Goal: Task Accomplishment & Management: Manage account settings

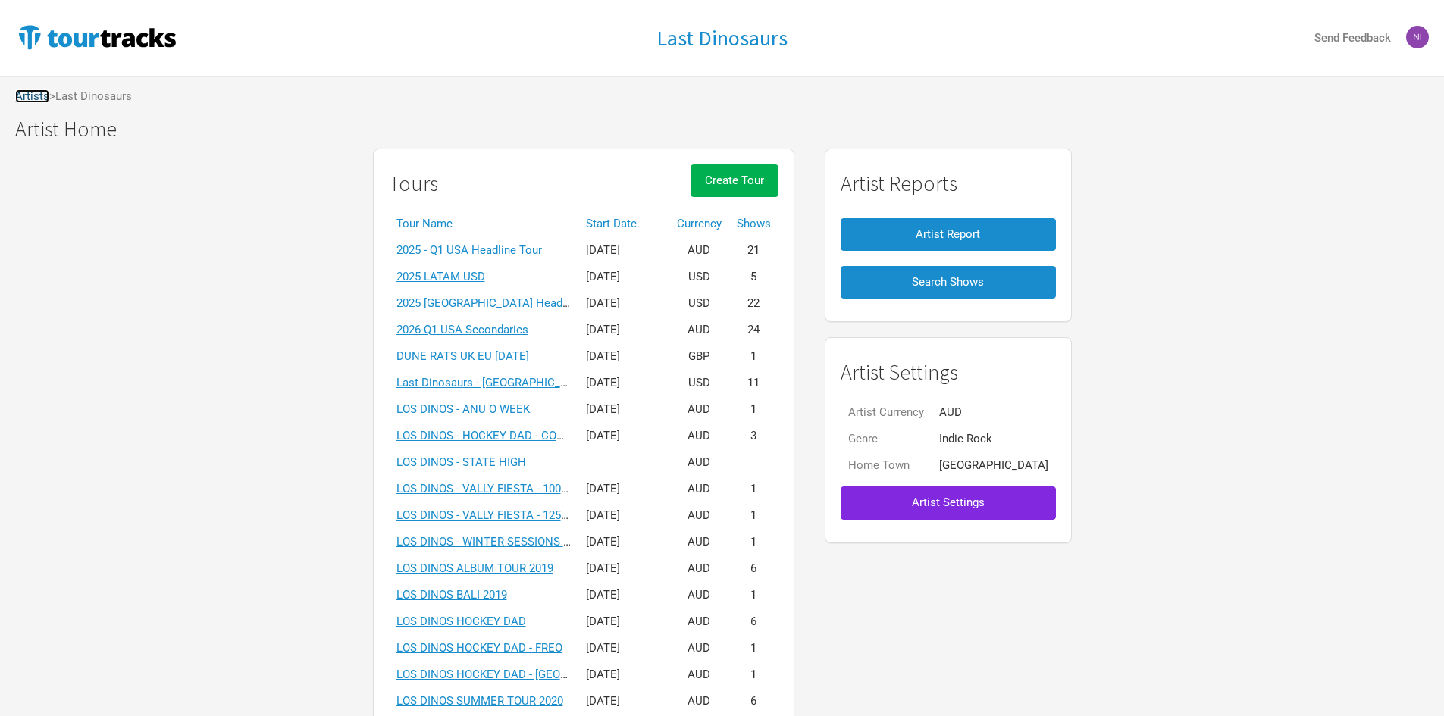
click at [34, 94] on link "Artists" at bounding box center [32, 96] width 34 height 14
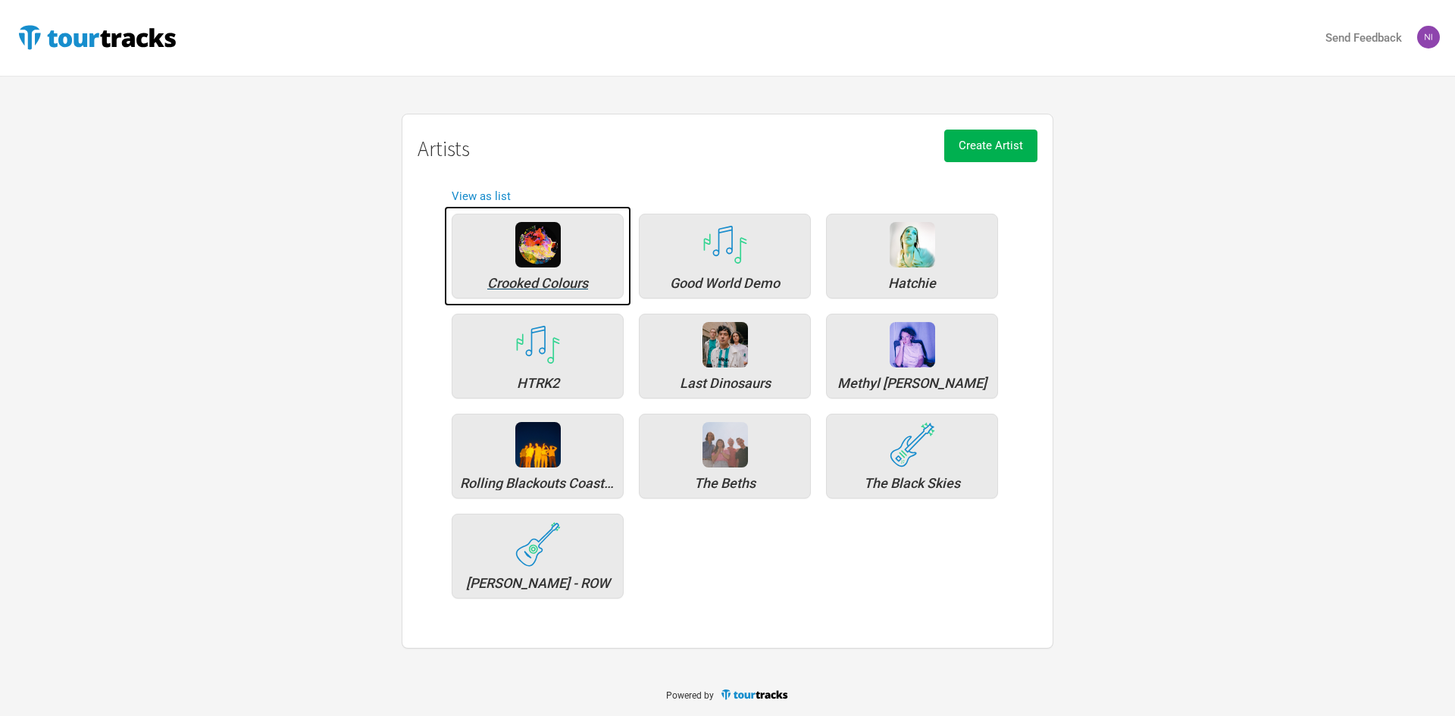
click at [562, 250] on div "Crooked Colours" at bounding box center [538, 256] width 172 height 85
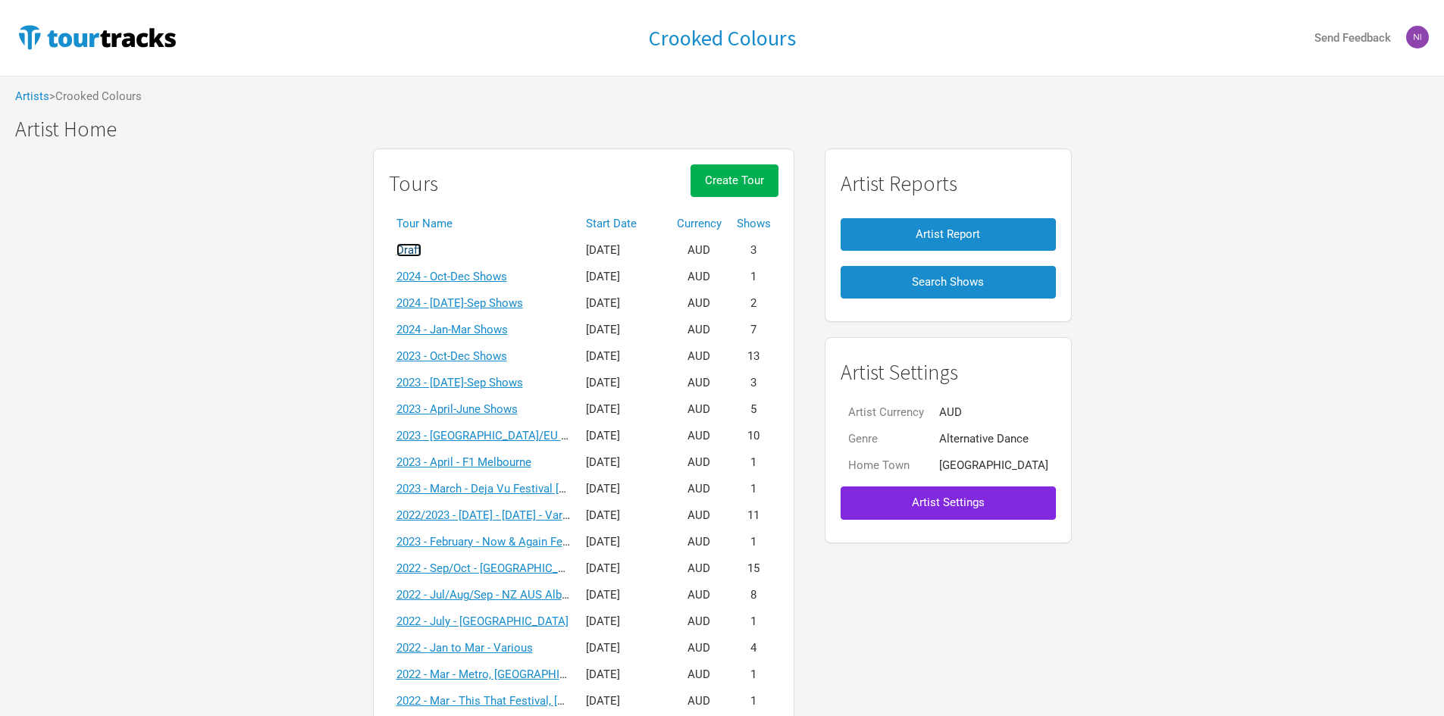
click at [421, 249] on link "Draft" at bounding box center [408, 250] width 25 height 14
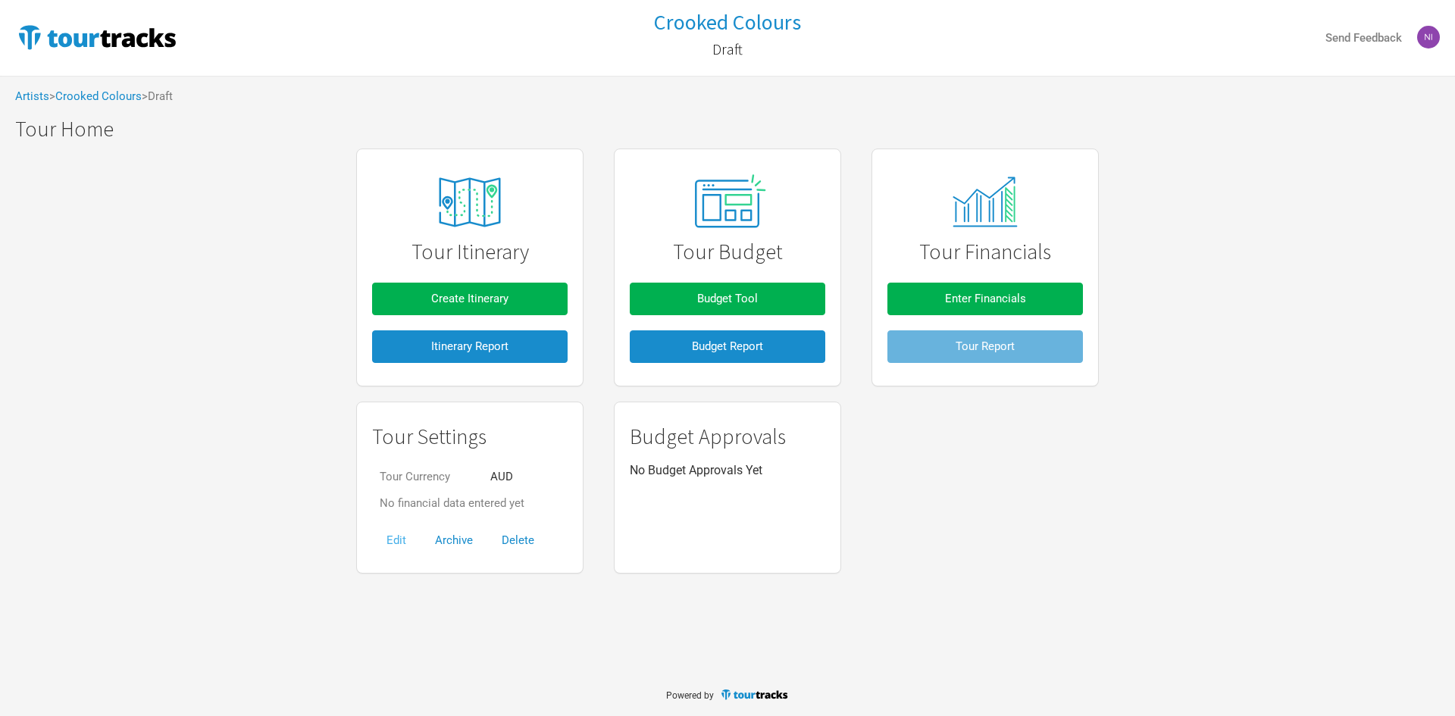
click at [399, 548] on button "Edit" at bounding box center [396, 540] width 48 height 33
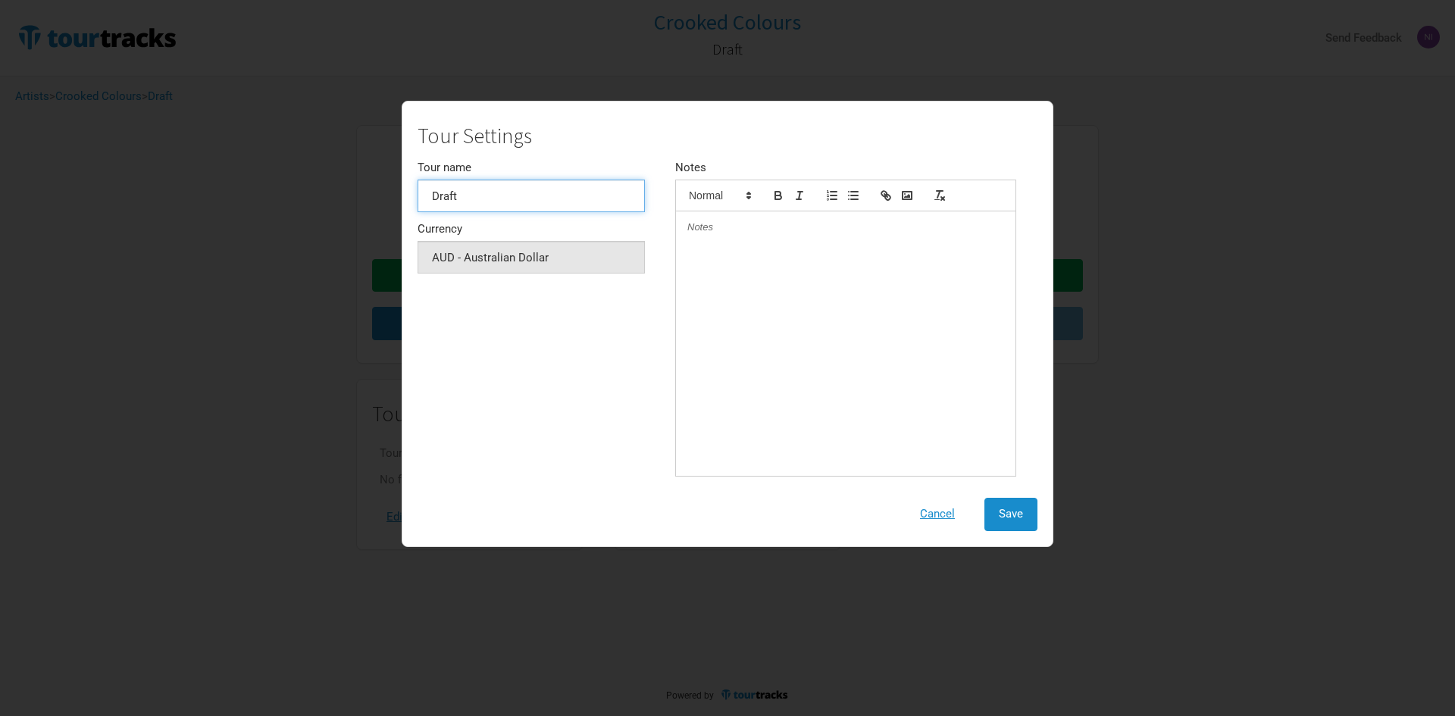
drag, startPoint x: 502, startPoint y: 199, endPoint x: 399, endPoint y: 196, distance: 103.8
click at [400, 198] on form "Tour Settings Tour name Draft Currency AUD - Australian Dollar 1 selection Note…" at bounding box center [727, 324] width 682 height 446
type input "2025 | Apr-Jun"
click at [1005, 513] on span "Save" at bounding box center [1011, 514] width 24 height 14
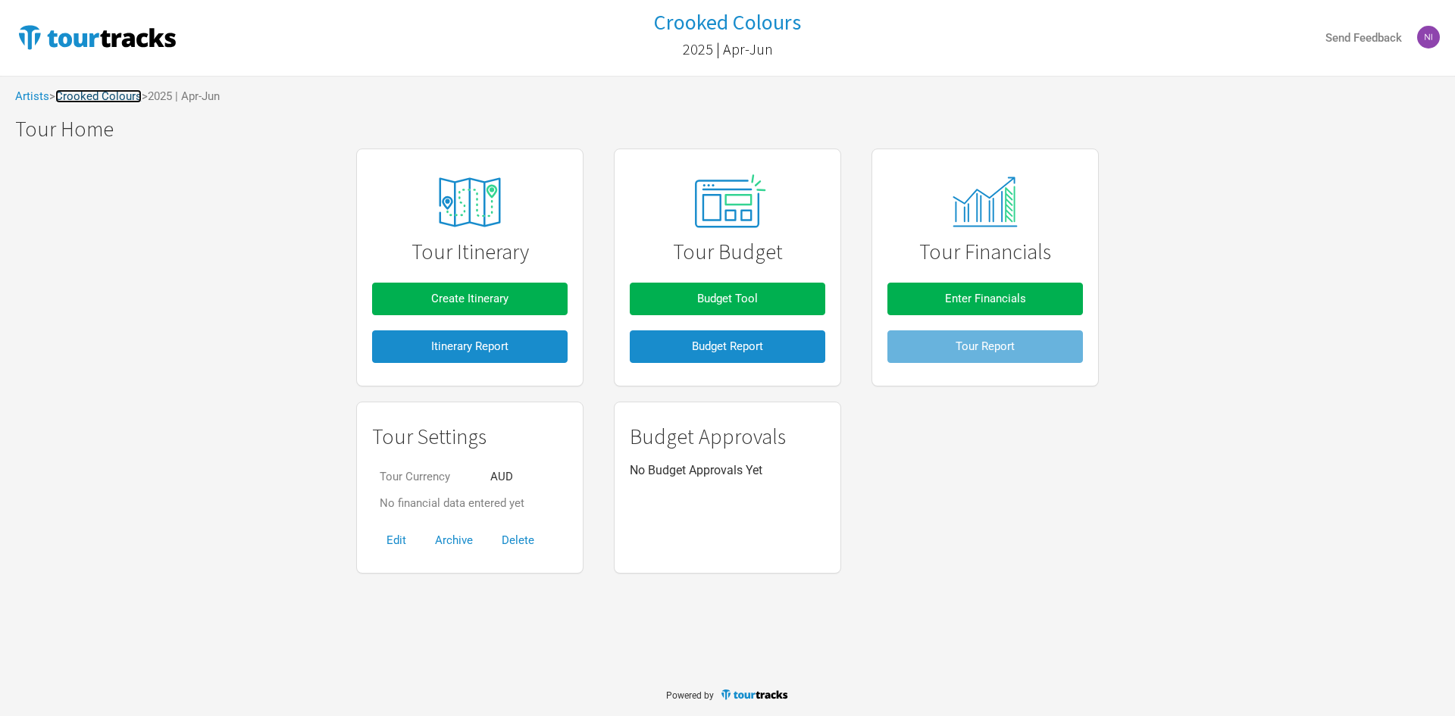
click at [116, 98] on link "Crooked Colours" at bounding box center [98, 96] width 86 height 14
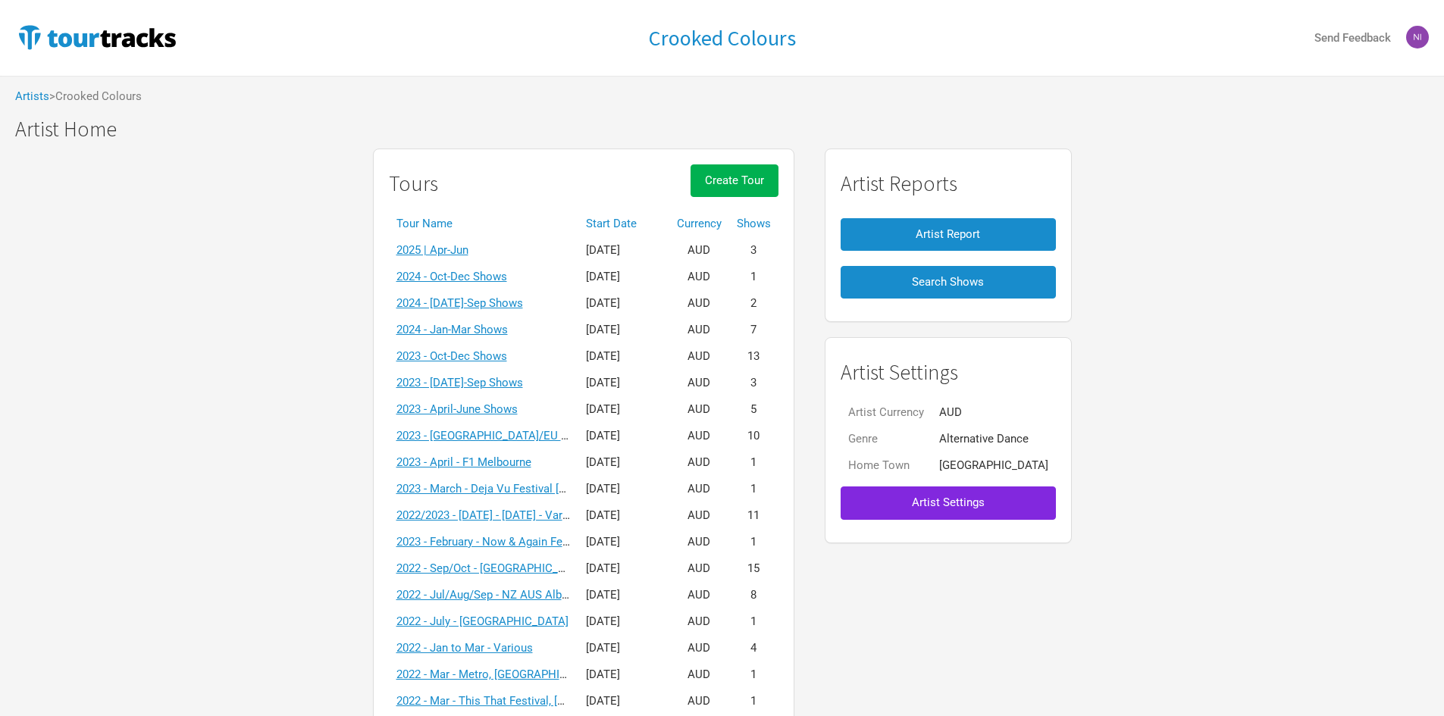
drag, startPoint x: 475, startPoint y: 246, endPoint x: 365, endPoint y: 255, distance: 110.3
click at [325, 255] on div "Tours Create Tour Tour Name Start Date Currency Shows 2025 | Apr-Jun [DATE] AUD…" at bounding box center [722, 655] width 1444 height 1029
click at [453, 250] on link "2025 | Apr-Jun" at bounding box center [432, 250] width 72 height 14
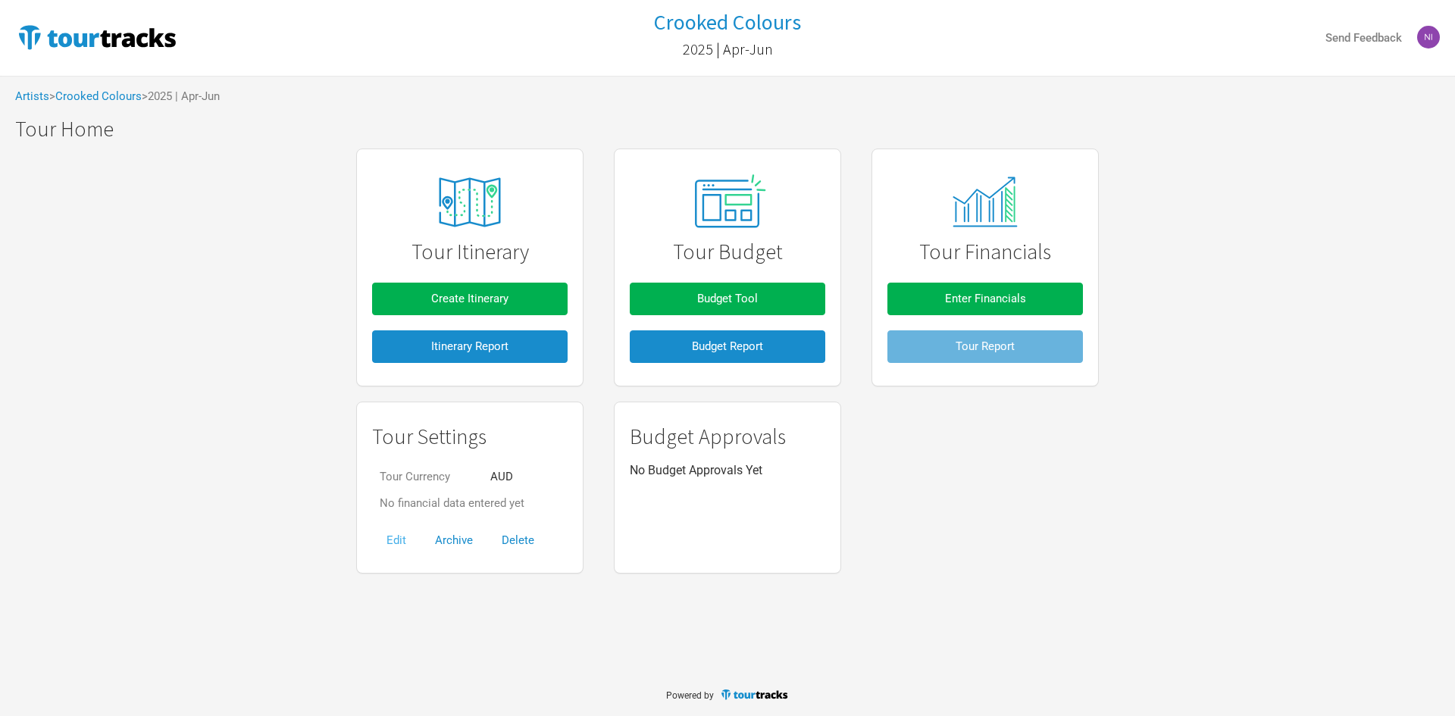
click at [399, 534] on button "Edit" at bounding box center [396, 540] width 48 height 33
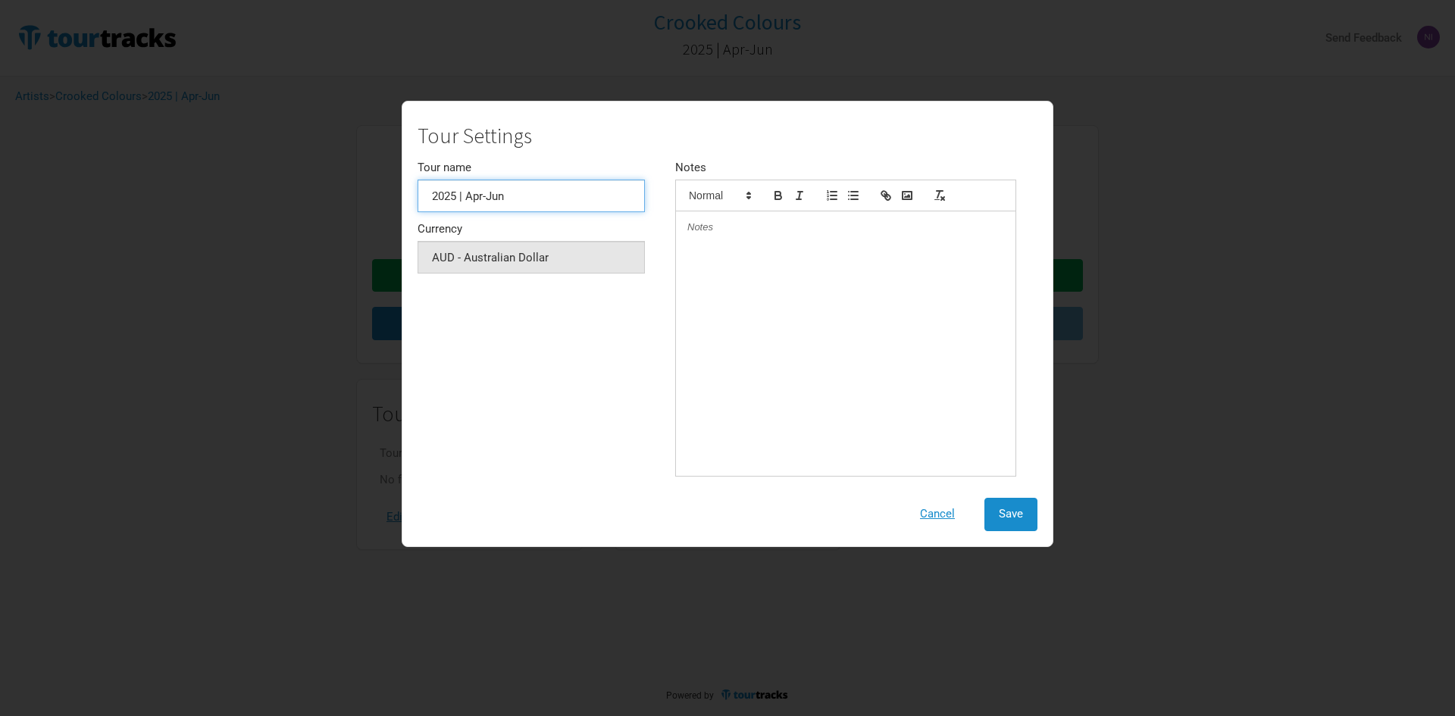
click at [465, 194] on input "2025 | Apr-Jun" at bounding box center [531, 196] width 227 height 33
click at [509, 205] on input "2025 - Apr-Jun" at bounding box center [531, 196] width 227 height 33
type input "2025 - Apr-Jun Shows"
click at [993, 505] on button "Save" at bounding box center [1010, 514] width 53 height 33
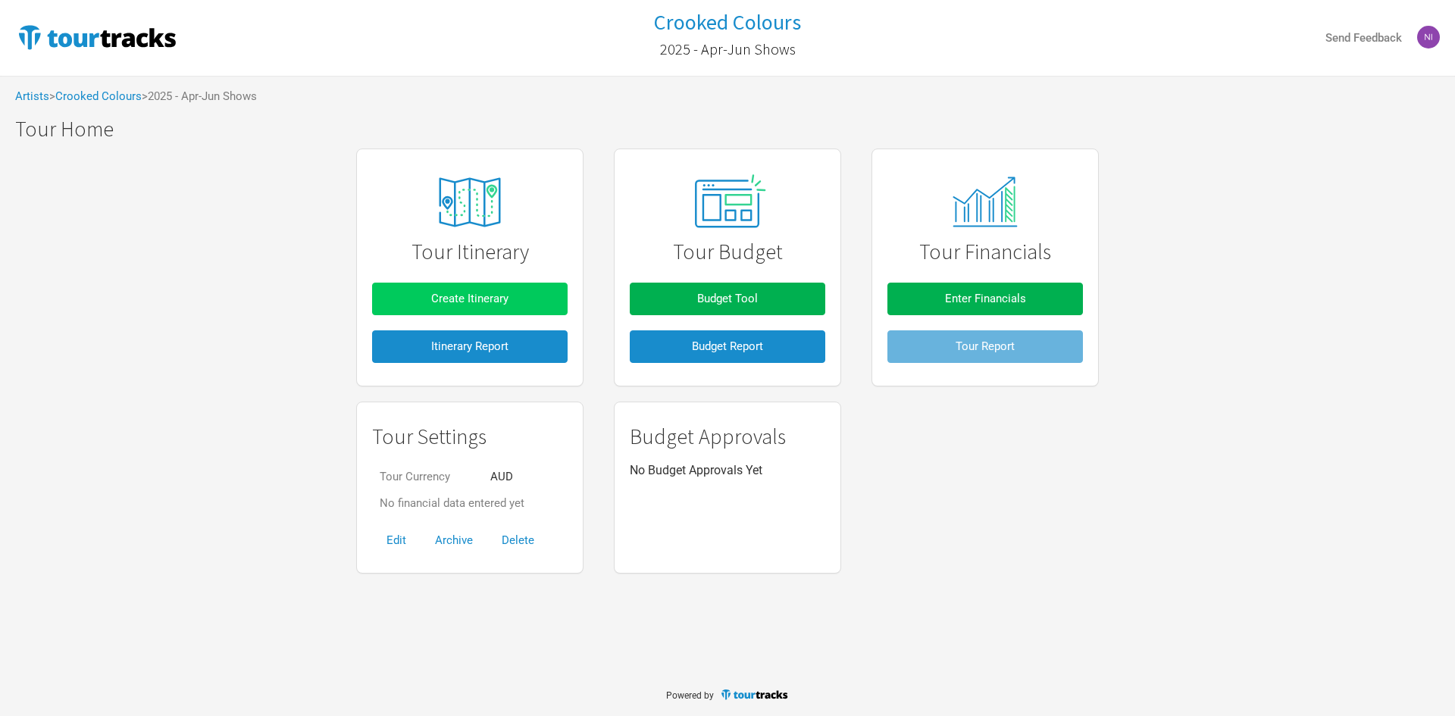
click at [477, 289] on button "Create Itinerary" at bounding box center [470, 299] width 196 height 33
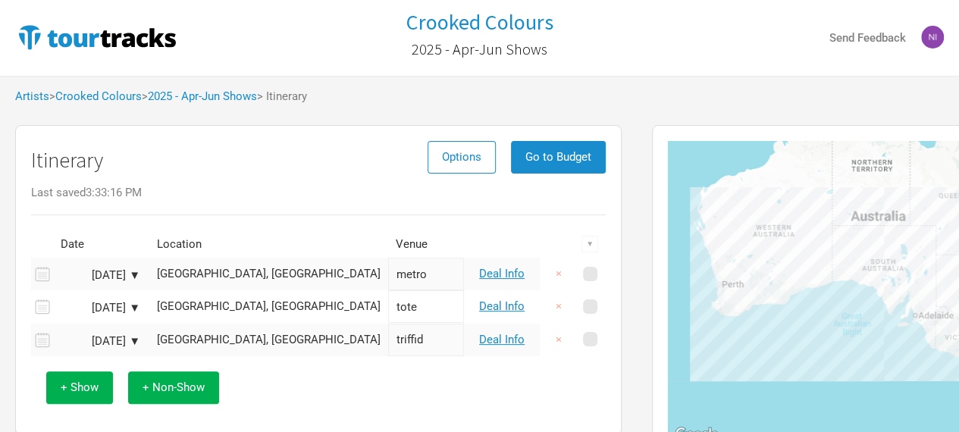
click at [97, 276] on div "[DATE] ▼" at bounding box center [98, 275] width 83 height 11
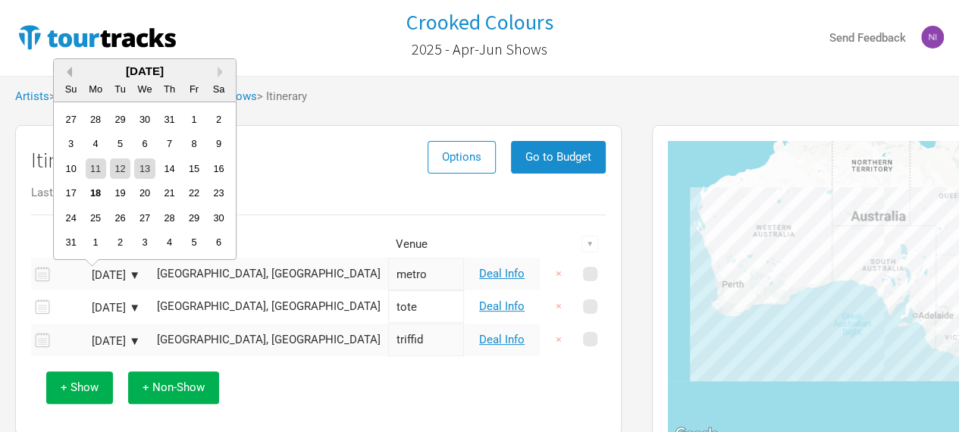
click at [70, 71] on button "Previous Month" at bounding box center [66, 72] width 11 height 11
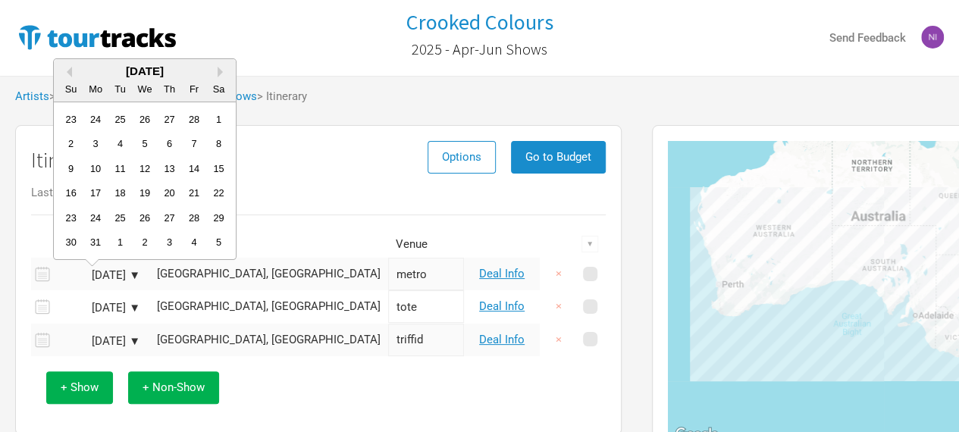
click at [216, 70] on div "[DATE]" at bounding box center [145, 70] width 182 height 11
click at [221, 74] on button "Next Month" at bounding box center [222, 72] width 11 height 11
click at [199, 120] on div "4" at bounding box center [193, 119] width 20 height 20
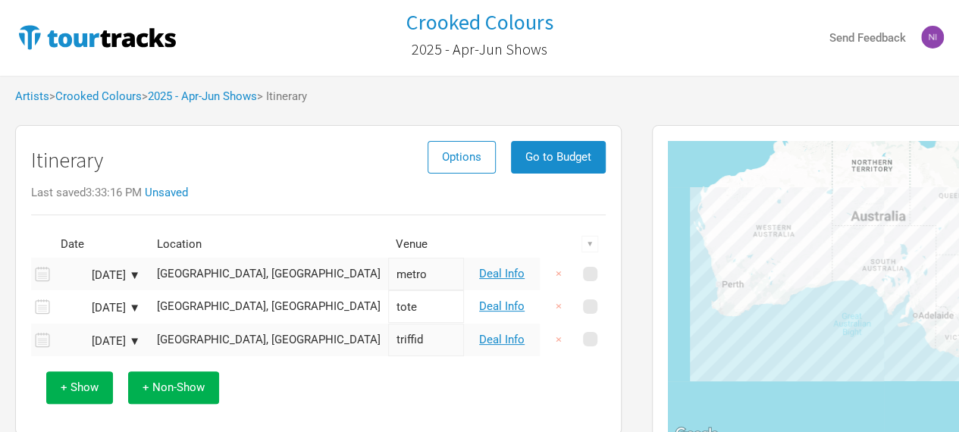
click at [246, 269] on div "[GEOGRAPHIC_DATA], [GEOGRAPHIC_DATA]" at bounding box center [269, 273] width 224 height 11
click at [242, 271] on input "text" at bounding box center [268, 274] width 239 height 33
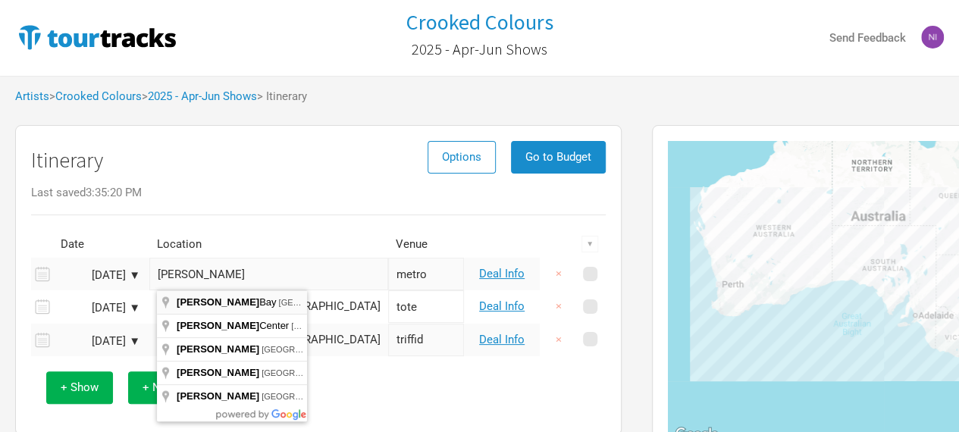
type input "[PERSON_NAME][GEOGRAPHIC_DATA], [GEOGRAPHIC_DATA]"
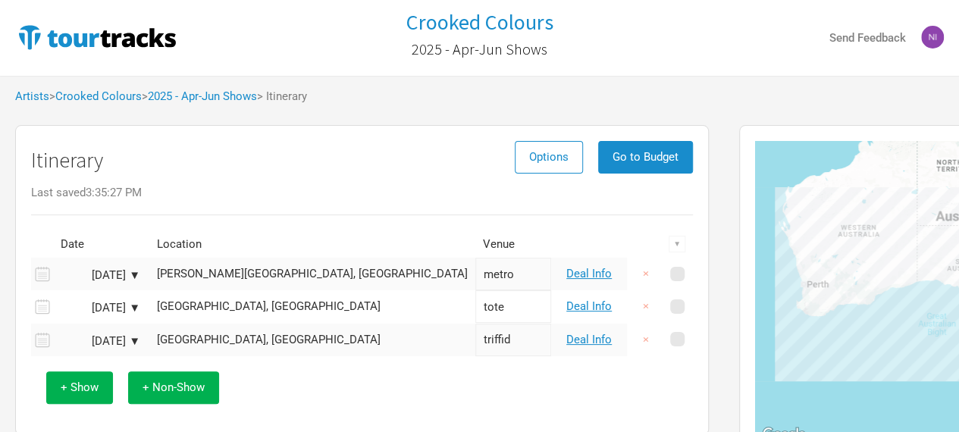
click at [110, 307] on div "[DATE] ▼" at bounding box center [98, 307] width 83 height 11
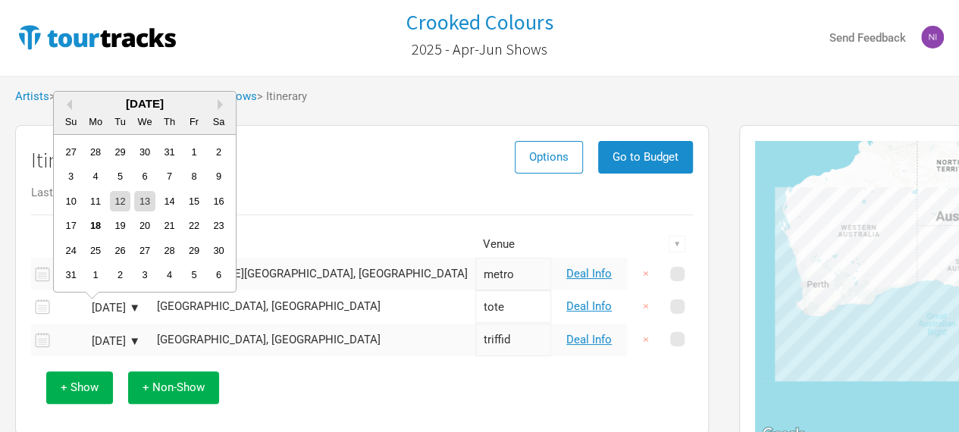
click at [71, 108] on div "[DATE]" at bounding box center [145, 103] width 182 height 11
click at [71, 104] on div "[DATE]" at bounding box center [145, 103] width 182 height 11
click at [67, 104] on button "Previous Month" at bounding box center [66, 104] width 11 height 11
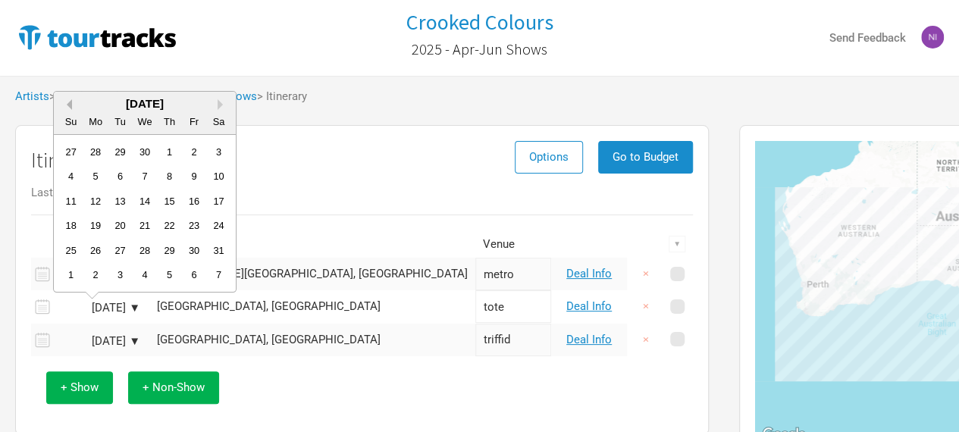
click at [67, 104] on button "Previous Month" at bounding box center [66, 104] width 11 height 11
click at [64, 171] on div "6" at bounding box center [71, 176] width 20 height 20
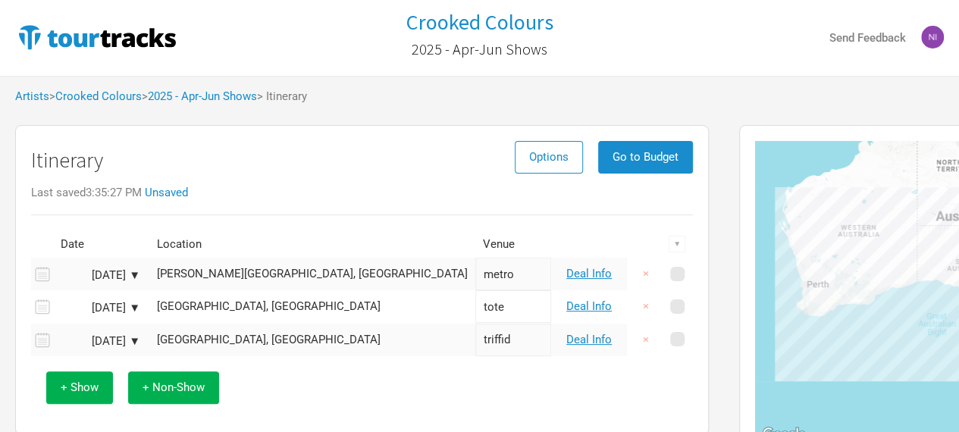
click at [194, 296] on td "[GEOGRAPHIC_DATA], [GEOGRAPHIC_DATA]" at bounding box center [312, 306] width 326 height 33
click at [195, 301] on div "[GEOGRAPHIC_DATA], [GEOGRAPHIC_DATA]" at bounding box center [312, 306] width 311 height 11
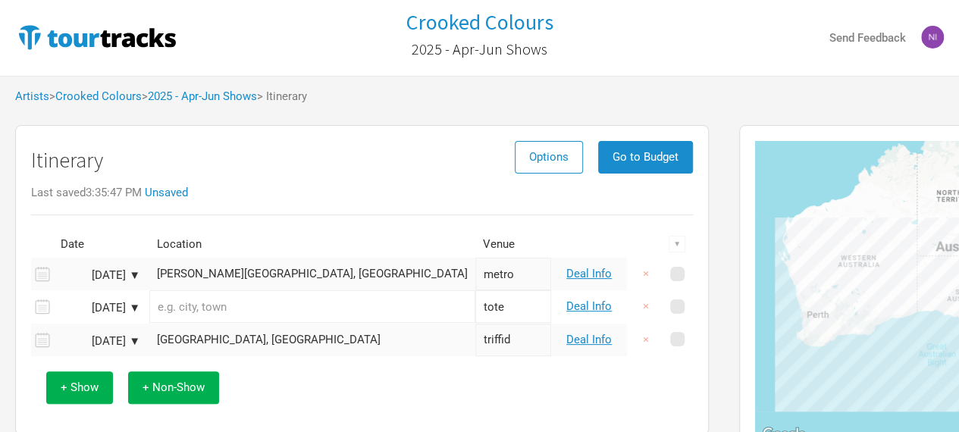
click at [194, 308] on input "text" at bounding box center [312, 306] width 326 height 33
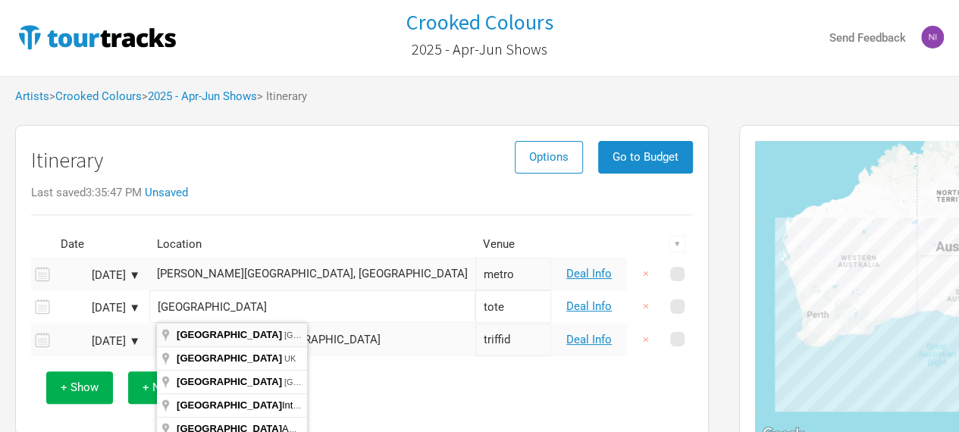
type input "[GEOGRAPHIC_DATA] [GEOGRAPHIC_DATA], [GEOGRAPHIC_DATA]"
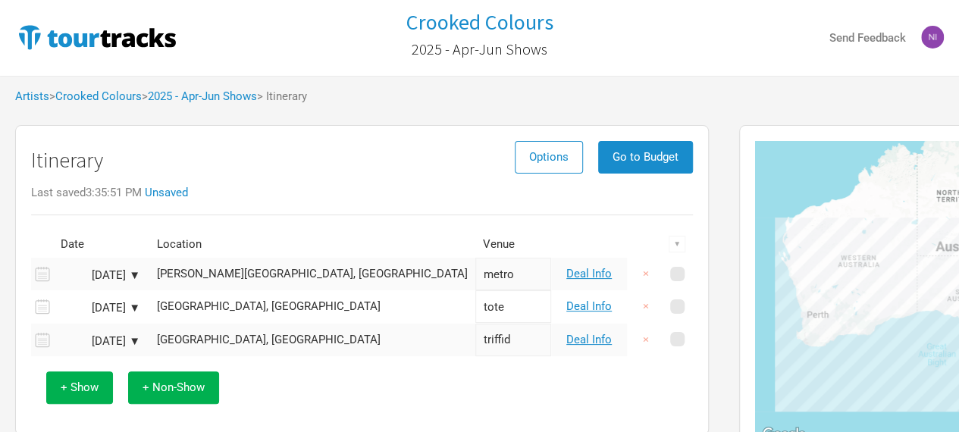
drag, startPoint x: 339, startPoint y: 280, endPoint x: 268, endPoint y: 275, distance: 71.4
click at [268, 275] on tr "[DATE] ▼ [PERSON_NAME][GEOGRAPHIC_DATA], [GEOGRAPHIC_DATA] metro Deal Info ×" at bounding box center [362, 274] width 662 height 33
drag, startPoint x: 338, startPoint y: 339, endPoint x: 191, endPoint y: 301, distance: 152.0
click at [240, 327] on tr "[DATE] ▼ [GEOGRAPHIC_DATA], [GEOGRAPHIC_DATA] triffid Deal Info ×" at bounding box center [362, 340] width 662 height 33
drag, startPoint x: 345, startPoint y: 310, endPoint x: 213, endPoint y: 307, distance: 131.9
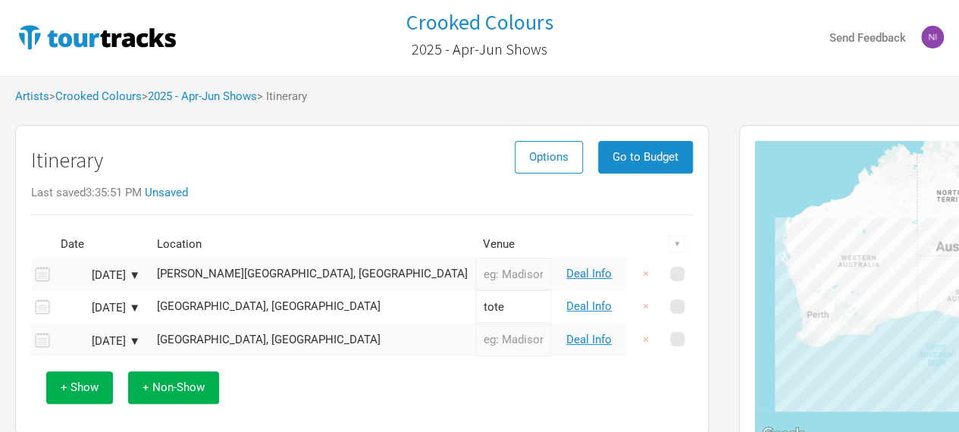
click at [281, 308] on tr "[DATE] ▼ [GEOGRAPHIC_DATA], [GEOGRAPHIC_DATA] tote Deal Info ×" at bounding box center [362, 306] width 662 height 33
click at [124, 339] on div "[DATE] ▼" at bounding box center [98, 341] width 83 height 11
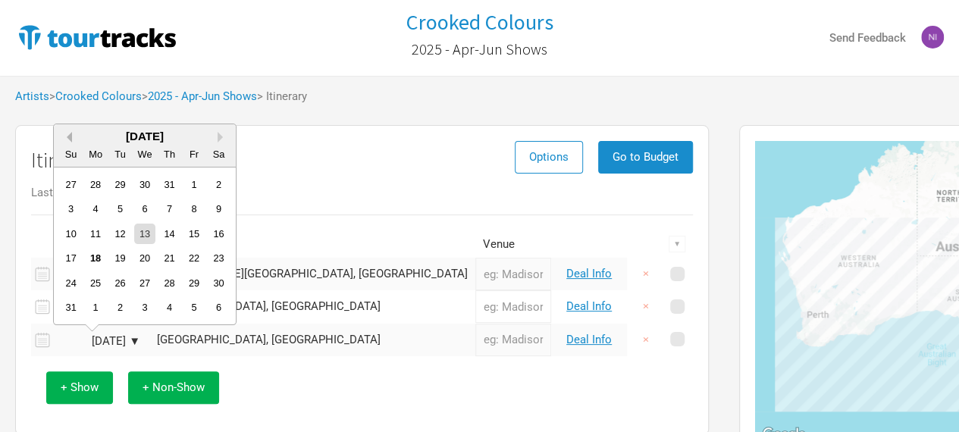
click at [70, 139] on button "Previous Month" at bounding box center [66, 137] width 11 height 11
click at [69, 138] on button "Previous Month" at bounding box center [66, 137] width 11 height 11
click at [69, 136] on button "Previous Month" at bounding box center [66, 137] width 11 height 11
click at [175, 255] on div "24" at bounding box center [169, 258] width 20 height 20
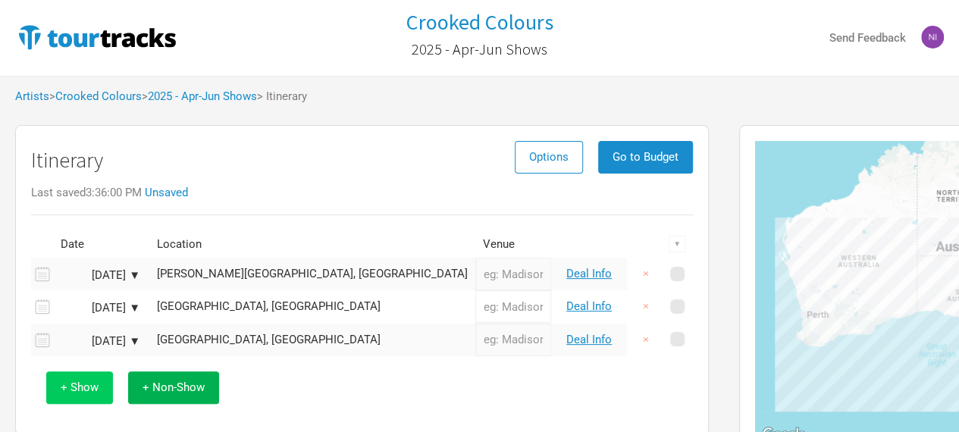
click at [92, 384] on span "+ Show" at bounding box center [80, 387] width 38 height 14
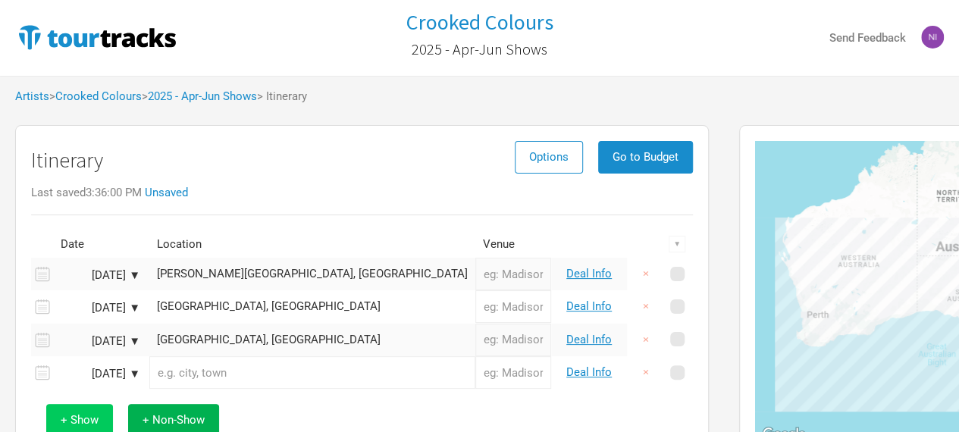
click at [87, 413] on span "+ Show" at bounding box center [80, 420] width 38 height 14
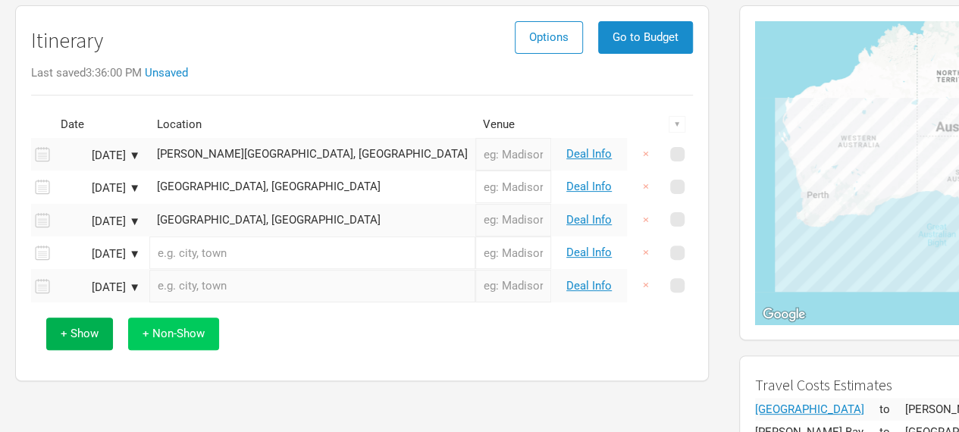
scroll to position [227, 0]
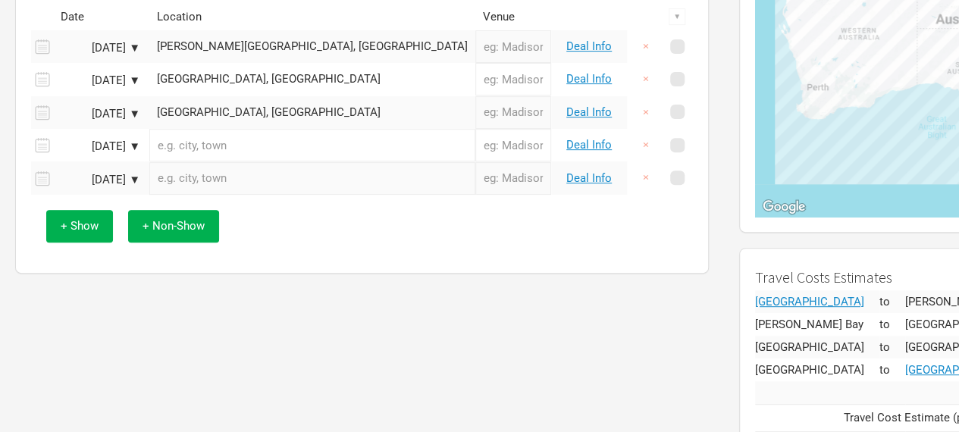
click at [236, 111] on div "[GEOGRAPHIC_DATA], [GEOGRAPHIC_DATA]" at bounding box center [312, 112] width 311 height 11
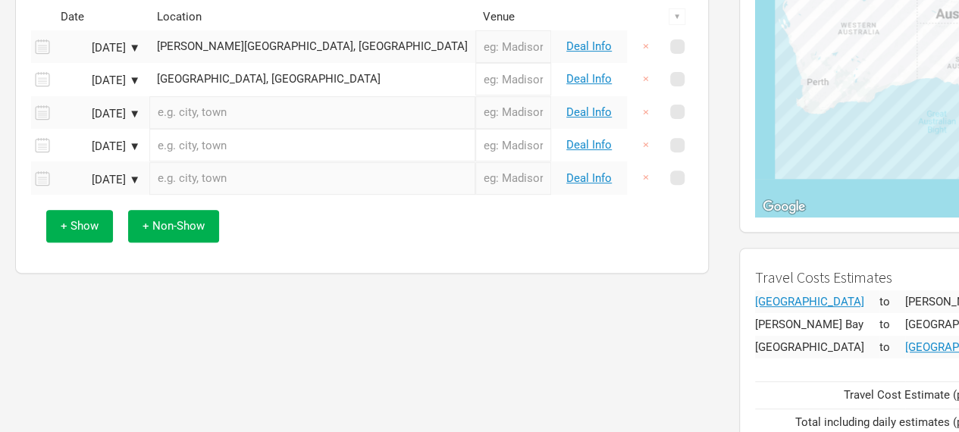
click at [232, 129] on input "text" at bounding box center [312, 145] width 326 height 33
click at [232, 117] on input "text" at bounding box center [312, 112] width 326 height 33
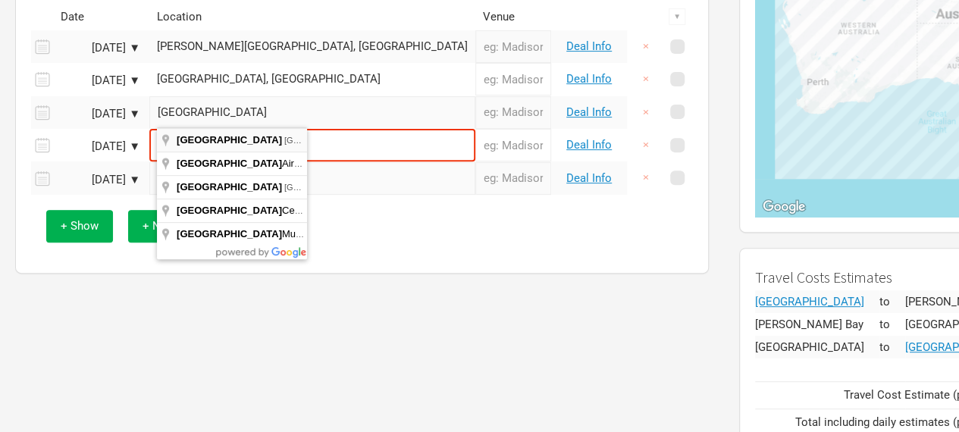
type input "[GEOGRAPHIC_DATA] [GEOGRAPHIC_DATA], [GEOGRAPHIC_DATA]"
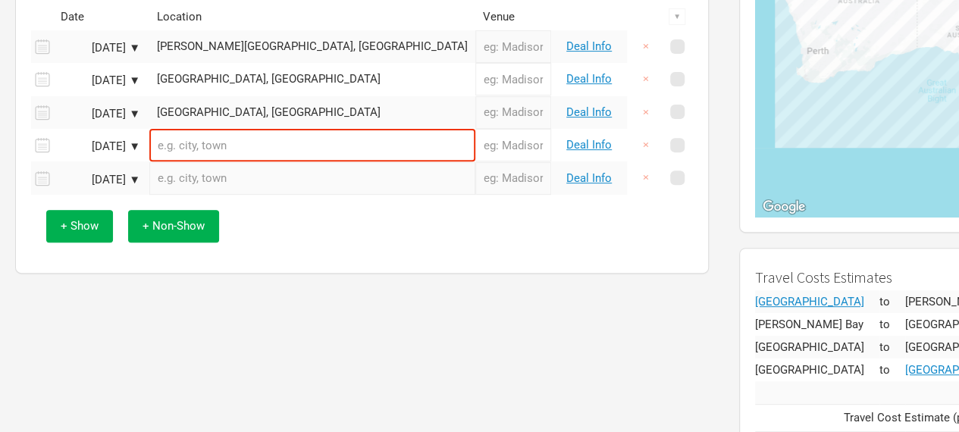
click at [214, 142] on input "text" at bounding box center [312, 145] width 326 height 33
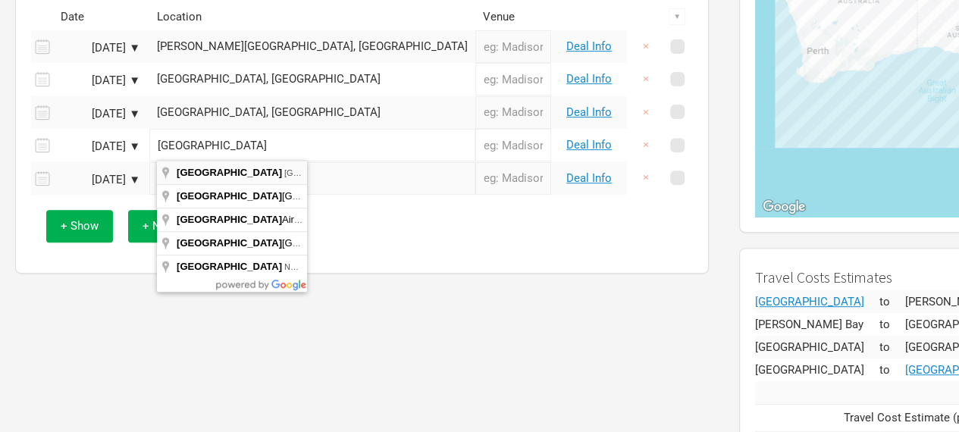
type input "[GEOGRAPHIC_DATA] [GEOGRAPHIC_DATA], [GEOGRAPHIC_DATA]"
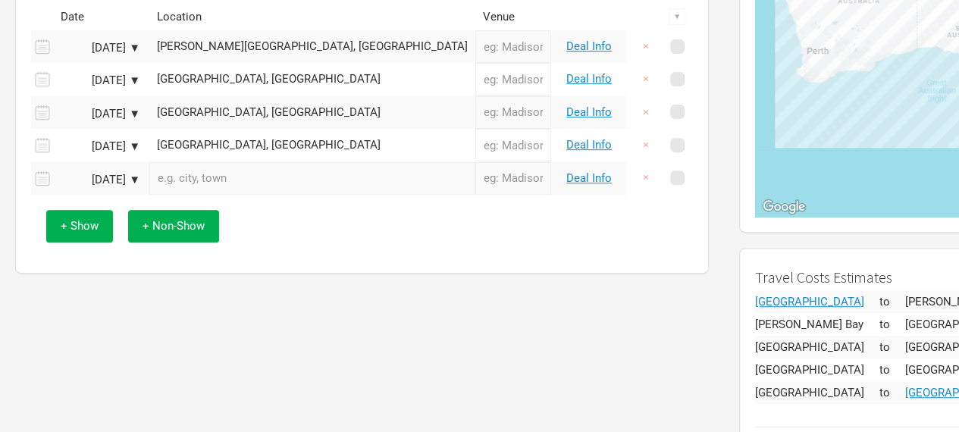
click at [211, 188] on input "text" at bounding box center [312, 178] width 326 height 33
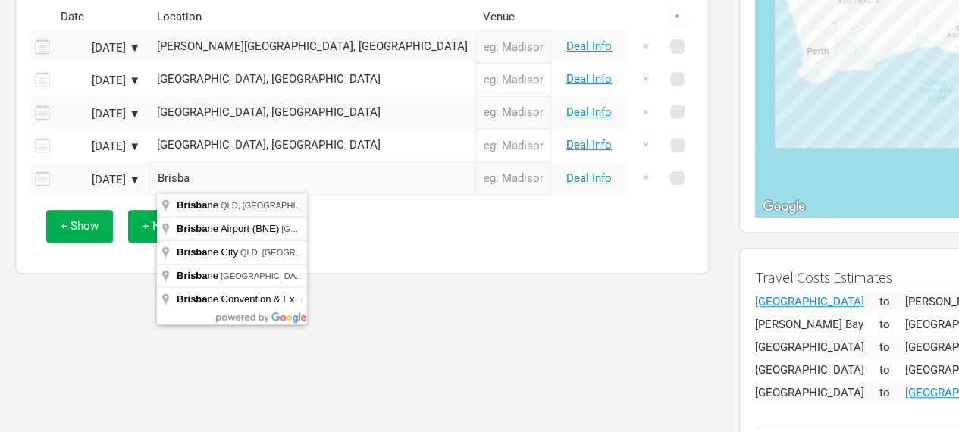
type input "Brisbane [GEOGRAPHIC_DATA], [GEOGRAPHIC_DATA]"
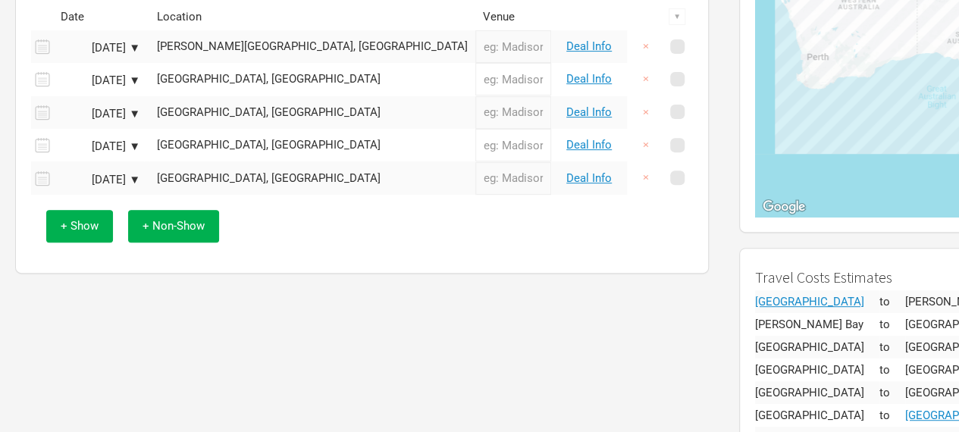
click at [475, 47] on input "text" at bounding box center [513, 46] width 76 height 33
type input "[GEOGRAPHIC_DATA]"
click at [475, 94] on input "text" at bounding box center [513, 79] width 76 height 33
type input "[GEOGRAPHIC_DATA]"
drag, startPoint x: 355, startPoint y: 123, endPoint x: 362, endPoint y: 117, distance: 8.6
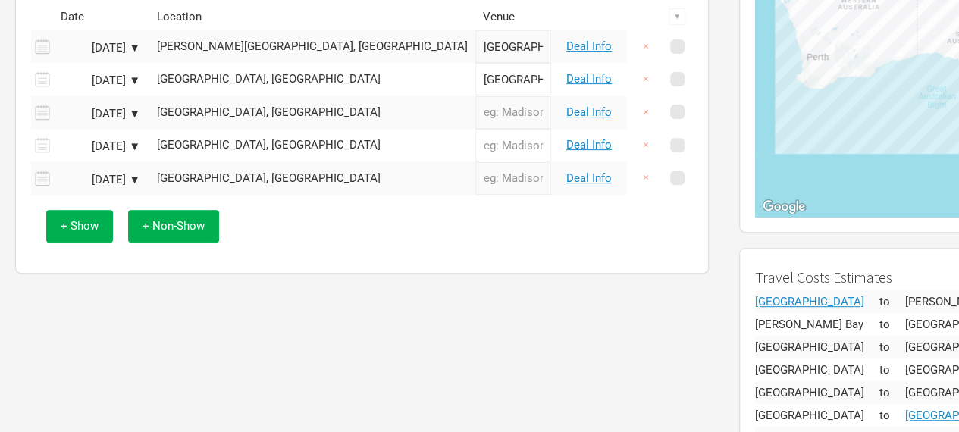
click at [475, 123] on input "text" at bounding box center [513, 112] width 76 height 33
type input "Howler"
click at [475, 143] on input "text" at bounding box center [513, 145] width 76 height 33
type input "Oxford Art Factory"
click at [475, 180] on input "text" at bounding box center [513, 178] width 76 height 33
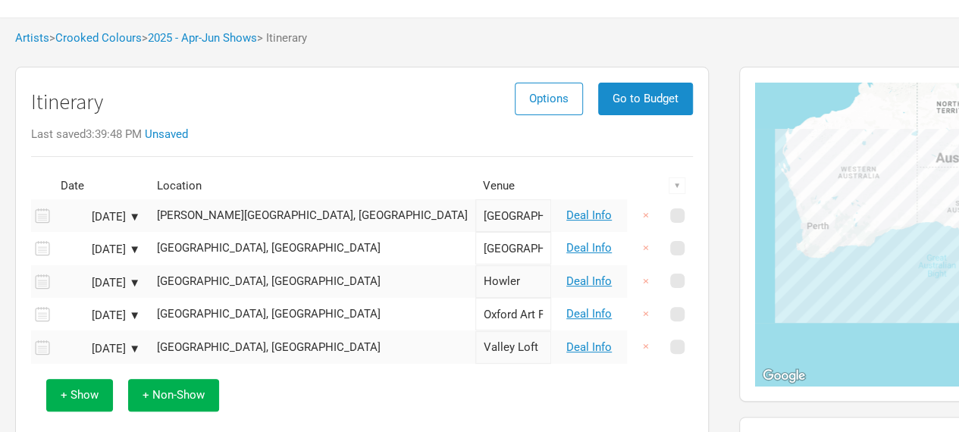
scroll to position [0, 0]
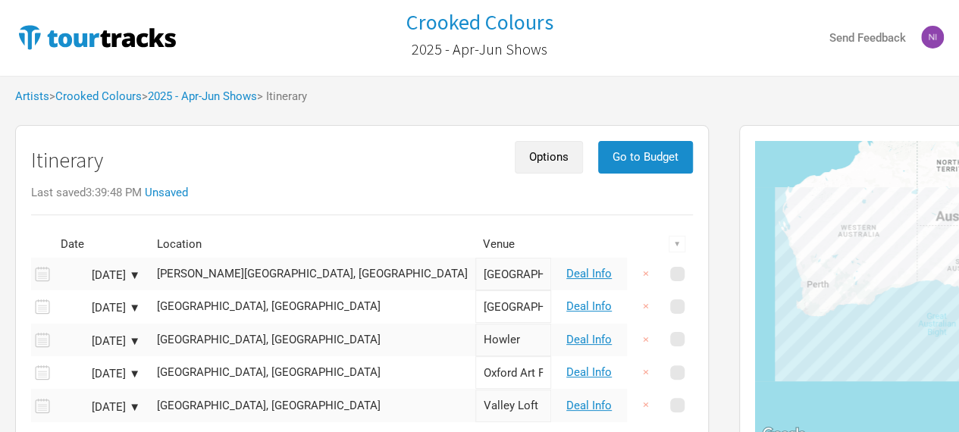
type input "Valley Loft"
click at [515, 165] on button "Options" at bounding box center [549, 157] width 68 height 33
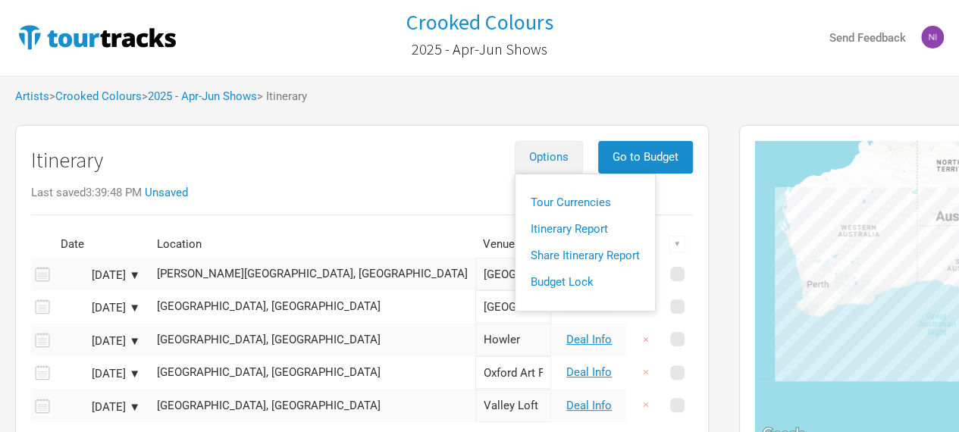
click at [529, 157] on span "Options" at bounding box center [548, 157] width 39 height 14
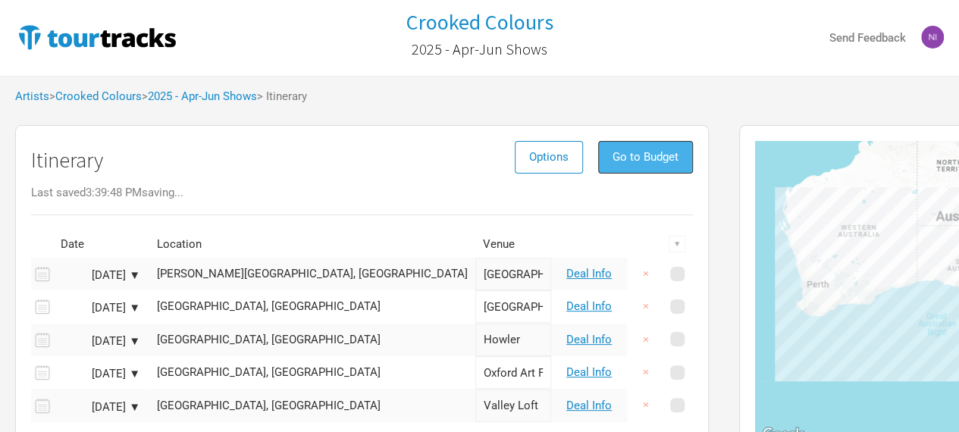
click at [612, 154] on span "Go to Budget" at bounding box center [645, 157] width 66 height 14
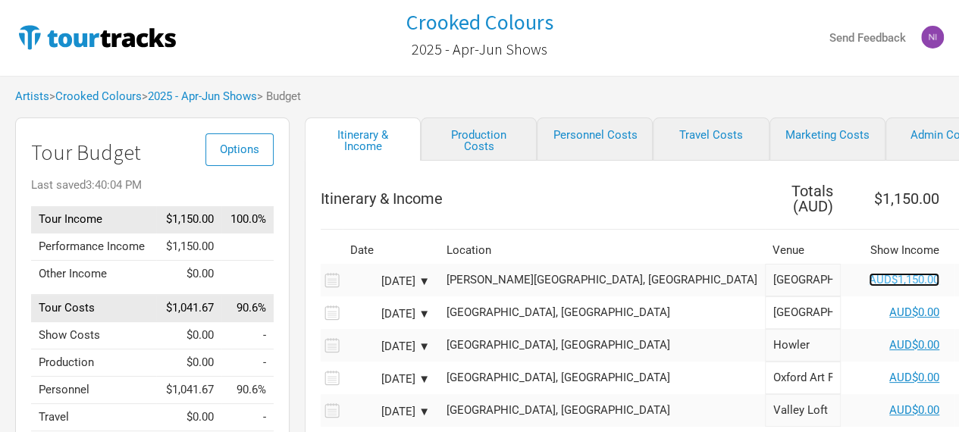
click at [868, 273] on link "AUD$1,150.00" at bounding box center [903, 280] width 70 height 14
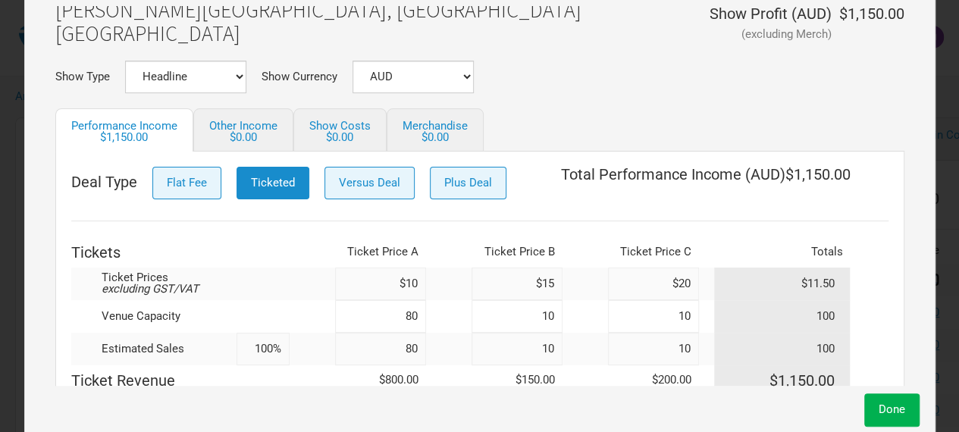
scroll to position [67, 0]
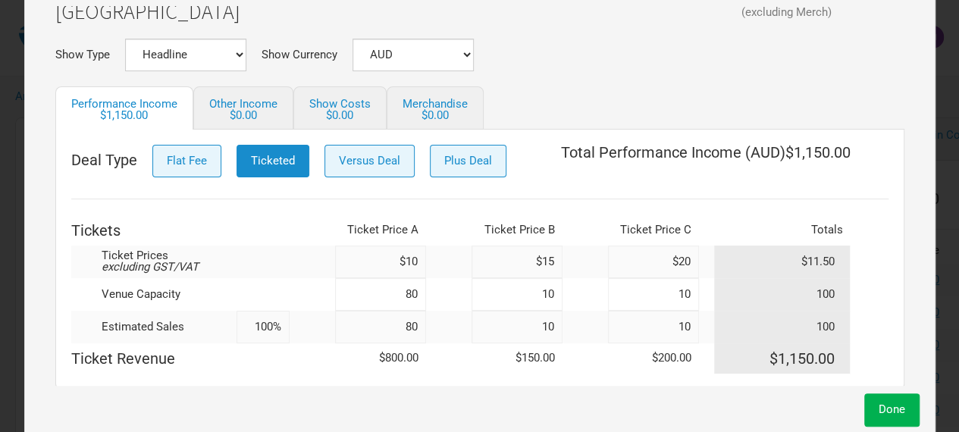
click at [273, 314] on input "100%" at bounding box center [262, 327] width 53 height 33
drag, startPoint x: 242, startPoint y: 321, endPoint x: 291, endPoint y: 318, distance: 48.6
click at [291, 318] on tr "Estimated Sales 100% 80 10 10 100" at bounding box center [479, 327] width 817 height 33
type input "0%"
type input "0"
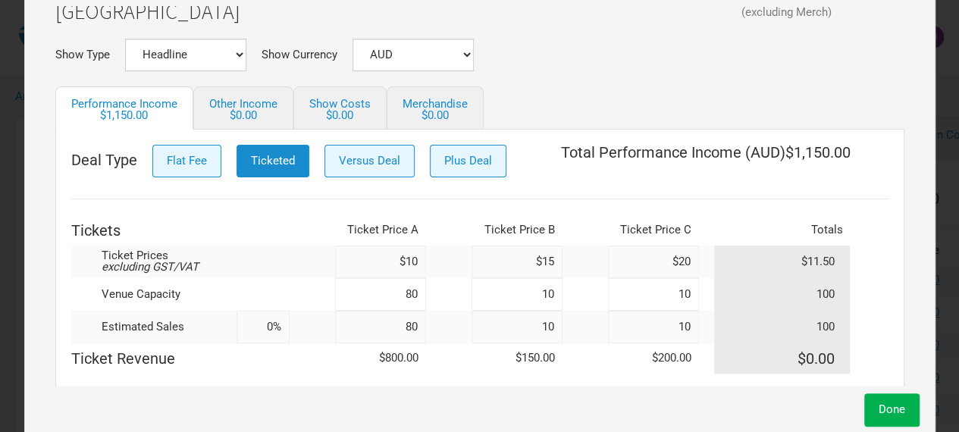
type input "0"
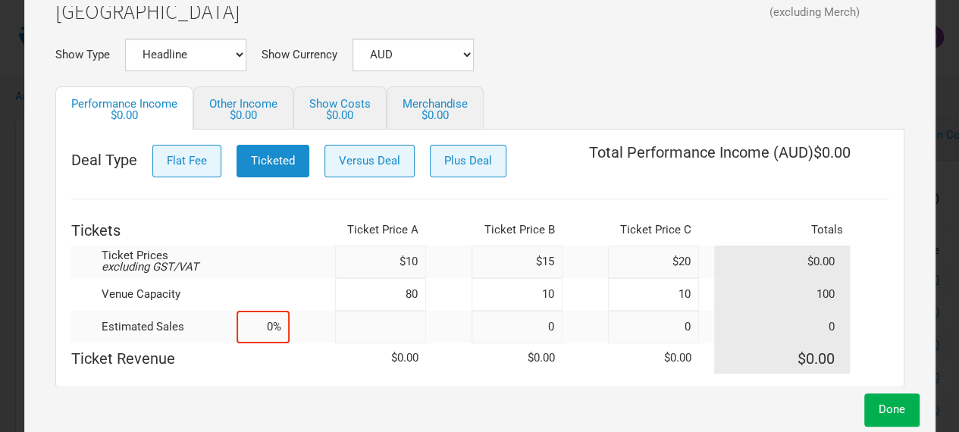
type input "0"
drag, startPoint x: 367, startPoint y: 265, endPoint x: 436, endPoint y: 260, distance: 69.9
click at [436, 260] on tr "Ticket Prices excluding GST/VAT $10 $15 $20 $0.00" at bounding box center [479, 262] width 817 height 33
type input "$0"
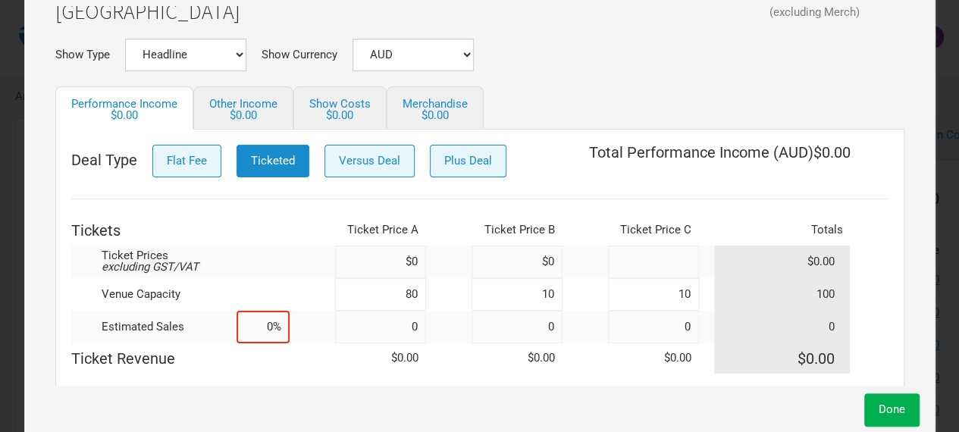
type input "$0"
click at [363, 283] on input "80" at bounding box center [380, 294] width 91 height 33
type input "0"
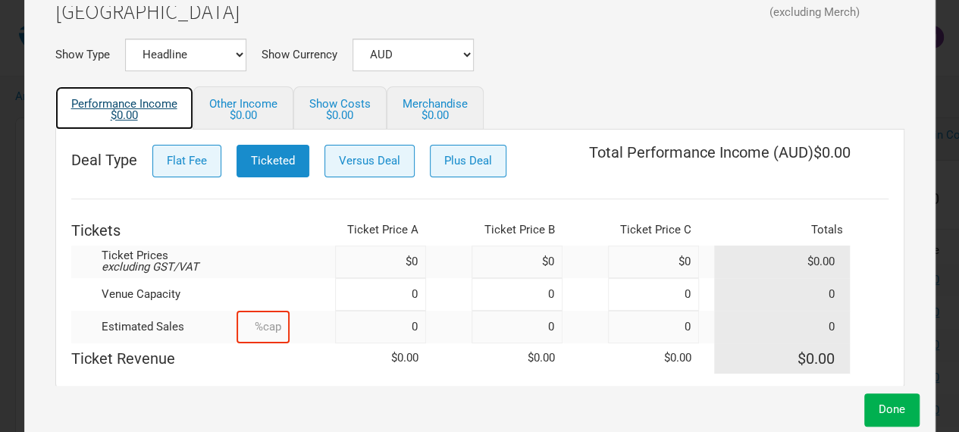
click at [152, 124] on link "Performance Income $0.00" at bounding box center [124, 107] width 138 height 43
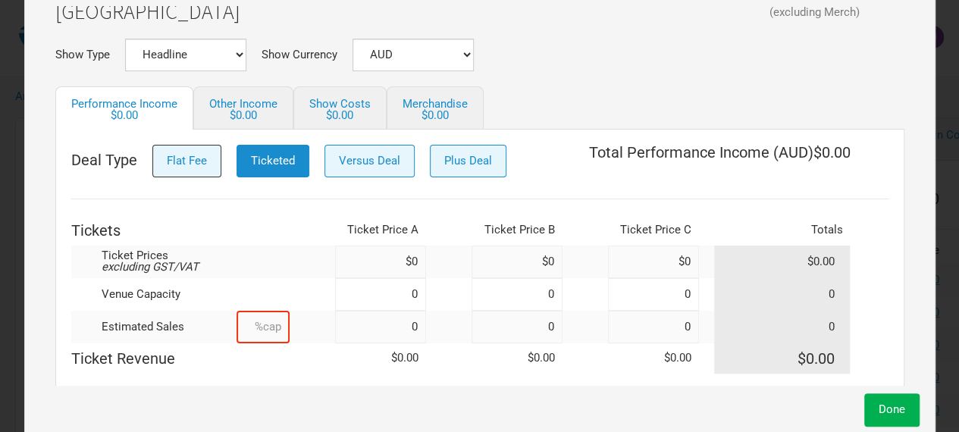
click at [174, 161] on span "Flat Fee" at bounding box center [187, 161] width 40 height 14
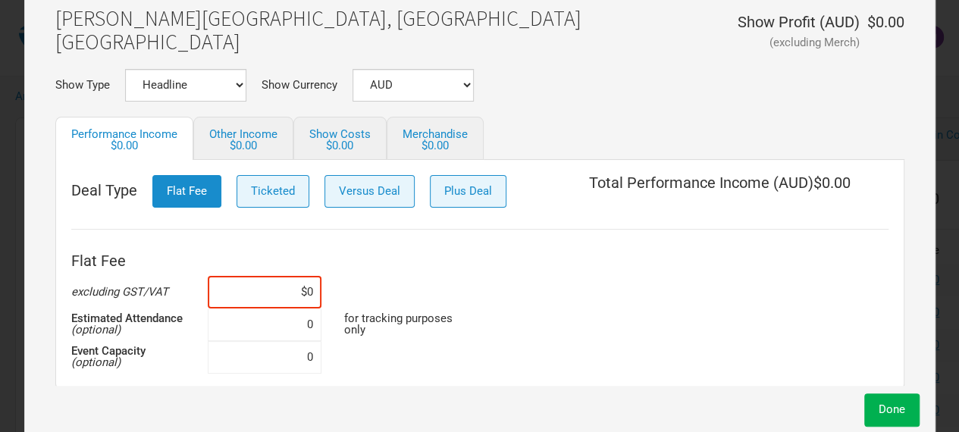
click at [311, 161] on div "Deal Type Flat Fee Ticketed Versus Deal Plus Deal Total Performance Income ( AU…" at bounding box center [479, 275] width 849 height 230
click at [303, 180] on button "Ticketed" at bounding box center [272, 191] width 73 height 33
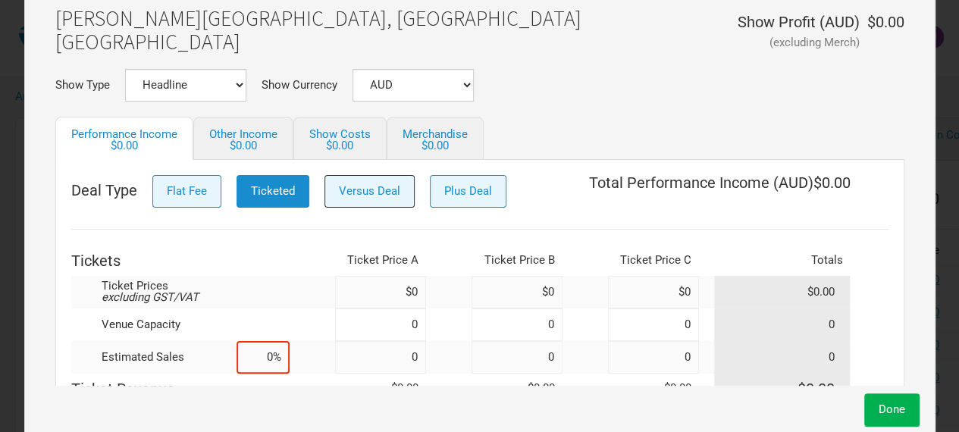
click at [368, 184] on span "Versus Deal" at bounding box center [369, 191] width 61 height 14
select select "% Show Revenue"
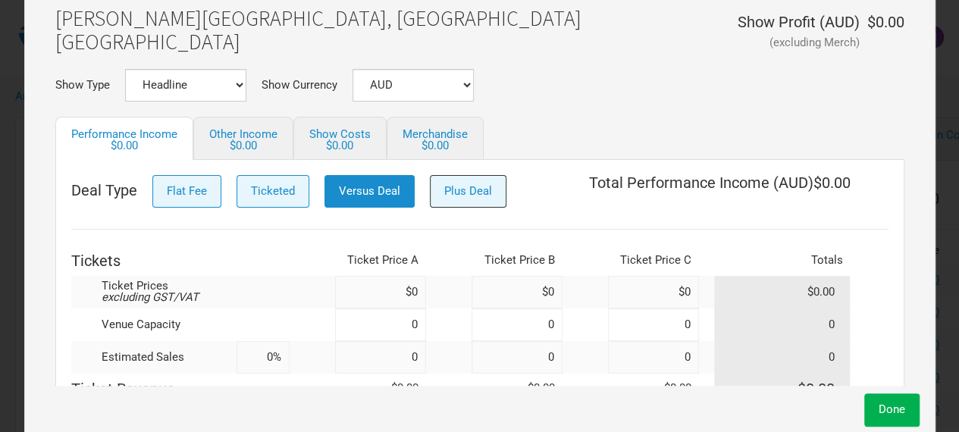
click at [451, 184] on span "Plus Deal" at bounding box center [468, 191] width 48 height 14
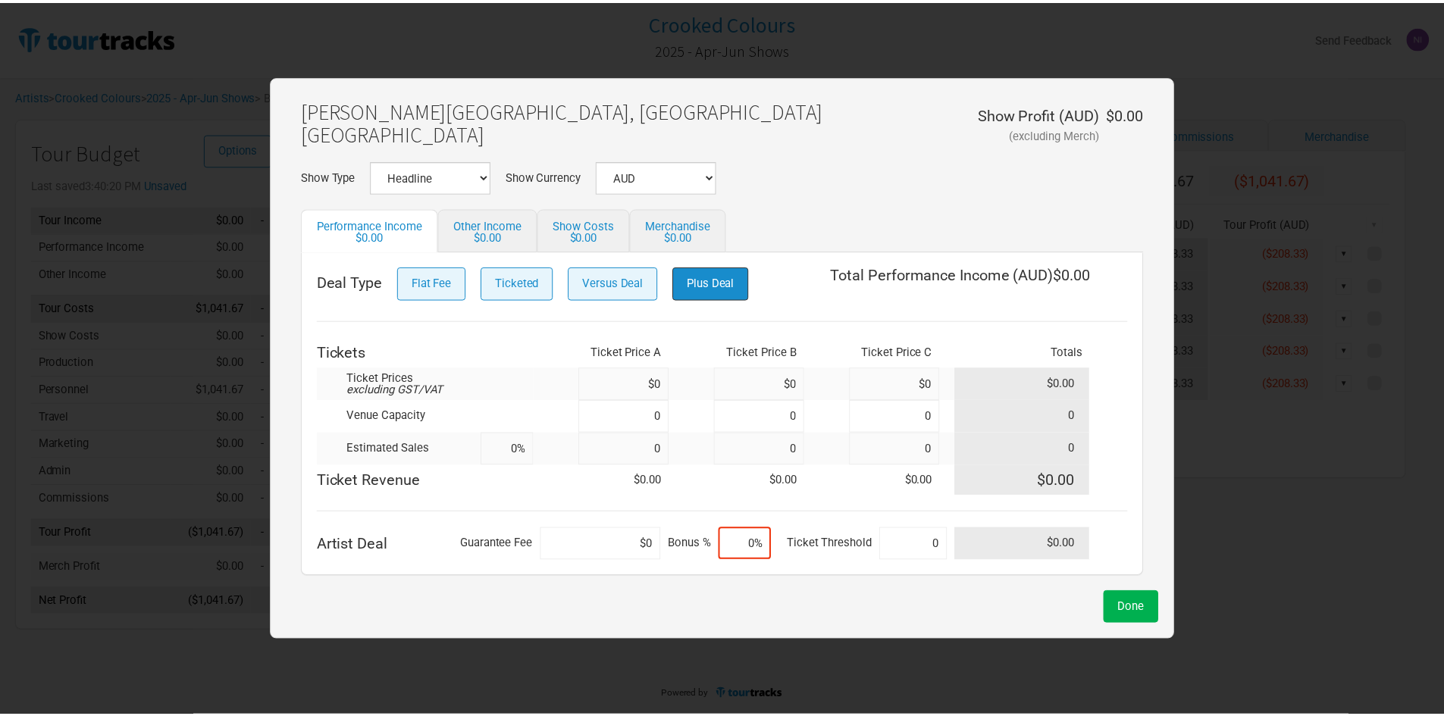
scroll to position [30, 0]
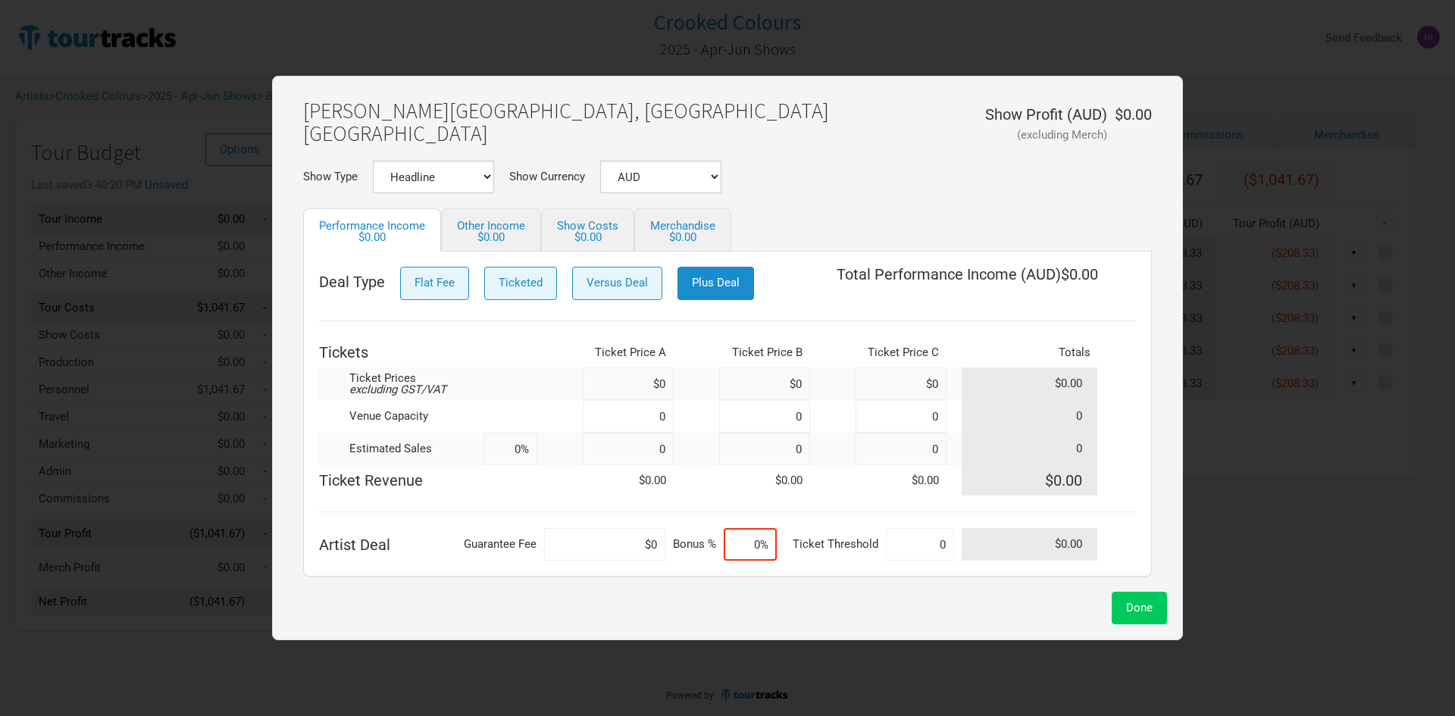
click at [1131, 597] on button "Done" at bounding box center [1139, 608] width 55 height 33
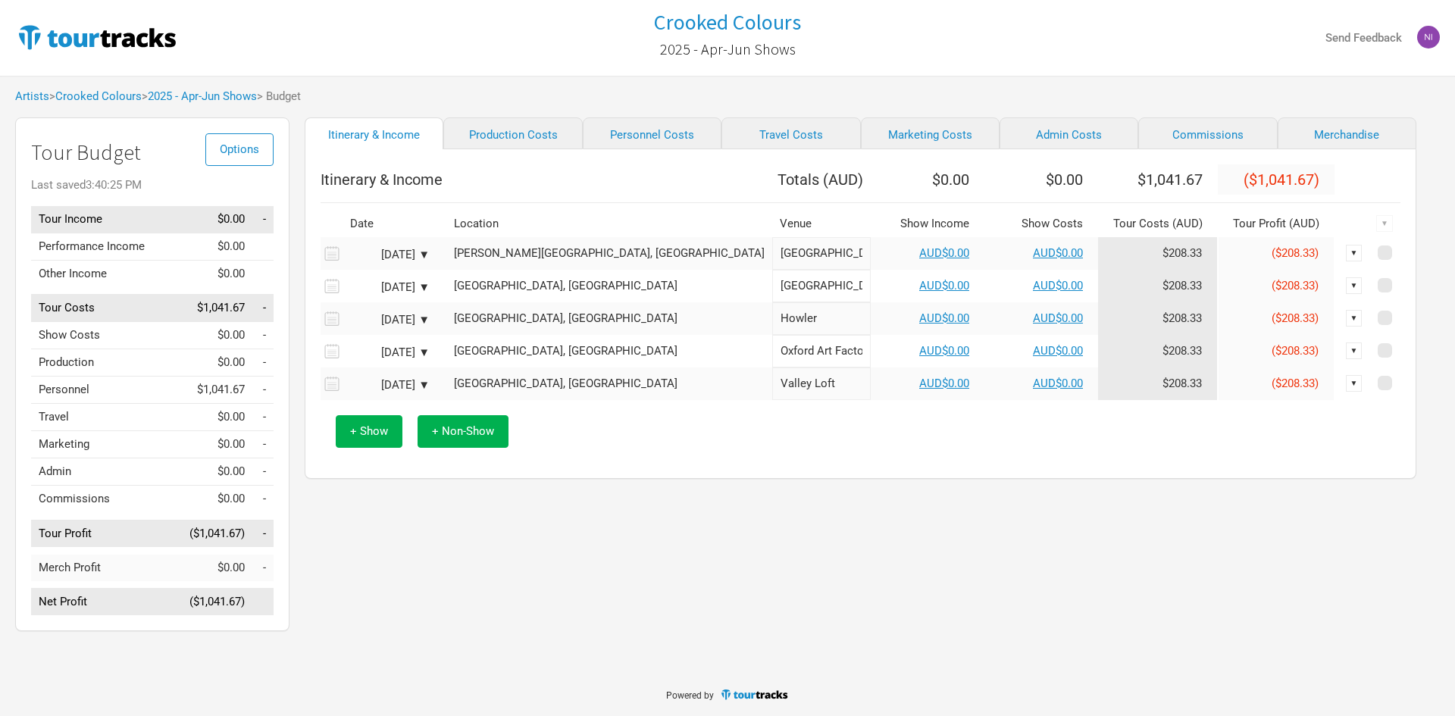
click at [524, 94] on div "Artists > Crooked Colours > 2025 - Apr-Jun Shows > Budget" at bounding box center [727, 97] width 1455 height 42
click at [522, 133] on link "Production Costs" at bounding box center [512, 133] width 139 height 32
select select "Shows"
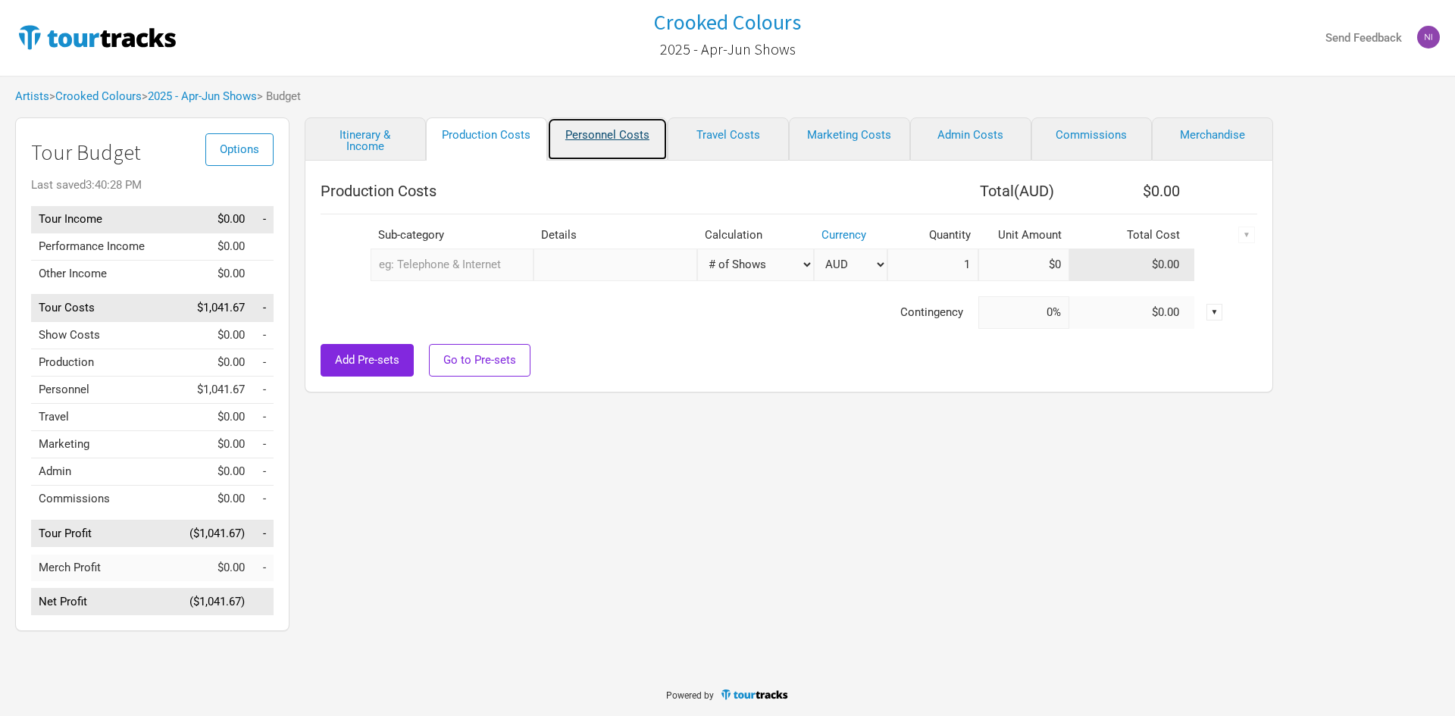
click at [640, 131] on link "Personnel Costs" at bounding box center [607, 138] width 121 height 43
select select "GBP"
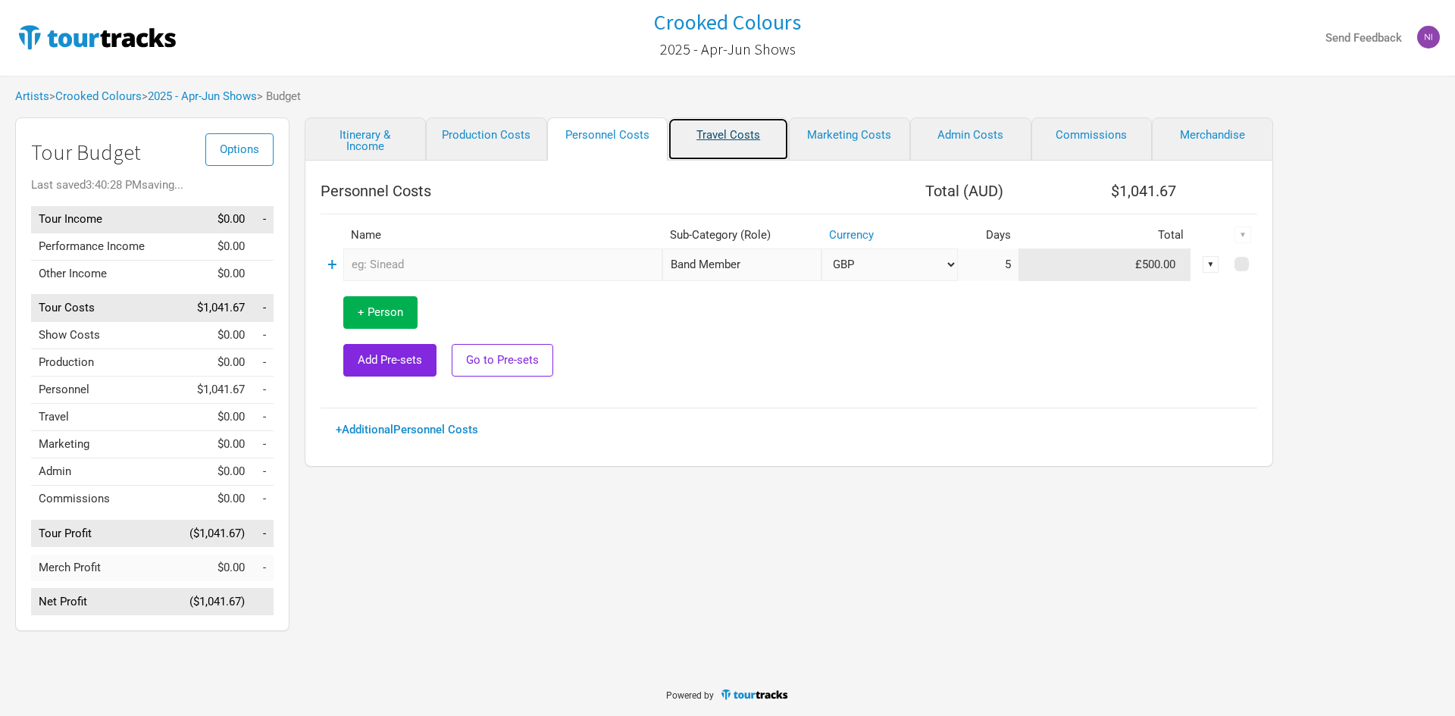
click at [766, 130] on link "Travel Costs" at bounding box center [728, 138] width 121 height 43
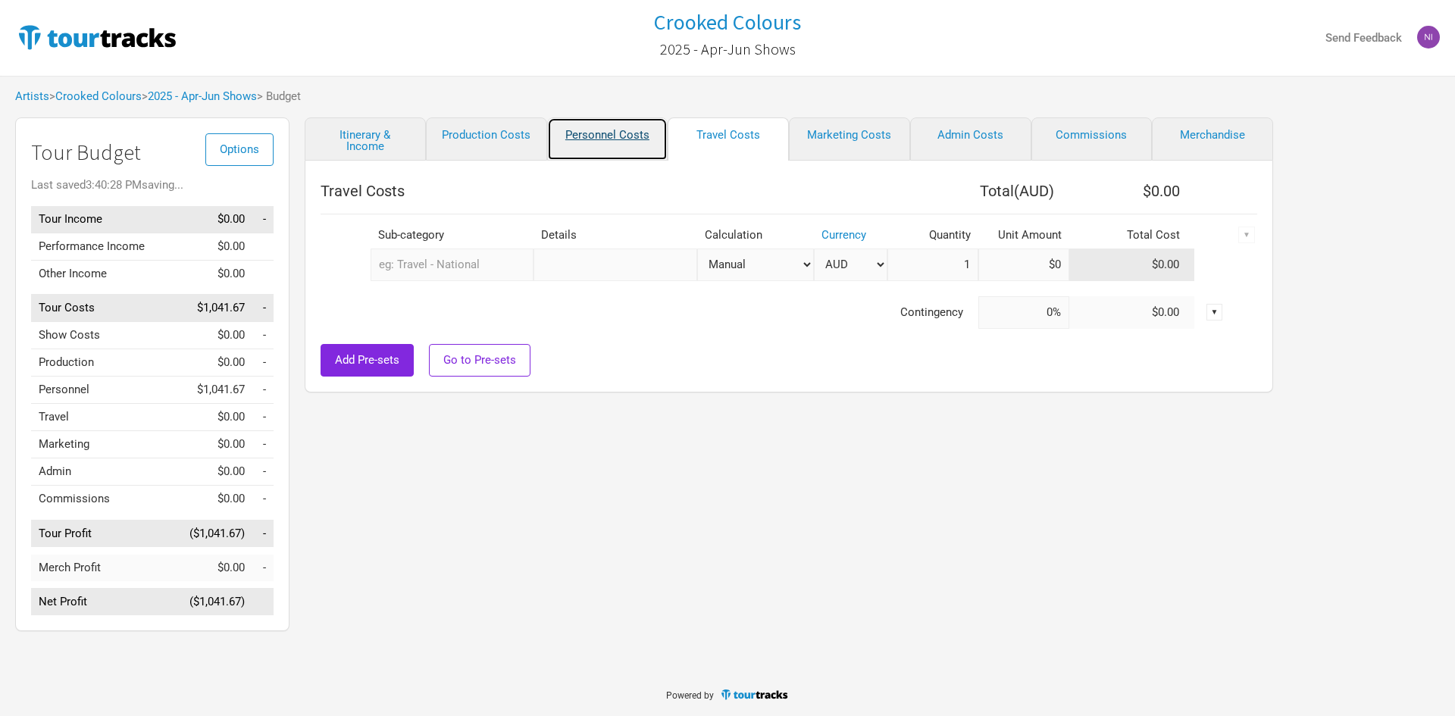
click at [634, 139] on link "Personnel Costs" at bounding box center [607, 138] width 121 height 43
select select "GBP"
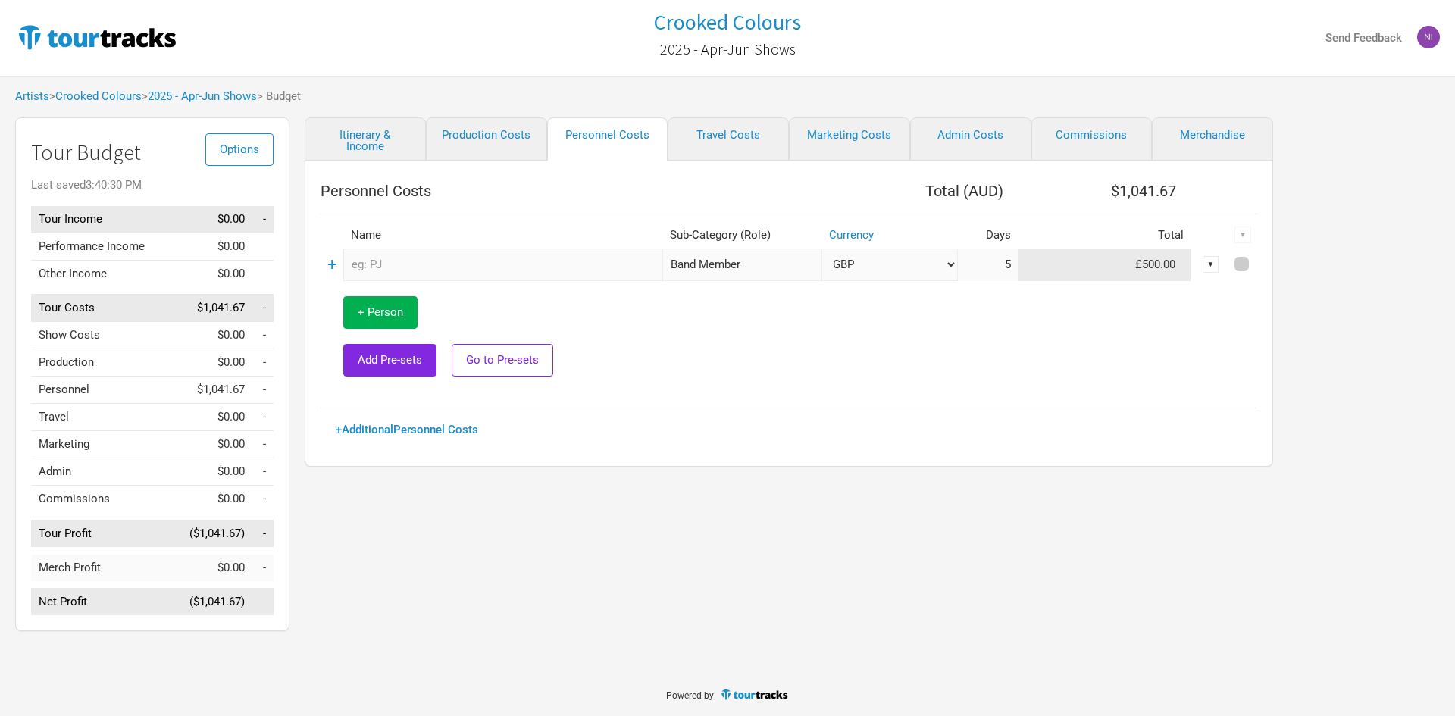
click at [1240, 265] on span at bounding box center [1241, 264] width 14 height 14
click at [1257, 265] on input "checkbox" at bounding box center [1262, 265] width 10 height 10
checkbox input "true"
click at [1219, 266] on div "▼" at bounding box center [1211, 264] width 17 height 17
click at [1245, 234] on div "▼" at bounding box center [1242, 235] width 17 height 17
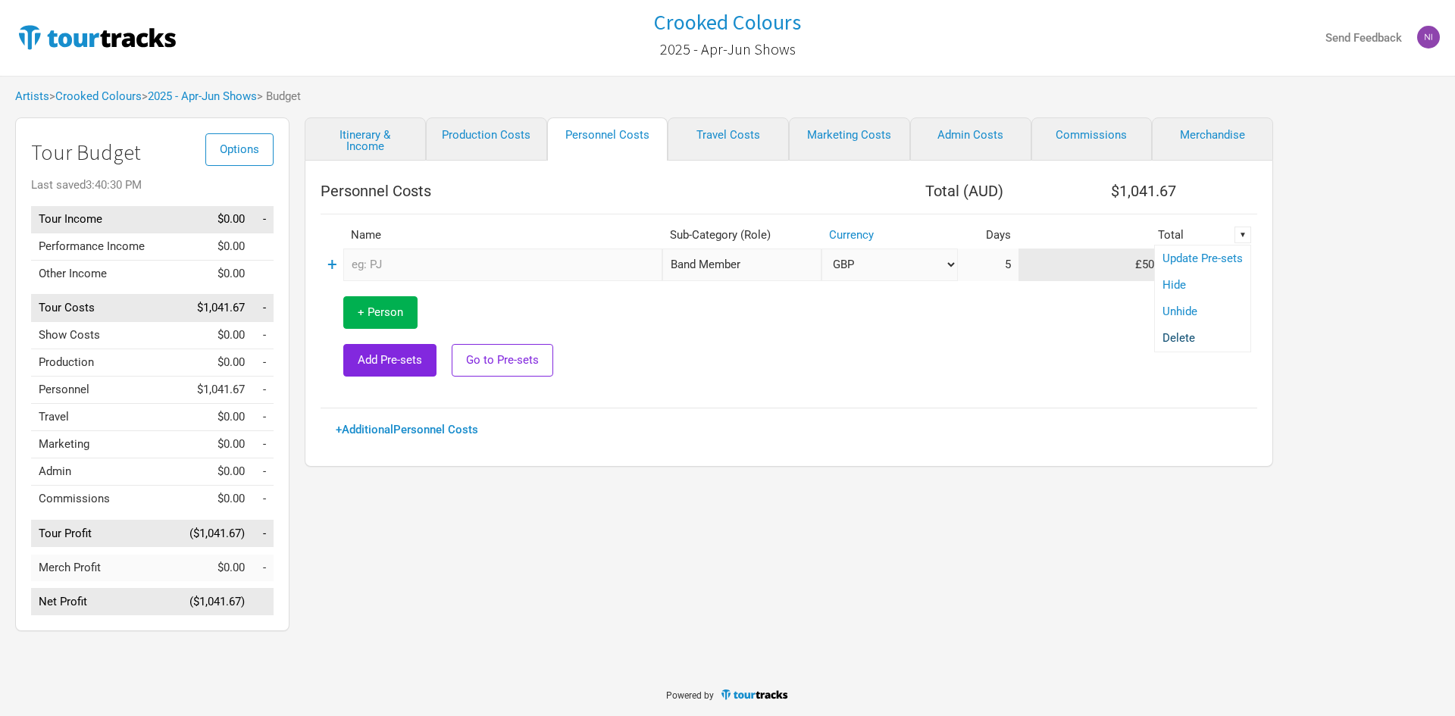
click at [1192, 340] on link "Delete" at bounding box center [1202, 338] width 80 height 11
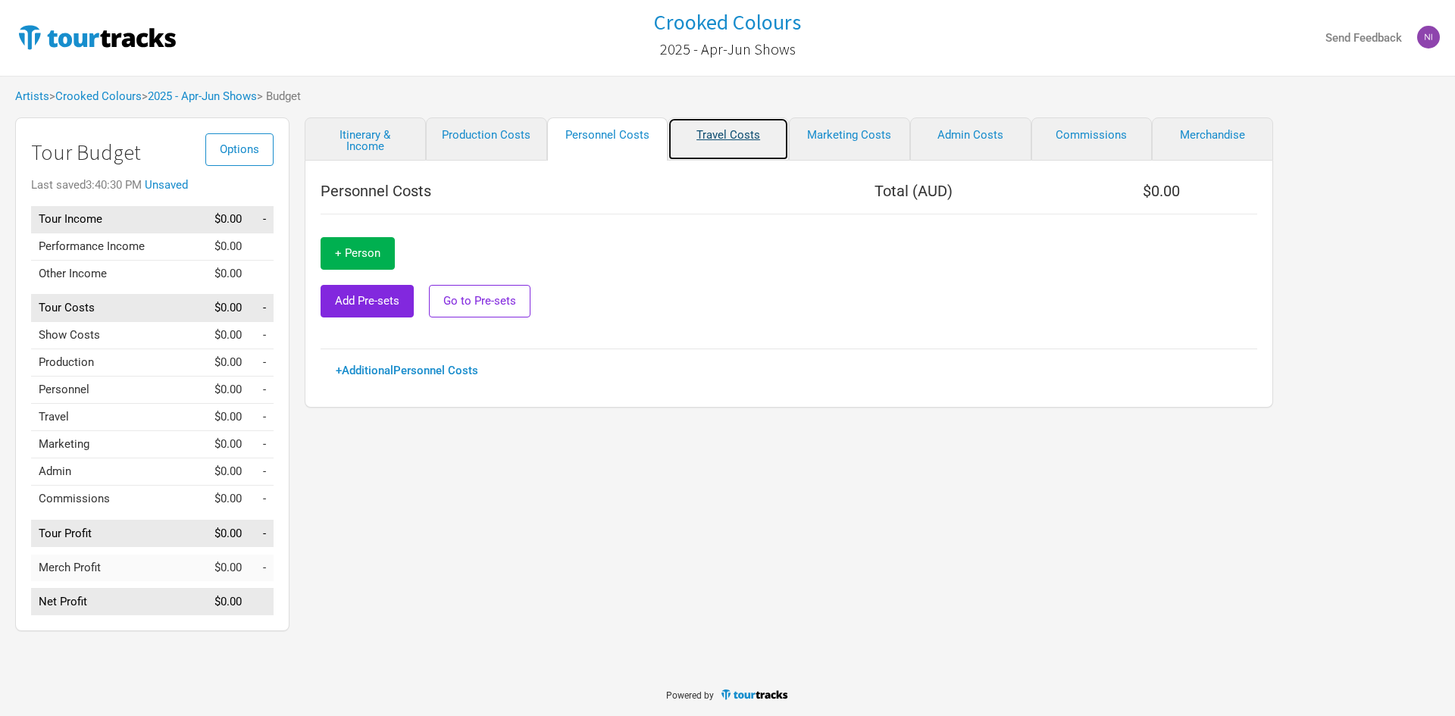
click at [750, 136] on link "Travel Costs" at bounding box center [728, 138] width 121 height 43
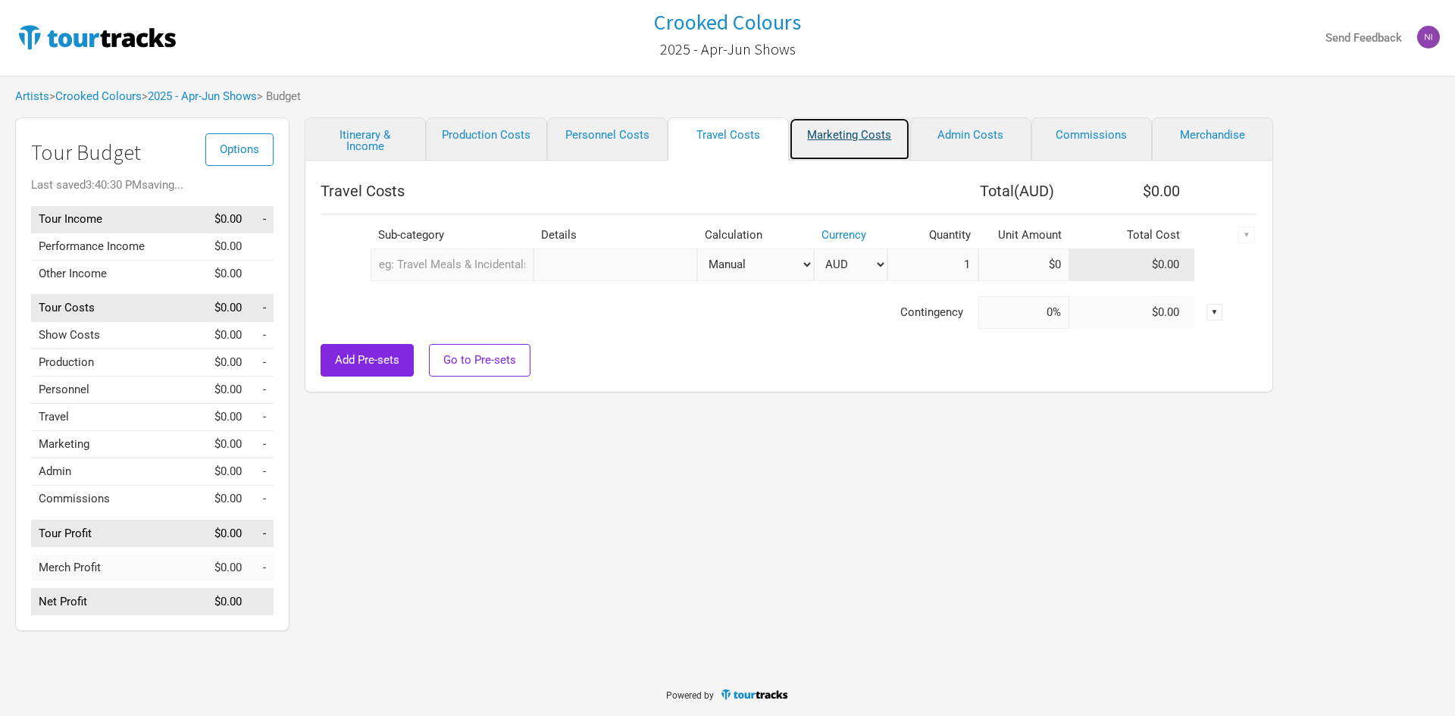
click at [853, 134] on link "Marketing Costs" at bounding box center [849, 138] width 121 height 43
select select "% of Gross"
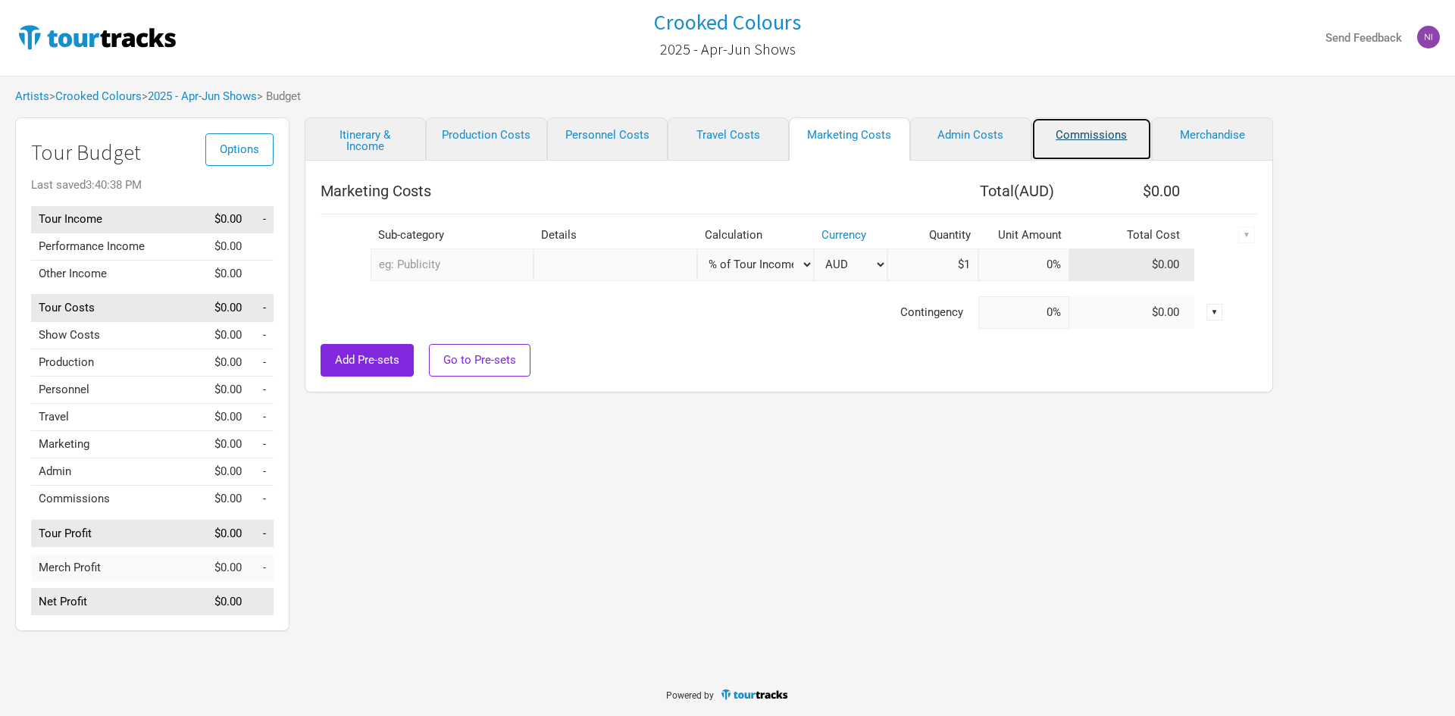
click at [1078, 130] on link "Commissions" at bounding box center [1091, 138] width 121 height 43
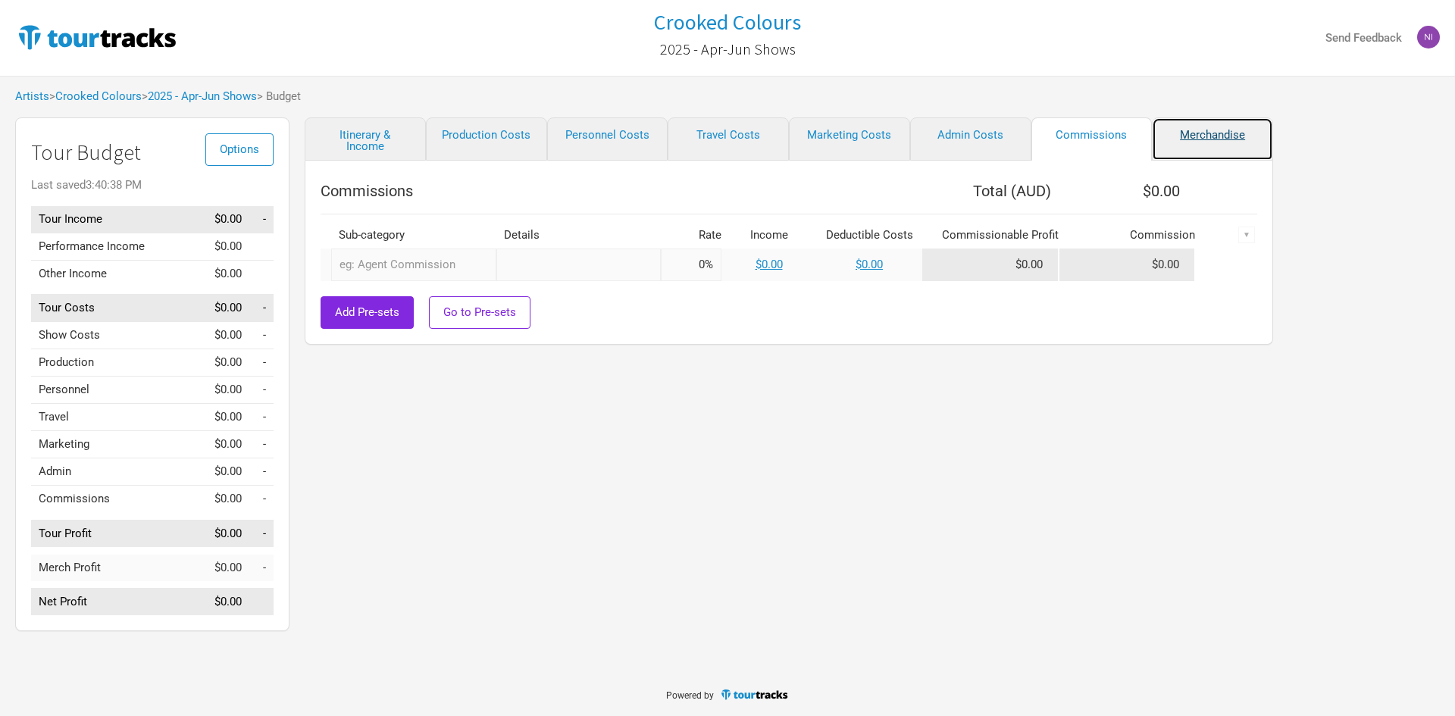
click at [1206, 129] on link "Merchandise" at bounding box center [1212, 138] width 121 height 43
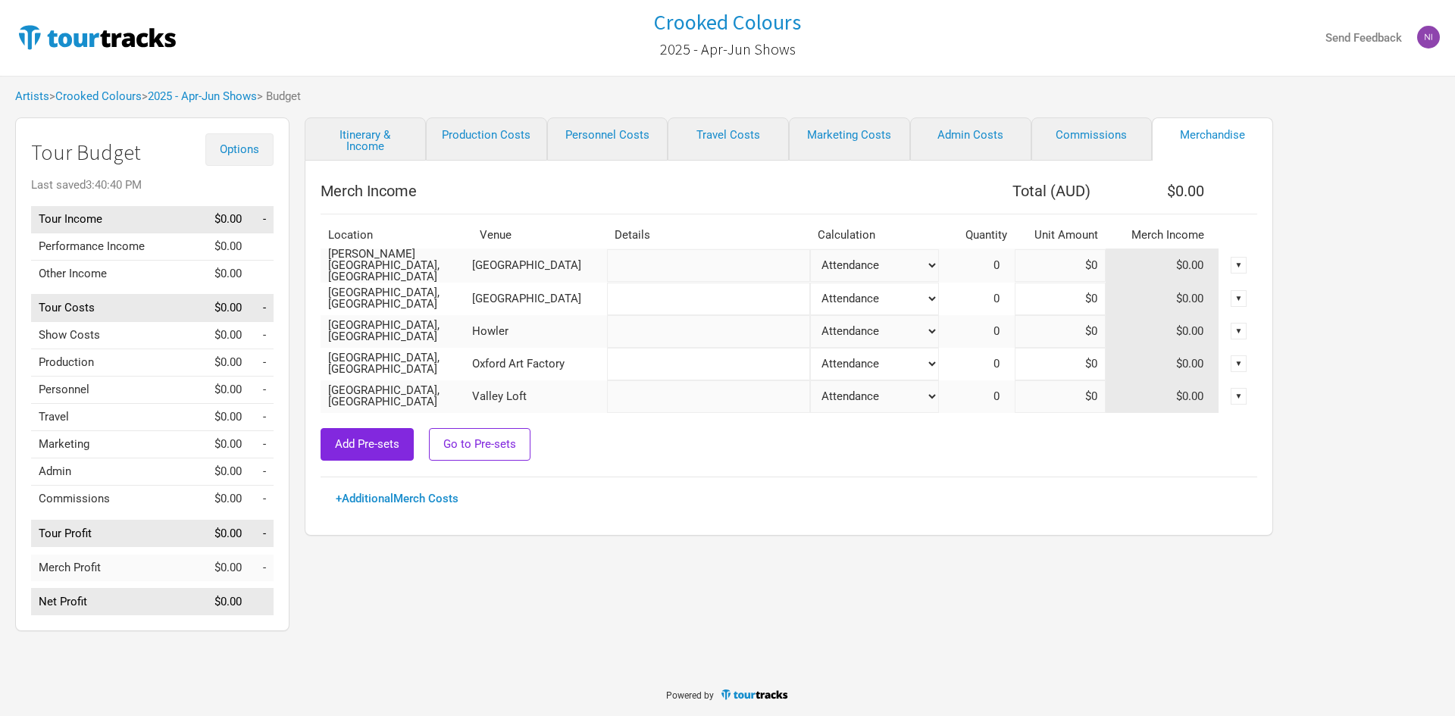
click at [239, 151] on span "Options" at bounding box center [239, 149] width 39 height 14
click at [242, 148] on span "Options" at bounding box center [239, 149] width 39 height 14
click at [247, 97] on link "2025 - Apr-Jun Shows" at bounding box center [202, 96] width 109 height 14
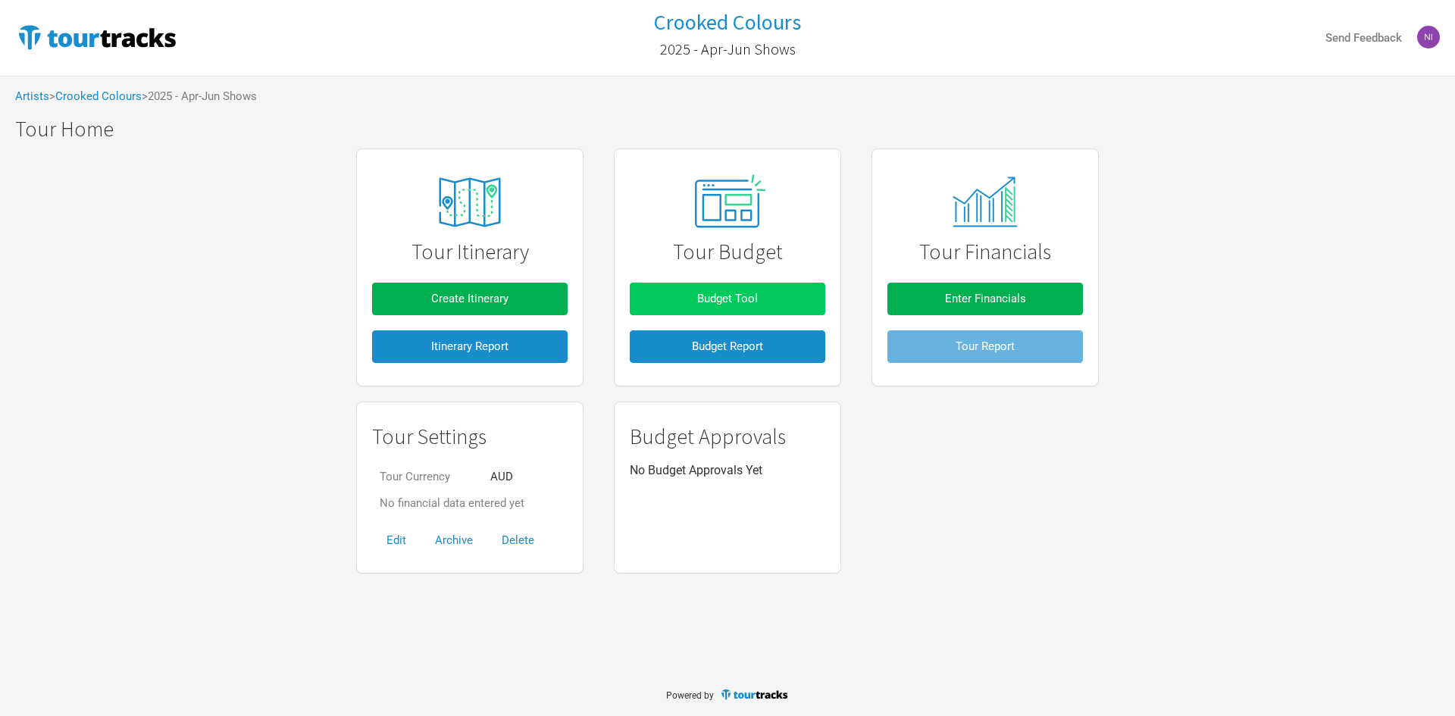
click at [757, 292] on span "Budget Tool" at bounding box center [727, 299] width 61 height 14
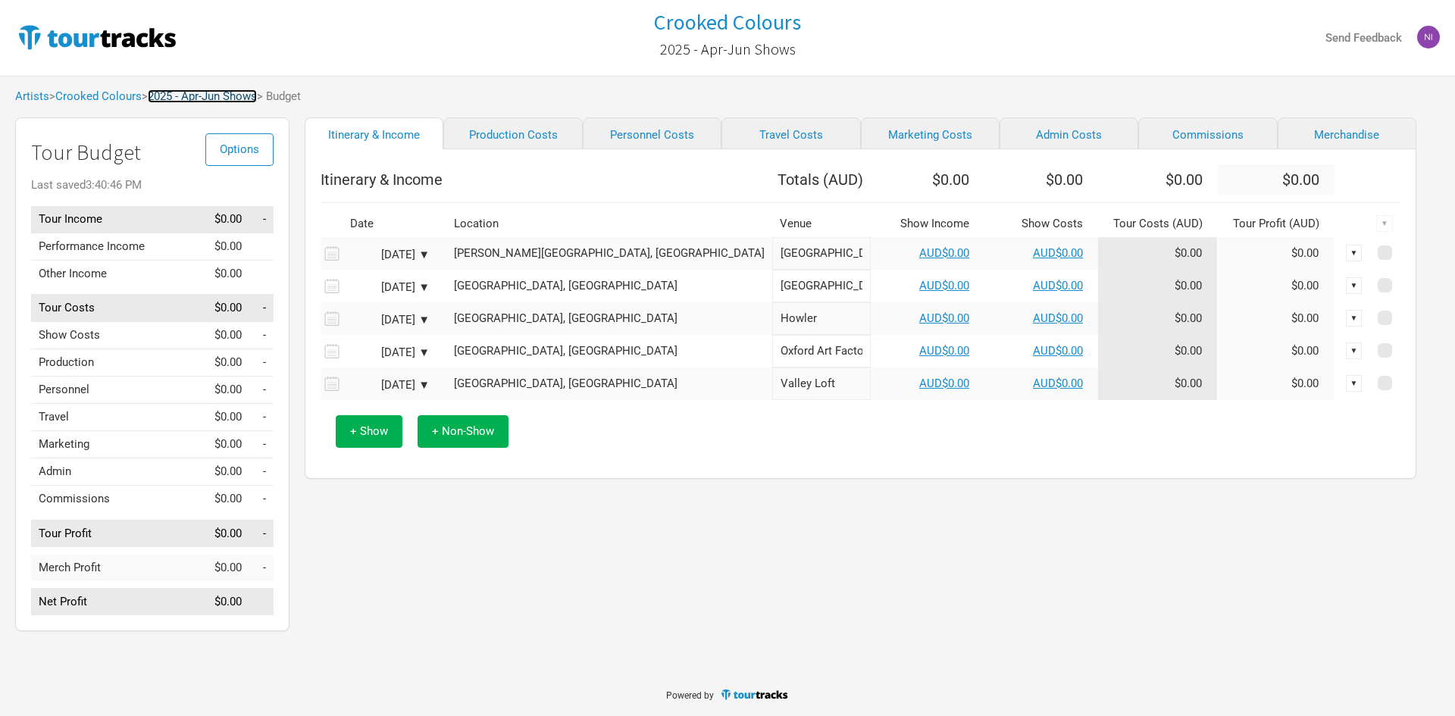
click at [226, 102] on link "2025 - Apr-Jun Shows" at bounding box center [202, 96] width 109 height 14
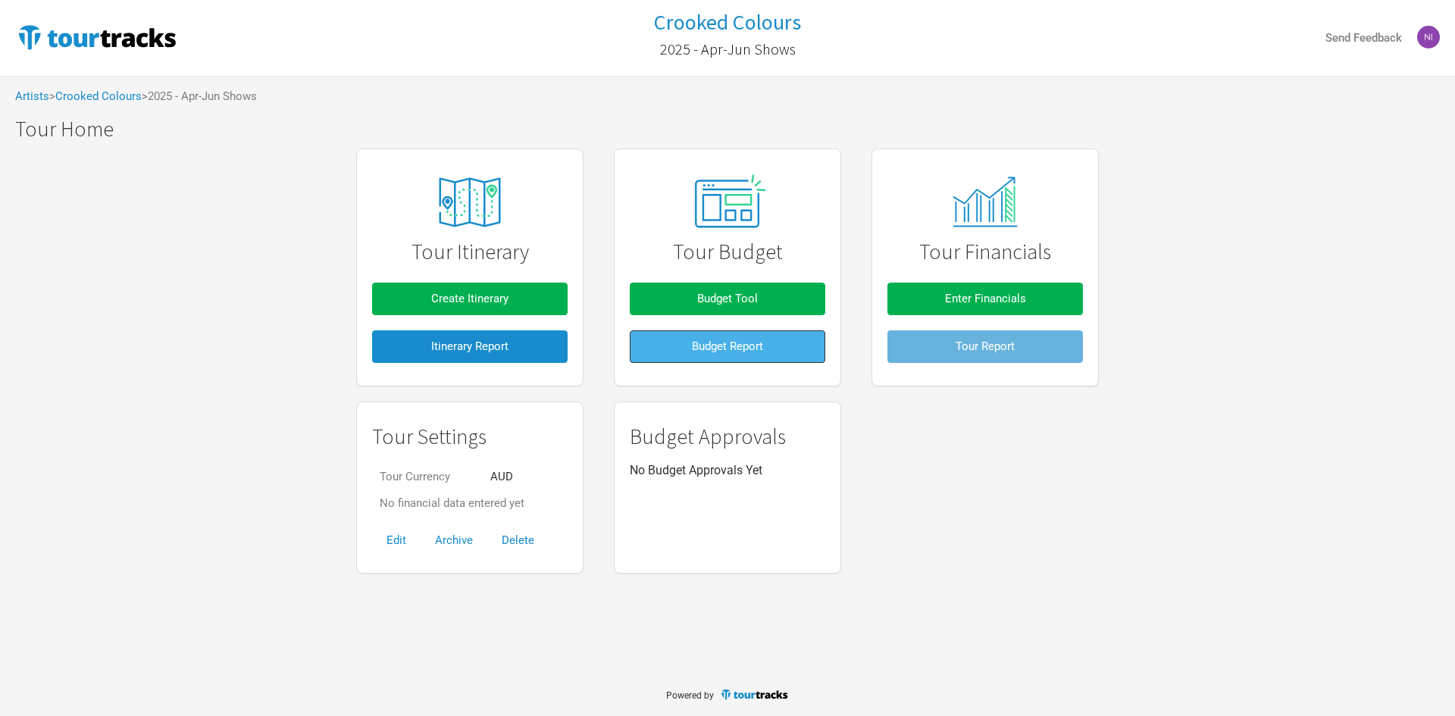
click at [744, 351] on span "Budget Report" at bounding box center [727, 346] width 71 height 14
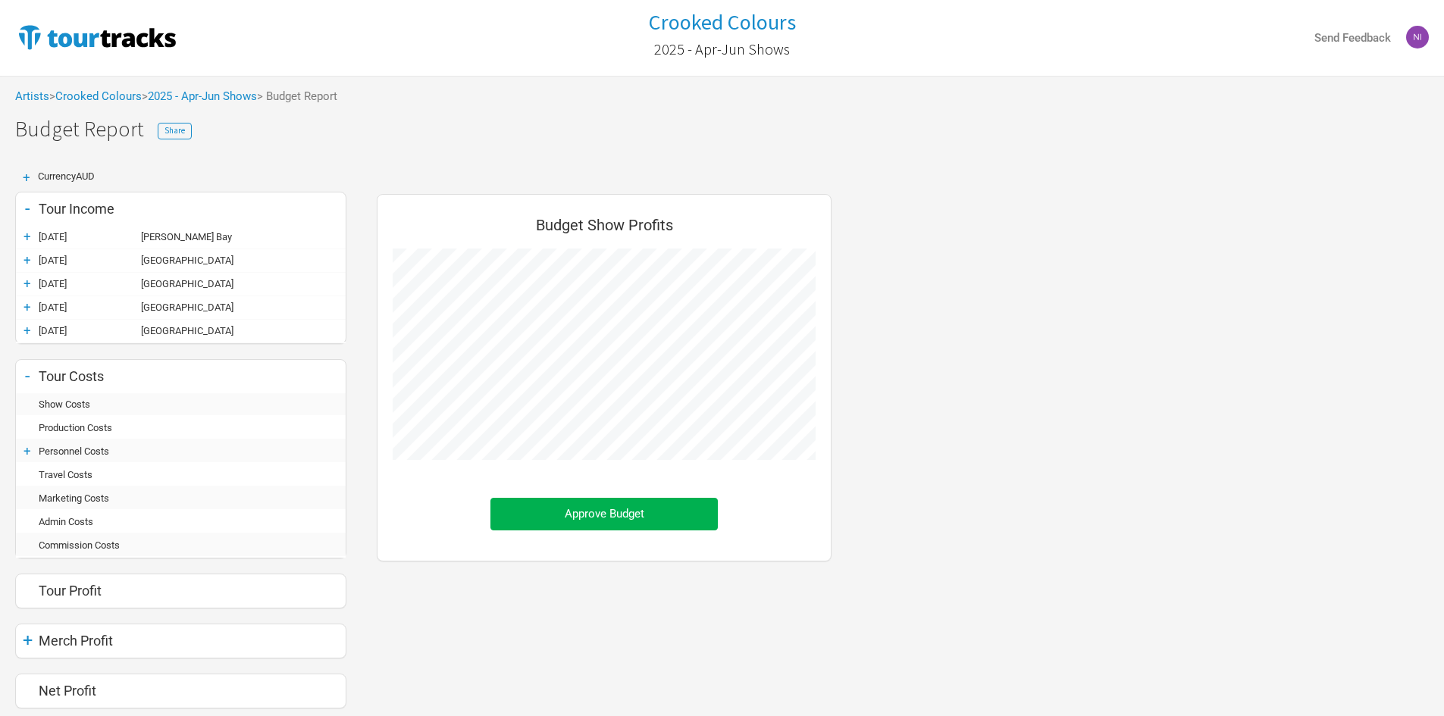
click at [210, 79] on div "Artists > Crooked Colours > 2025 - Apr-Jun Shows > Budget Report" at bounding box center [722, 97] width 1444 height 42
click at [220, 90] on link "2025 - Apr-Jun Shows" at bounding box center [202, 96] width 109 height 14
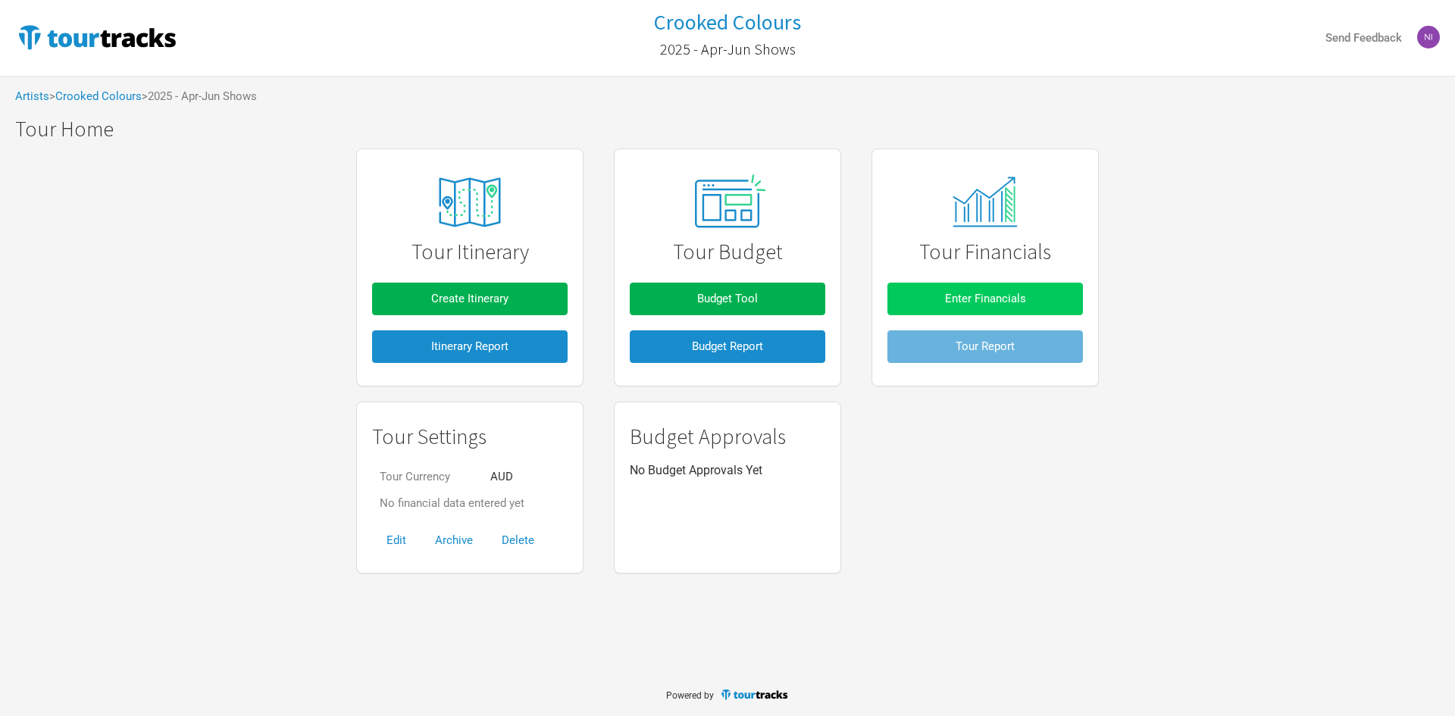
click at [975, 297] on span "Enter Financials" at bounding box center [985, 299] width 81 height 14
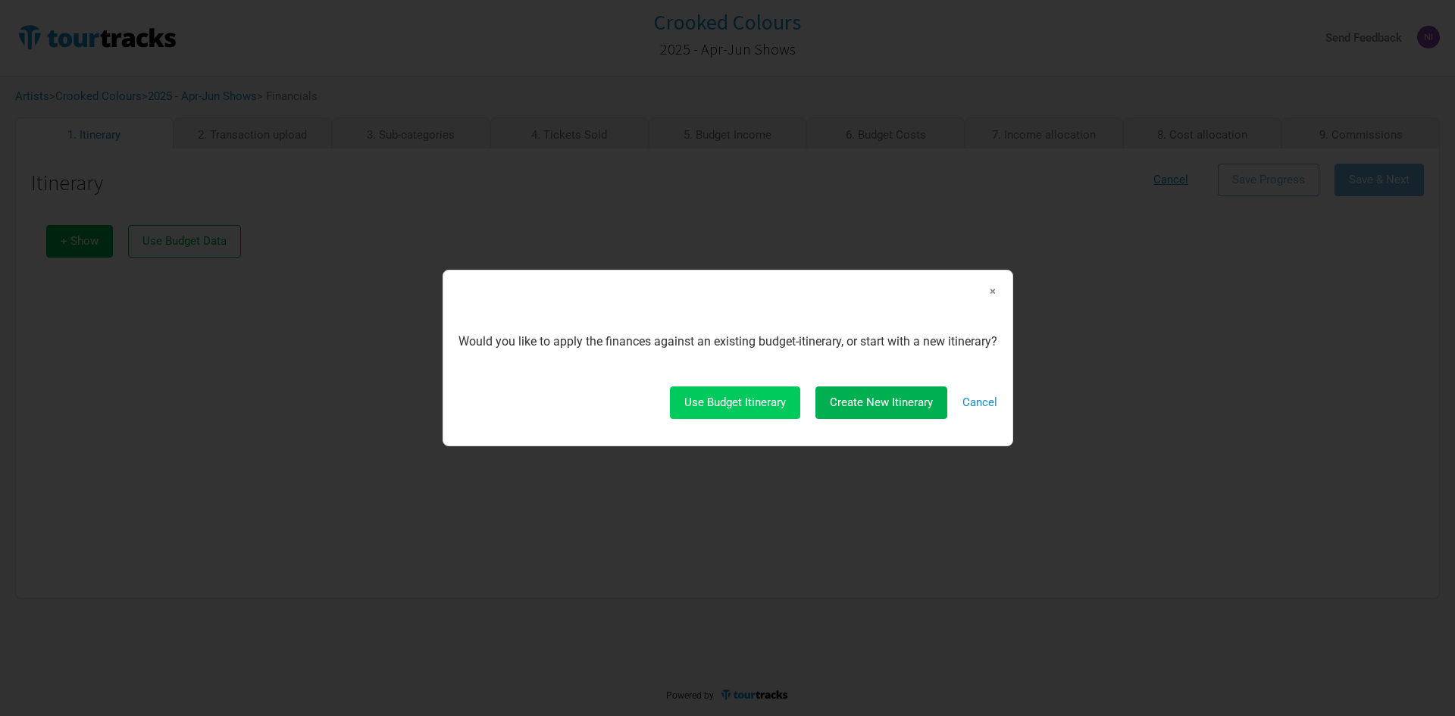
click at [721, 406] on span "Use Budget Itinerary" at bounding box center [735, 403] width 102 height 14
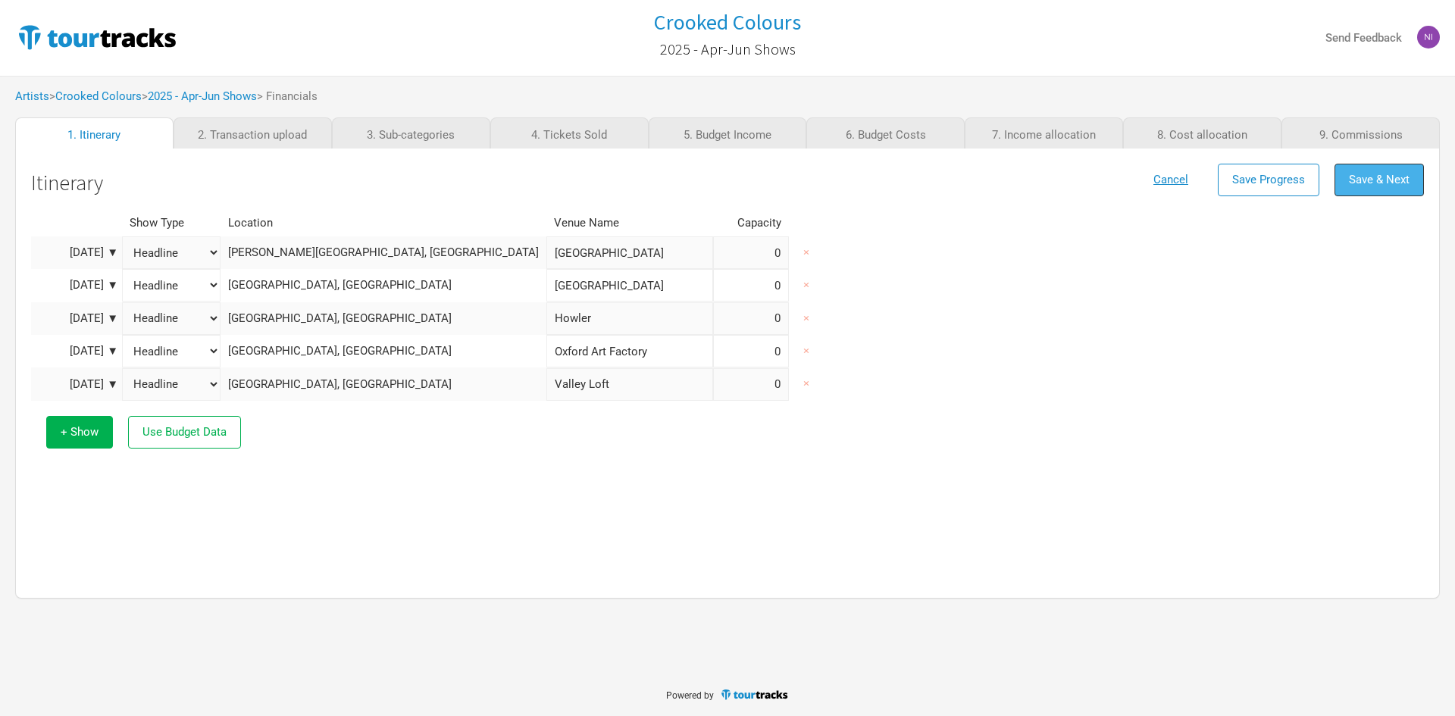
click at [1389, 190] on button "Save & Next" at bounding box center [1378, 180] width 89 height 33
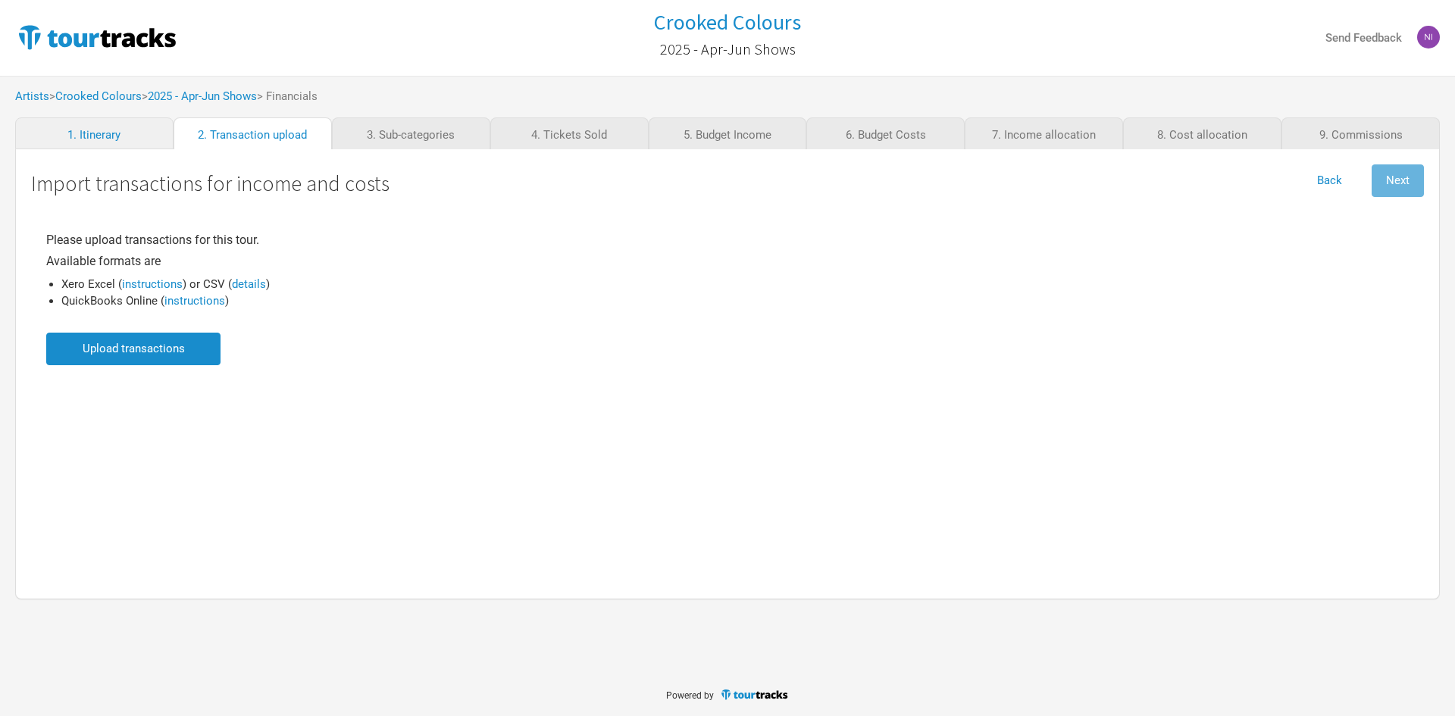
click at [188, 346] on input "file" at bounding box center [133, 349] width 174 height 33
click at [145, 482] on div "Please upload transactions for this tour. Available formats are Xero Excel ( in…" at bounding box center [727, 390] width 1393 height 358
click at [185, 365] on input "file" at bounding box center [133, 349] width 174 height 33
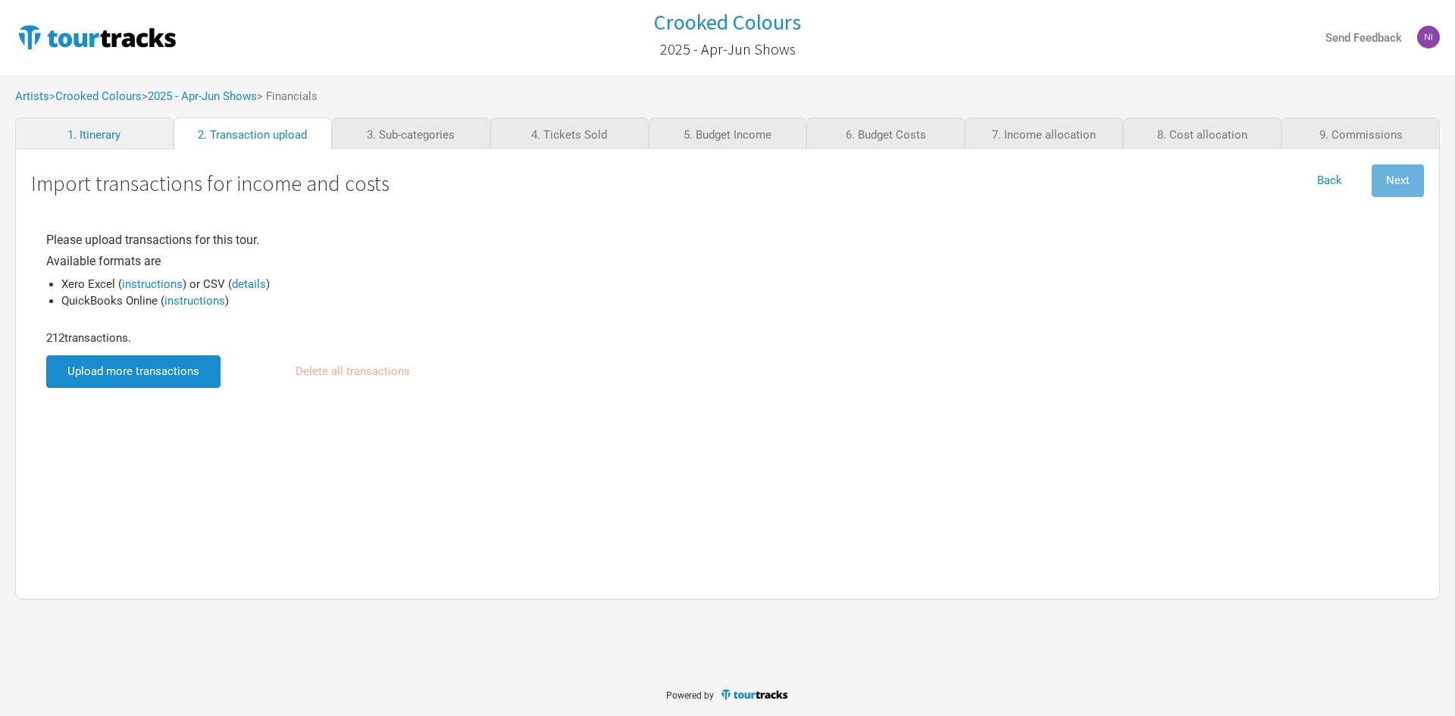
click at [156, 368] on input "file" at bounding box center [133, 371] width 174 height 33
click at [1403, 186] on span "Next" at bounding box center [1397, 181] width 23 height 14
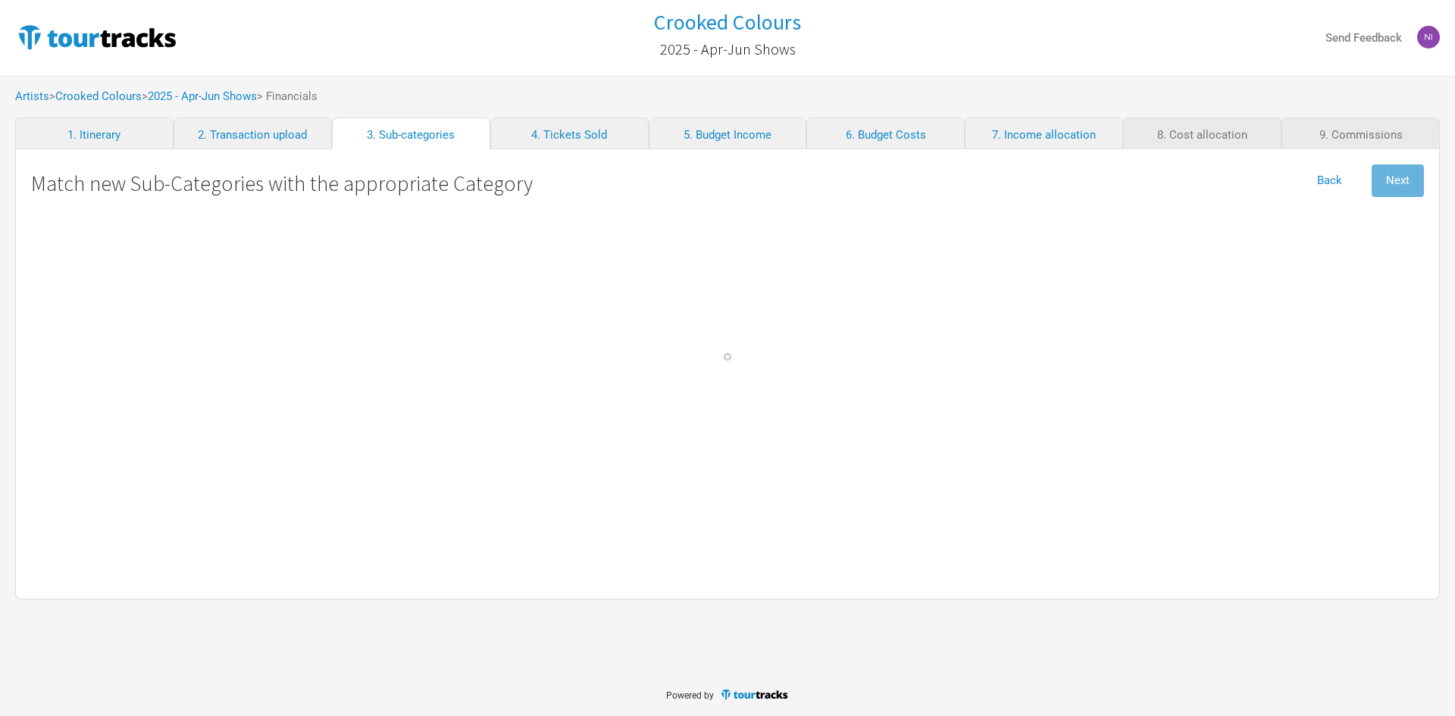
select select "Travel"
select Costs "Marketing"
select Commission "Commissions"
select select "Travel"
select Hire "Travel"
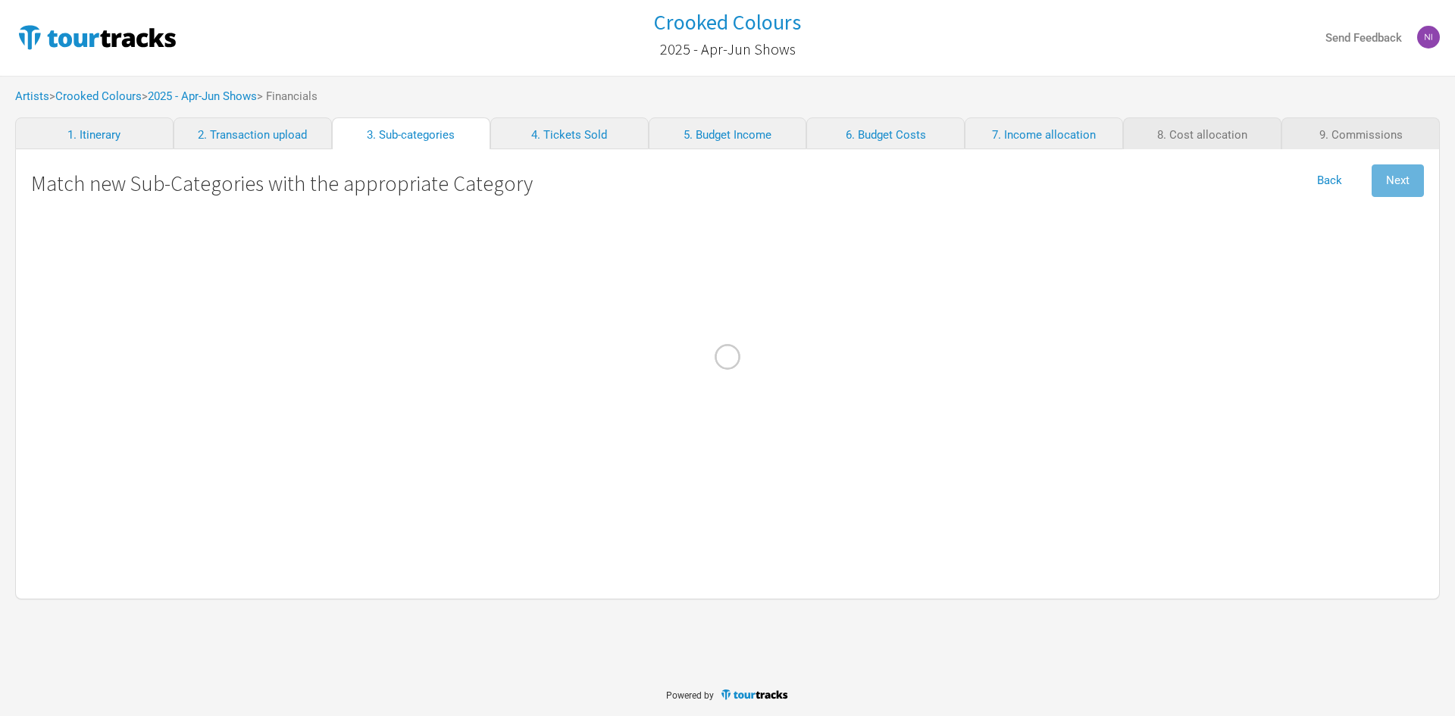
select Fuel "Travel"
select Hire "Production"
select Baggage "Travel"
select select "Travel"
select Equipment "Production"
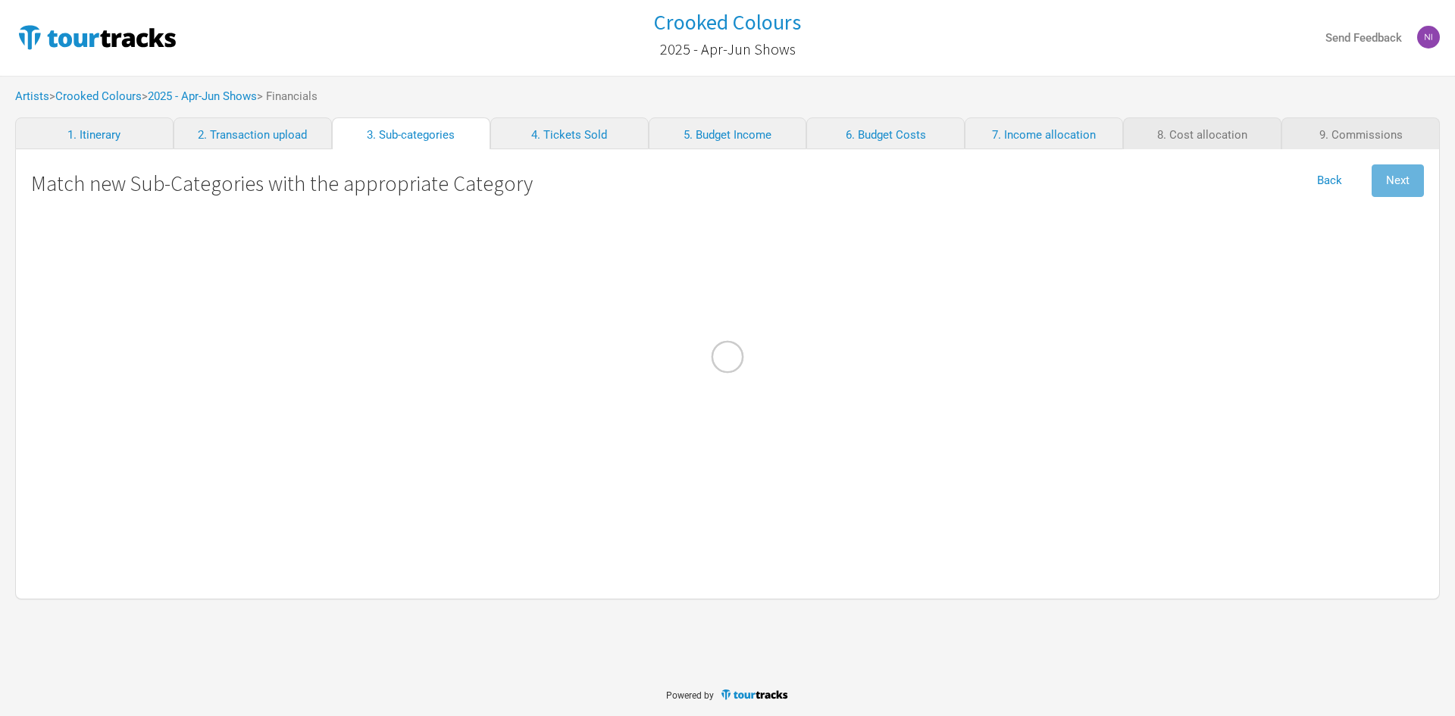
select Technician "Personnel"
select Tech "Personnel"
select Tolls "Travel"
select Diems "Personnel"
select Australia "Performance"
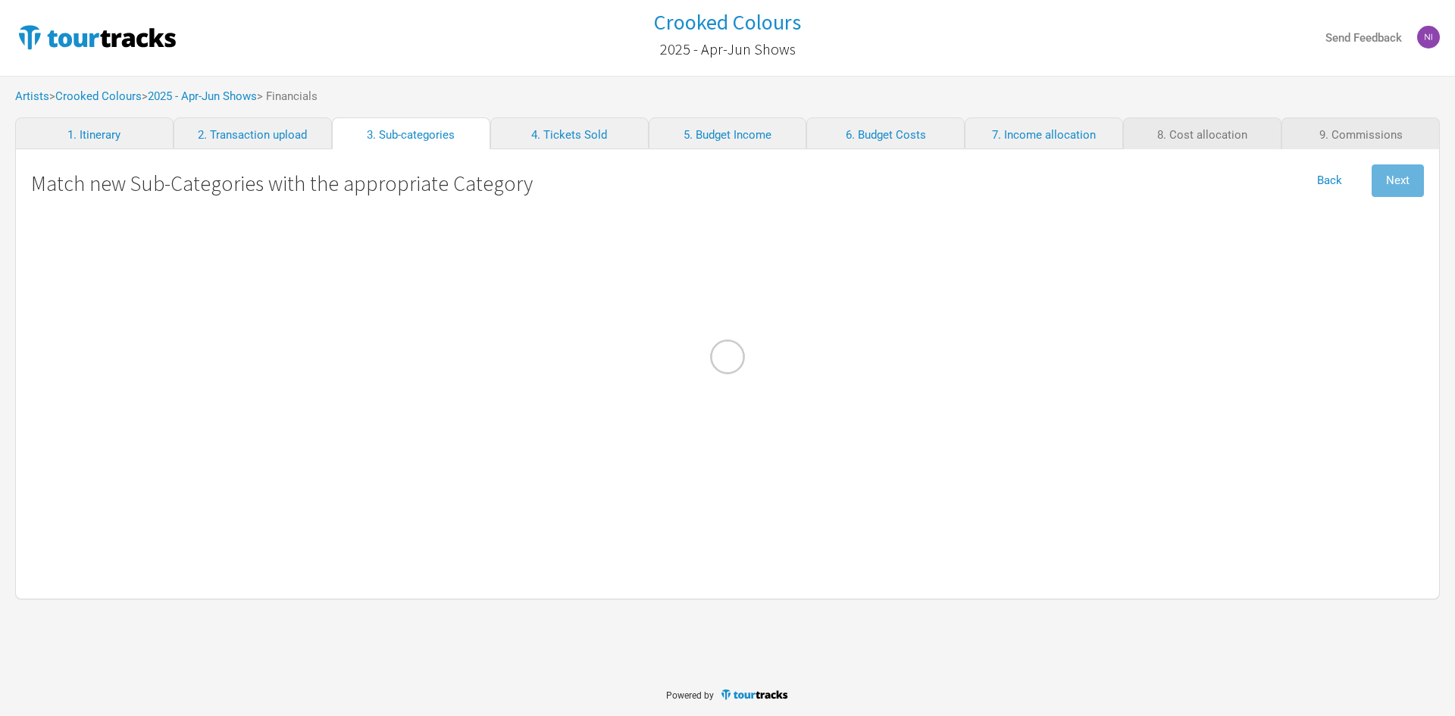
select Costs "Production"
select select "Production"
select Musicians "Personnel"
select Band "Show Costs"
select Transport "Travel"
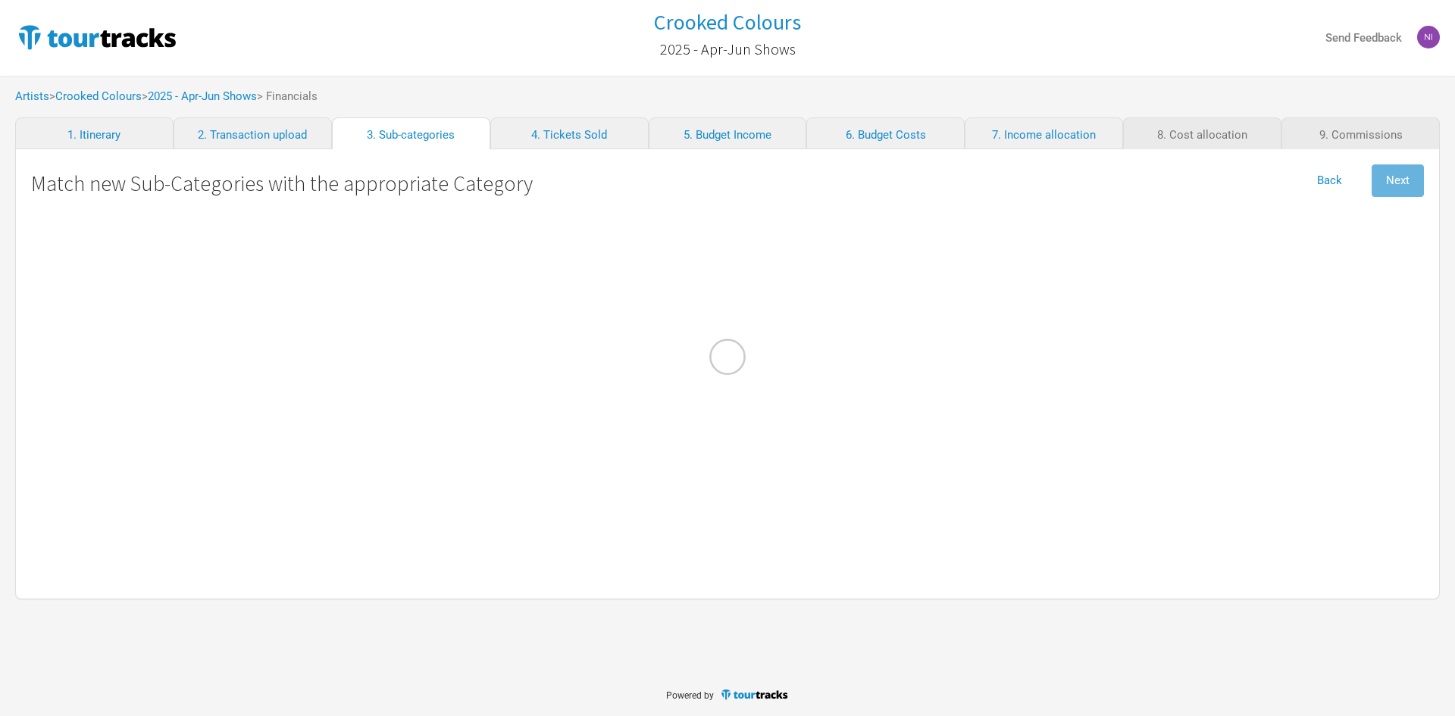
select Manager\/FOH "Personnel"
select Incidentals "Travel"
select Hire "Show Costs"
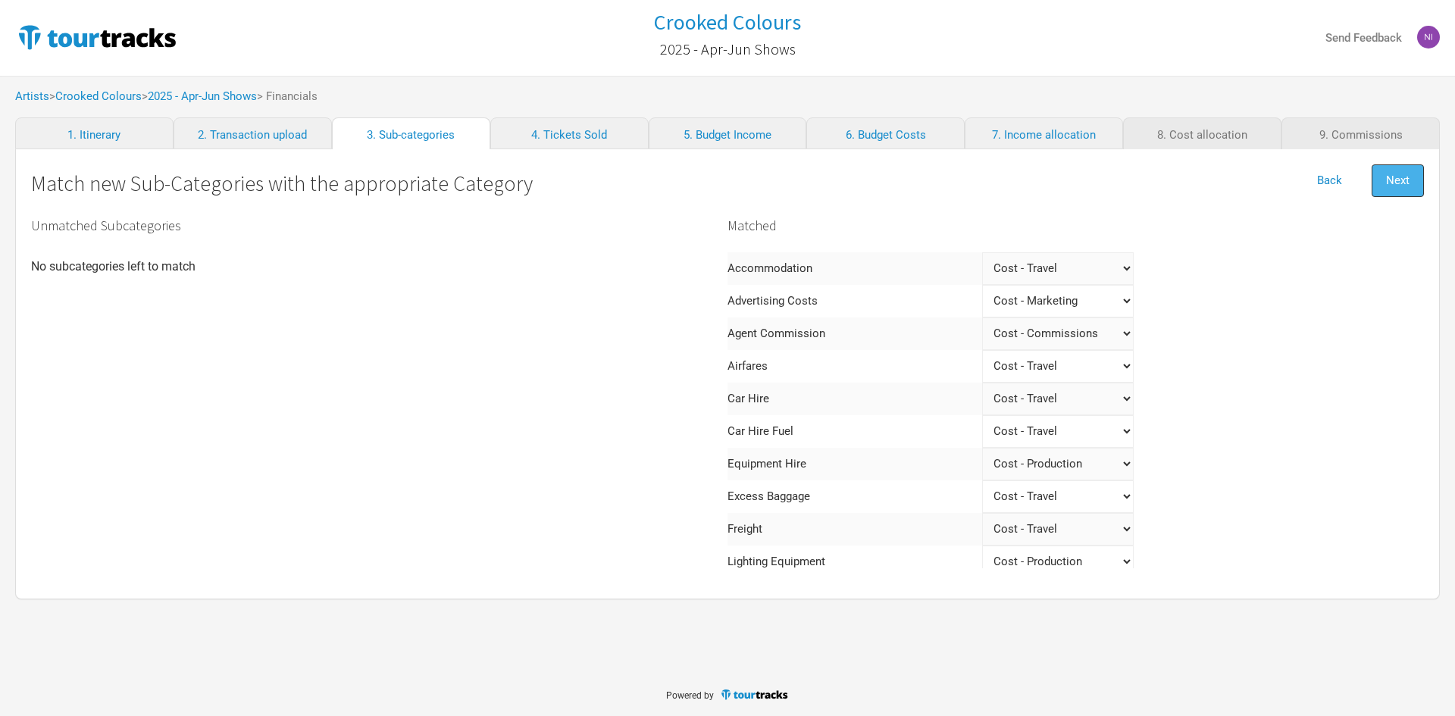
click at [1389, 175] on span "Next" at bounding box center [1397, 181] width 23 height 14
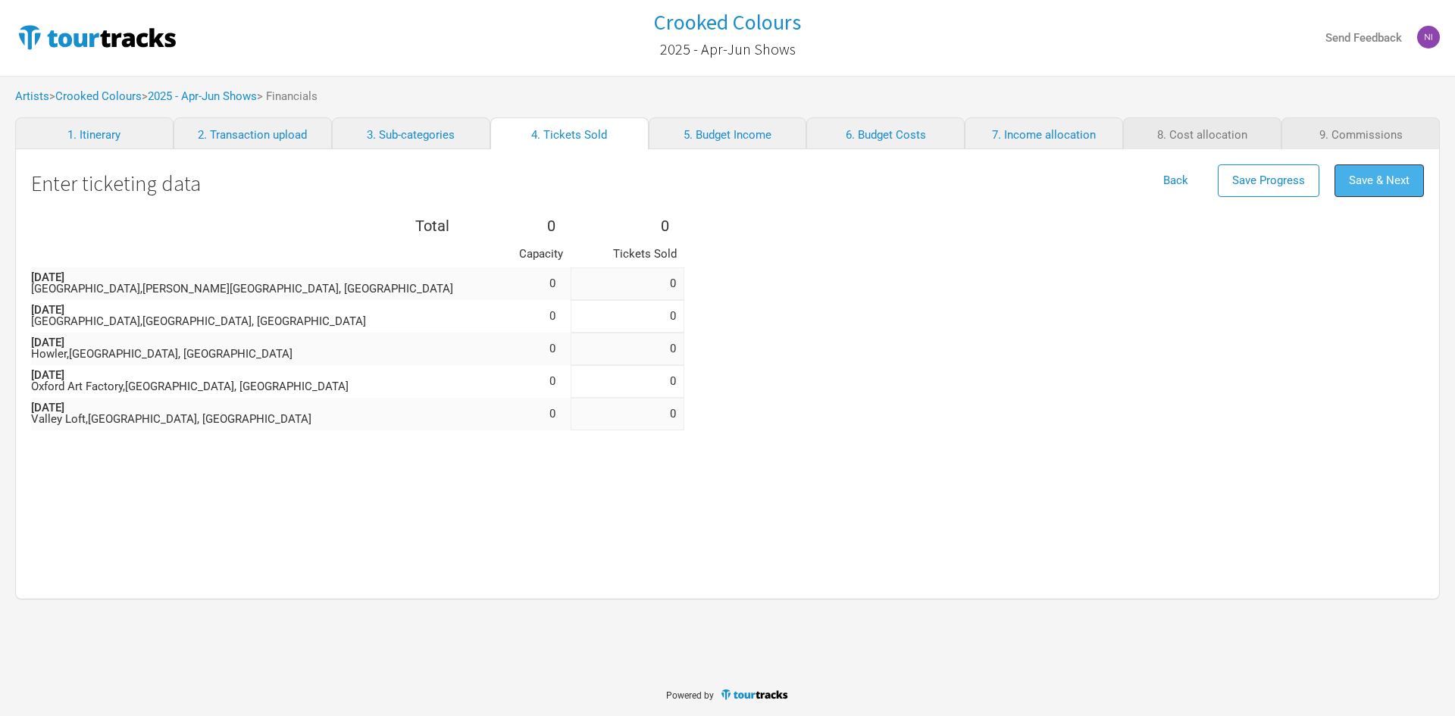
click at [1380, 174] on span "Save & Next" at bounding box center [1379, 181] width 61 height 14
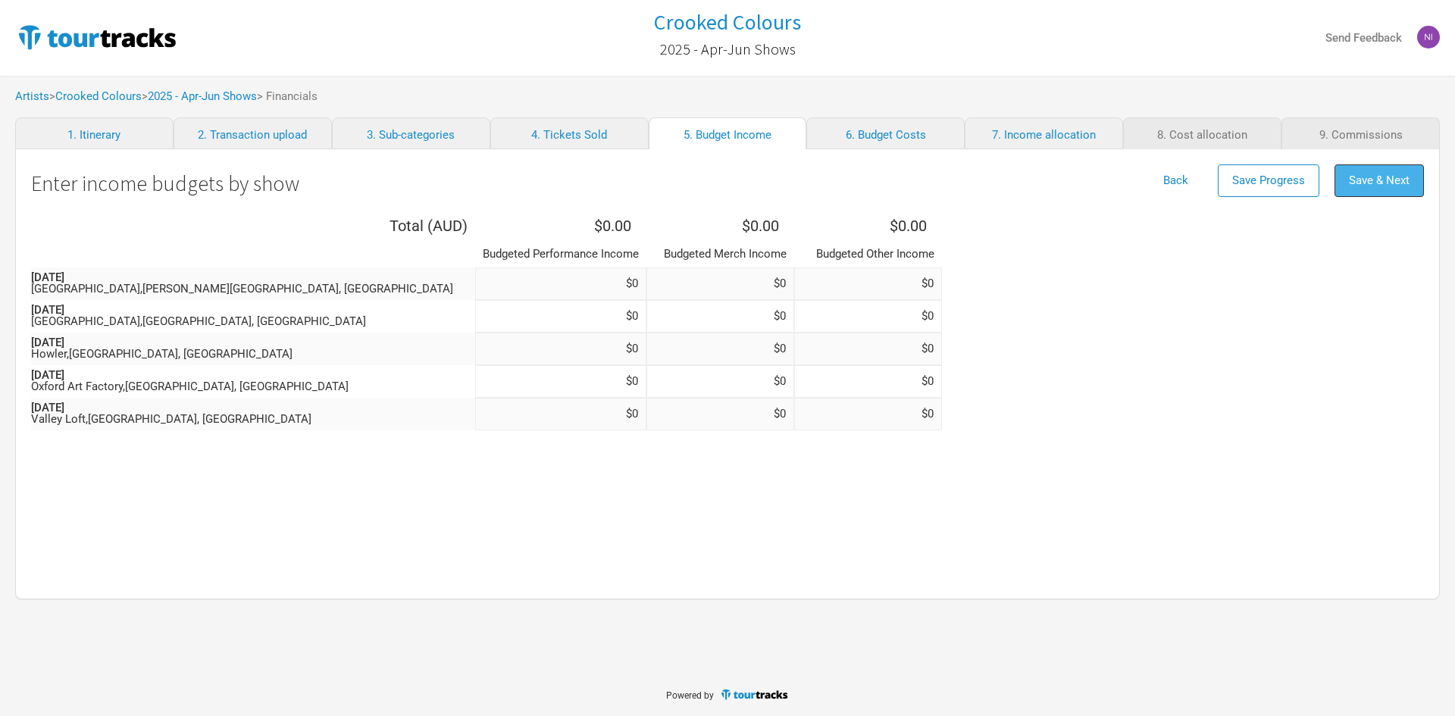
click at [1382, 175] on span "Save & Next" at bounding box center [1379, 181] width 61 height 14
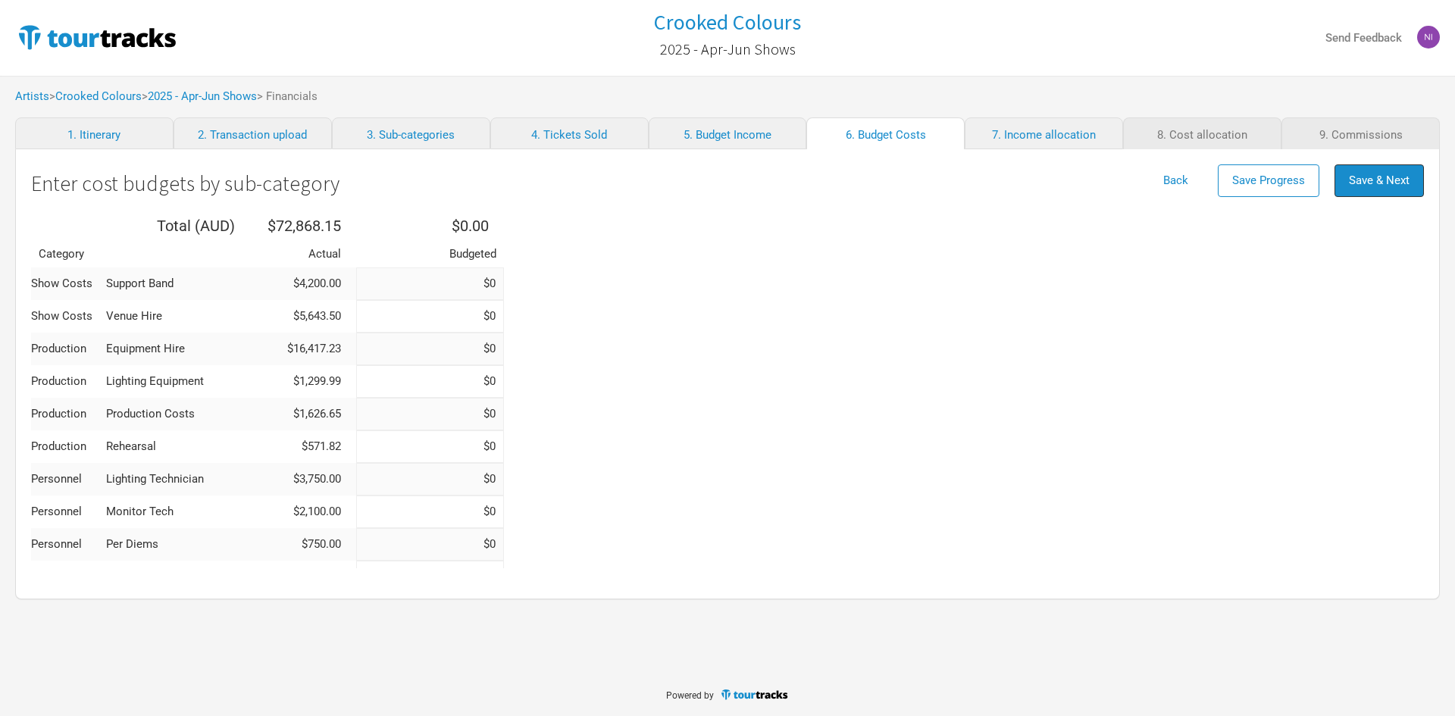
click at [1382, 175] on span "Save & Next" at bounding box center [1379, 181] width 61 height 14
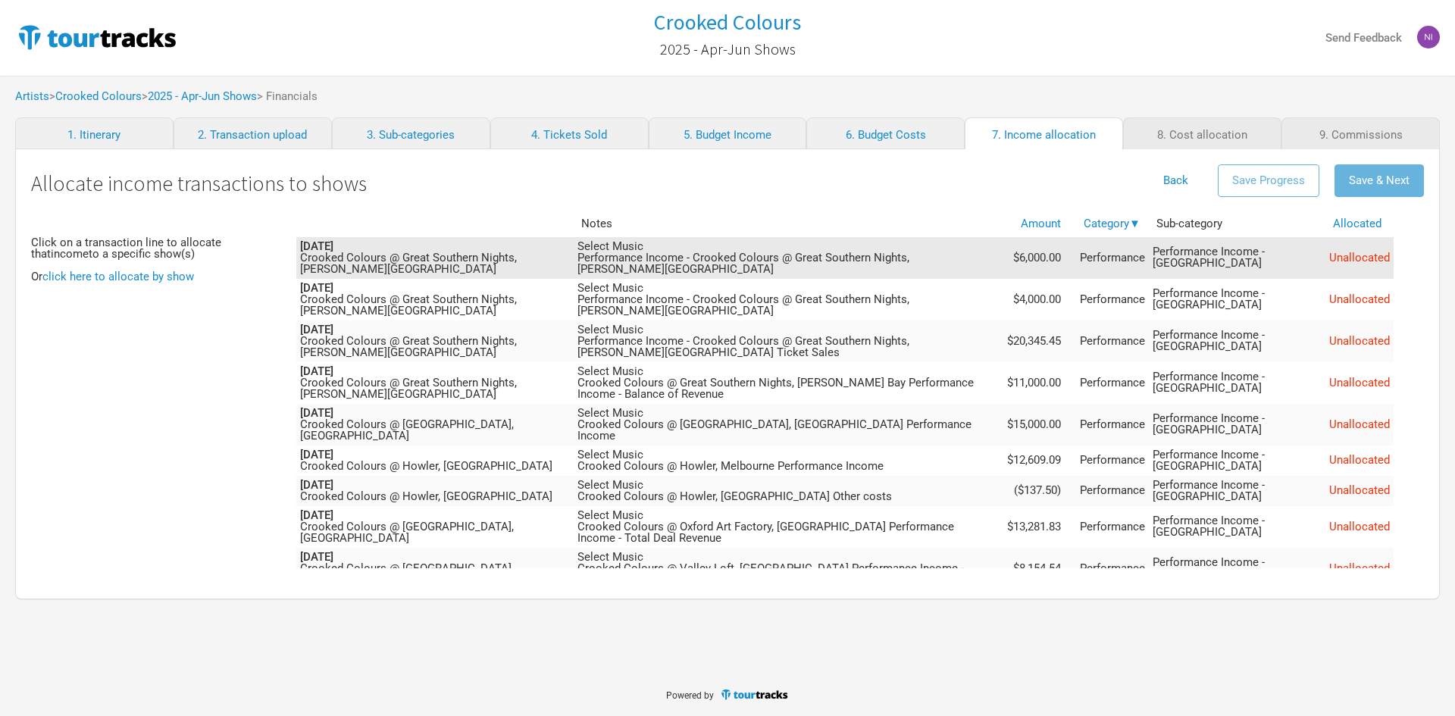
click at [1383, 264] on span "Unallocated" at bounding box center [1359, 258] width 61 height 14
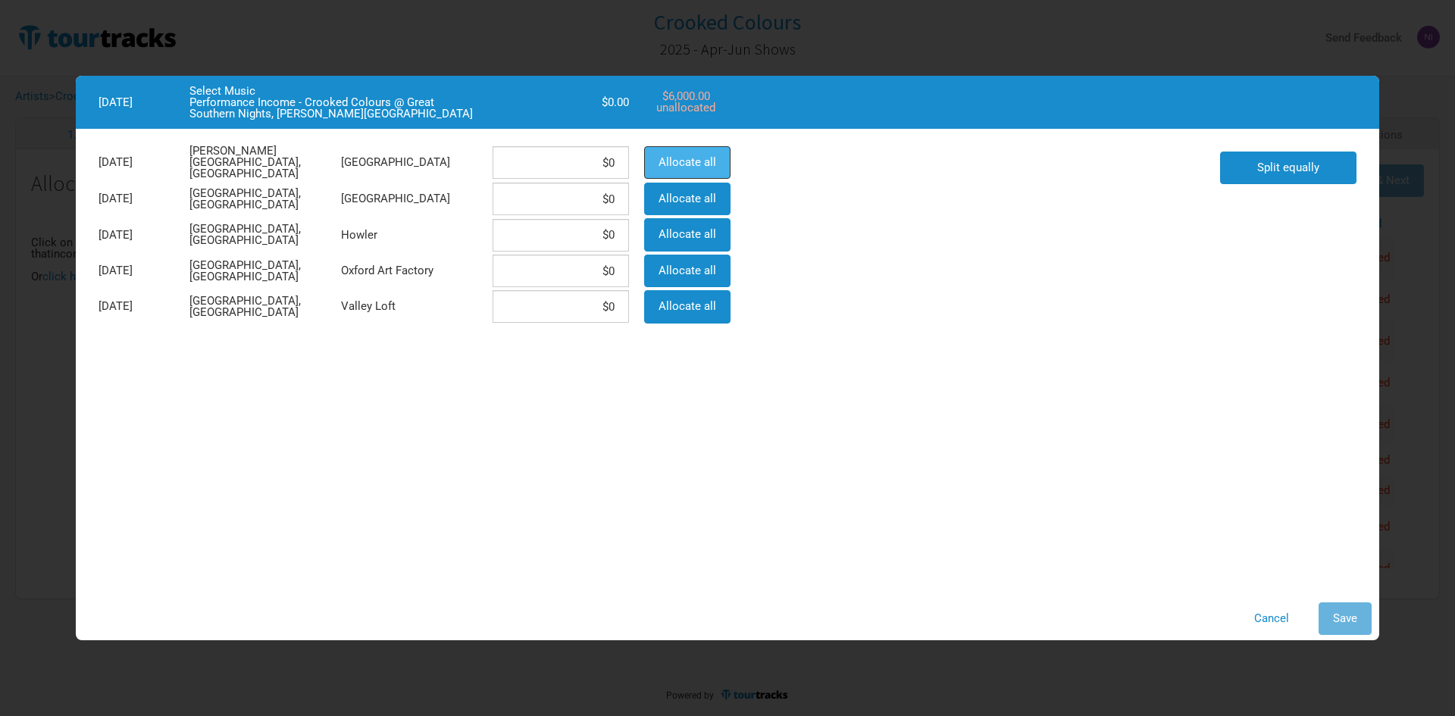
click at [691, 159] on span "Allocate all" at bounding box center [688, 162] width 58 height 14
type input "$6,000"
click at [1339, 605] on button "Save" at bounding box center [1345, 618] width 53 height 33
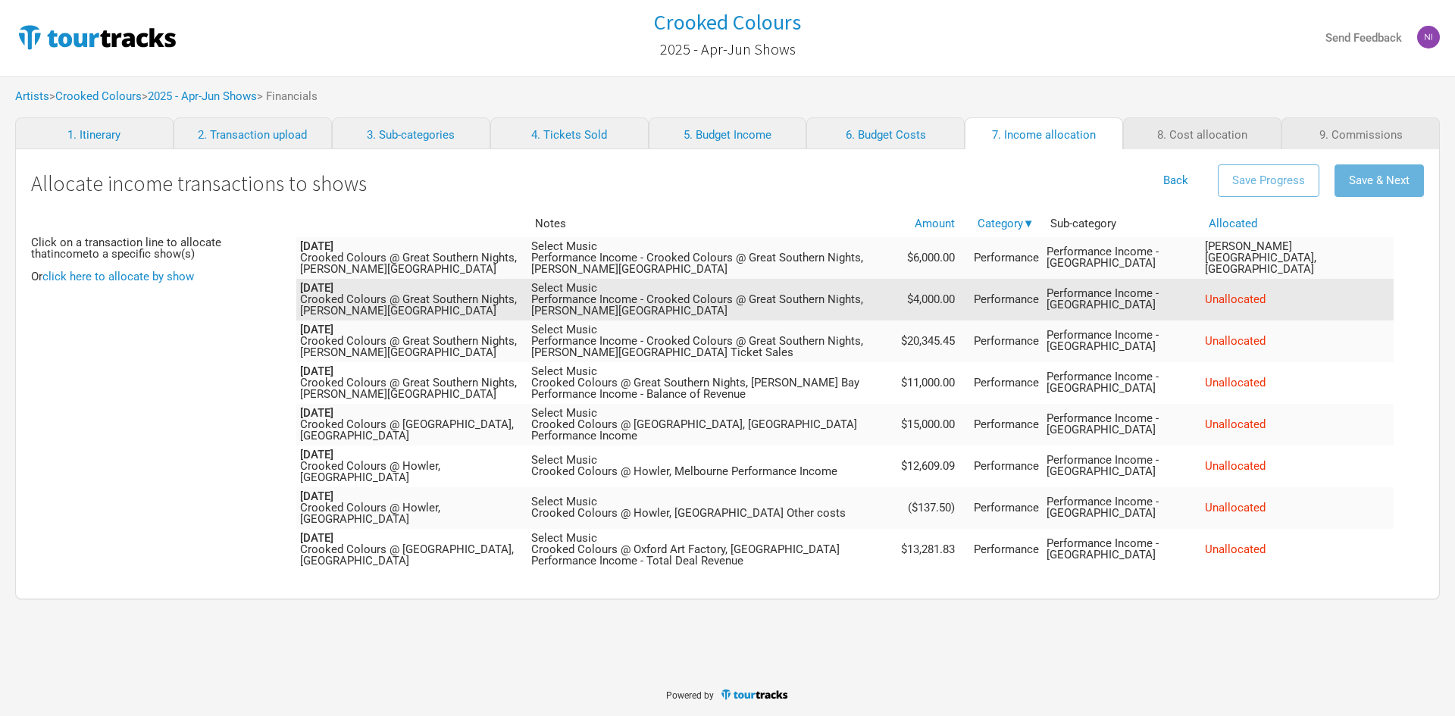
click at [1266, 298] on span "Unallocated" at bounding box center [1235, 300] width 61 height 14
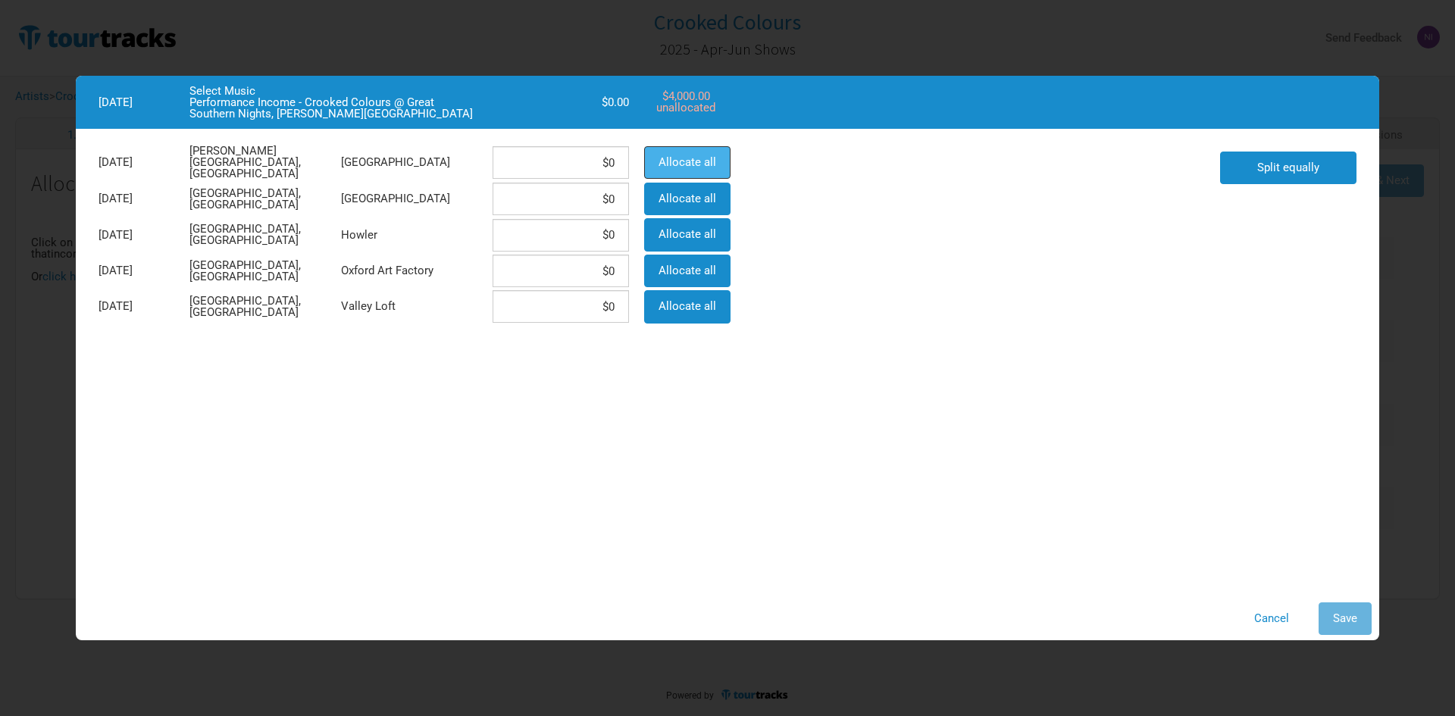
click at [666, 157] on span "Allocate all" at bounding box center [688, 162] width 58 height 14
type input "$4,000"
click at [1357, 616] on button "Save" at bounding box center [1345, 618] width 53 height 33
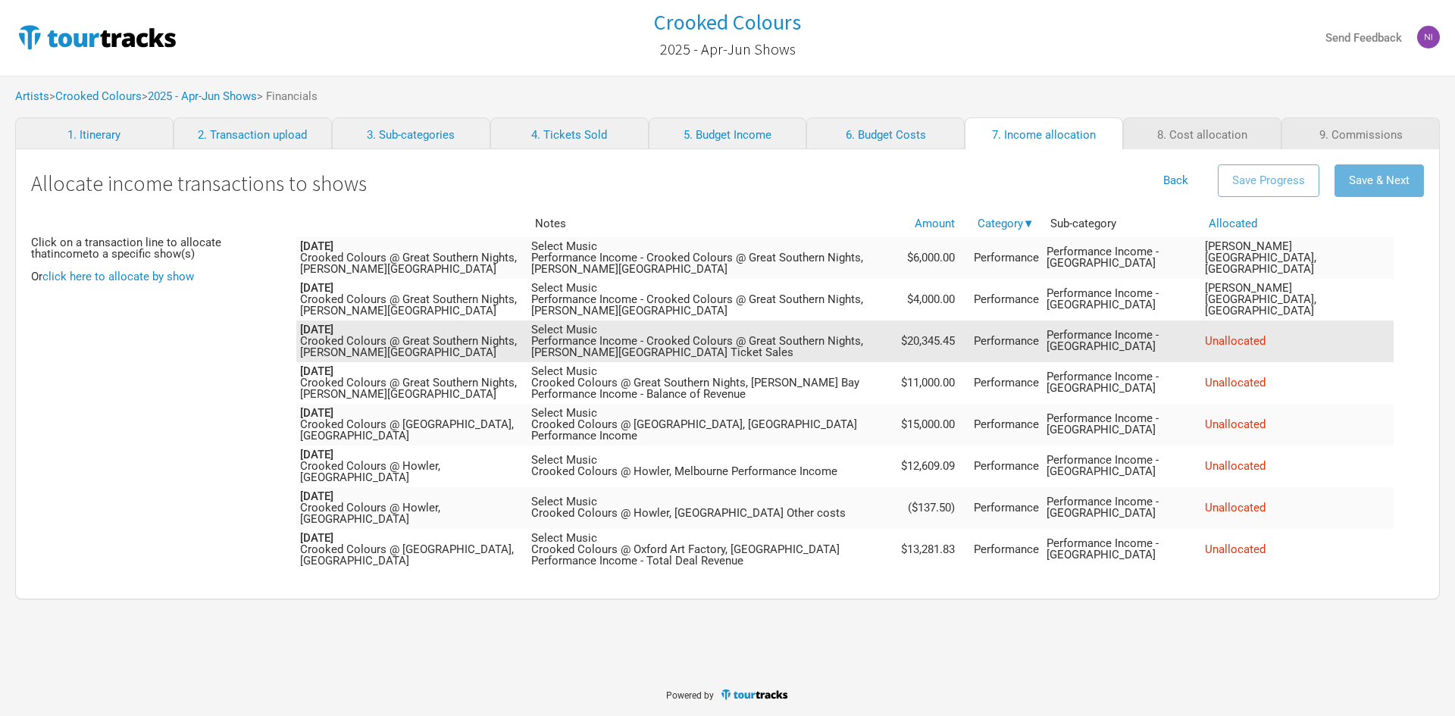
click at [1322, 351] on td "Unallocated" at bounding box center [1297, 342] width 192 height 42
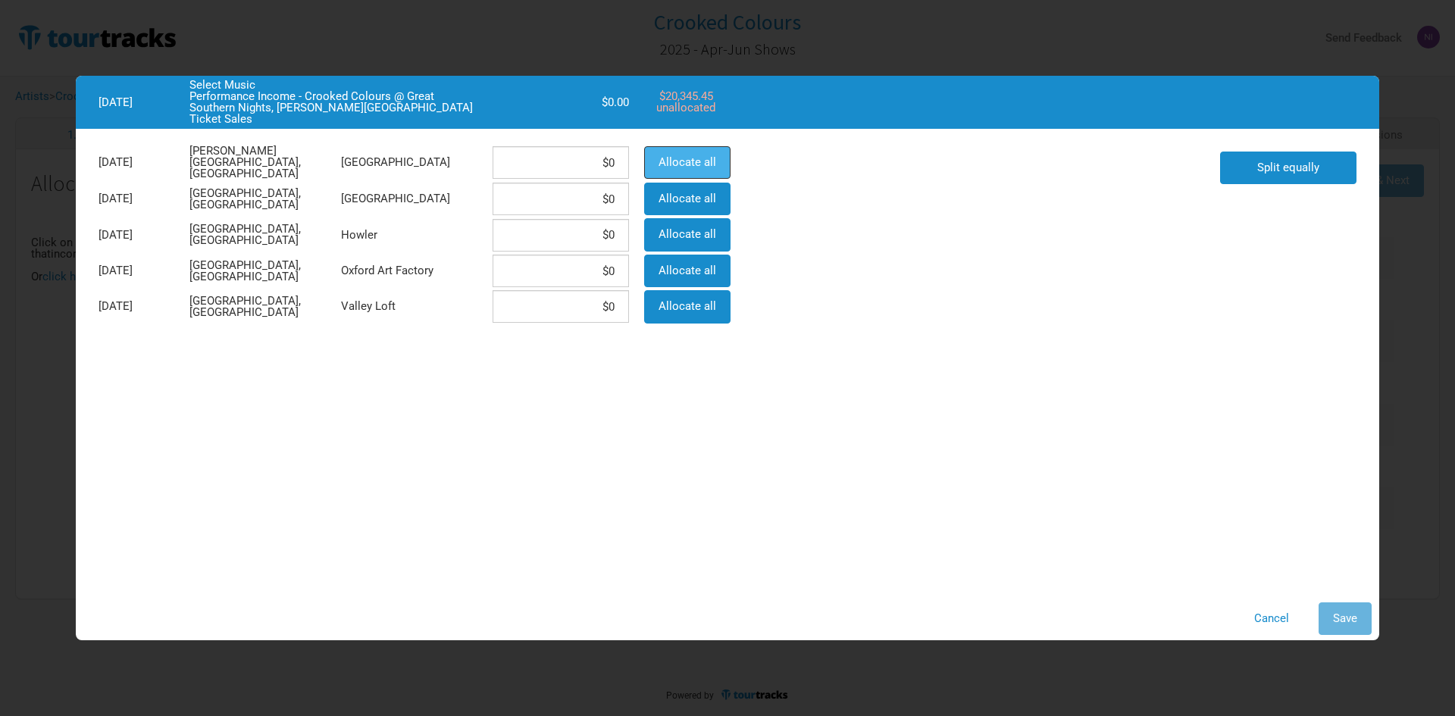
click at [700, 158] on span "Allocate all" at bounding box center [688, 162] width 58 height 14
type input "$20,345.45"
click at [1343, 607] on button "Save" at bounding box center [1345, 618] width 53 height 33
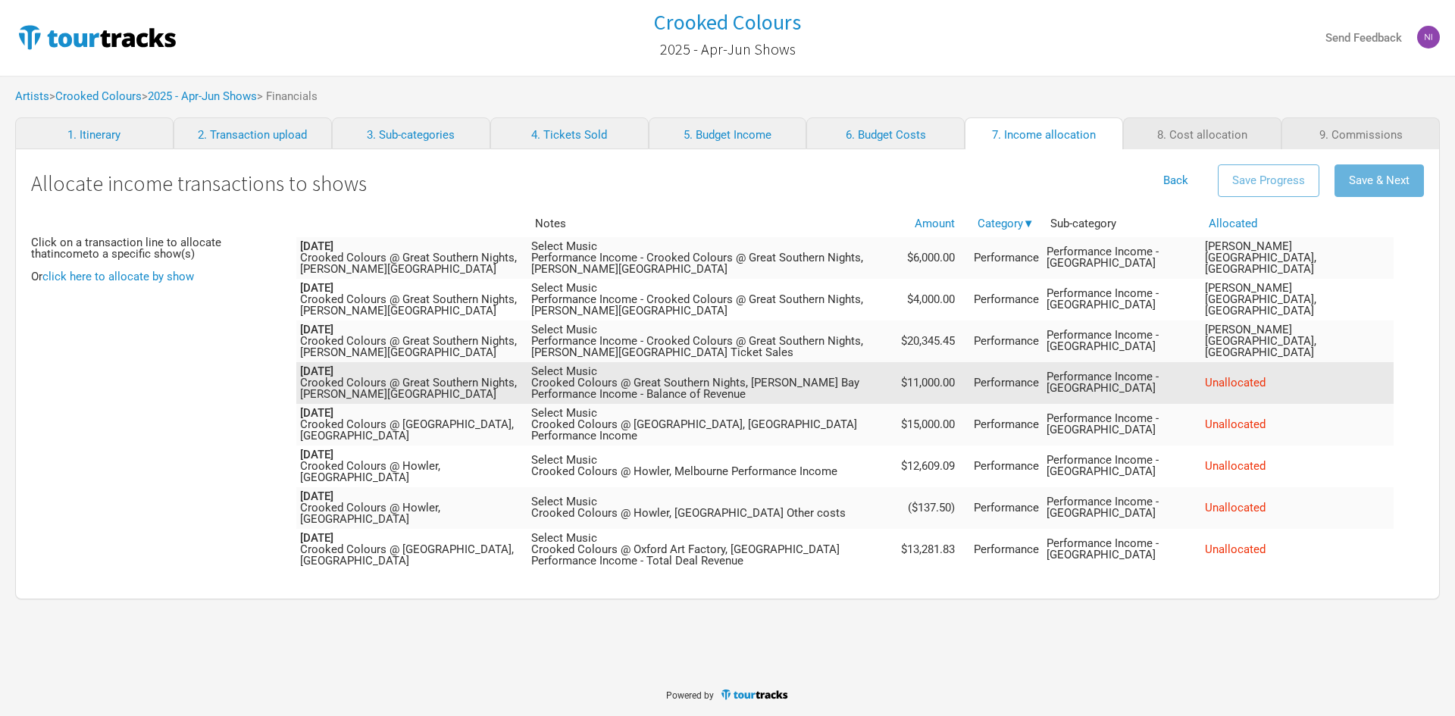
click at [1266, 380] on span "Unallocated" at bounding box center [1235, 383] width 61 height 14
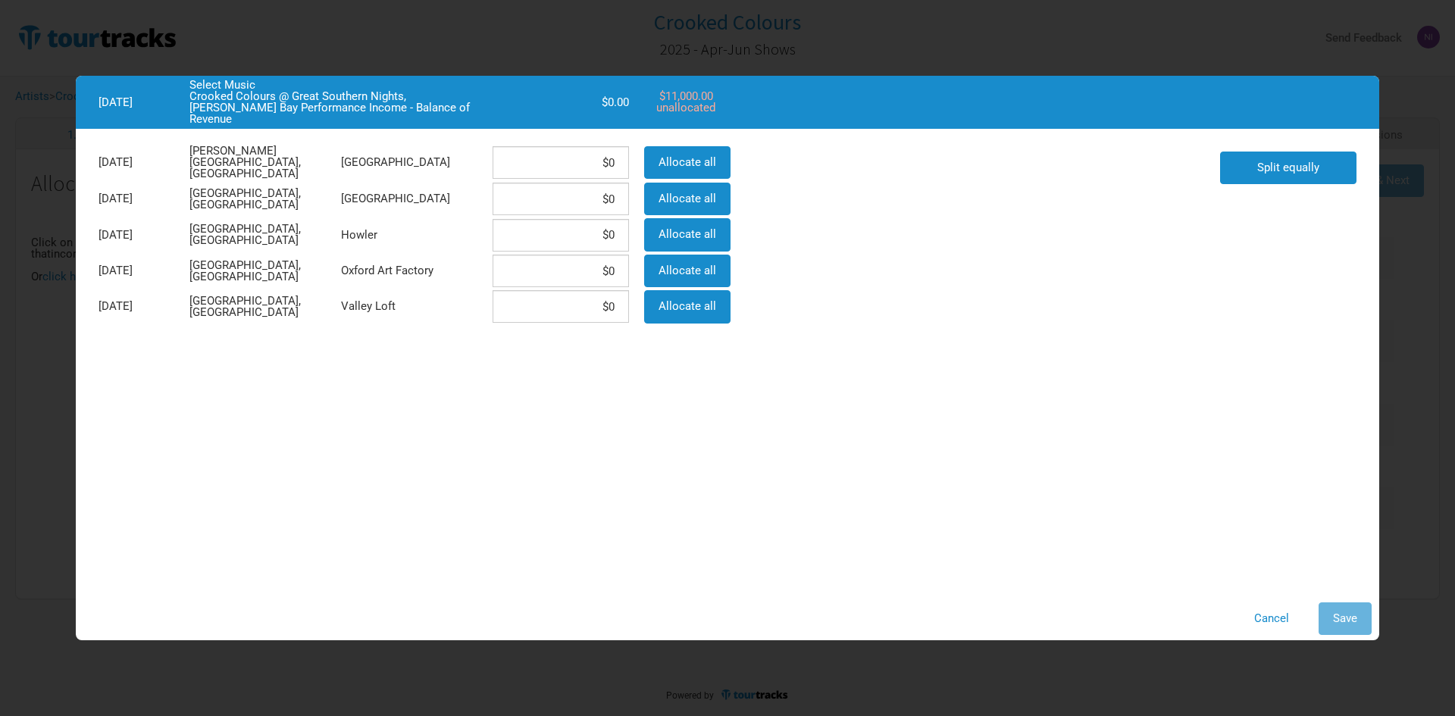
click at [734, 167] on div "Allocate all" at bounding box center [686, 163] width 99 height 36
click at [721, 164] on button "Allocate all" at bounding box center [687, 162] width 86 height 33
type input "$11,000"
click at [1361, 619] on button "Save" at bounding box center [1345, 618] width 53 height 33
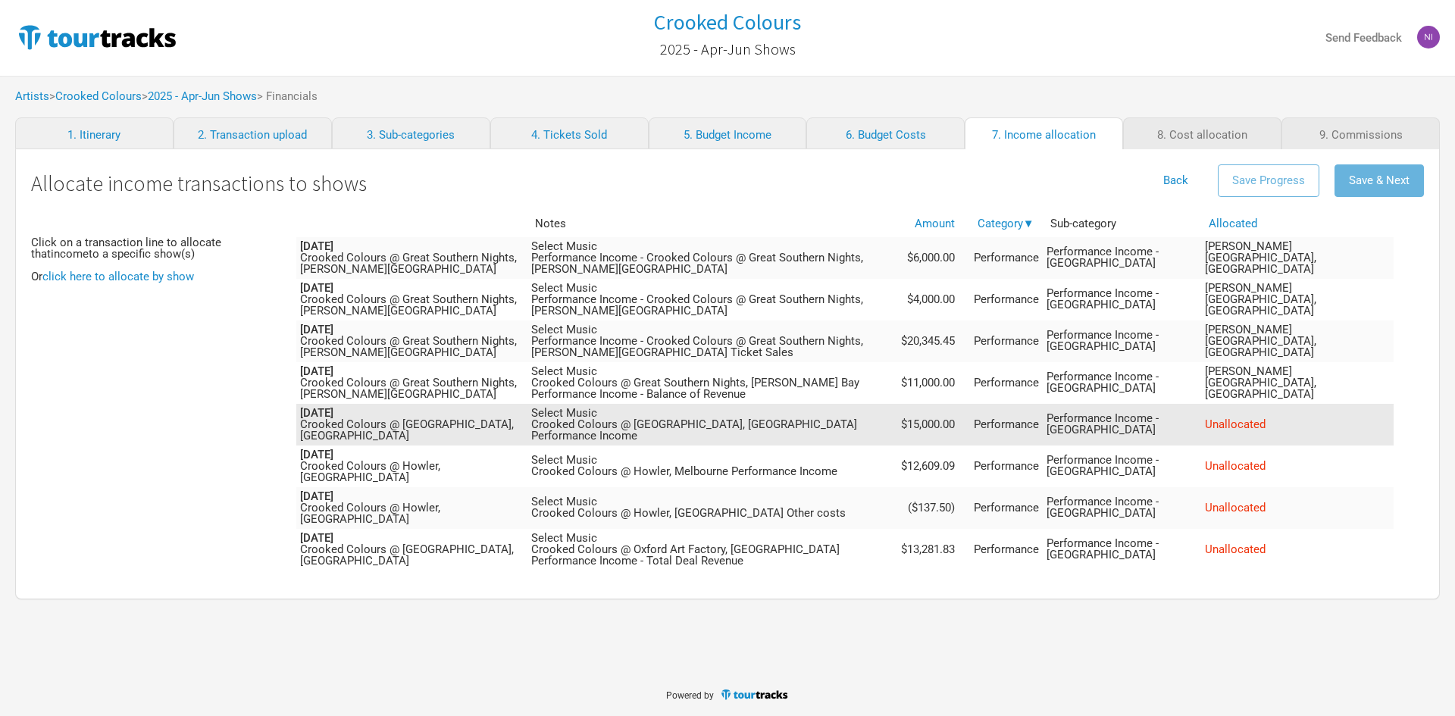
click at [1266, 418] on span "Unallocated" at bounding box center [1235, 425] width 61 height 14
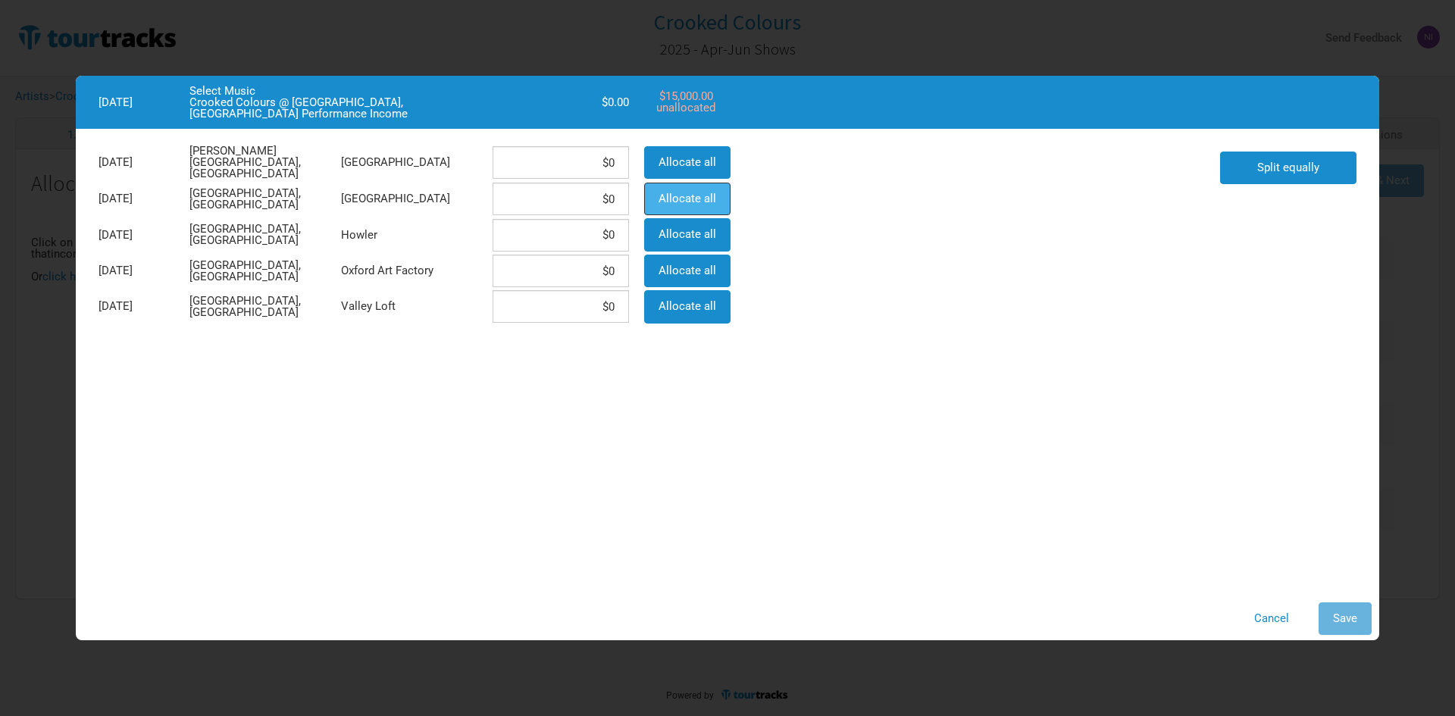
click at [701, 199] on span "Allocate all" at bounding box center [688, 199] width 58 height 14
type input "$15,000"
click at [1343, 612] on span "Save" at bounding box center [1345, 619] width 24 height 14
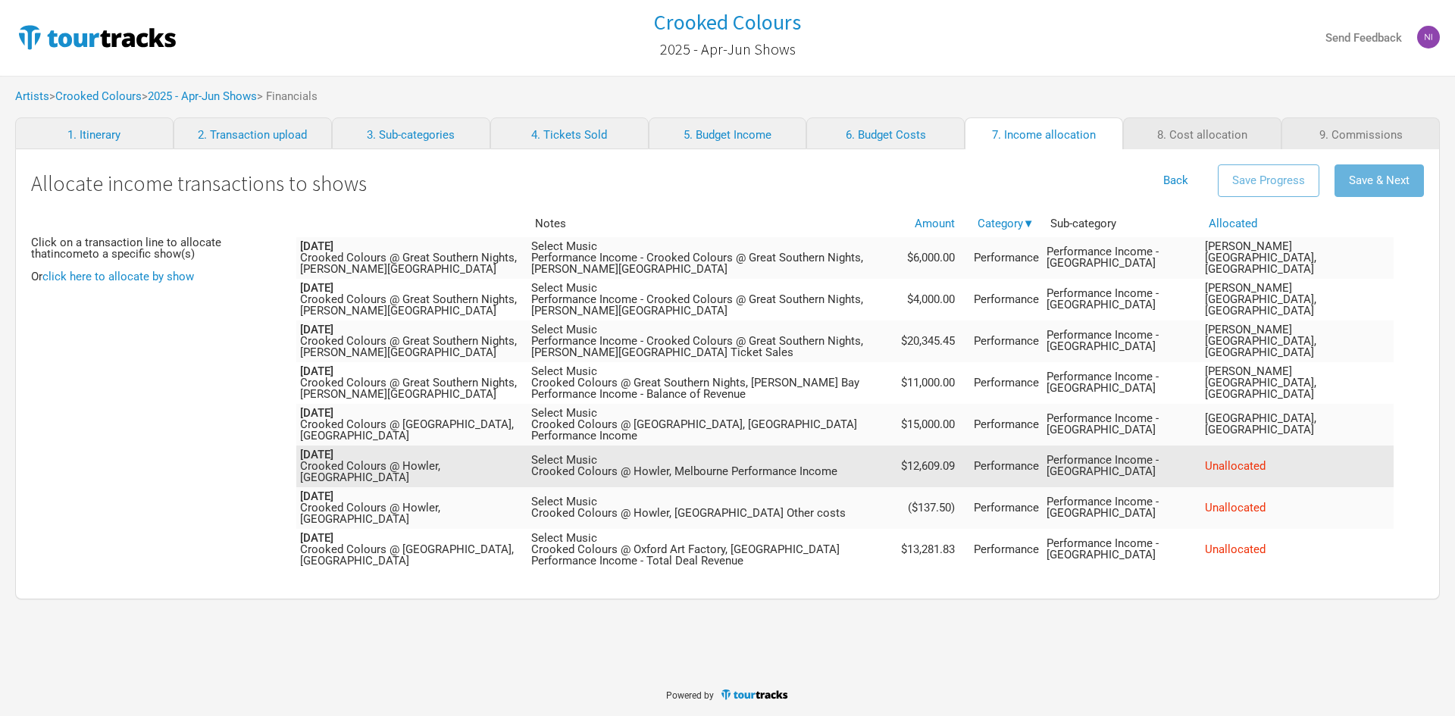
click at [1266, 459] on span "Unallocated" at bounding box center [1235, 466] width 61 height 14
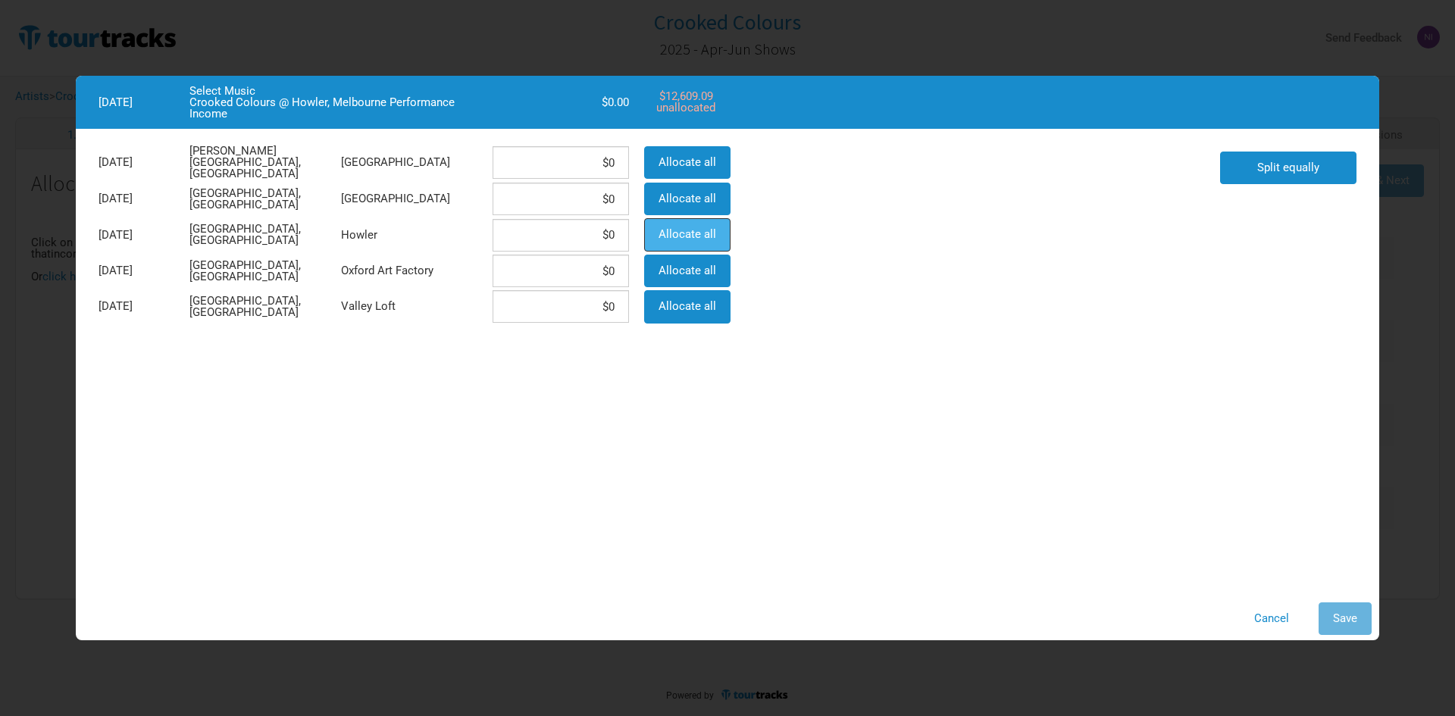
click at [702, 220] on button "Allocate all" at bounding box center [687, 234] width 86 height 33
type input "$12,609.09"
click at [1353, 615] on span "Save" at bounding box center [1345, 619] width 24 height 14
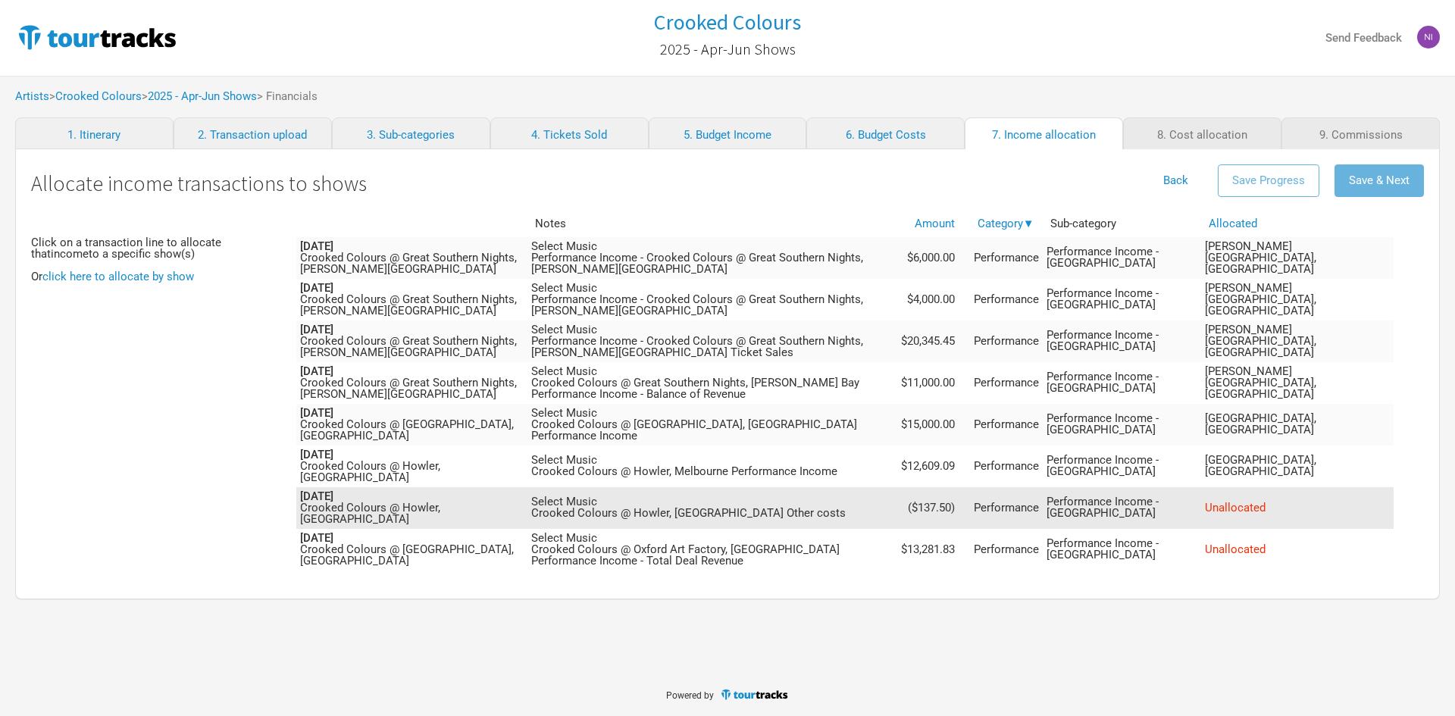
click at [1266, 501] on span "Unallocated" at bounding box center [1235, 508] width 61 height 14
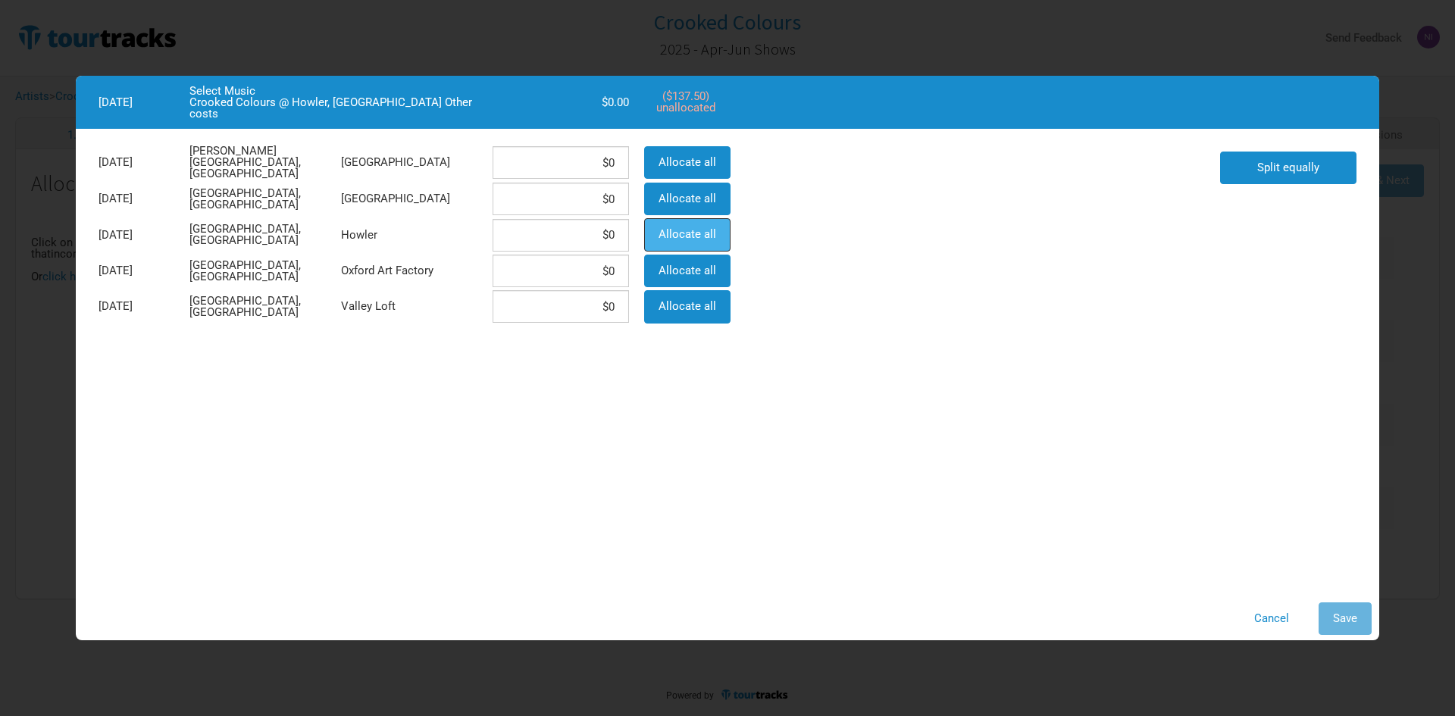
click at [711, 221] on button "Allocate all" at bounding box center [687, 234] width 86 height 33
type input "-$137.5"
click at [1350, 618] on span "Save" at bounding box center [1345, 619] width 24 height 14
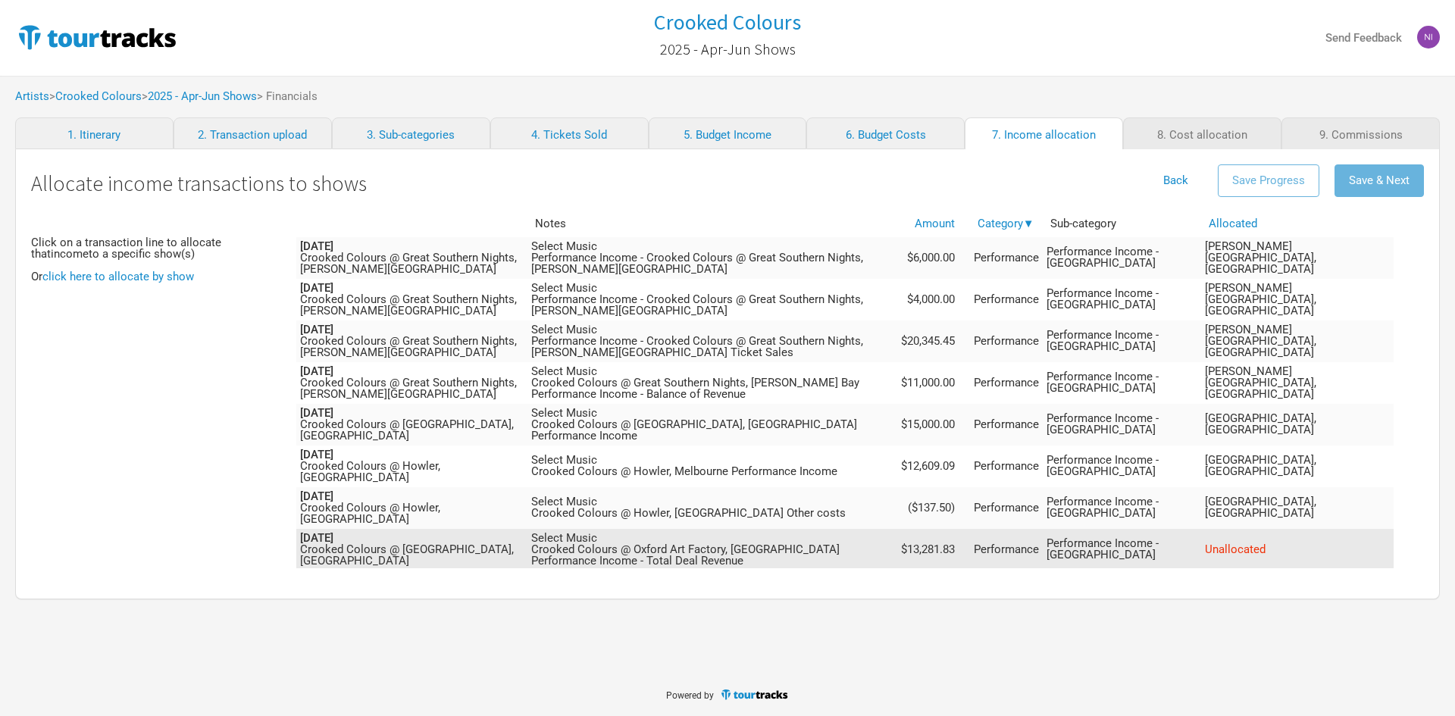
click at [1266, 543] on span "Unallocated" at bounding box center [1235, 550] width 61 height 14
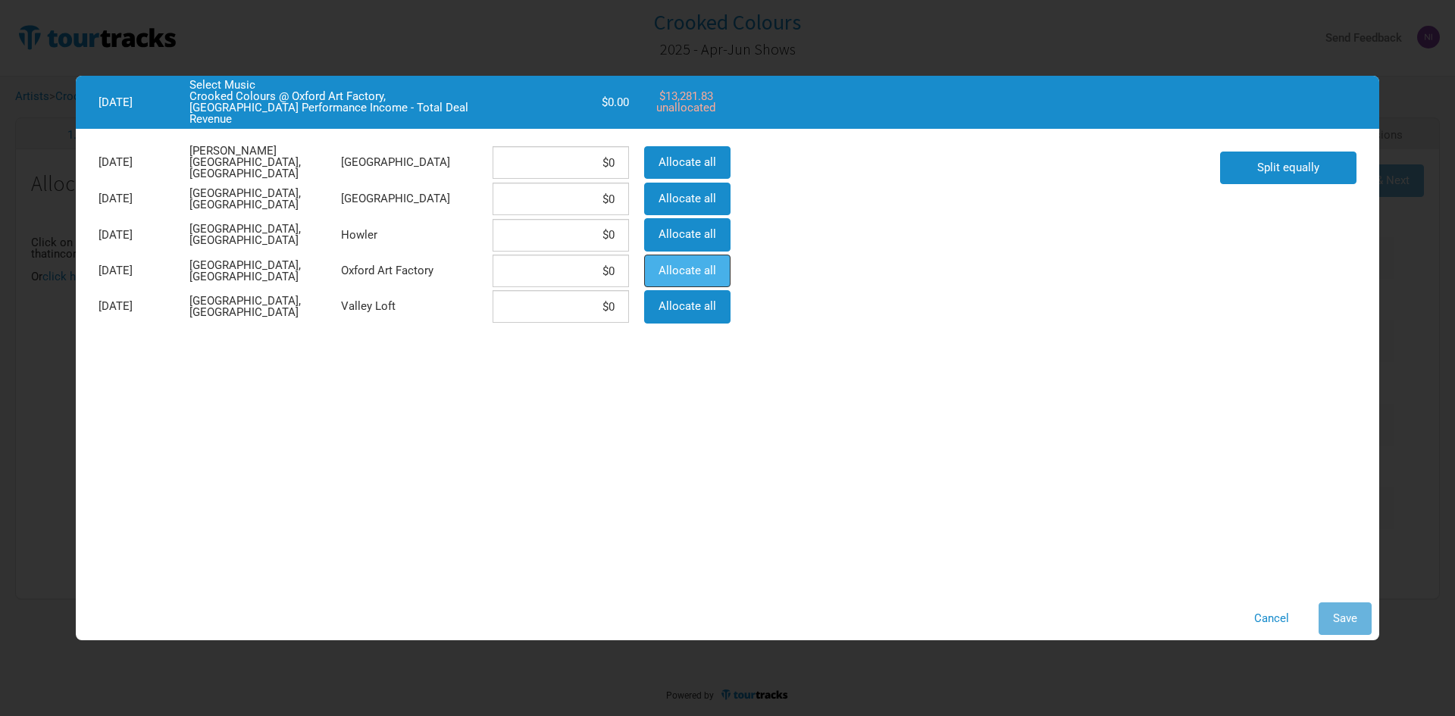
click at [711, 267] on span "Allocate all" at bounding box center [688, 271] width 58 height 14
type input "$13,281.83"
click at [1352, 619] on span "Save" at bounding box center [1345, 619] width 24 height 14
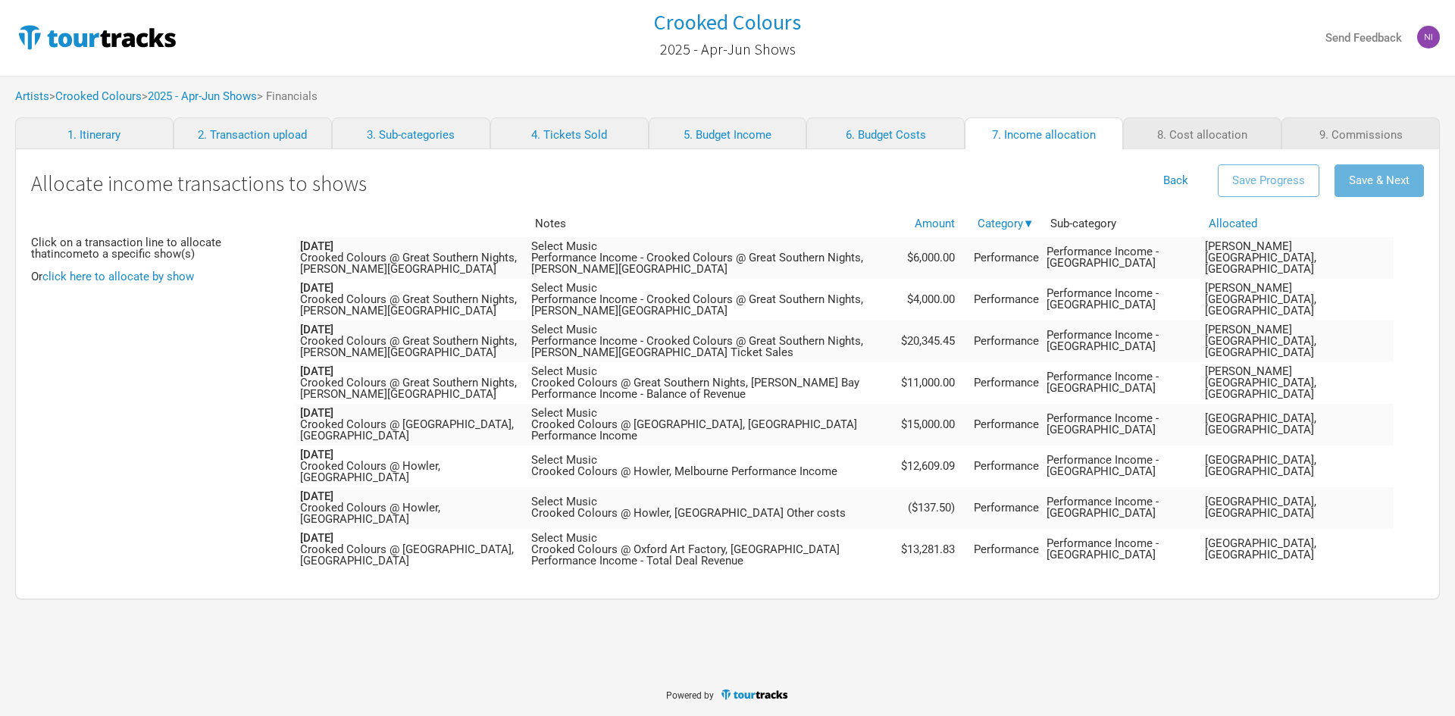
click at [1266, 584] on span "Unallocated" at bounding box center [1235, 591] width 61 height 14
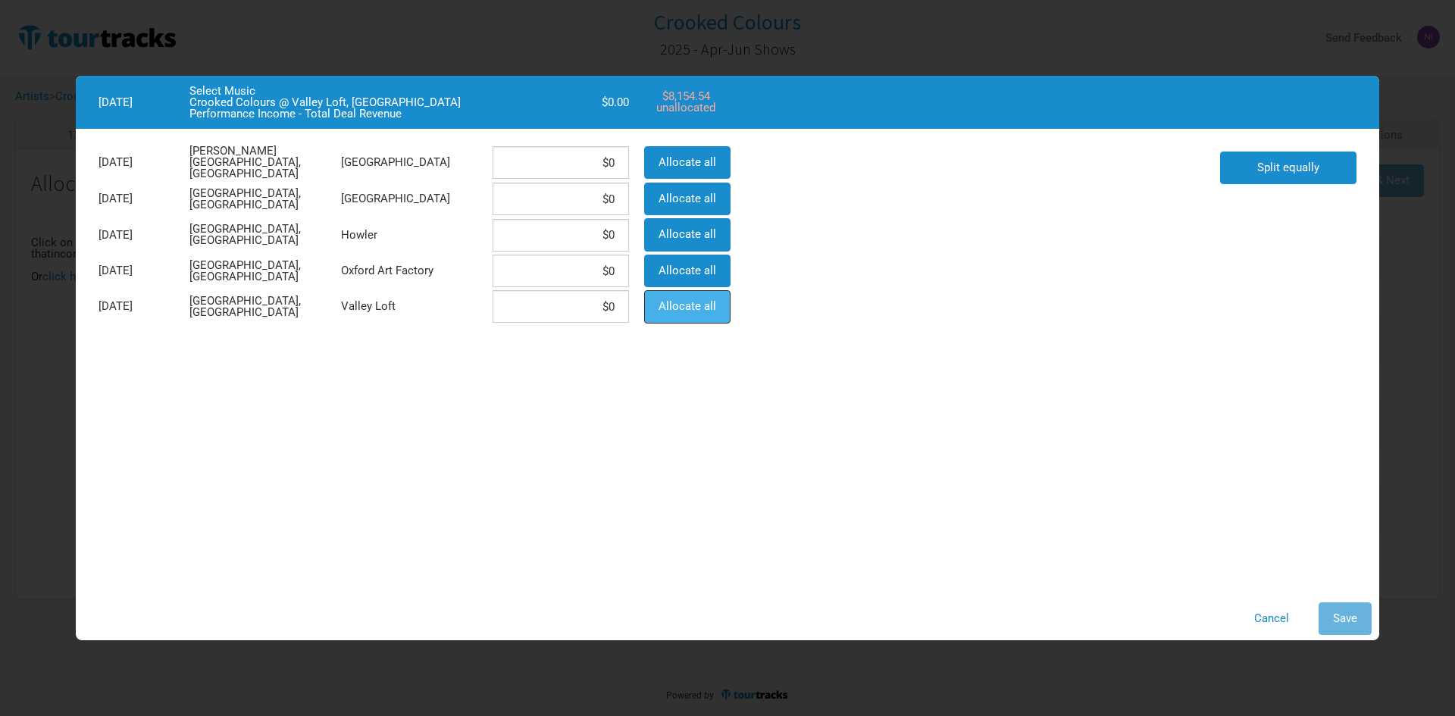
click at [684, 308] on span "Allocate all" at bounding box center [688, 306] width 58 height 14
type input "$8,154.54"
click at [1348, 612] on span "Save" at bounding box center [1345, 619] width 24 height 14
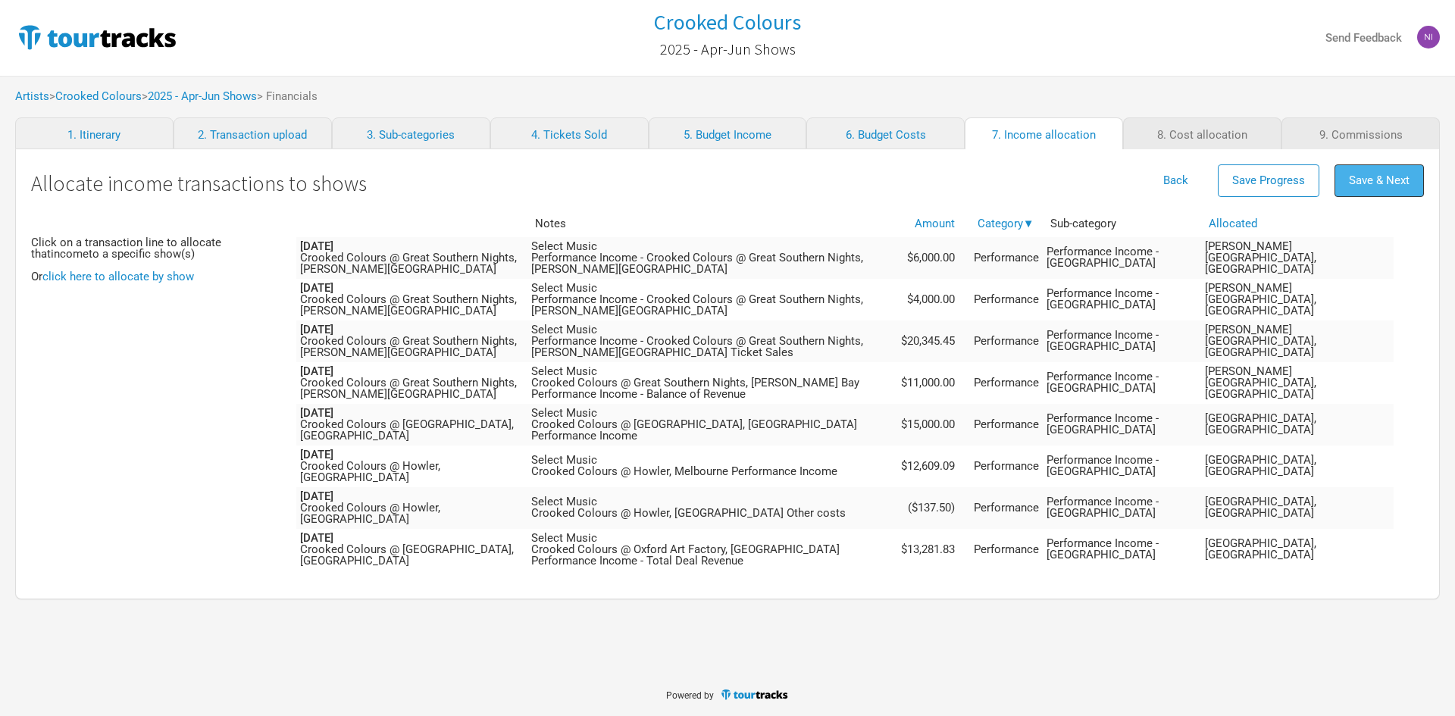
click at [1357, 174] on span "Save & Next" at bounding box center [1379, 181] width 61 height 14
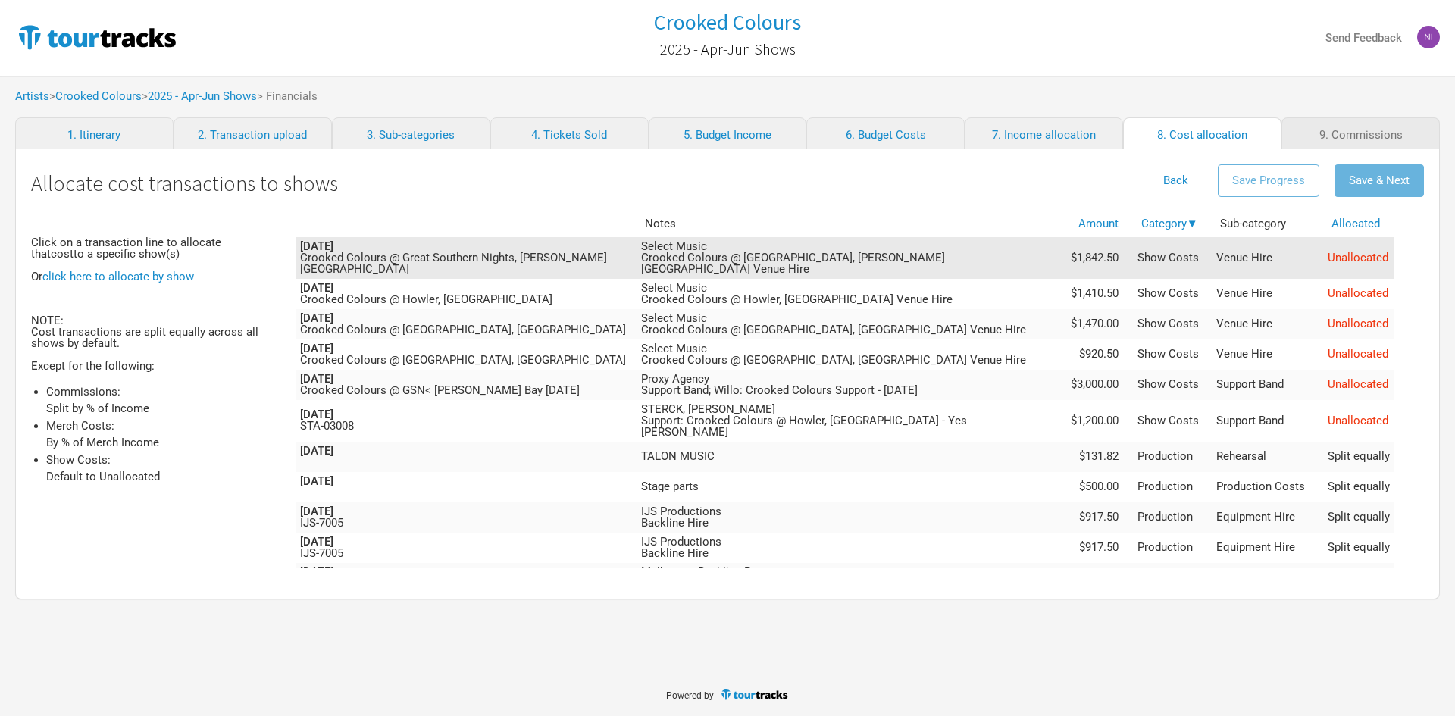
click at [1356, 255] on span "Unallocated" at bounding box center [1358, 258] width 61 height 14
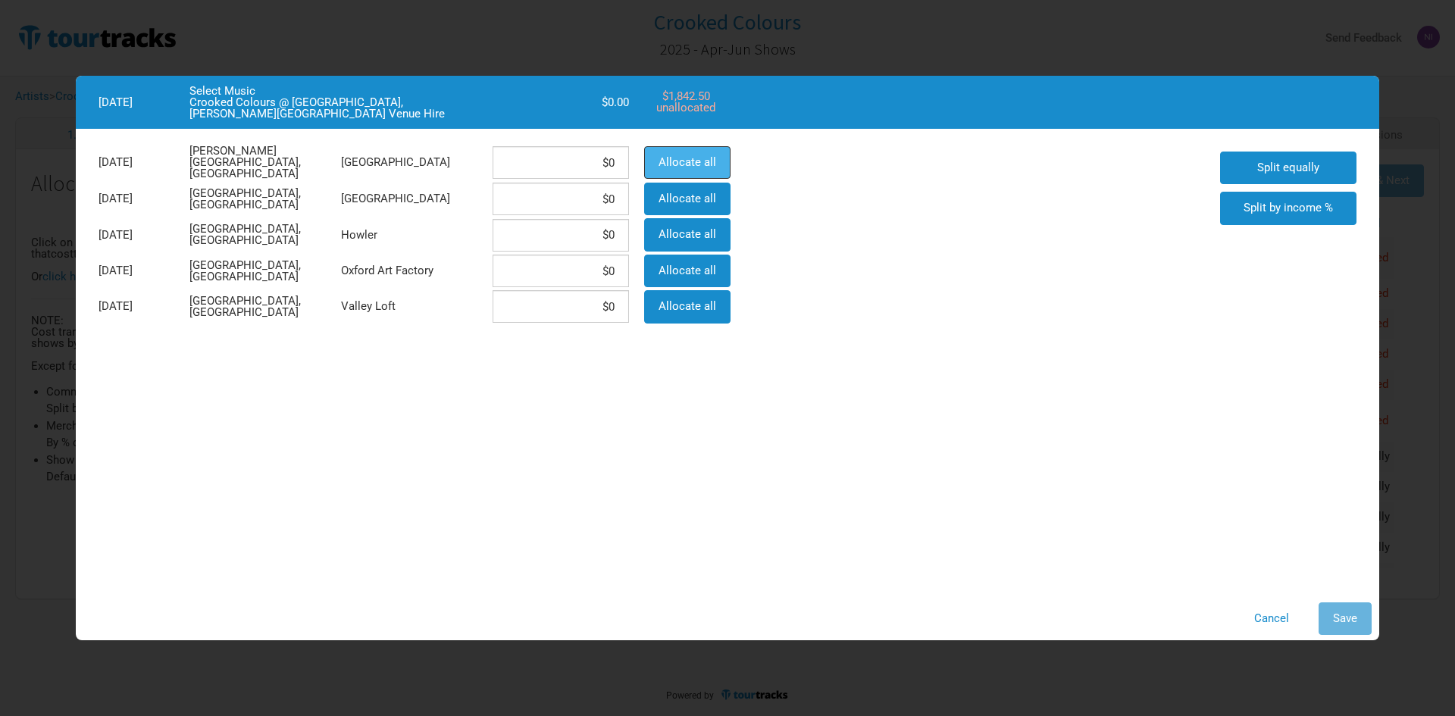
drag, startPoint x: 696, startPoint y: 171, endPoint x: 707, endPoint y: 174, distance: 11.8
click at [696, 171] on button "Allocate all" at bounding box center [687, 162] width 86 height 33
type input "$1,842.5"
click at [1331, 605] on button "Save" at bounding box center [1345, 618] width 53 height 33
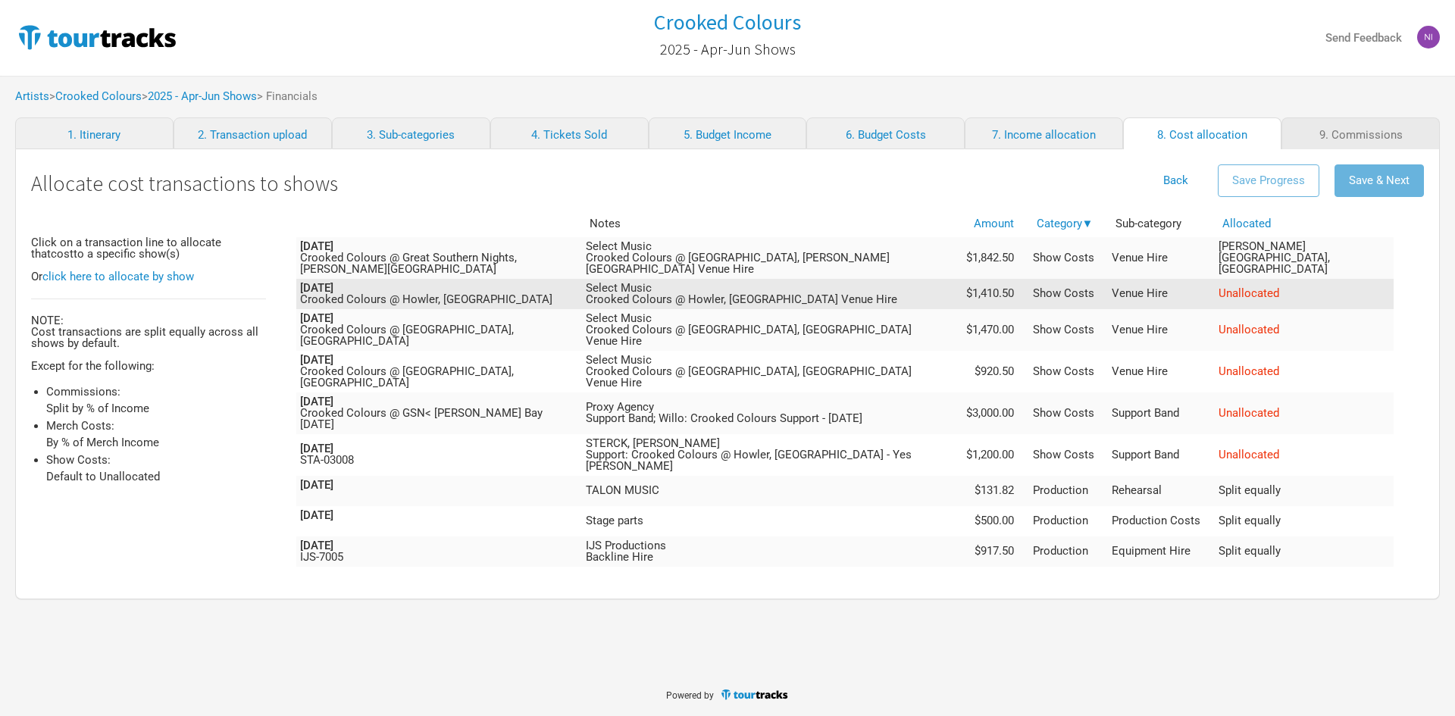
click at [1279, 286] on span "Unallocated" at bounding box center [1249, 293] width 61 height 14
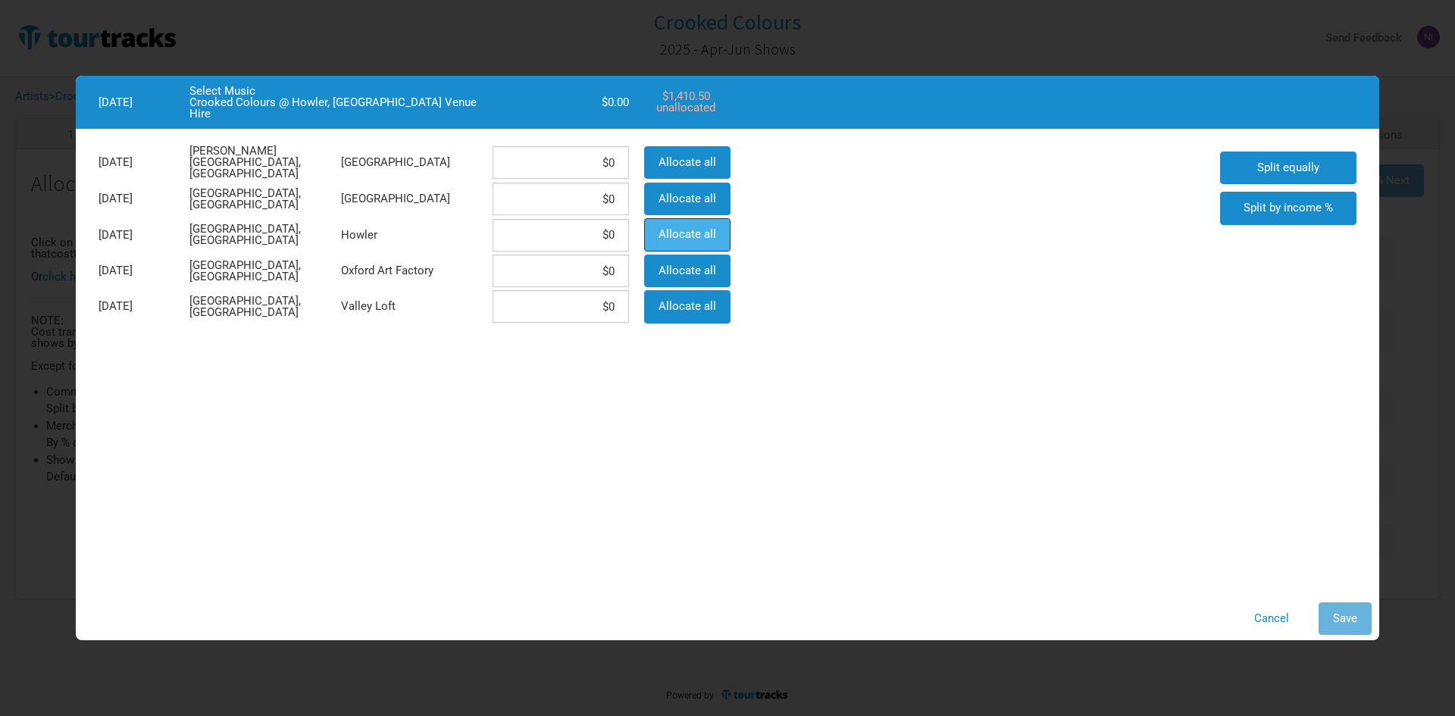
click at [675, 234] on span "Allocate all" at bounding box center [688, 234] width 58 height 14
type input "$1,410.5"
click at [1358, 611] on button "Save" at bounding box center [1345, 618] width 53 height 33
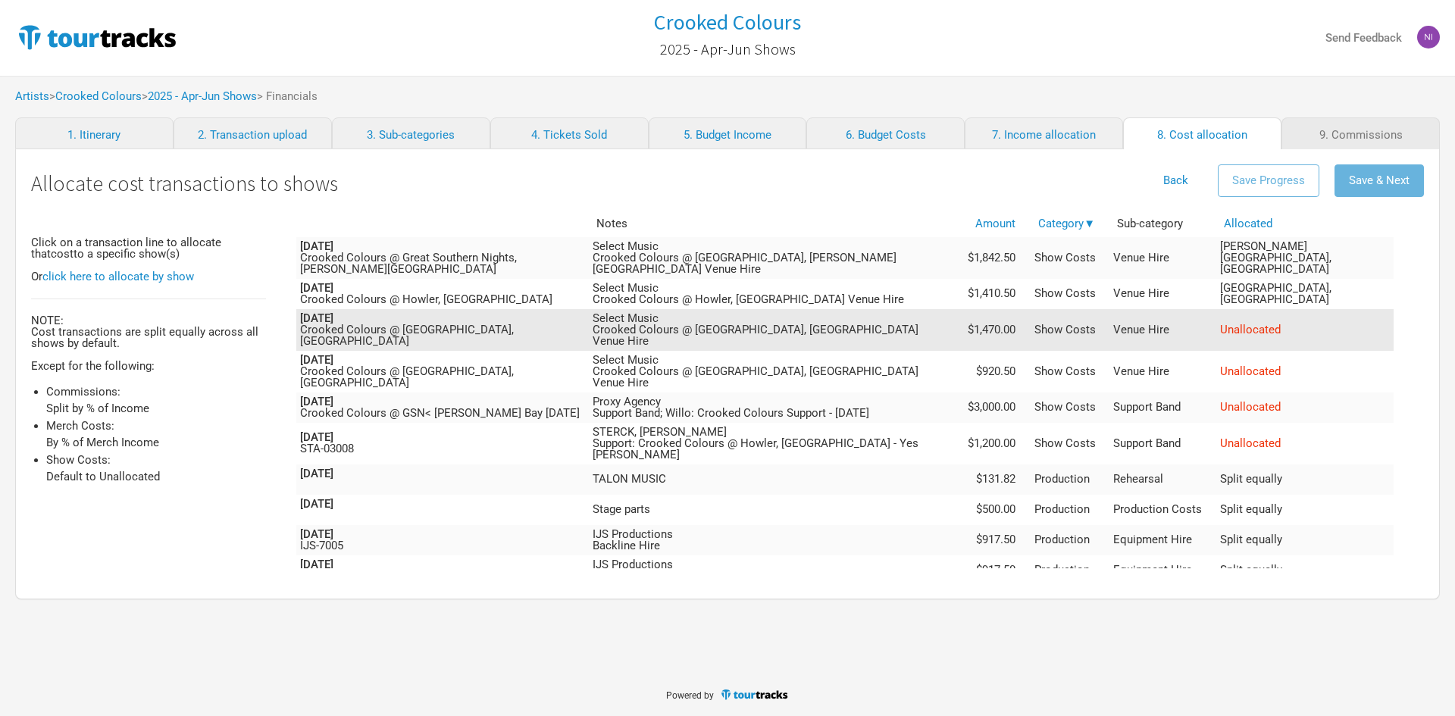
click at [1312, 309] on td "Unallocated" at bounding box center [1304, 330] width 177 height 42
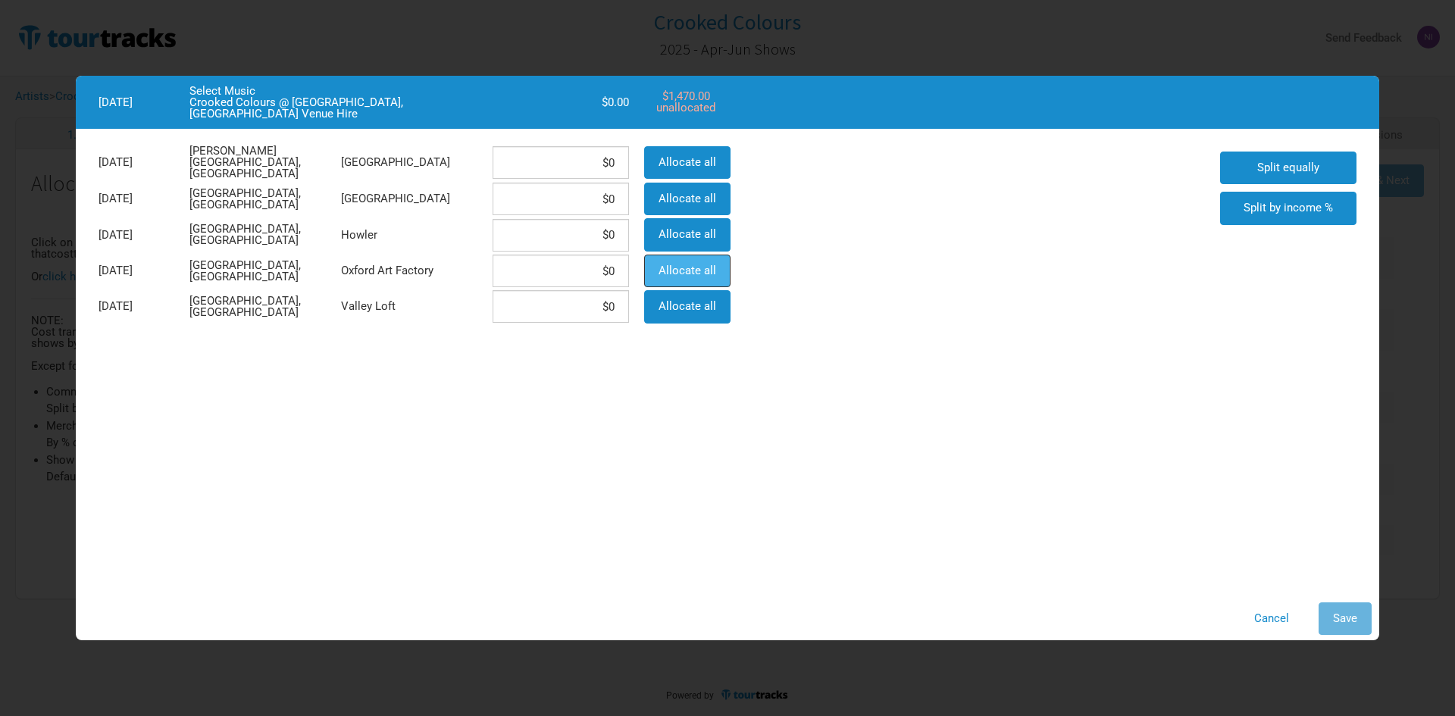
click at [723, 283] on button "Allocate all" at bounding box center [687, 271] width 86 height 33
type input "$1,470"
click at [1358, 615] on button "Save" at bounding box center [1345, 618] width 53 height 33
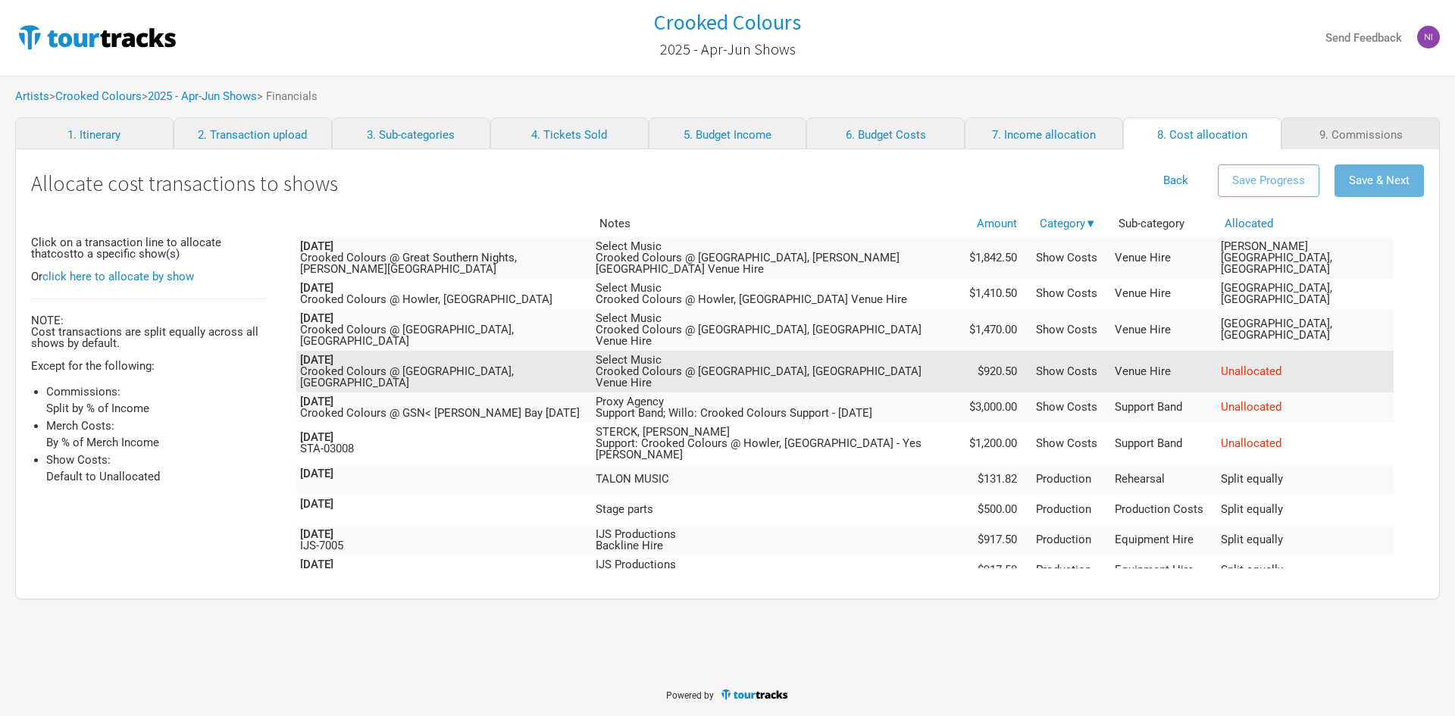
click at [1281, 365] on span "Unallocated" at bounding box center [1251, 372] width 61 height 14
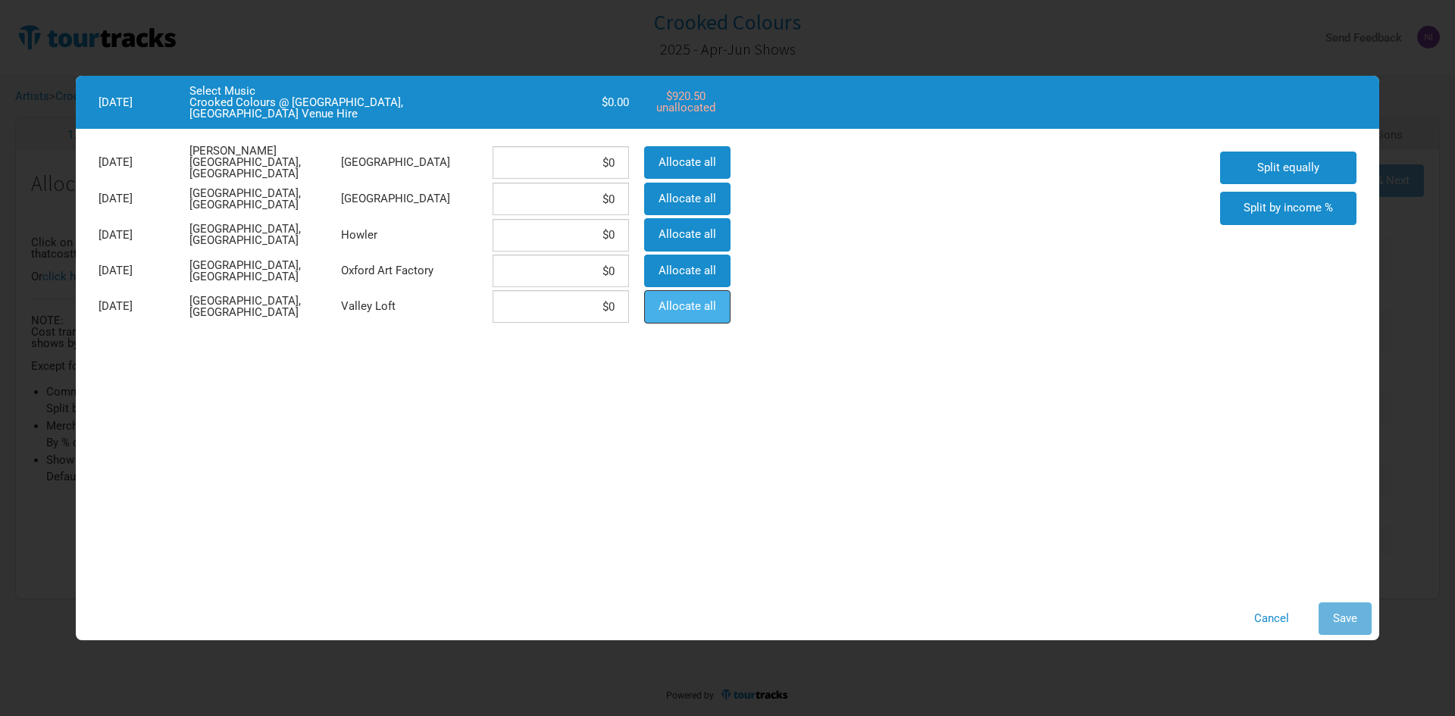
click at [685, 308] on span "Allocate all" at bounding box center [688, 306] width 58 height 14
type input "$920.5"
click at [1344, 620] on span "Save" at bounding box center [1345, 619] width 24 height 14
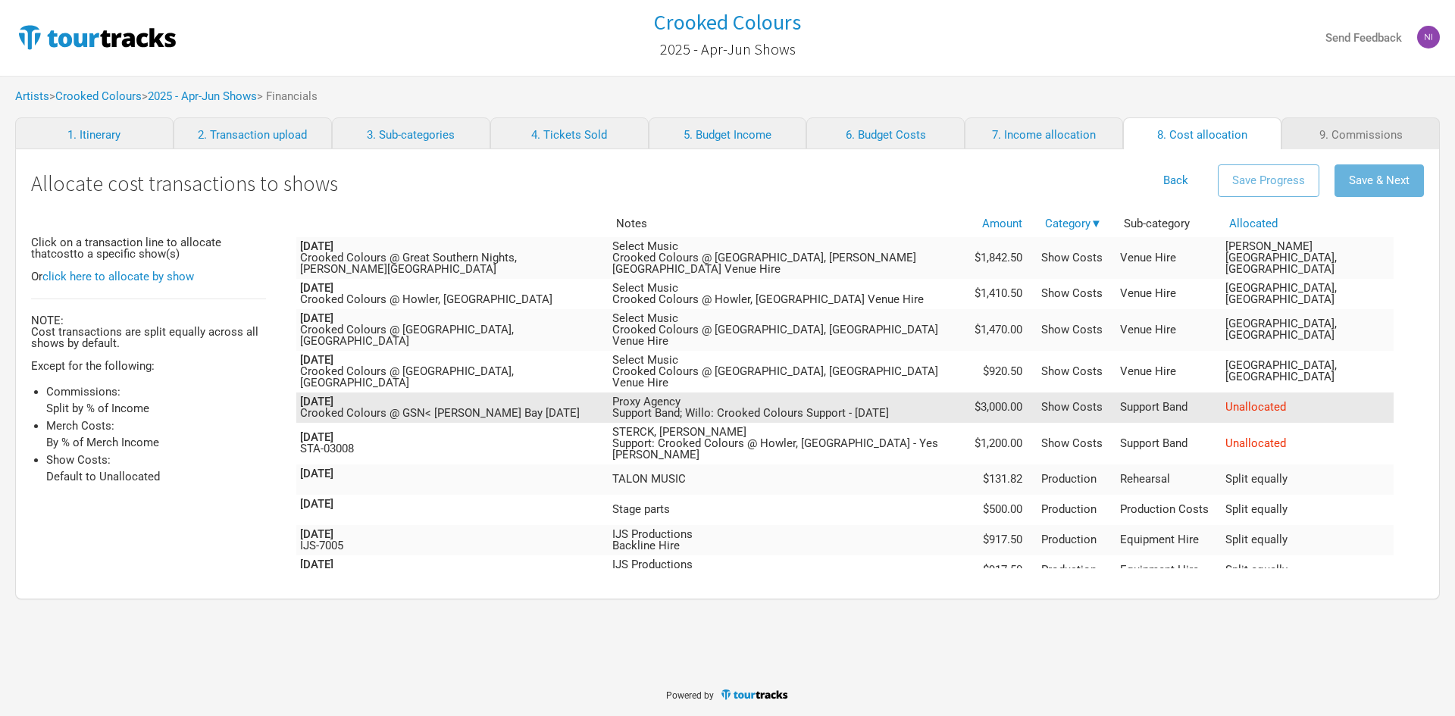
click at [1338, 393] on td "Unallocated" at bounding box center [1308, 408] width 172 height 30
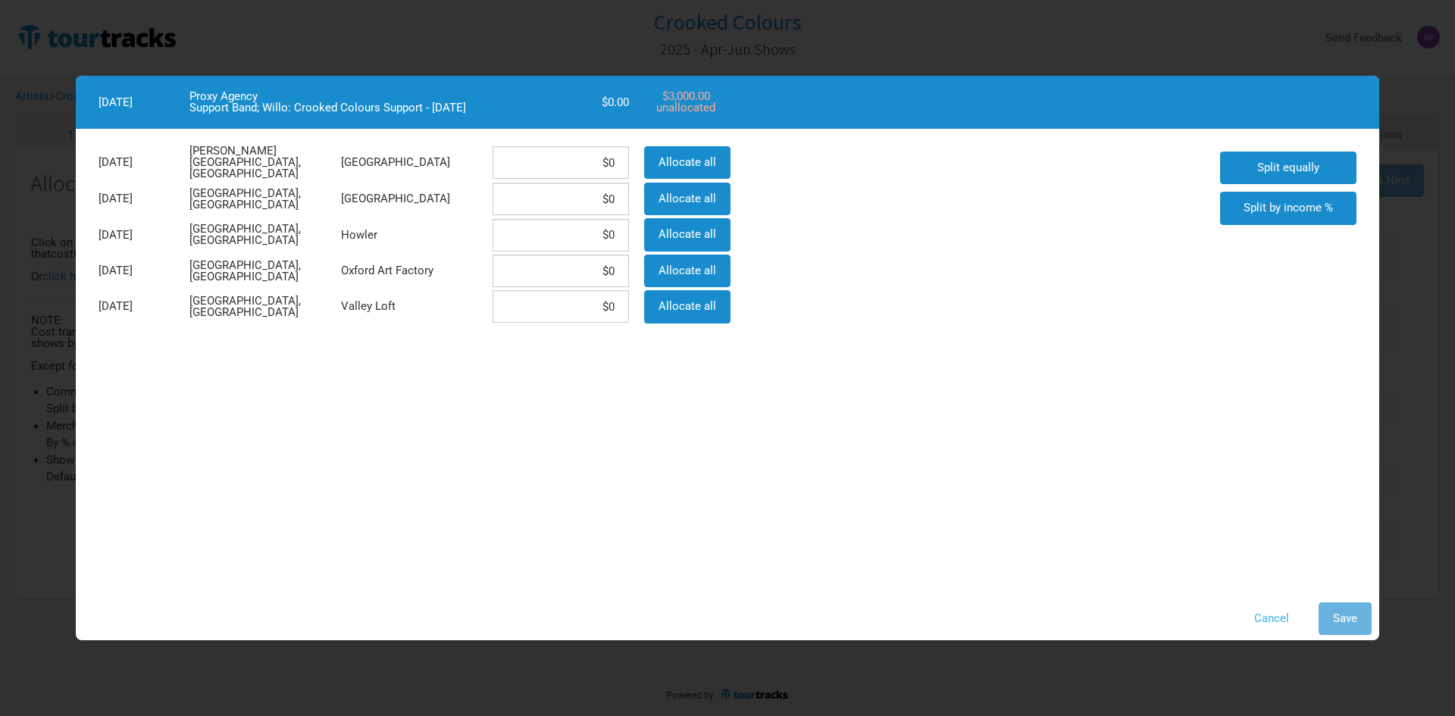
click at [1280, 605] on button "Cancel" at bounding box center [1272, 618] width 64 height 33
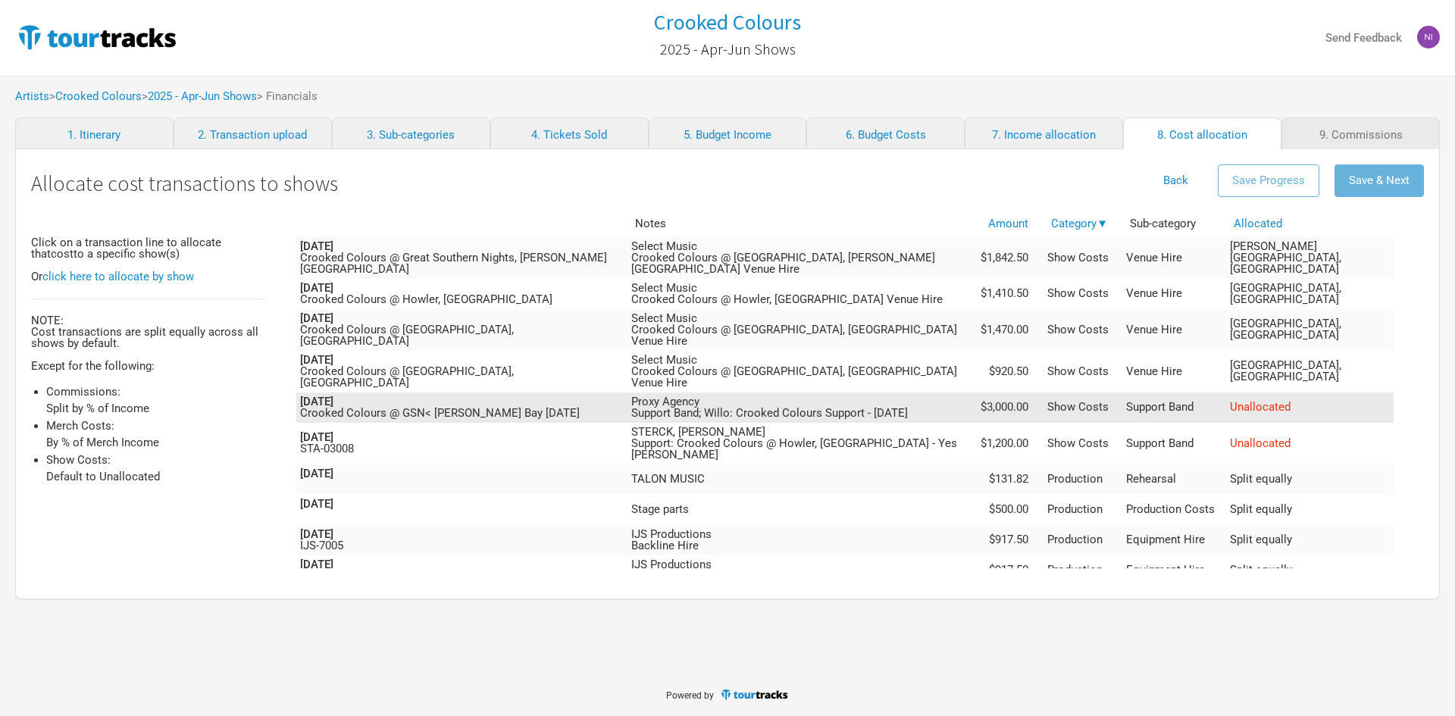
click at [1291, 400] on span "Unallocated" at bounding box center [1260, 407] width 61 height 14
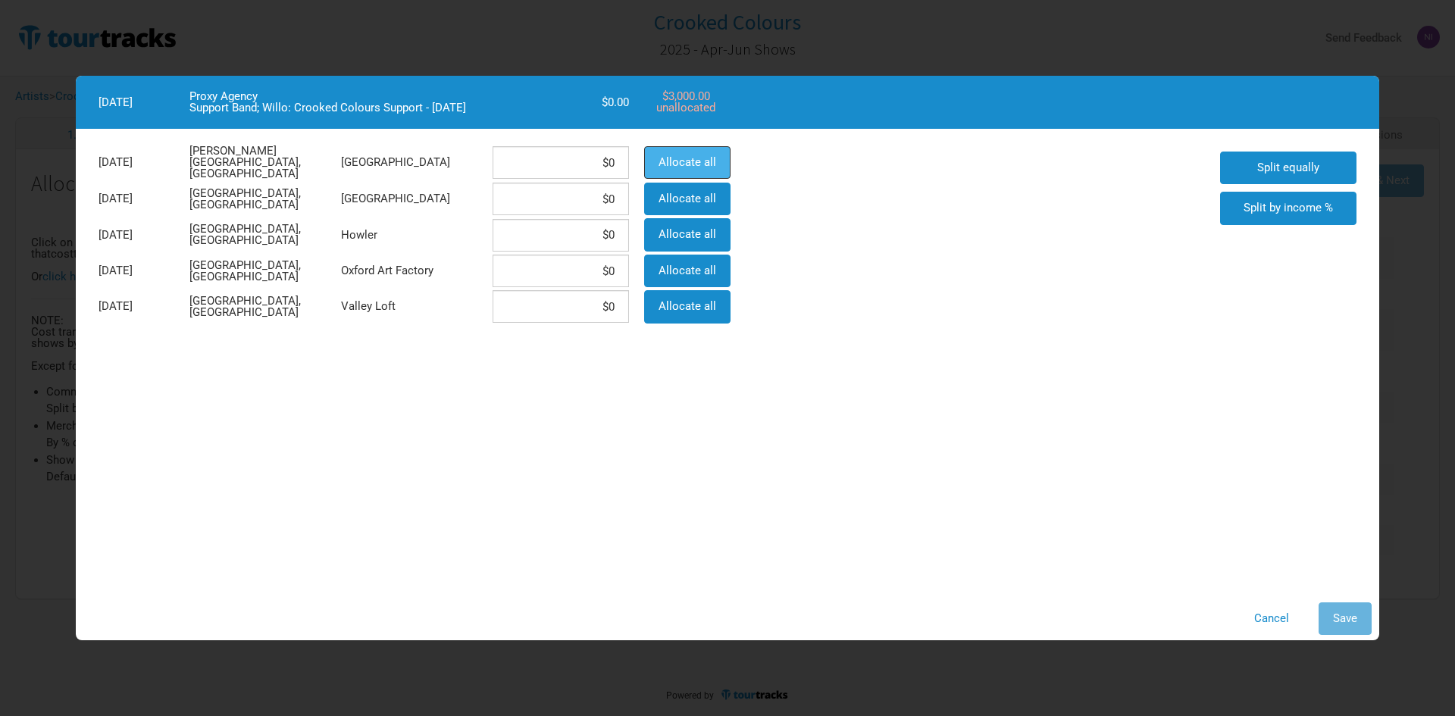
click at [699, 165] on span "Allocate all" at bounding box center [688, 162] width 58 height 14
type input "$3,000"
click at [1331, 615] on button "Save" at bounding box center [1345, 618] width 53 height 33
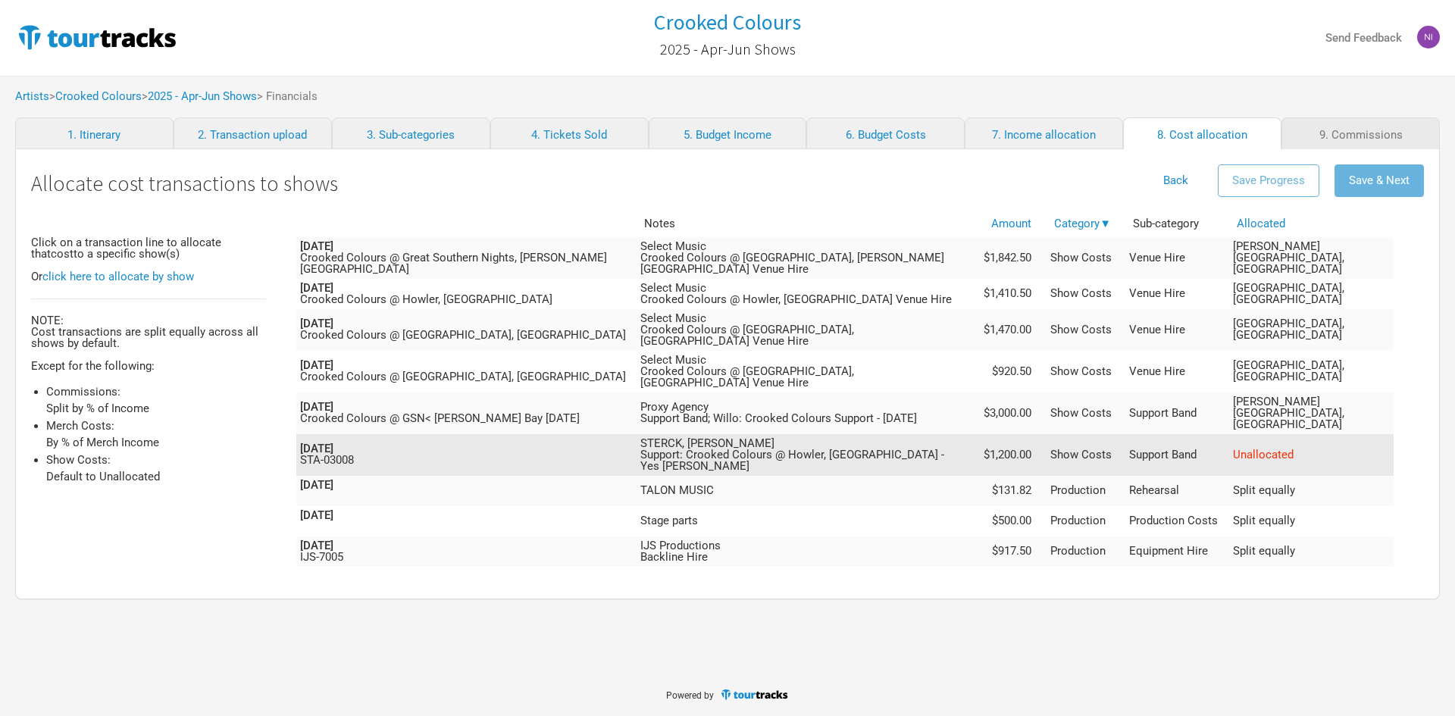
click at [1294, 448] on span "Unallocated" at bounding box center [1263, 455] width 61 height 14
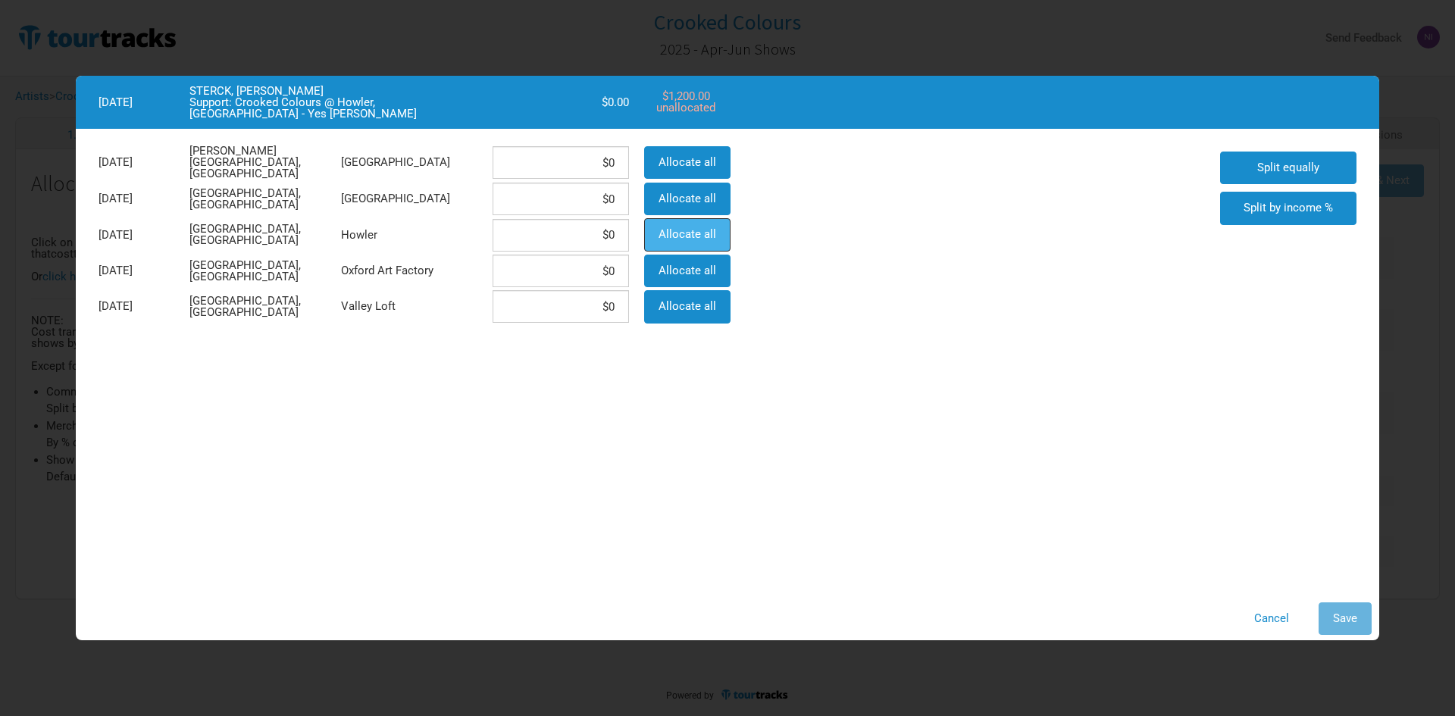
click at [688, 236] on span "Allocate all" at bounding box center [688, 234] width 58 height 14
type input "$1,200"
click at [1334, 624] on span "Save" at bounding box center [1345, 619] width 24 height 14
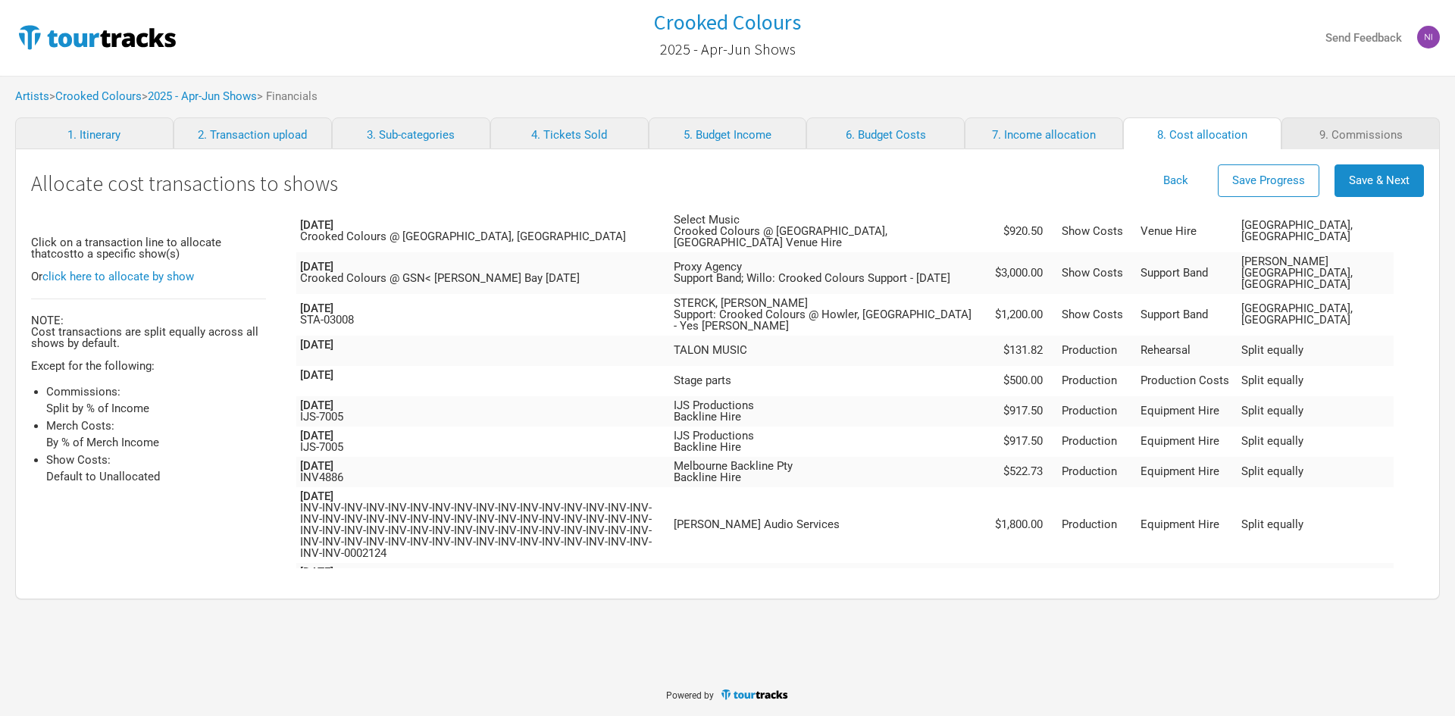
scroll to position [163, 0]
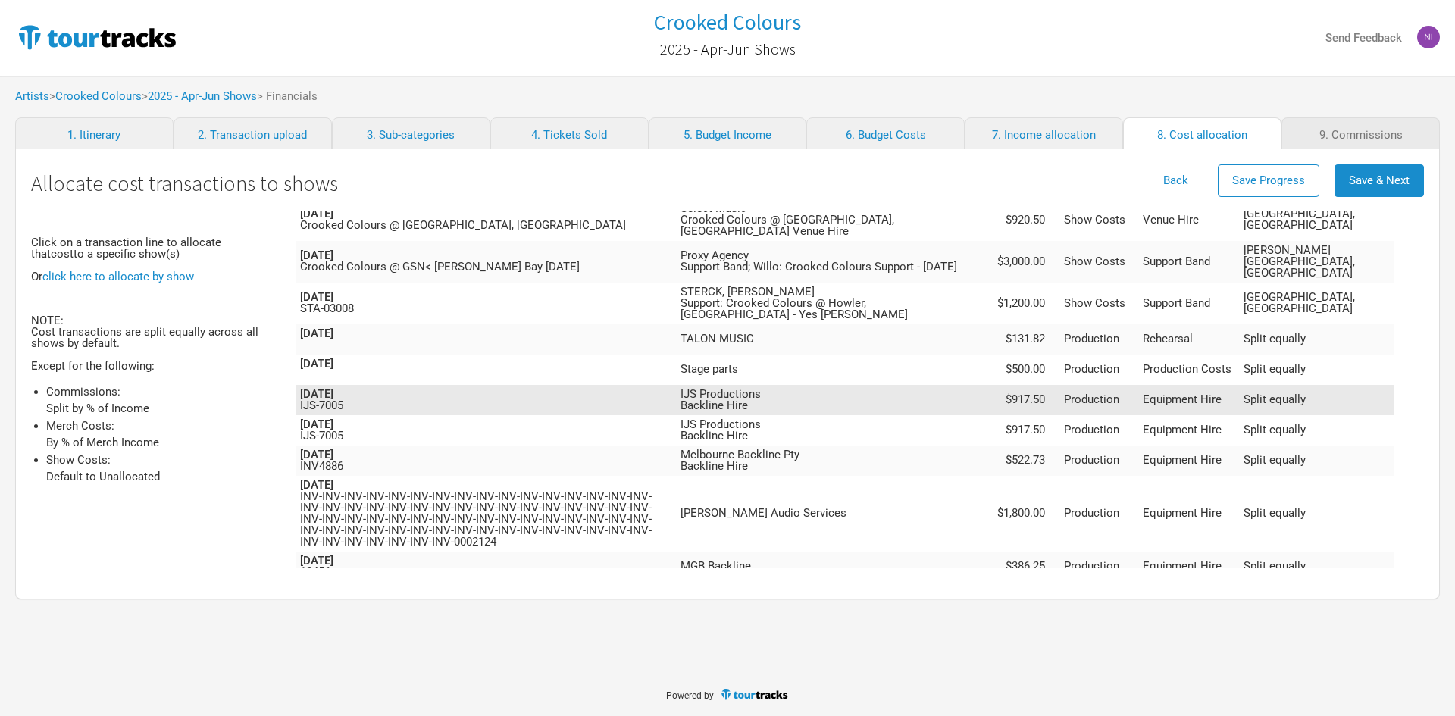
click at [1335, 385] on td "Split equally" at bounding box center [1317, 400] width 154 height 30
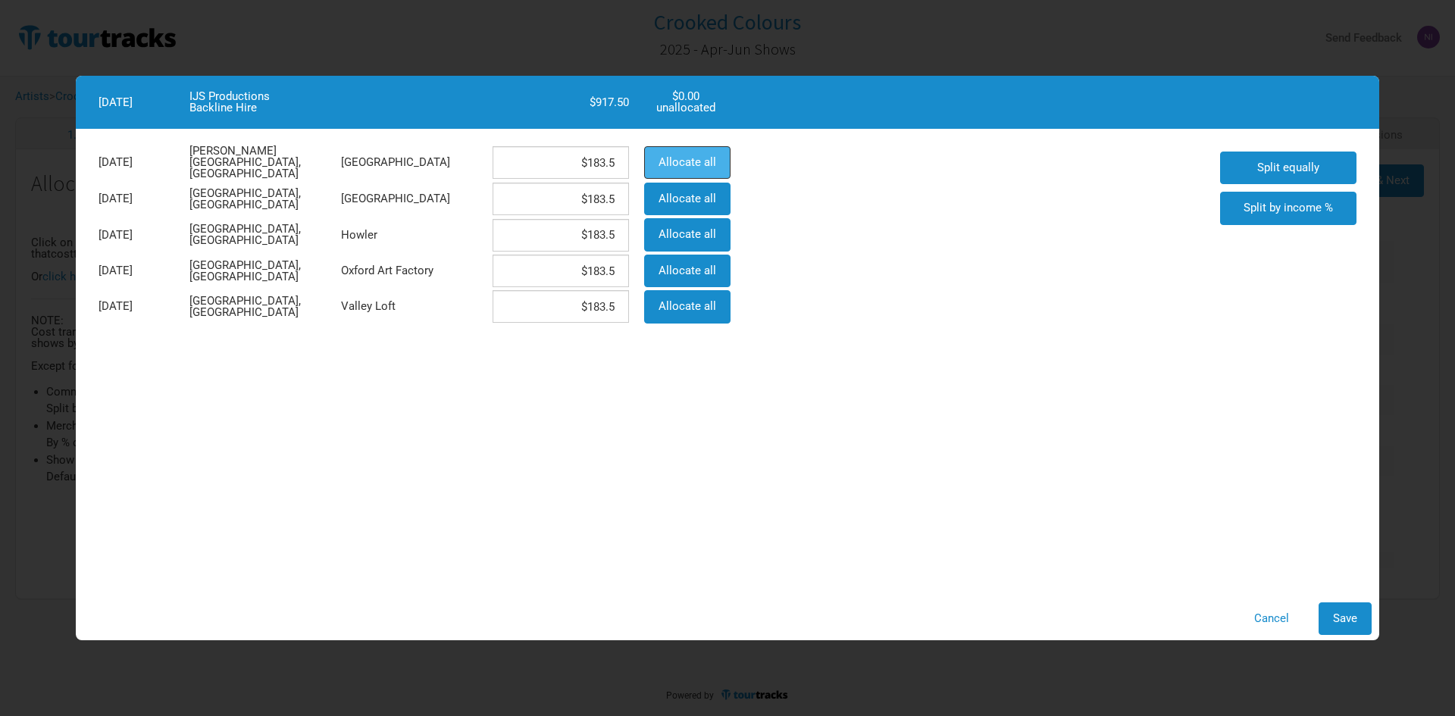
click at [668, 167] on span "Allocate all" at bounding box center [688, 162] width 58 height 14
type input "$917.5"
type input "$0"
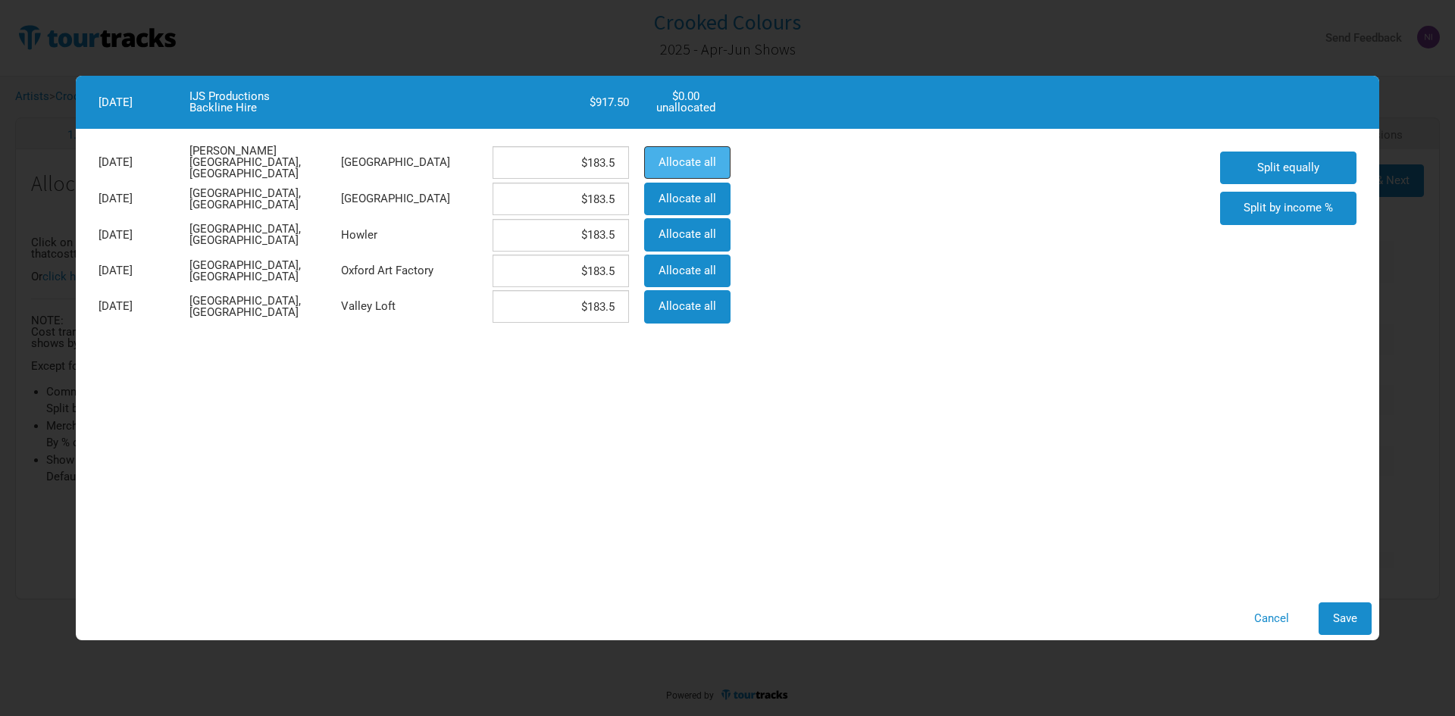
type input "$0"
click at [1346, 627] on button "Save" at bounding box center [1345, 618] width 53 height 33
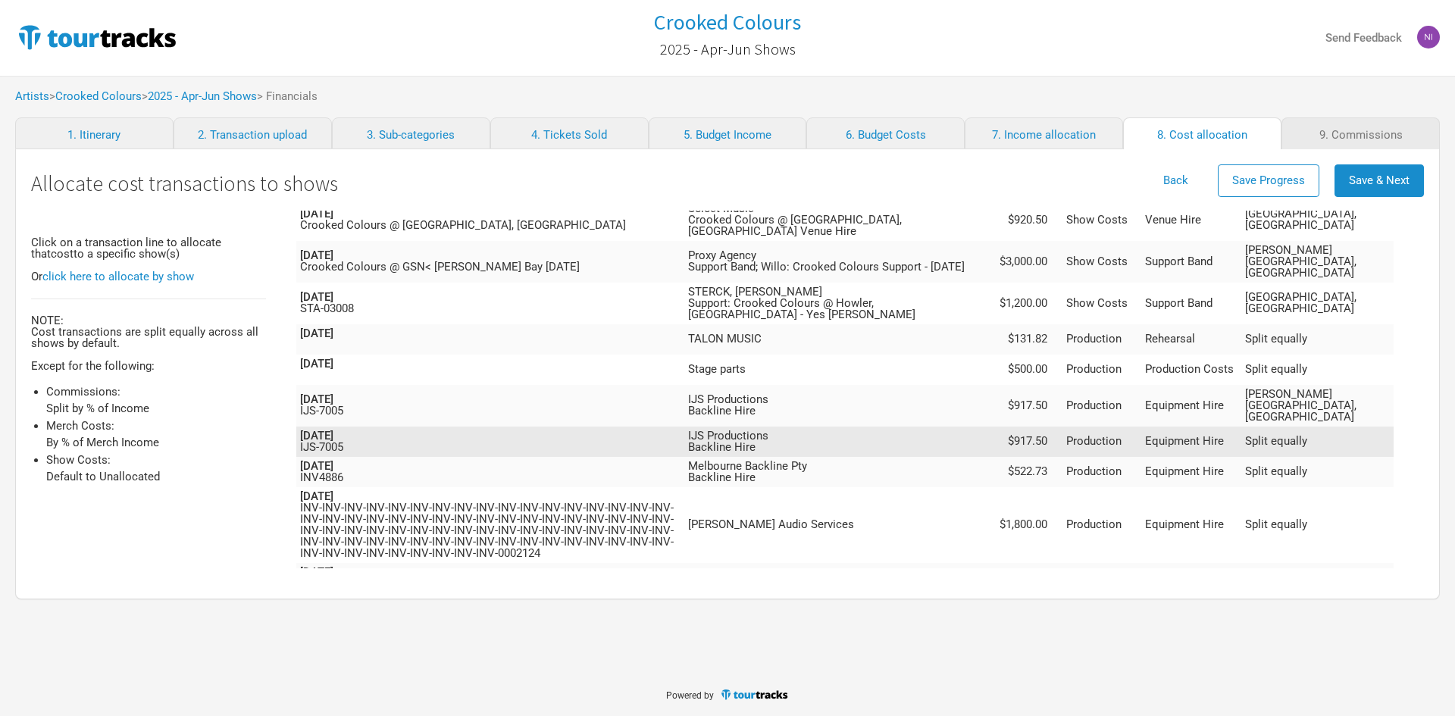
click at [1307, 434] on span "Split equally" at bounding box center [1276, 441] width 62 height 14
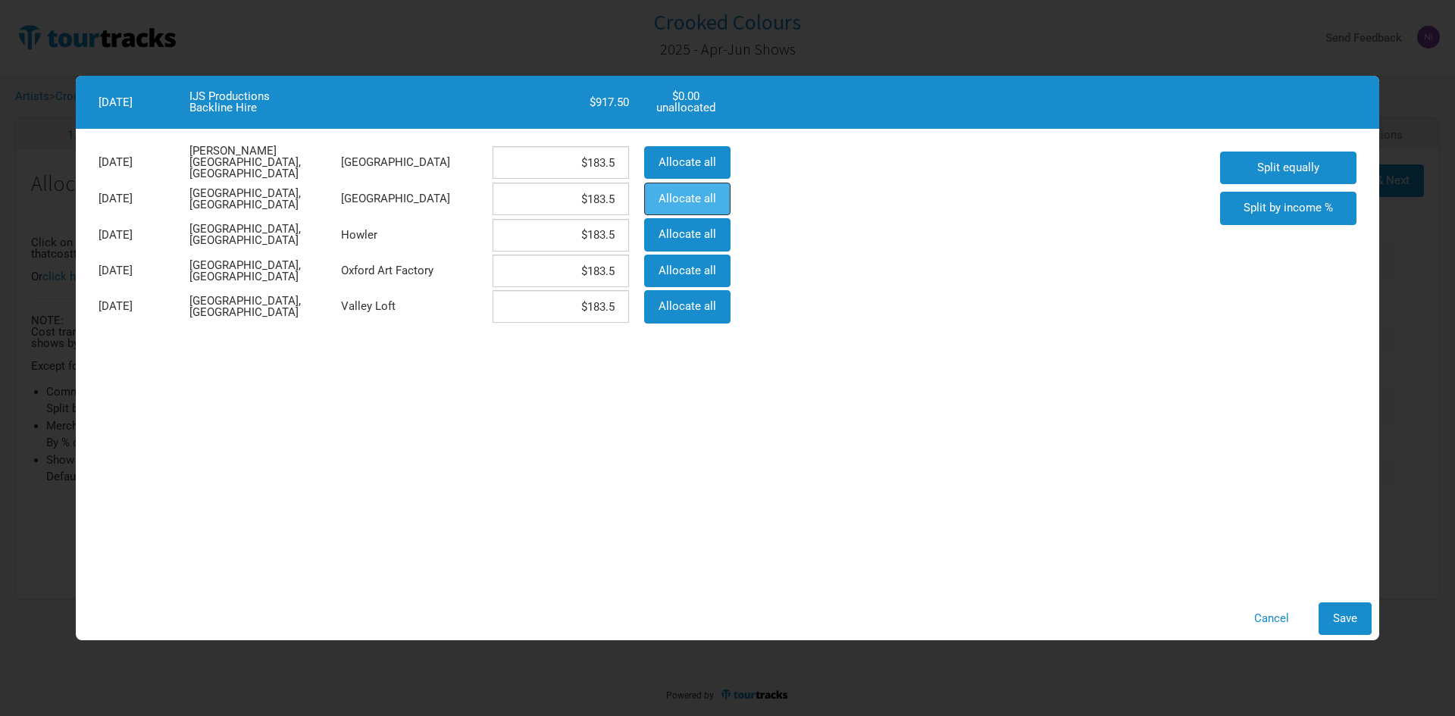
click at [684, 193] on span "Allocate all" at bounding box center [688, 199] width 58 height 14
type input "$0"
type input "$917.5"
type input "$0"
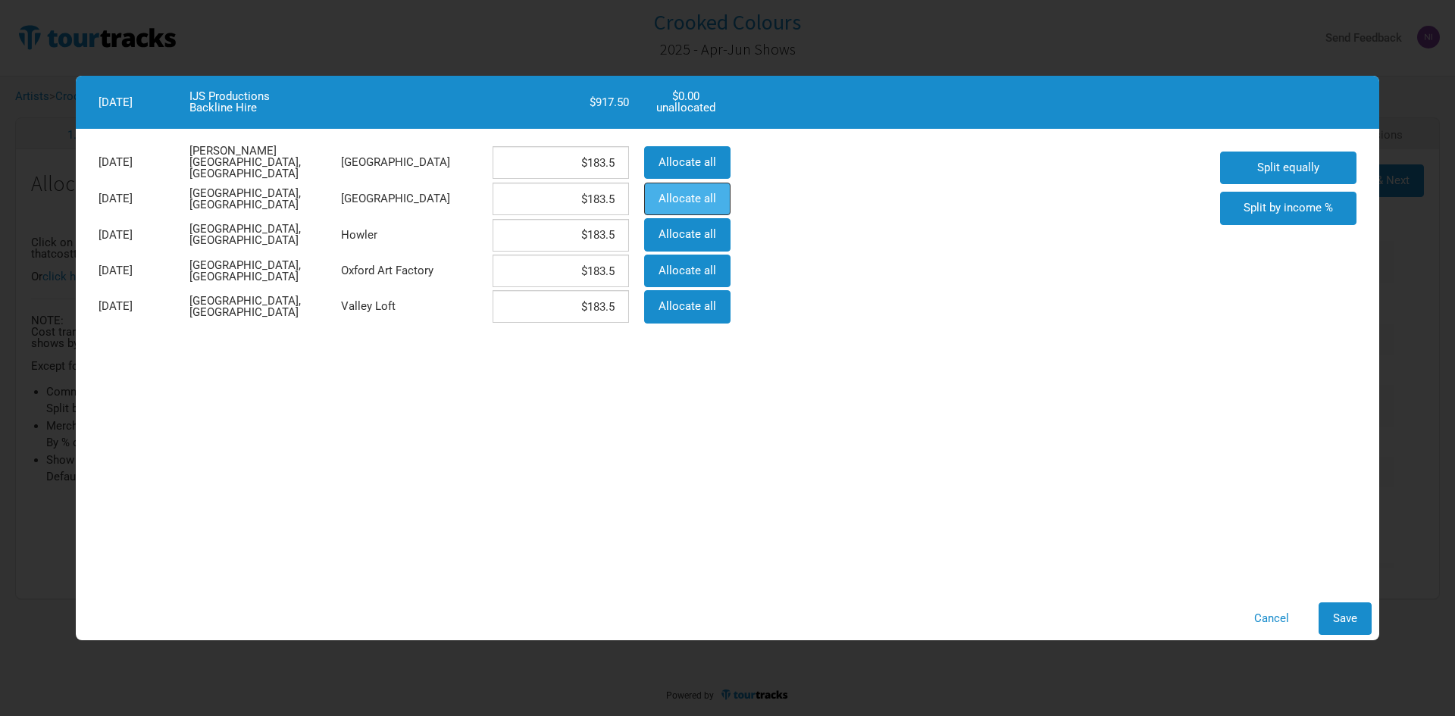
type input "$0"
click at [1351, 624] on span "Save" at bounding box center [1345, 619] width 24 height 14
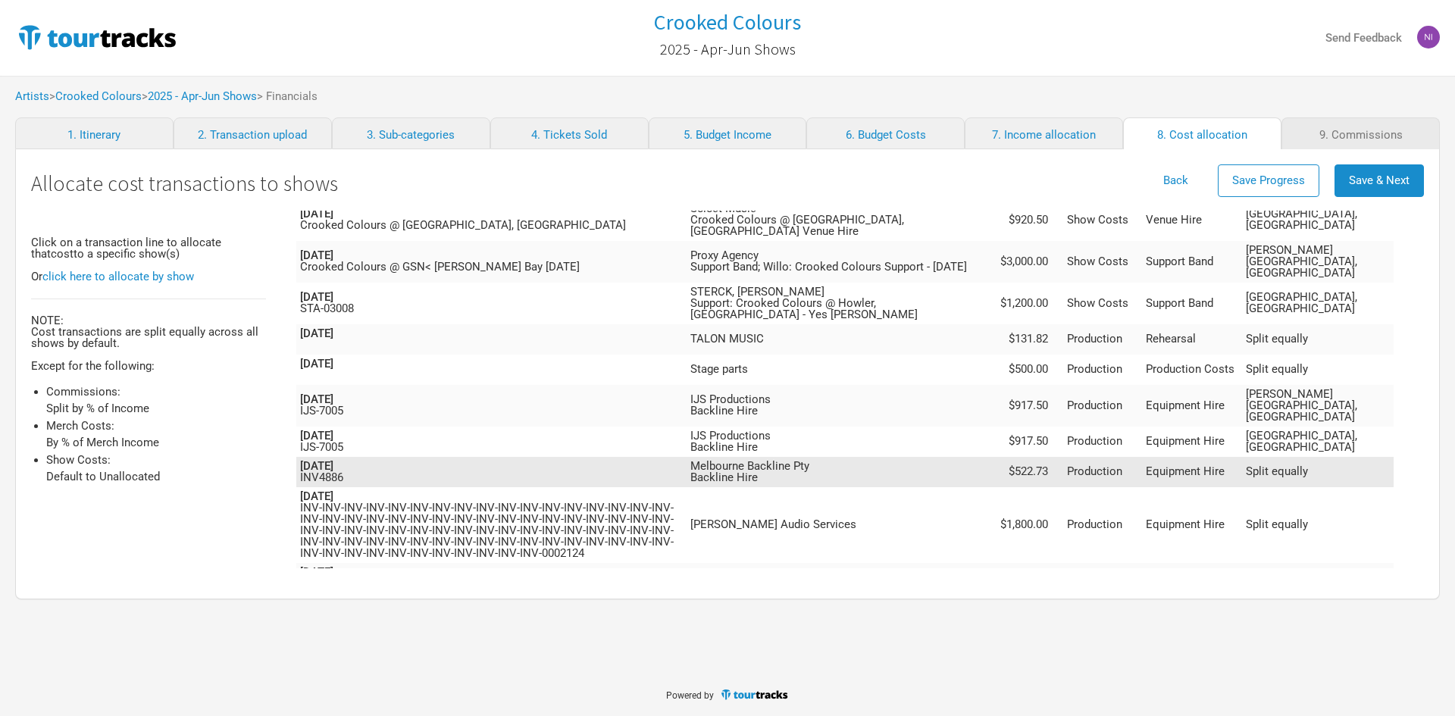
click at [1308, 465] on span "Split equally" at bounding box center [1277, 472] width 62 height 14
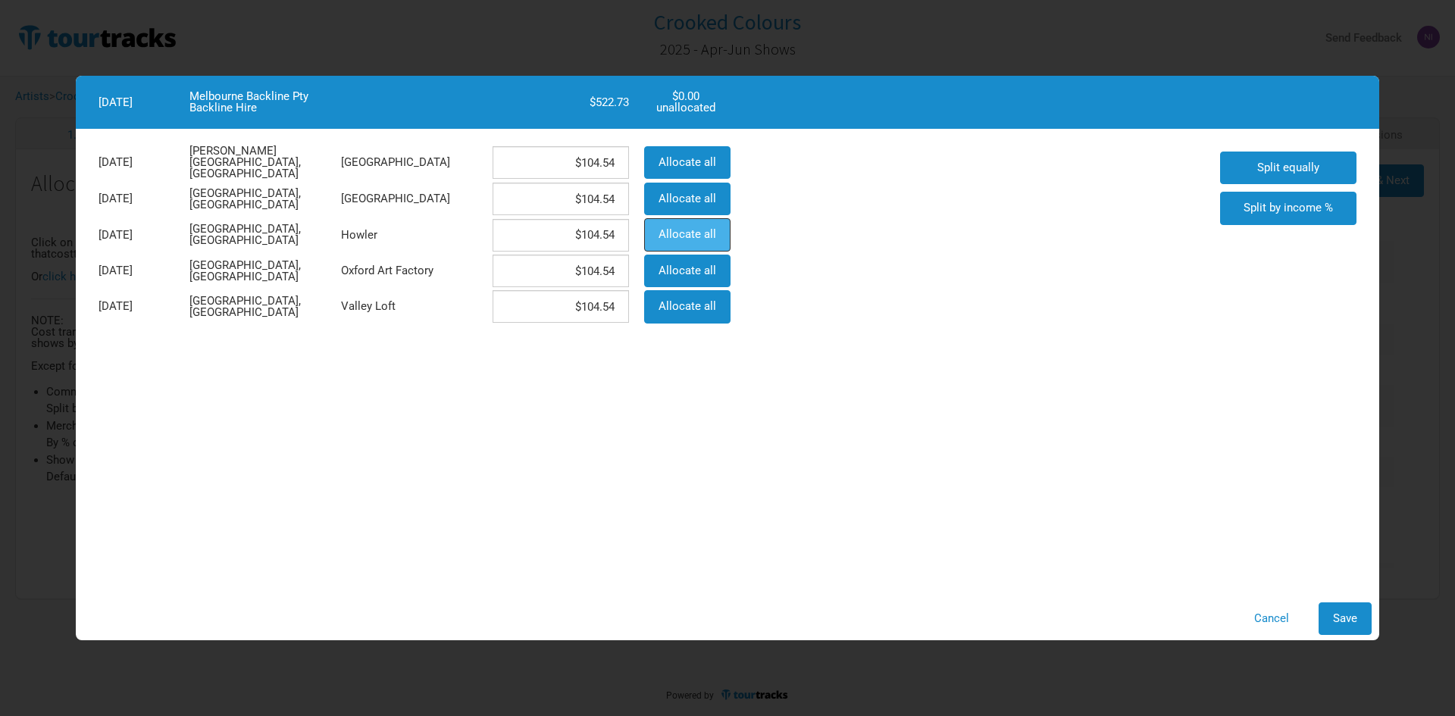
click at [682, 239] on span "Allocate all" at bounding box center [688, 234] width 58 height 14
type input "$0"
type input "$522.73"
type input "$0"
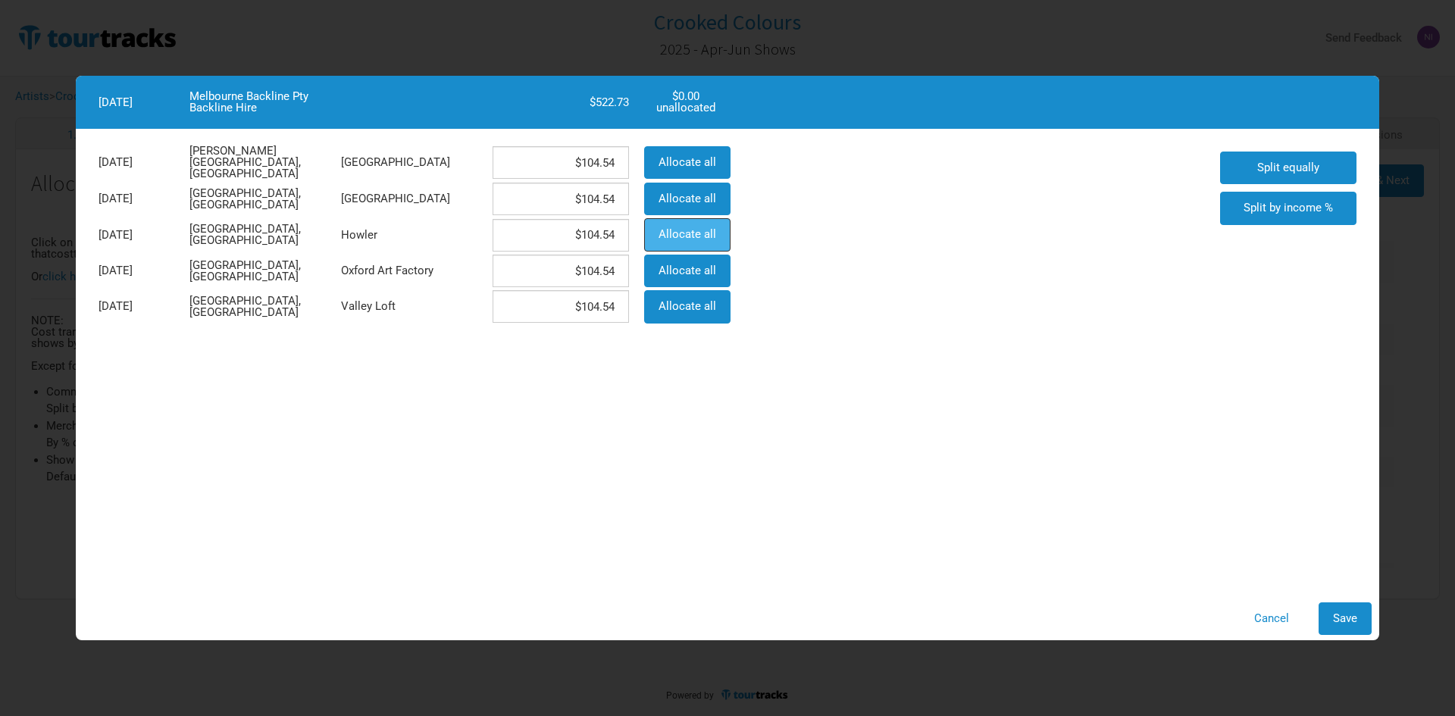
type input "$0"
click at [1363, 621] on button "Save" at bounding box center [1345, 618] width 53 height 33
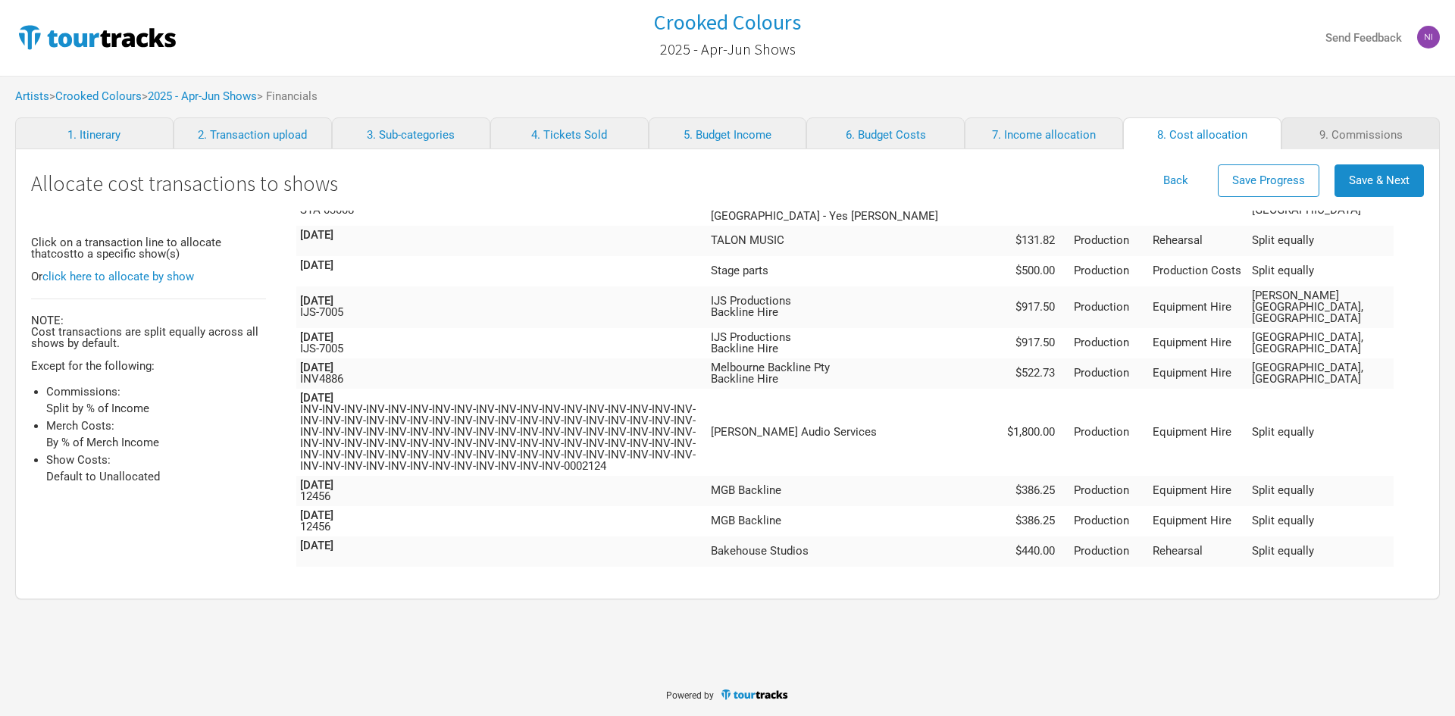
scroll to position [273, 0]
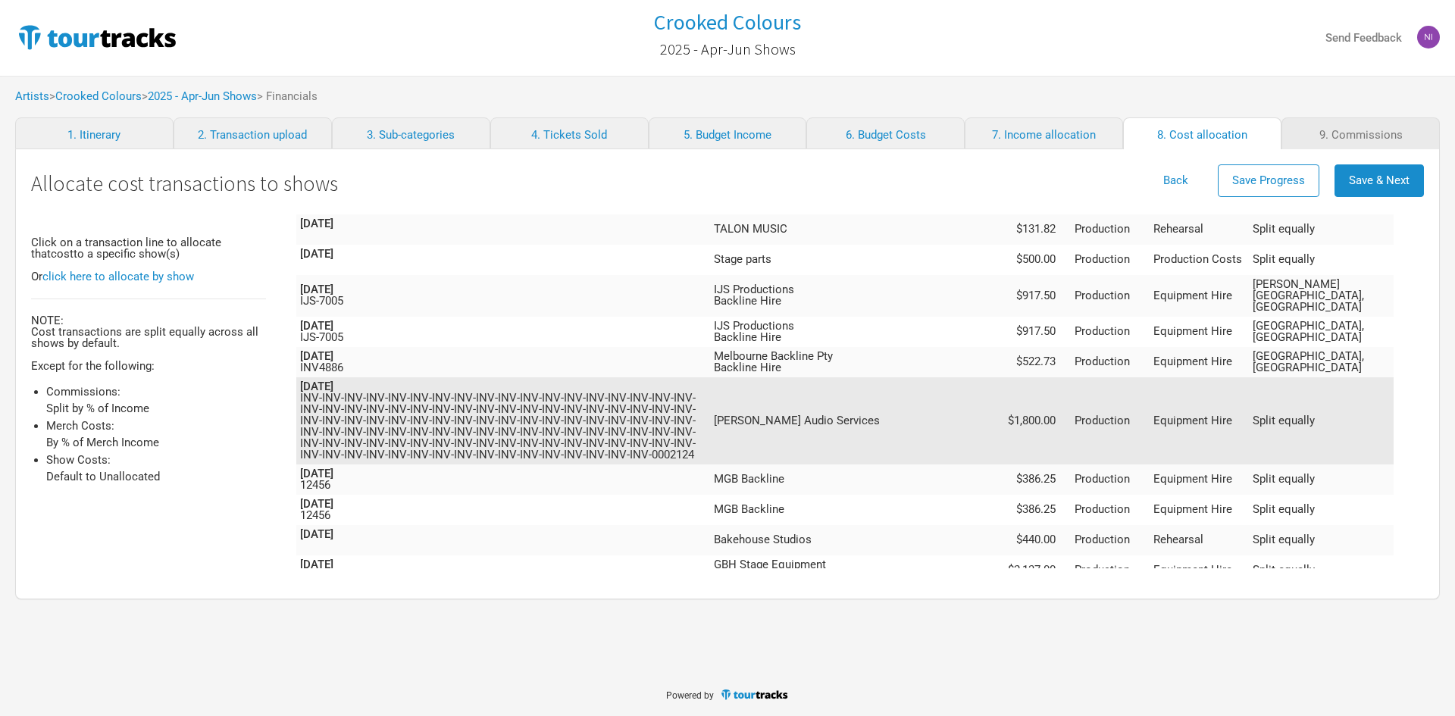
click at [1350, 396] on td "Split equally" at bounding box center [1321, 420] width 145 height 87
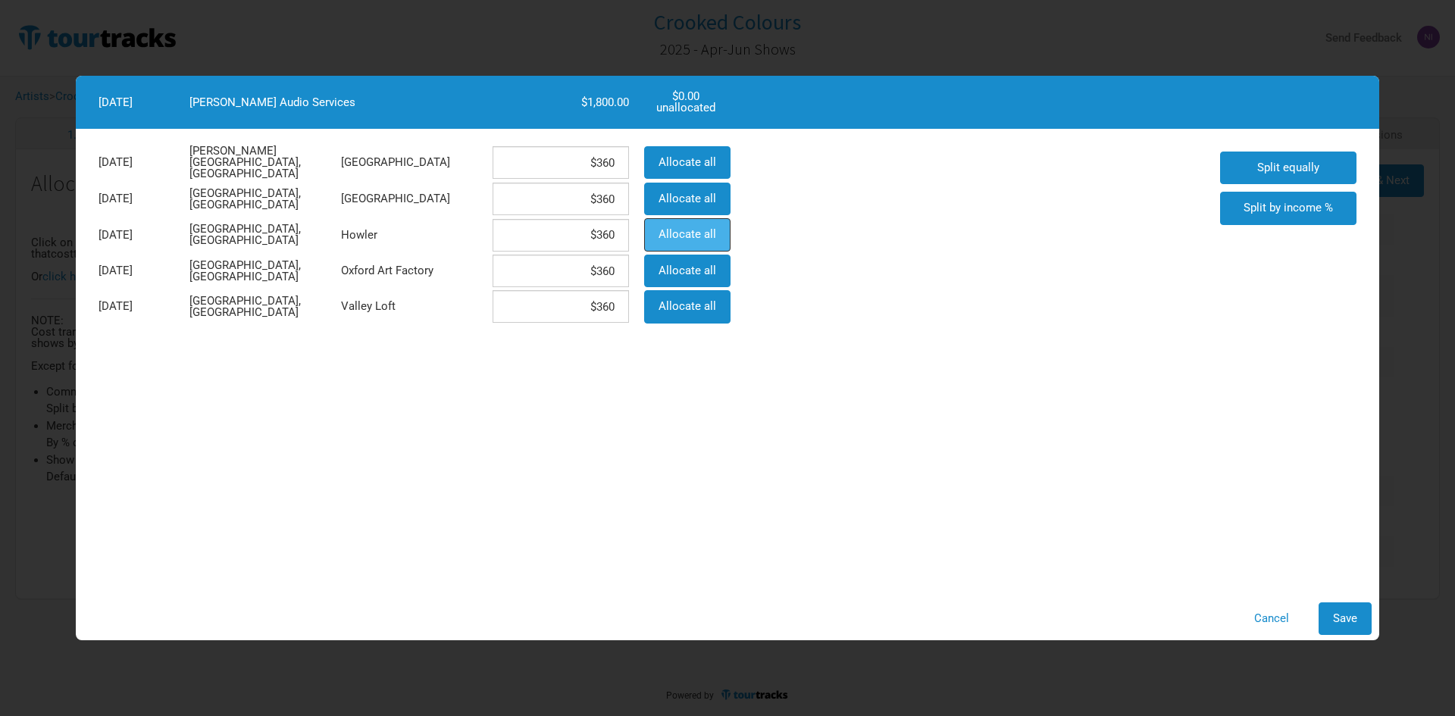
click at [685, 221] on button "Allocate all" at bounding box center [687, 234] width 86 height 33
type input "$0"
type input "$1,800"
type input "$0"
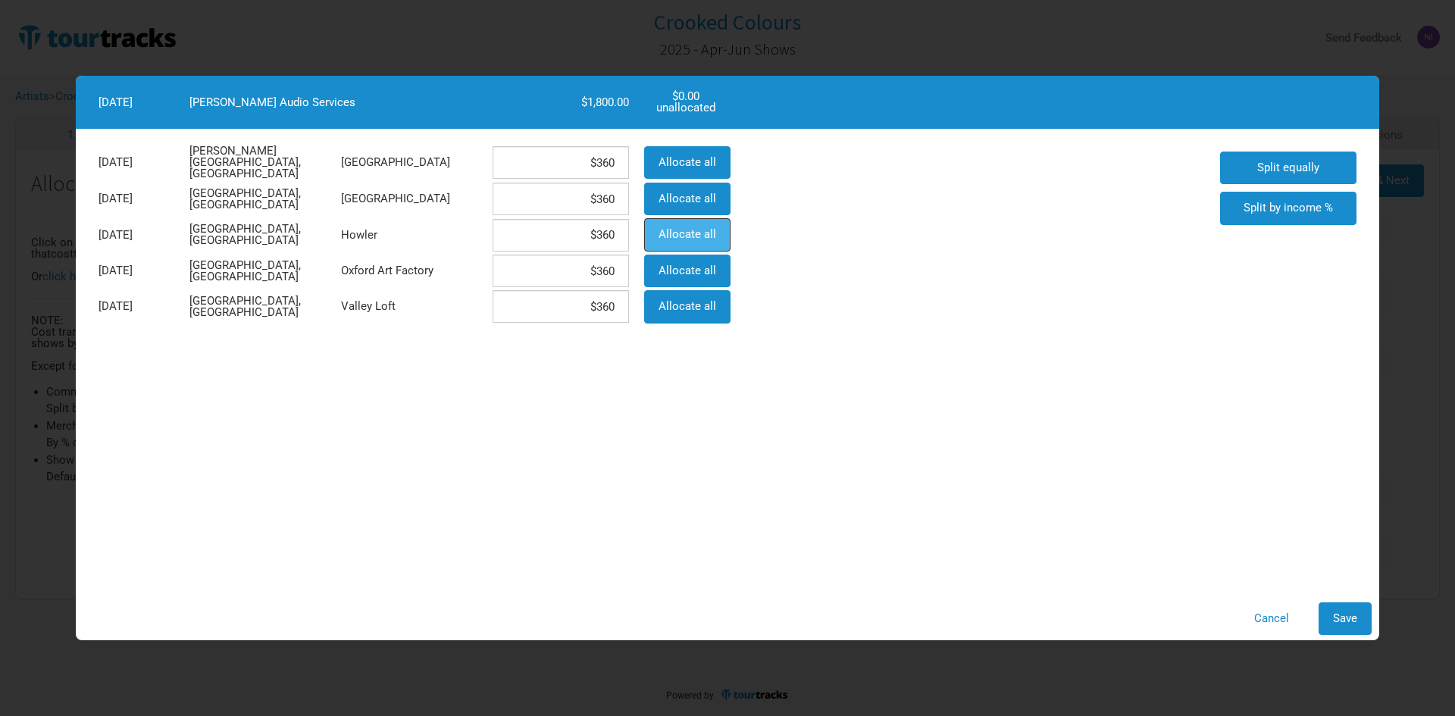
type input "$0"
click at [1336, 618] on span "Save" at bounding box center [1345, 619] width 24 height 14
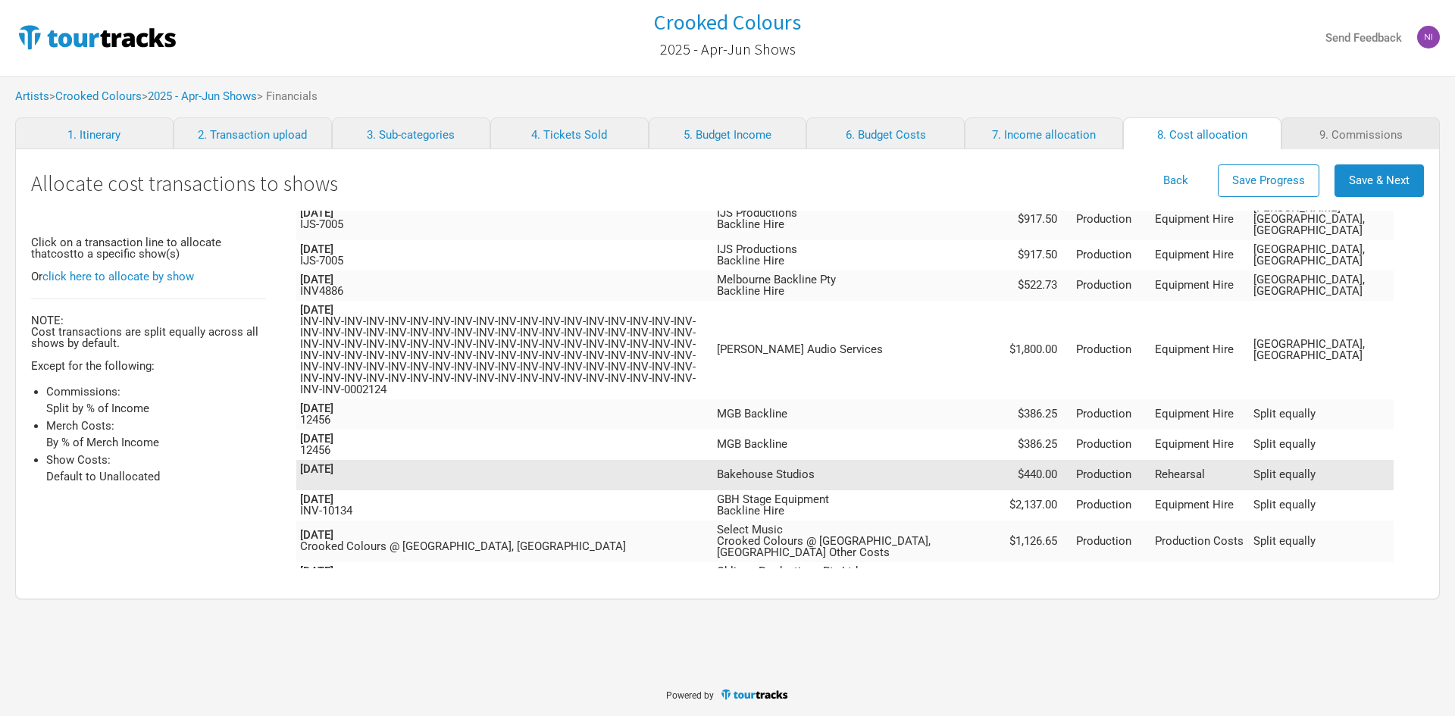
scroll to position [349, 0]
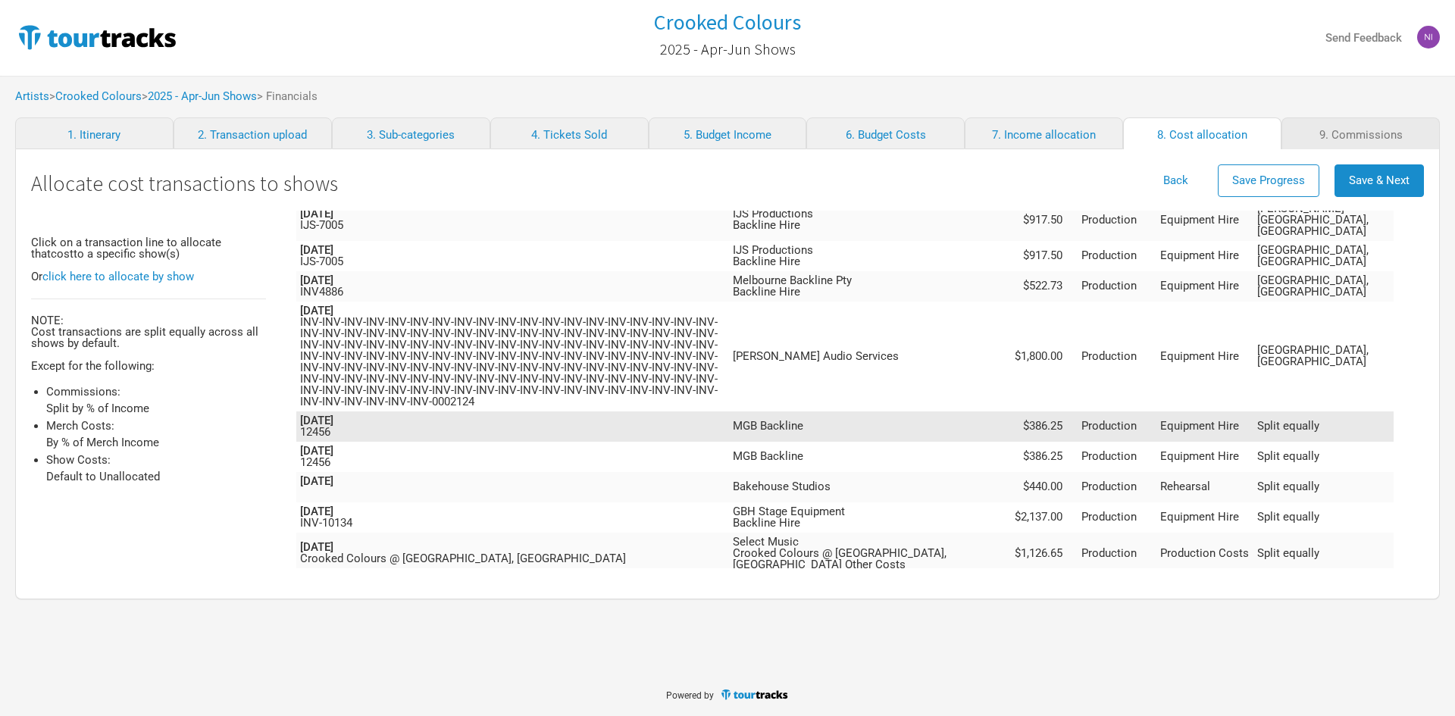
click at [1253, 411] on td "Equipment Hire" at bounding box center [1205, 426] width 98 height 30
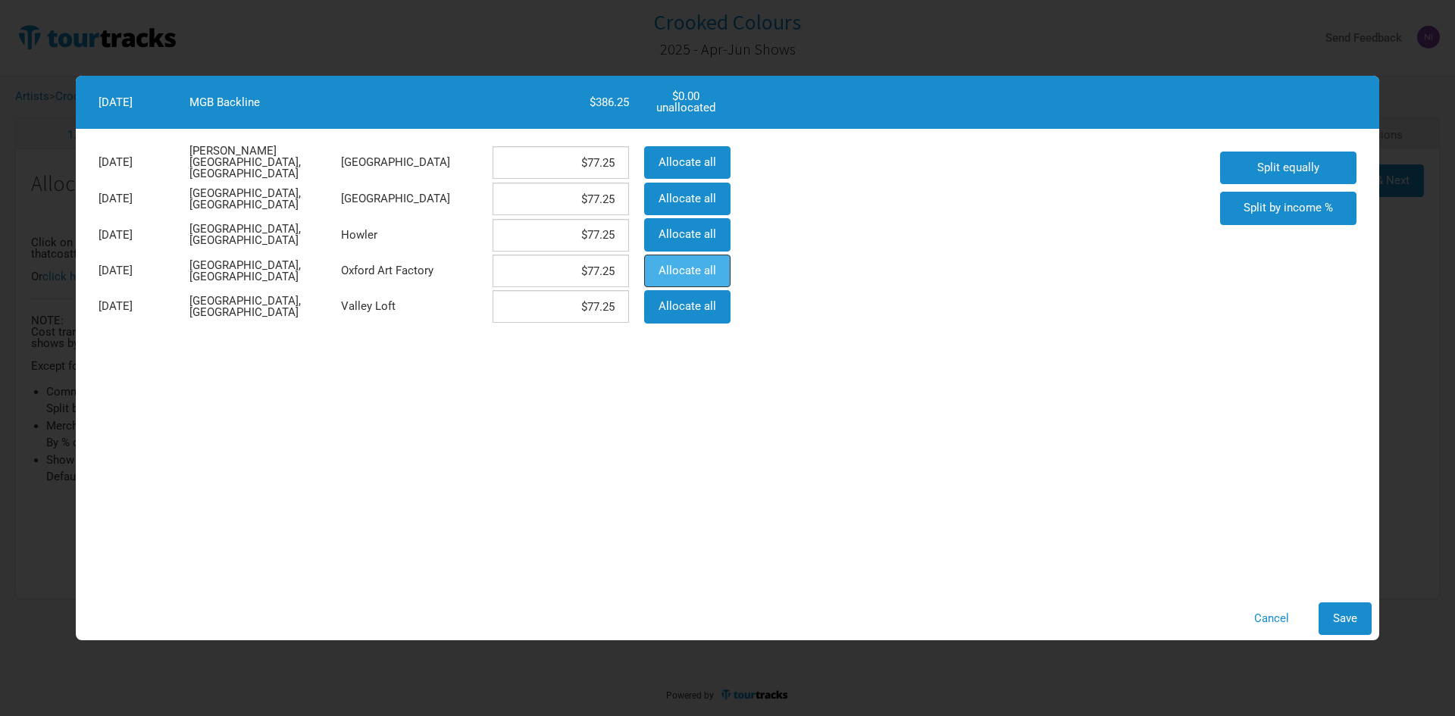
click at [671, 266] on span "Allocate all" at bounding box center [688, 271] width 58 height 14
type input "$0"
type input "$386.25"
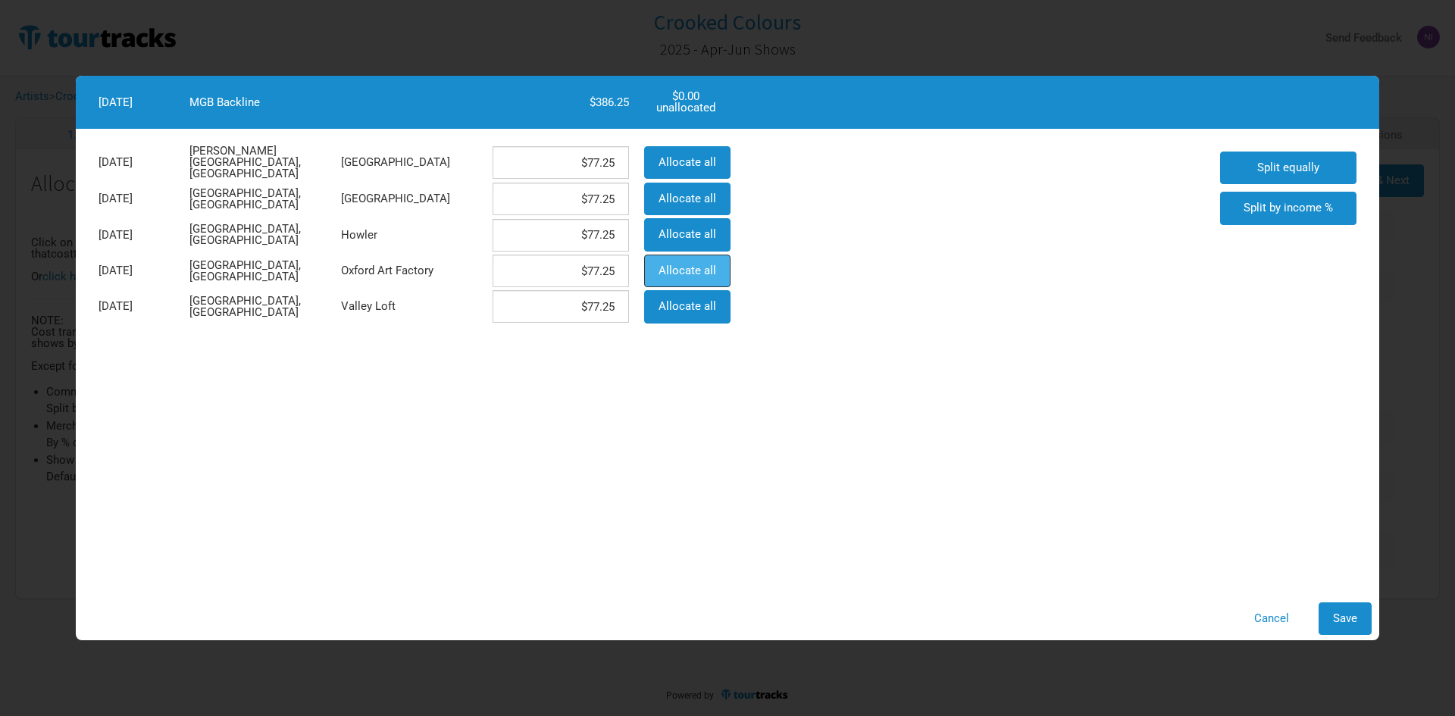
type input "$0"
click at [1350, 618] on span "Save" at bounding box center [1345, 619] width 24 height 14
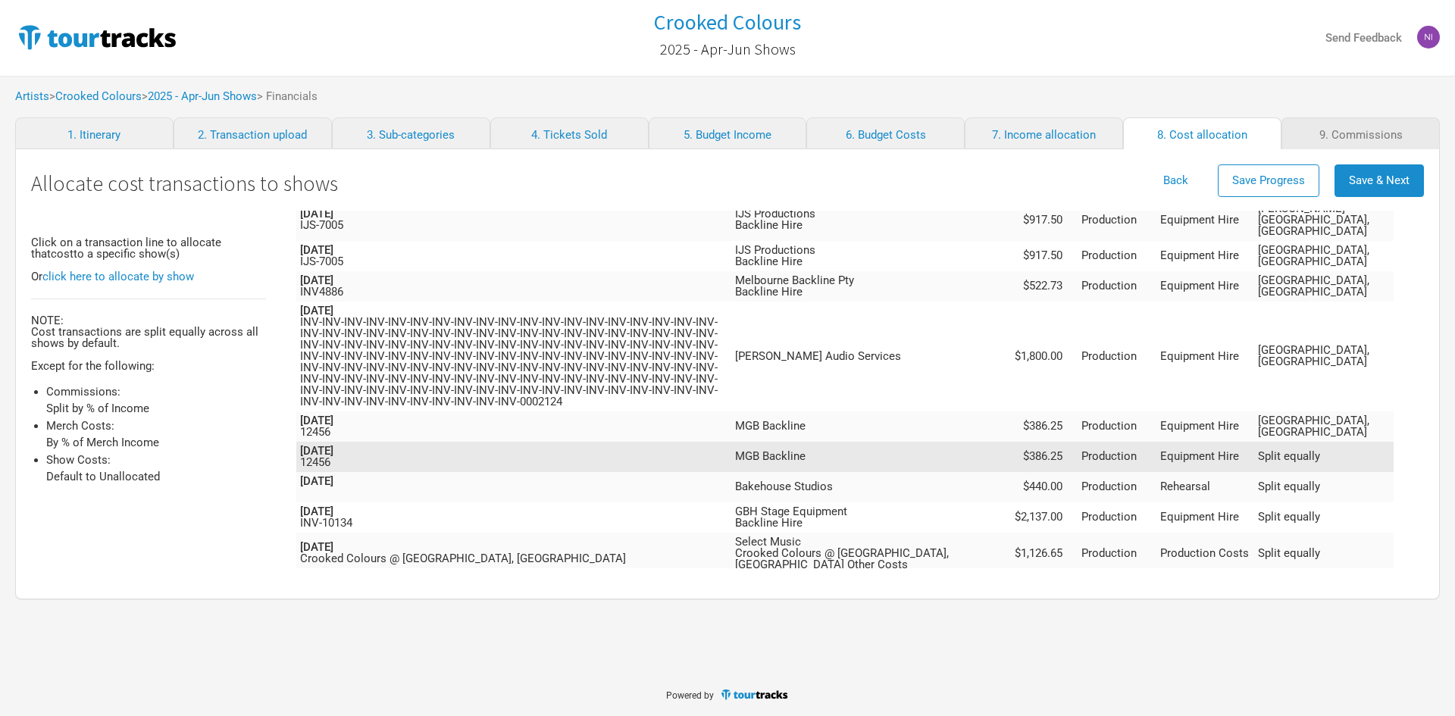
click at [1234, 442] on td "Equipment Hire" at bounding box center [1204, 457] width 97 height 30
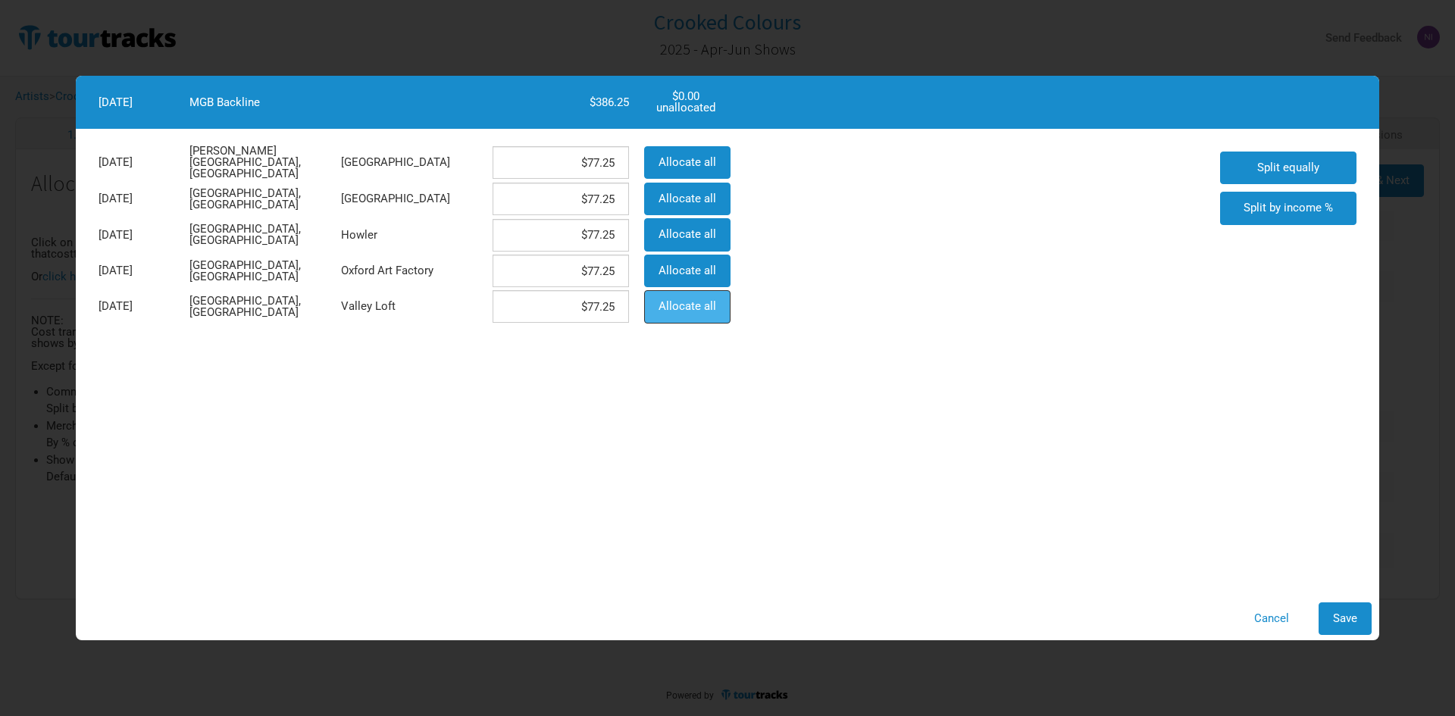
click at [671, 308] on span "Allocate all" at bounding box center [688, 306] width 58 height 14
type input "$0"
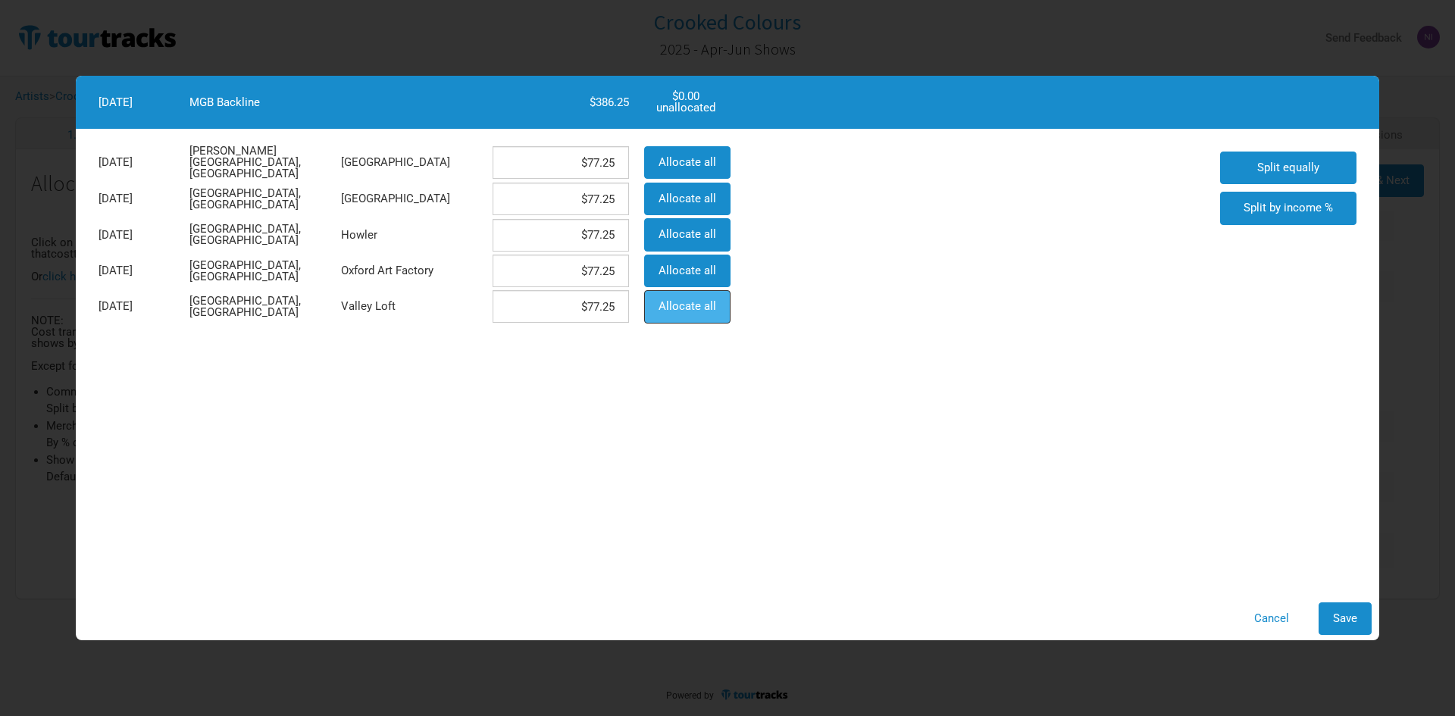
type input "$386.25"
click at [1334, 624] on span "Save" at bounding box center [1345, 619] width 24 height 14
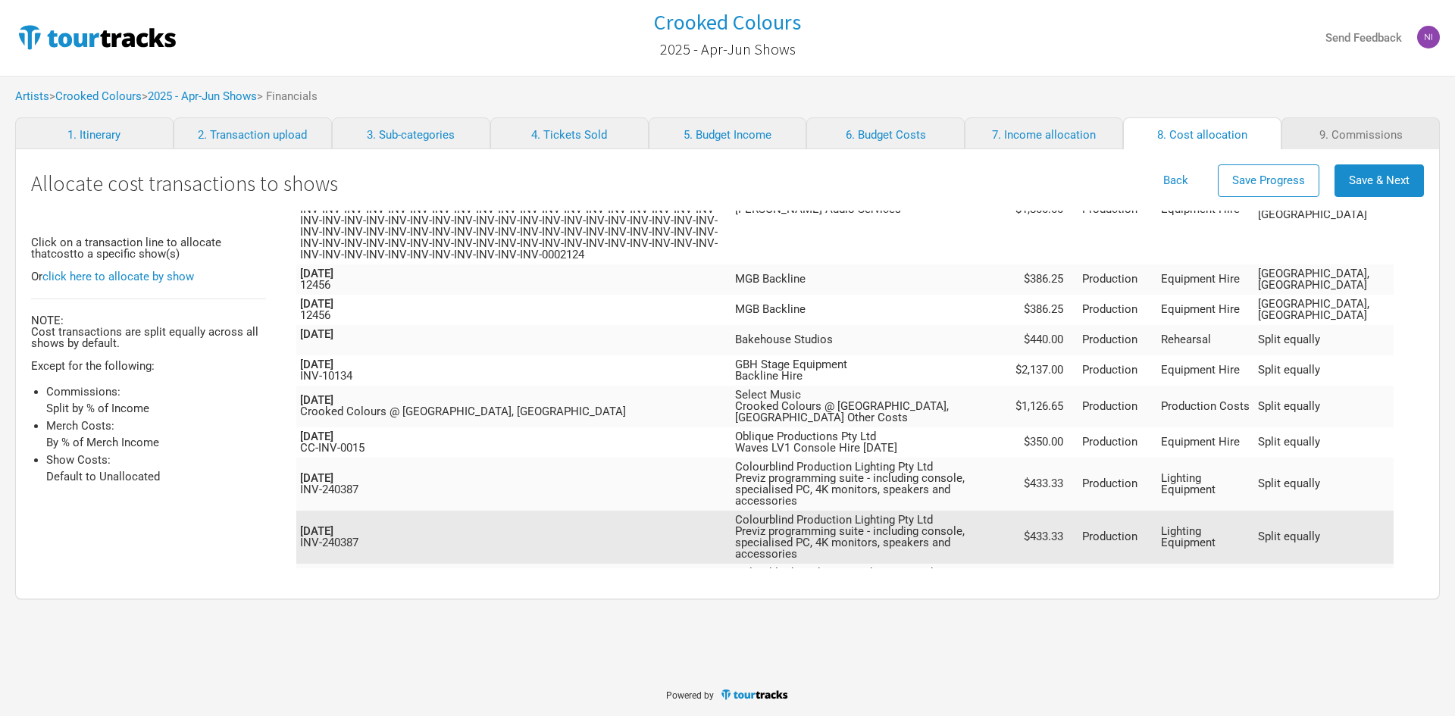
scroll to position [500, 0]
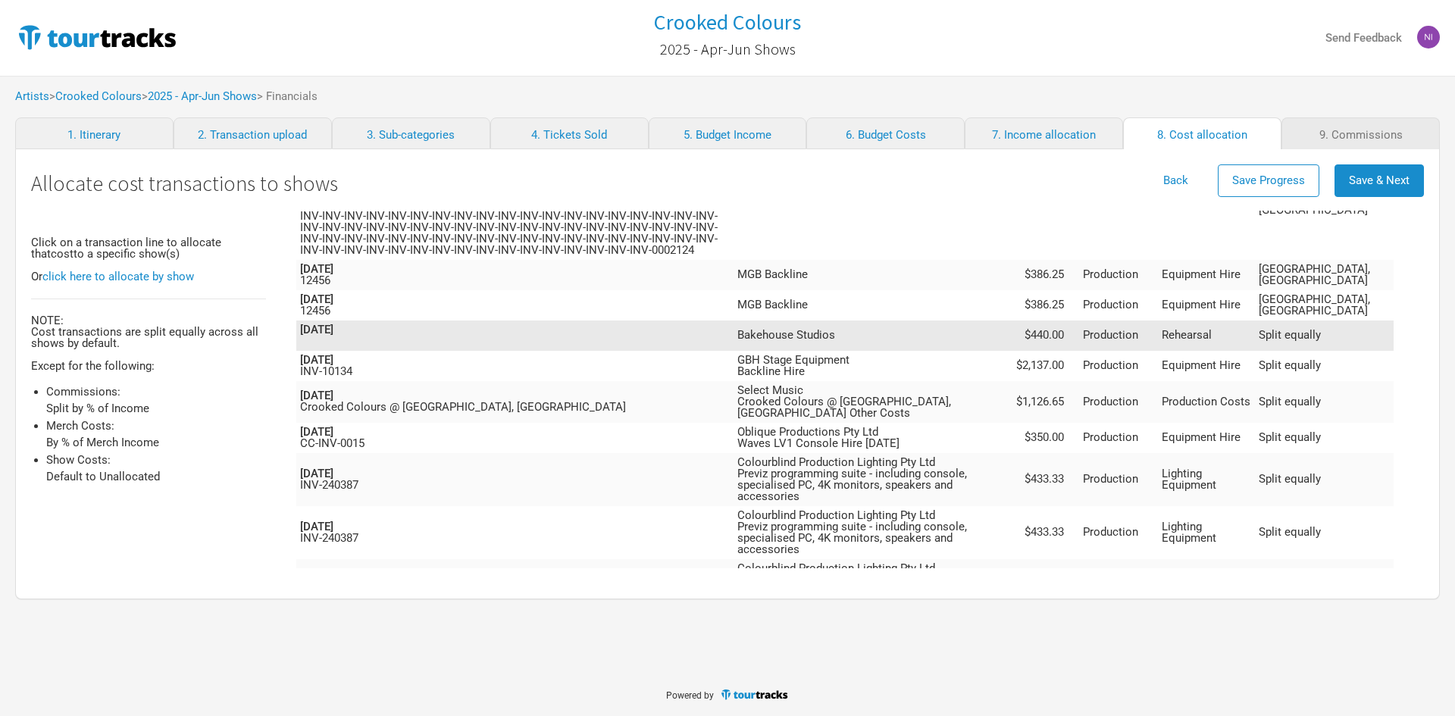
click at [1158, 321] on td "Production" at bounding box center [1118, 336] width 79 height 30
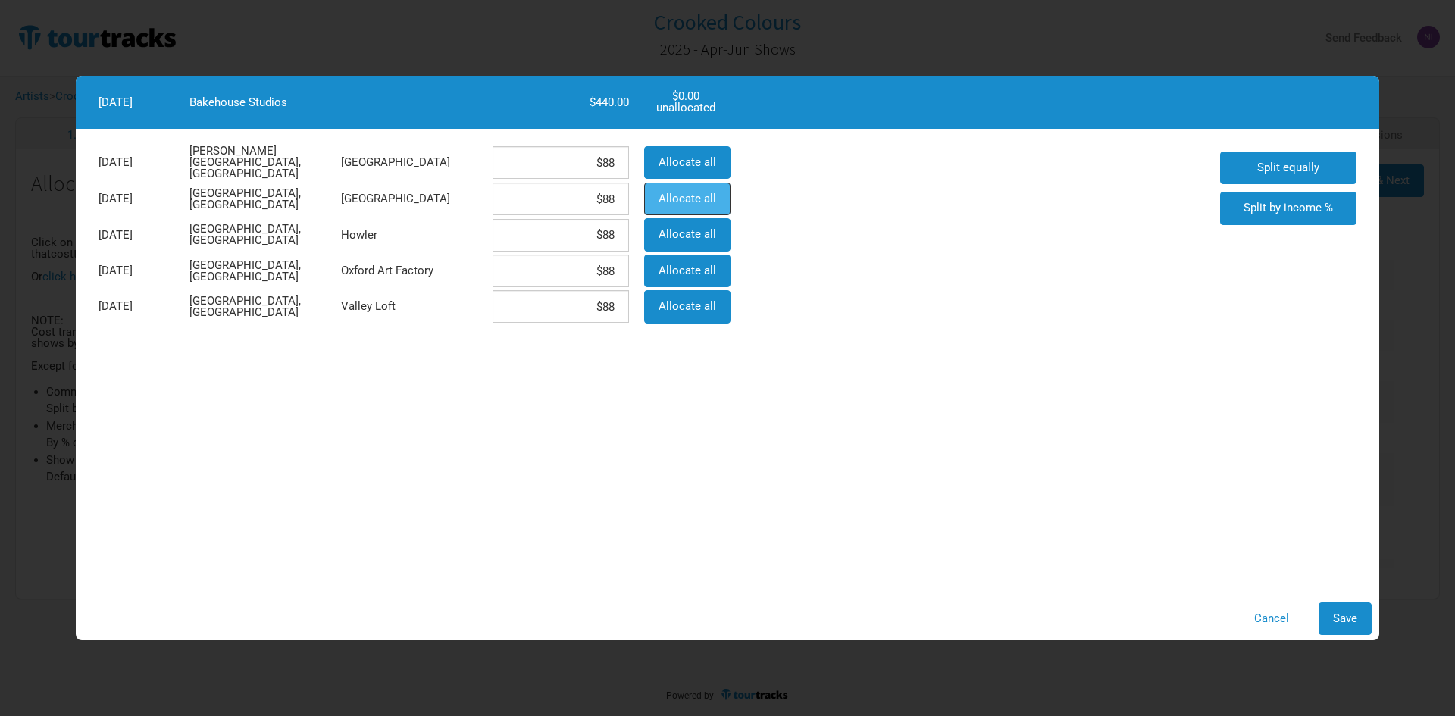
click at [696, 205] on button "Allocate all" at bounding box center [687, 199] width 86 height 33
type input "$0"
type input "$440"
type input "$0"
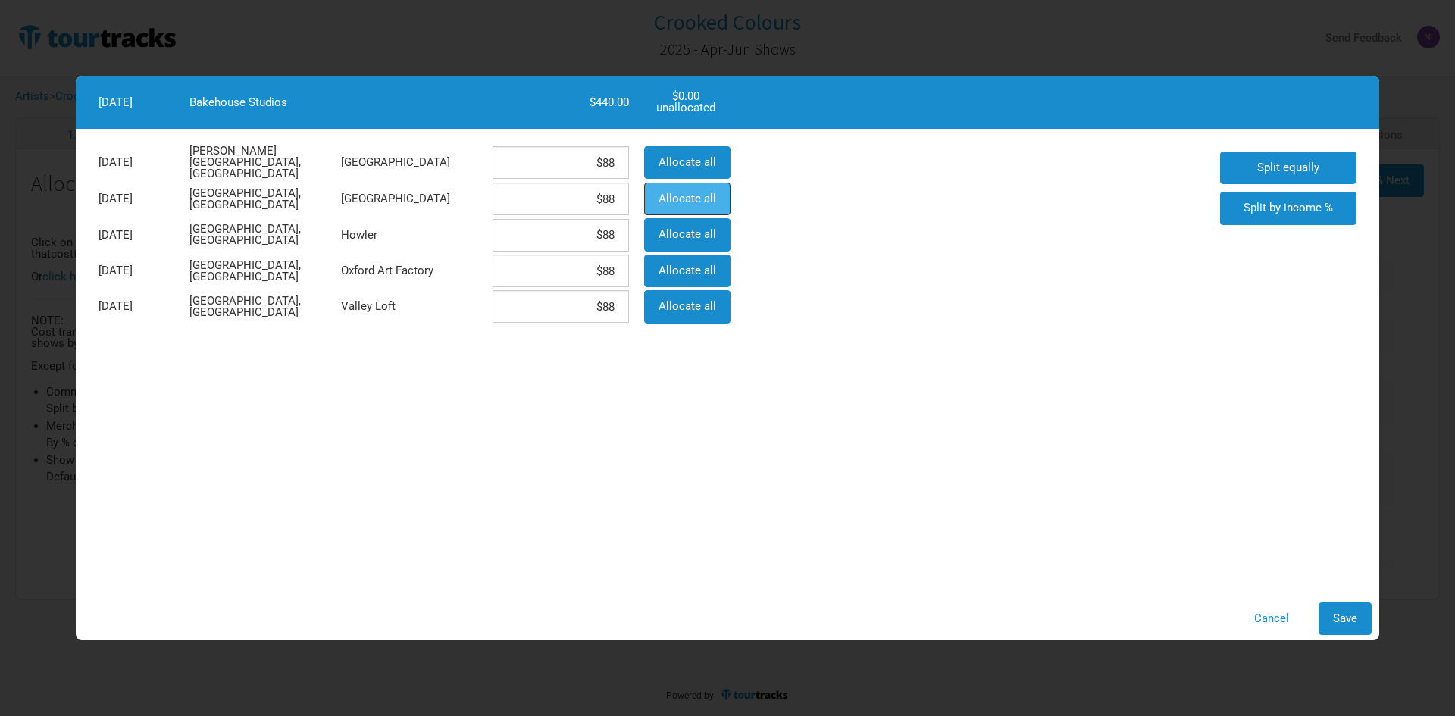
type input "$0"
click at [693, 233] on span "Allocate all" at bounding box center [688, 234] width 58 height 14
type input "$0"
type input "$440"
click at [1339, 617] on span "Save" at bounding box center [1345, 619] width 24 height 14
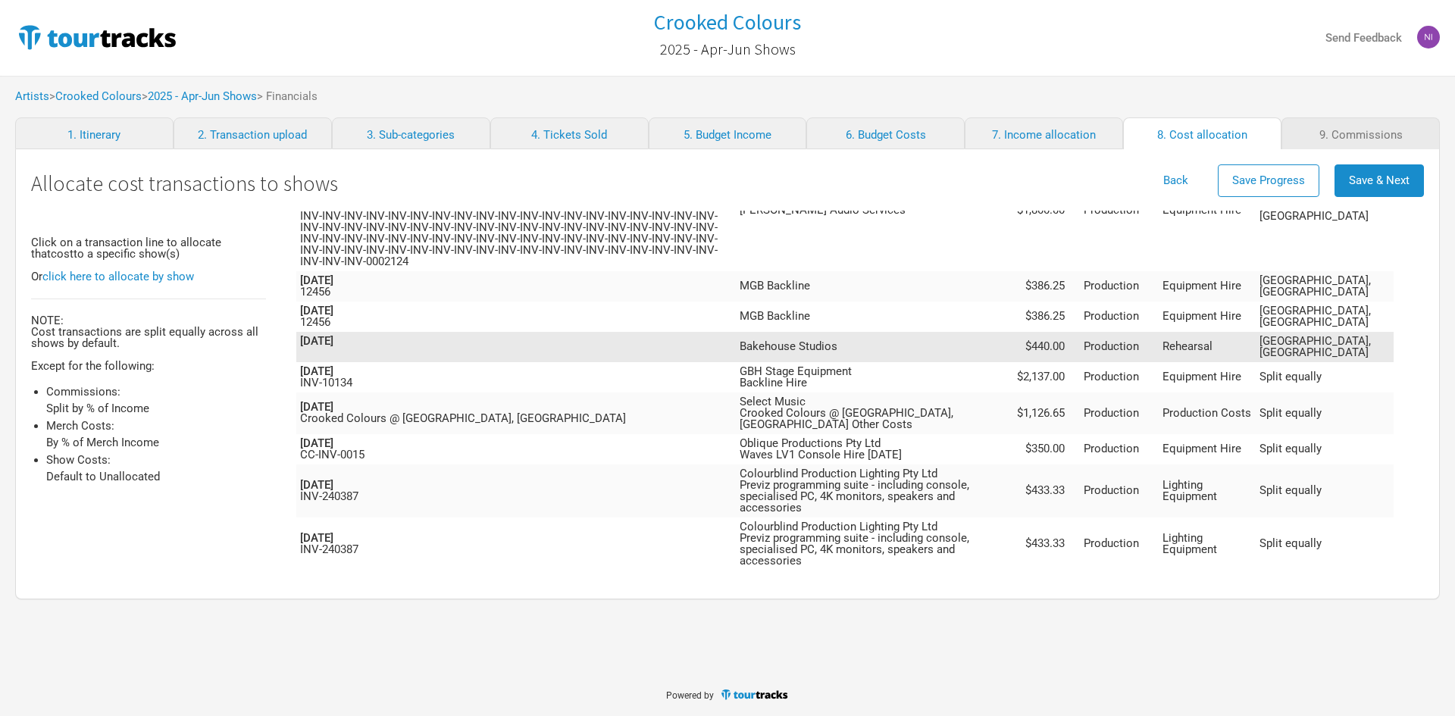
click at [1147, 332] on td "Production" at bounding box center [1119, 347] width 79 height 30
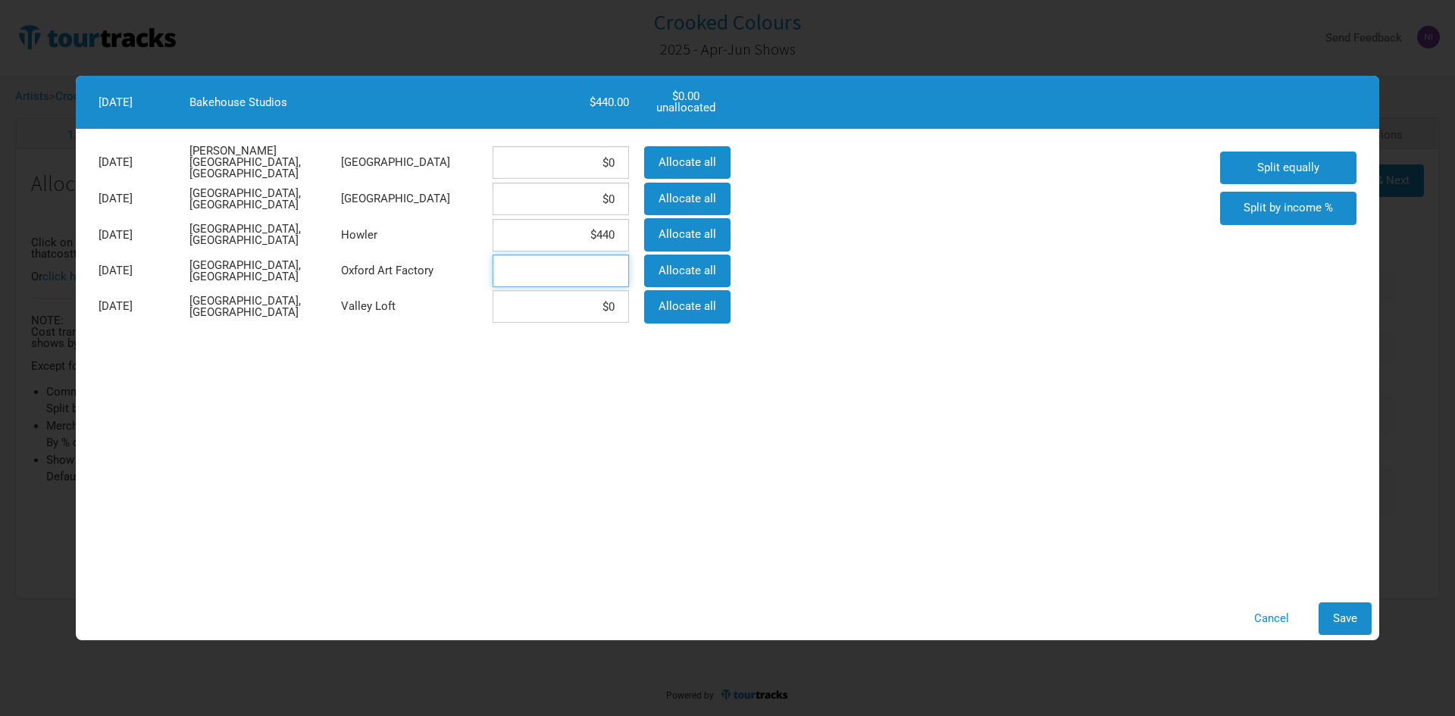
drag, startPoint x: 586, startPoint y: 270, endPoint x: 641, endPoint y: 271, distance: 55.3
click at [641, 271] on div "[DATE] [GEOGRAPHIC_DATA], [GEOGRAPHIC_DATA] Oxford Art Factory Allocate all" at bounding box center [413, 271] width 644 height 36
type input "$117"
click at [585, 310] on input at bounding box center [561, 306] width 136 height 33
type input "$117"
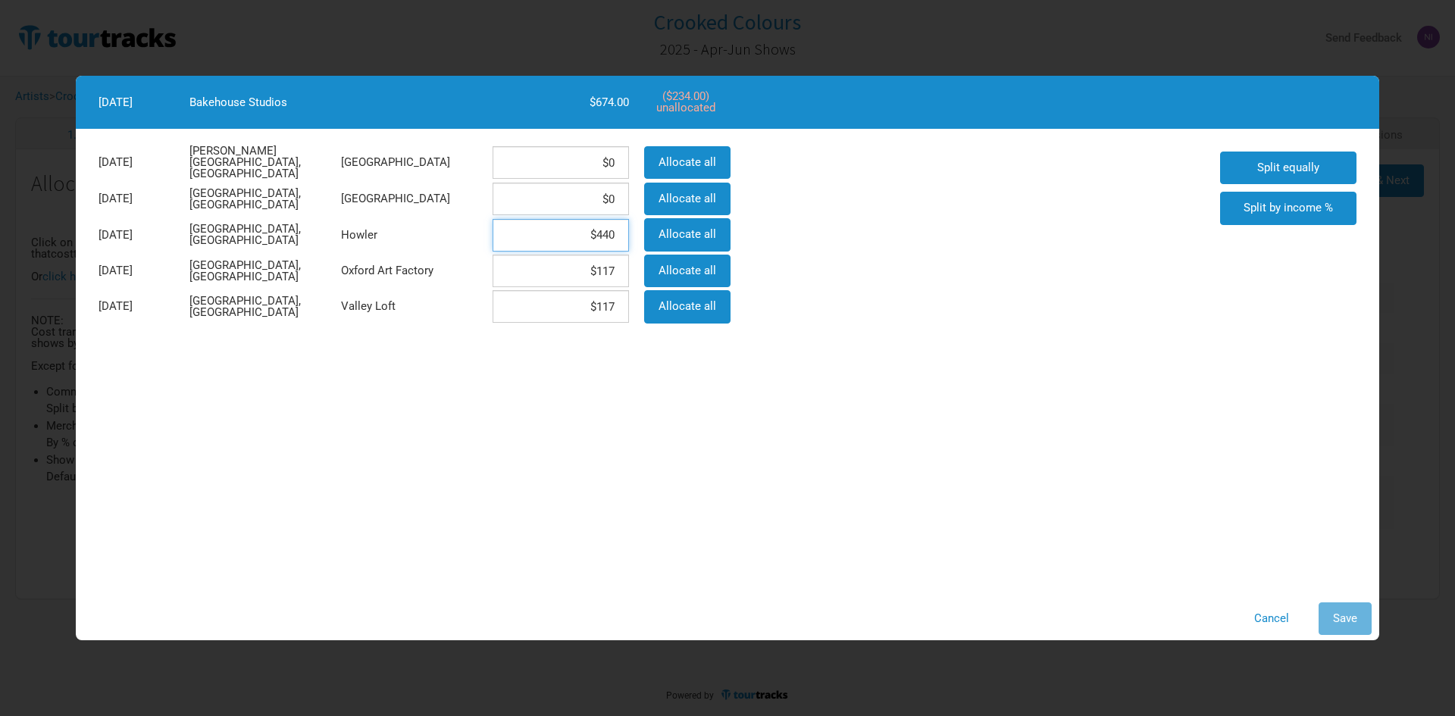
drag, startPoint x: 577, startPoint y: 239, endPoint x: 629, endPoint y: 233, distance: 52.6
click at [629, 233] on div "$440" at bounding box center [561, 235] width 152 height 36
click at [616, 235] on input "$117" at bounding box center [561, 235] width 136 height 33
type input "$136.66"
click at [597, 271] on input "$117" at bounding box center [561, 271] width 136 height 33
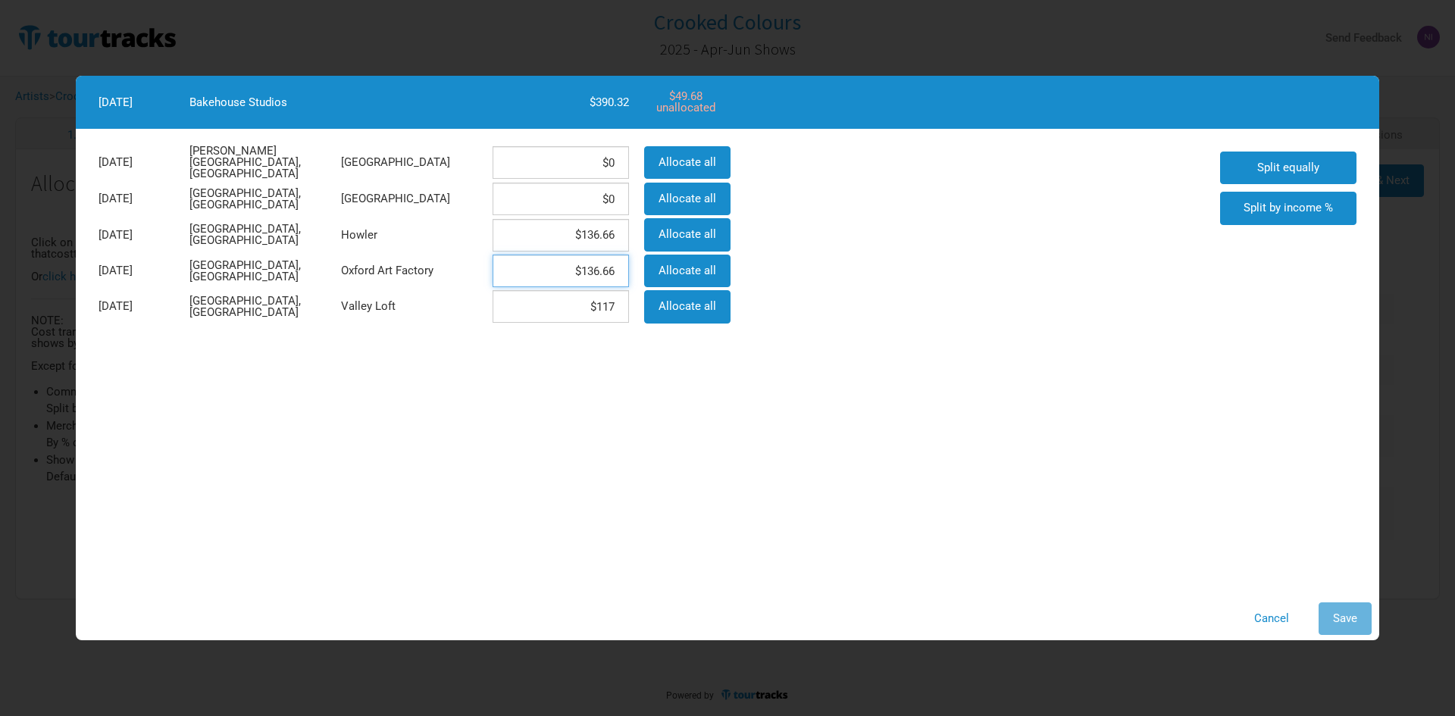
type input "$136.66"
drag, startPoint x: 597, startPoint y: 310, endPoint x: 634, endPoint y: 311, distance: 36.4
click at [634, 311] on div "$117" at bounding box center [561, 307] width 152 height 36
type input "$136.66"
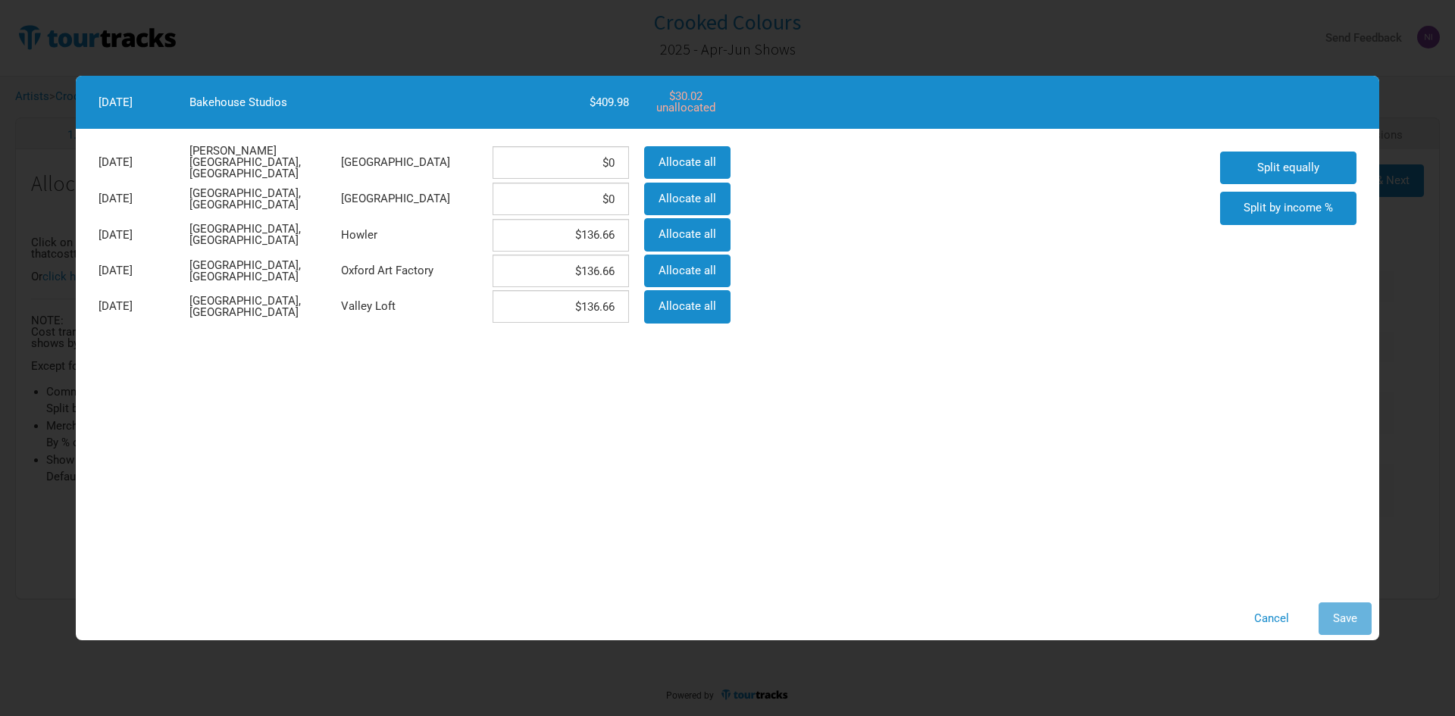
click at [637, 343] on div "[DATE][GEOGRAPHIC_DATA][PERSON_NAME], [GEOGRAPHIC_DATA] $0 Allocate all [DATE] …" at bounding box center [727, 362] width 1303 height 466
click at [573, 221] on input "$136.66" at bounding box center [561, 235] width 136 height 33
drag, startPoint x: 593, startPoint y: 235, endPoint x: 620, endPoint y: 233, distance: 26.6
click at [594, 235] on input "$136.66" at bounding box center [561, 235] width 136 height 33
type input "$146.66"
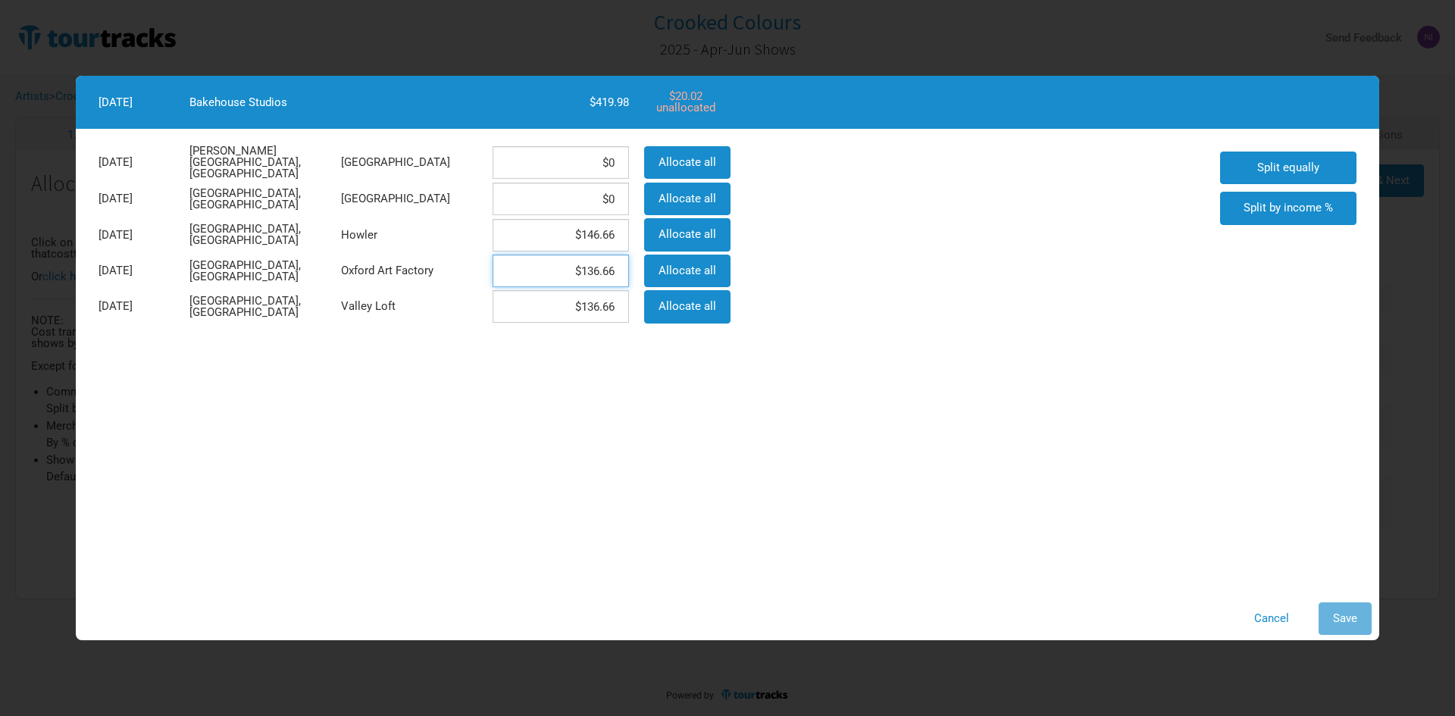
click at [588, 264] on input "$136.66" at bounding box center [561, 271] width 136 height 33
type input "$146.66"
click at [594, 308] on input "$136.66" at bounding box center [561, 306] width 136 height 33
click at [615, 301] on input "$146.66" at bounding box center [561, 306] width 136 height 33
type input "$146.67"
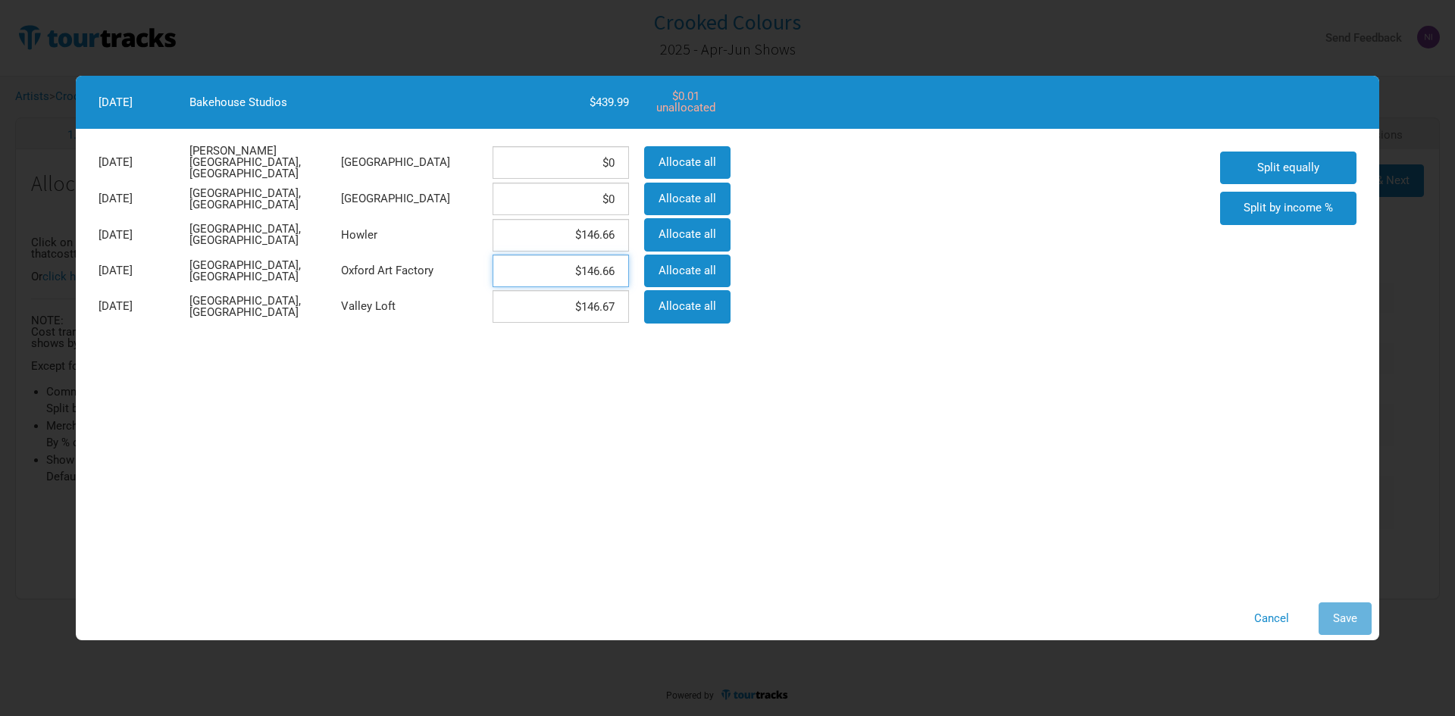
click at [614, 264] on input "$146.66" at bounding box center [561, 271] width 136 height 33
type input "$146.67"
click at [1341, 617] on span "Save" at bounding box center [1345, 619] width 24 height 14
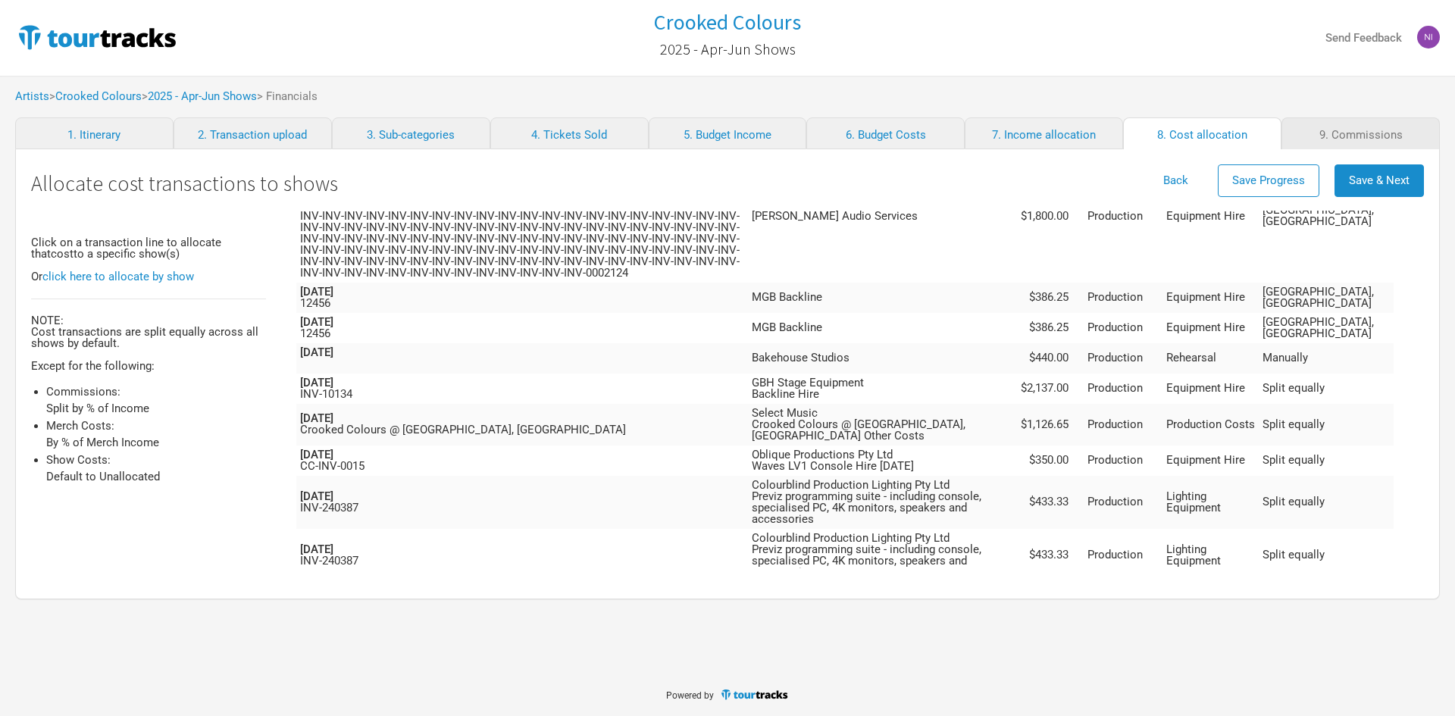
scroll to position [500, 0]
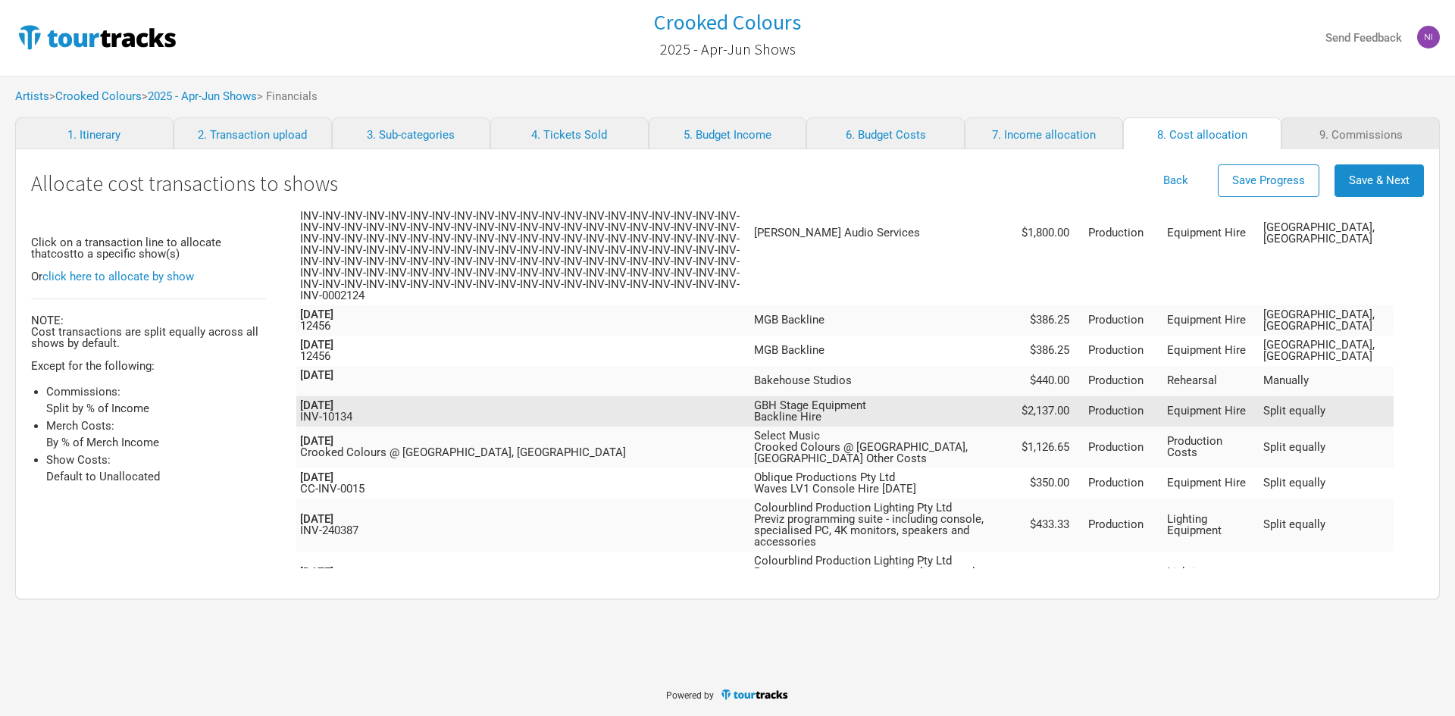
click at [1219, 396] on td "Equipment Hire" at bounding box center [1211, 411] width 96 height 30
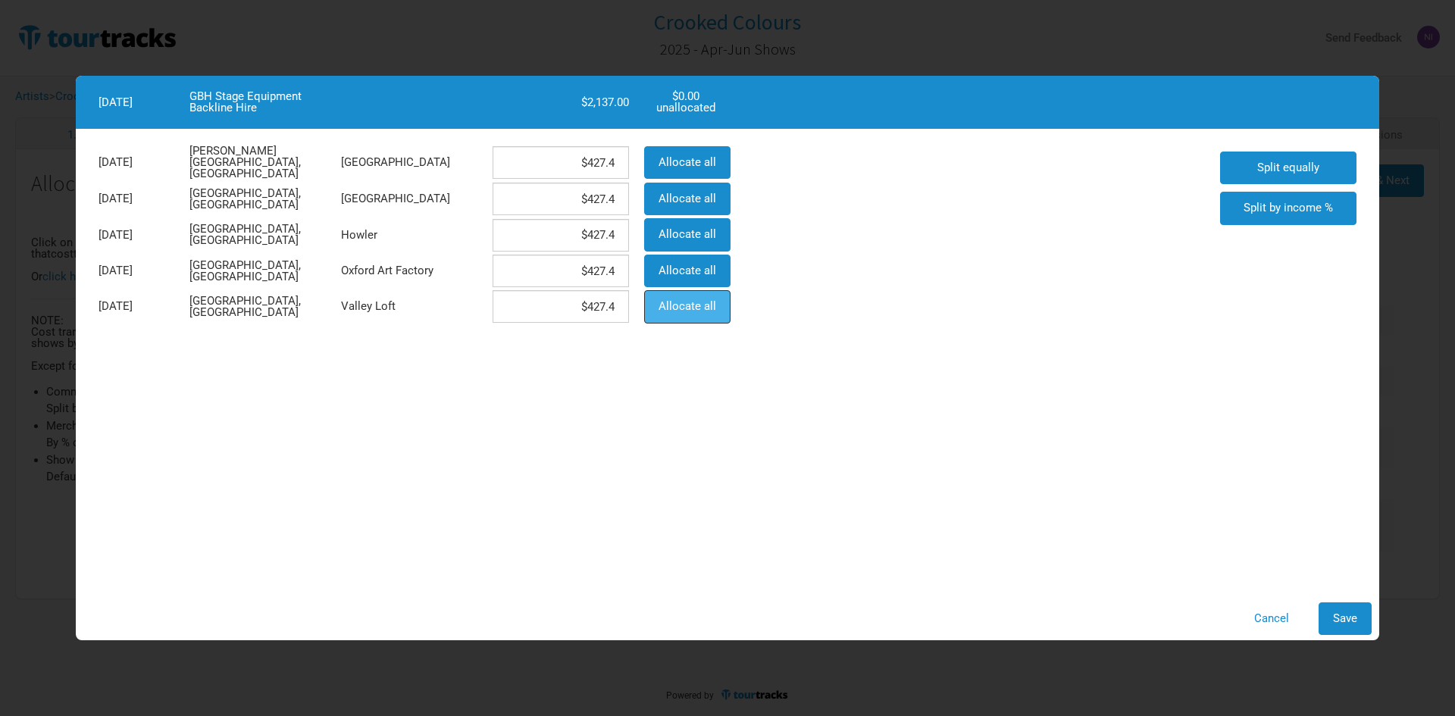
click at [721, 308] on button "Allocate all" at bounding box center [687, 306] width 86 height 33
type input "$0"
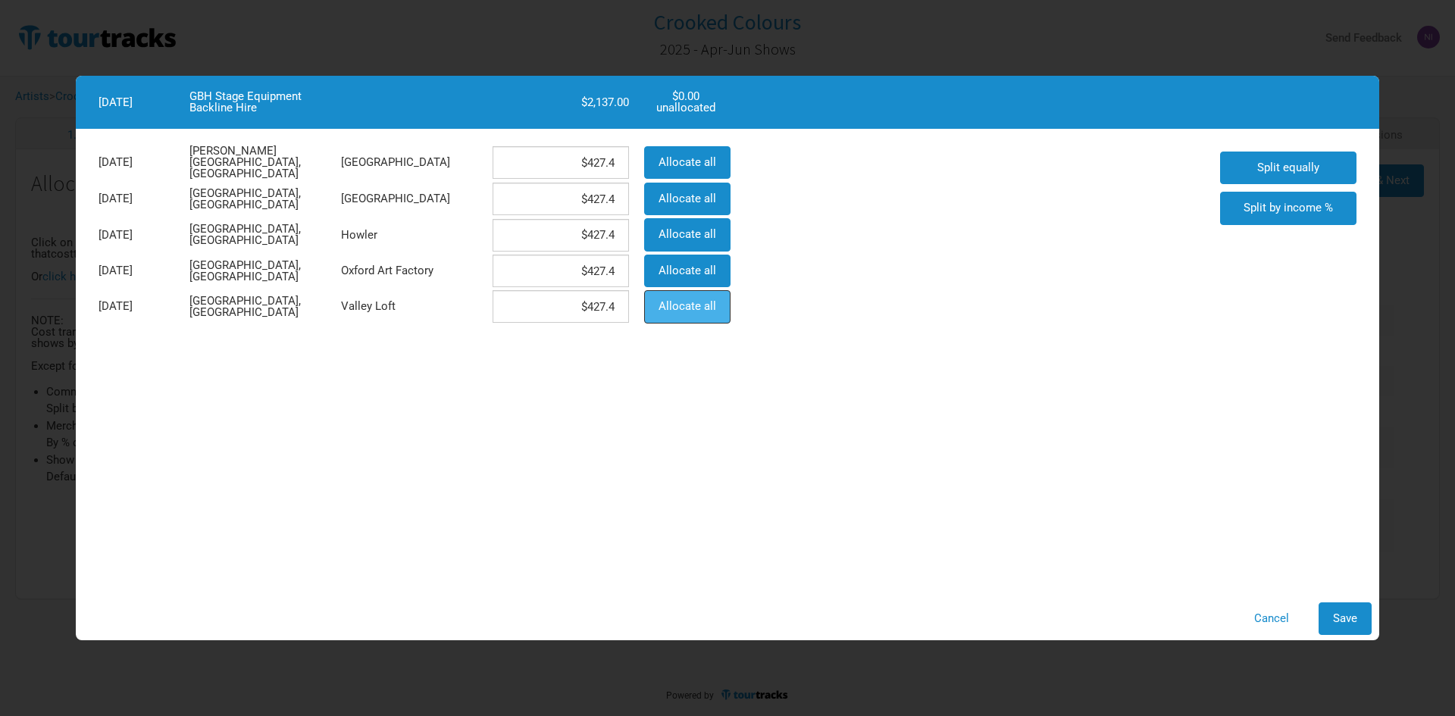
type input "$2,137"
click at [1346, 615] on span "Save" at bounding box center [1345, 619] width 24 height 14
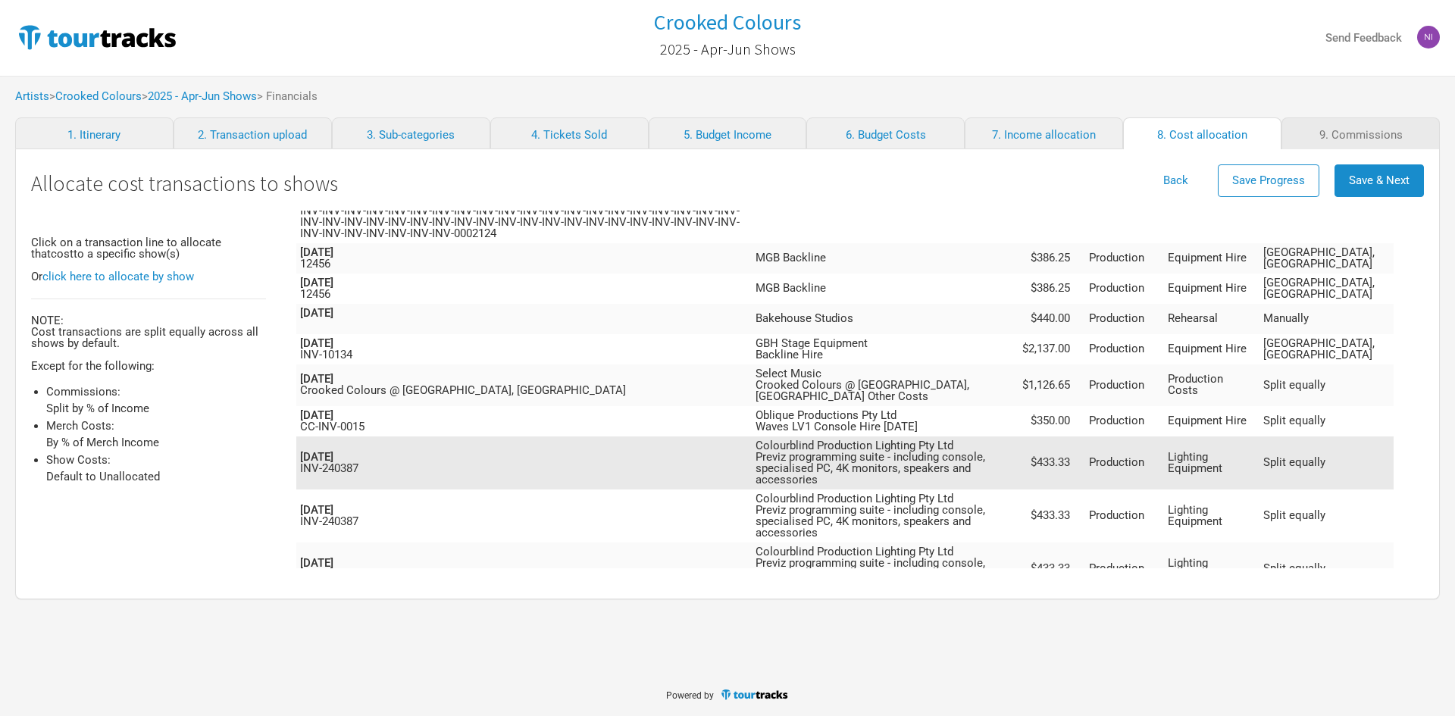
scroll to position [576, 0]
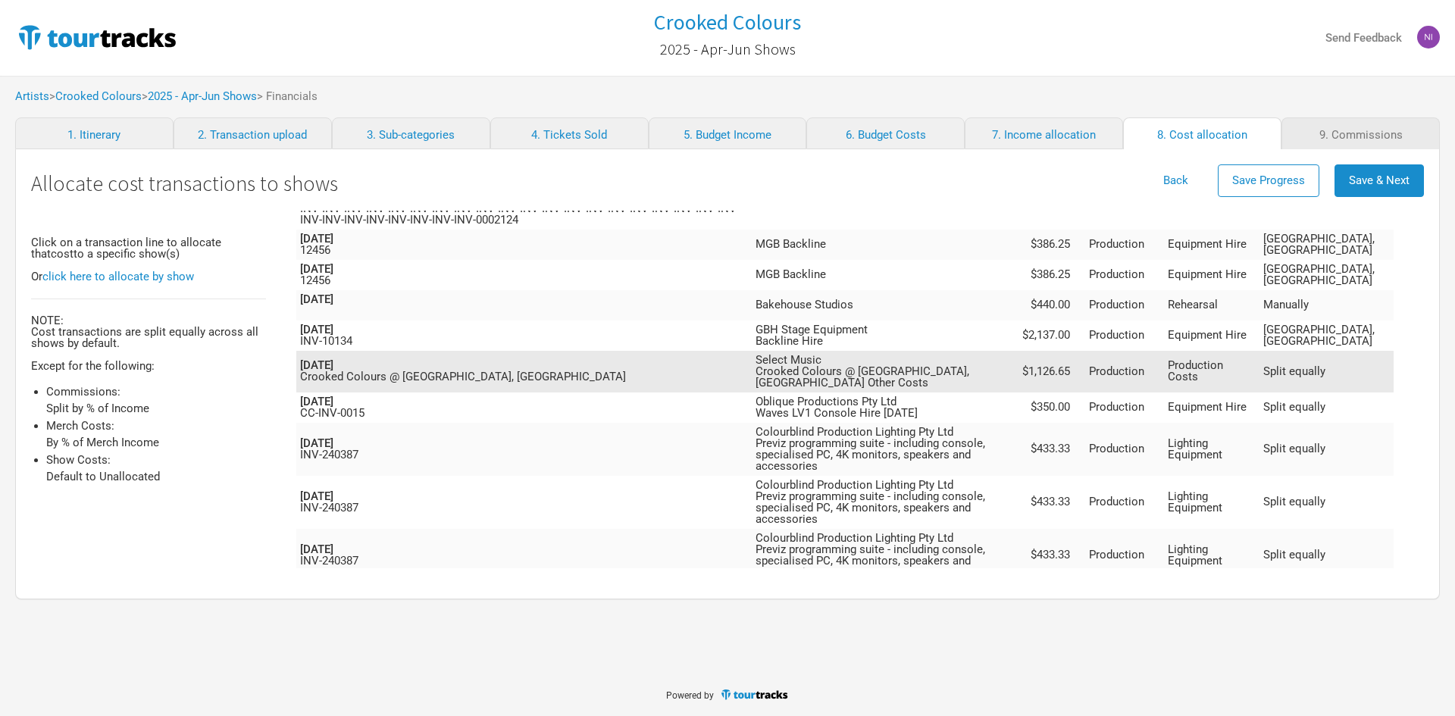
click at [1260, 351] on td "Production Costs" at bounding box center [1212, 372] width 96 height 42
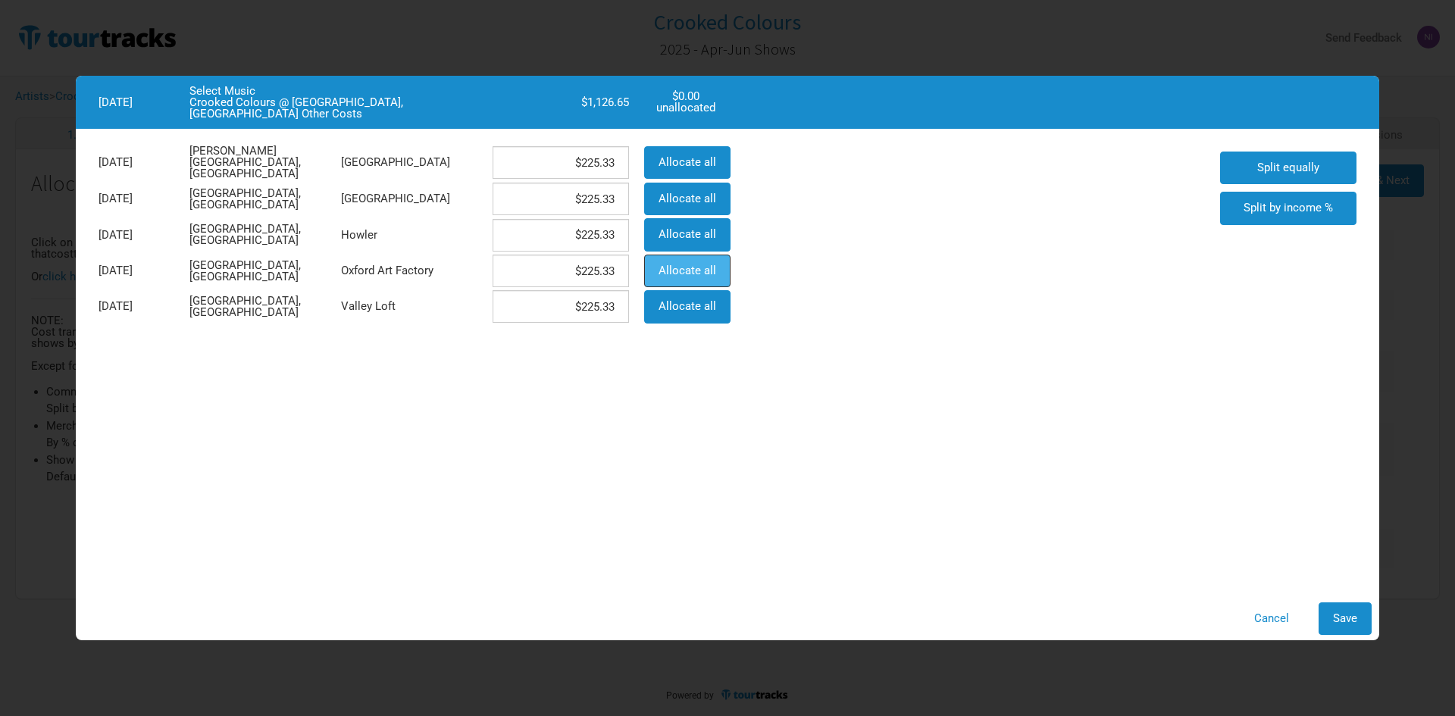
click at [689, 265] on span "Allocate all" at bounding box center [688, 271] width 58 height 14
type input "$0"
type input "$1,126.65"
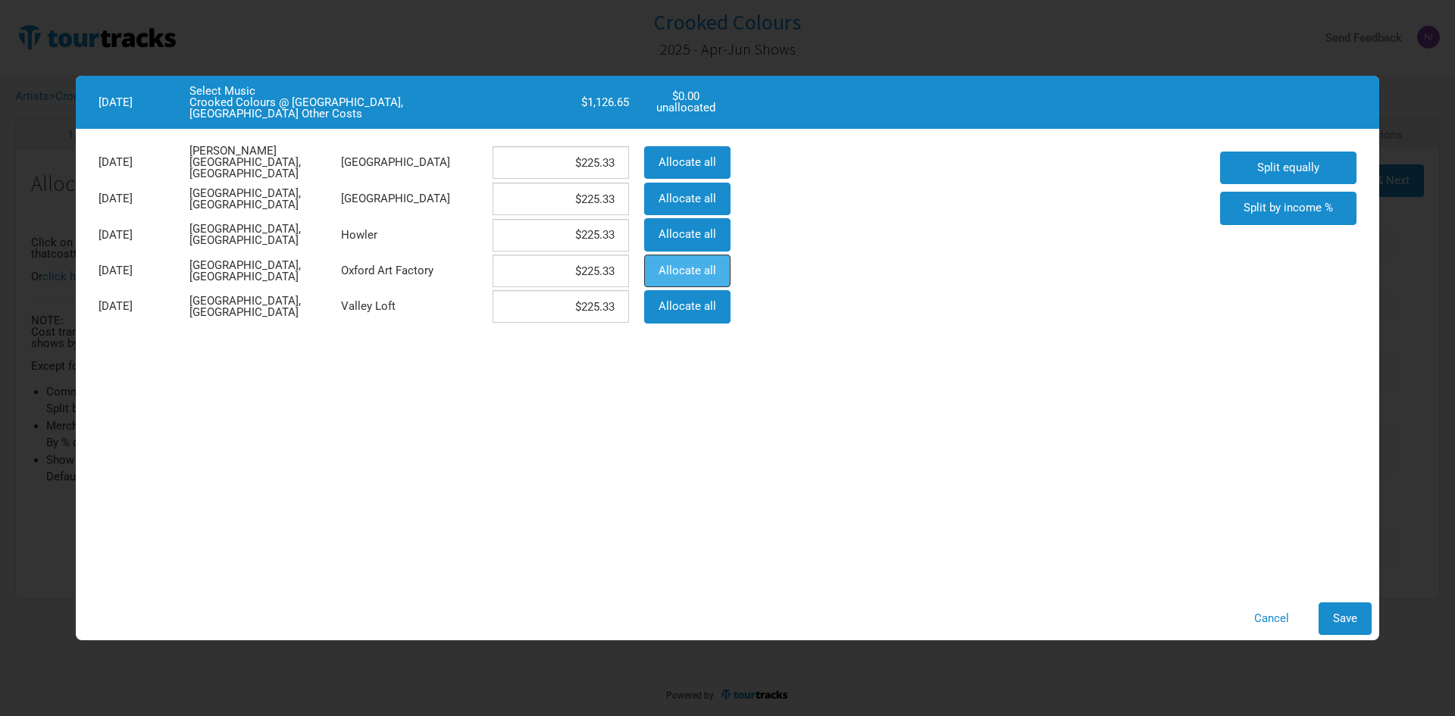
type input "$0"
drag, startPoint x: 1370, startPoint y: 615, endPoint x: 1359, endPoint y: 609, distance: 12.5
click at [1369, 615] on button "Save" at bounding box center [1345, 618] width 53 height 33
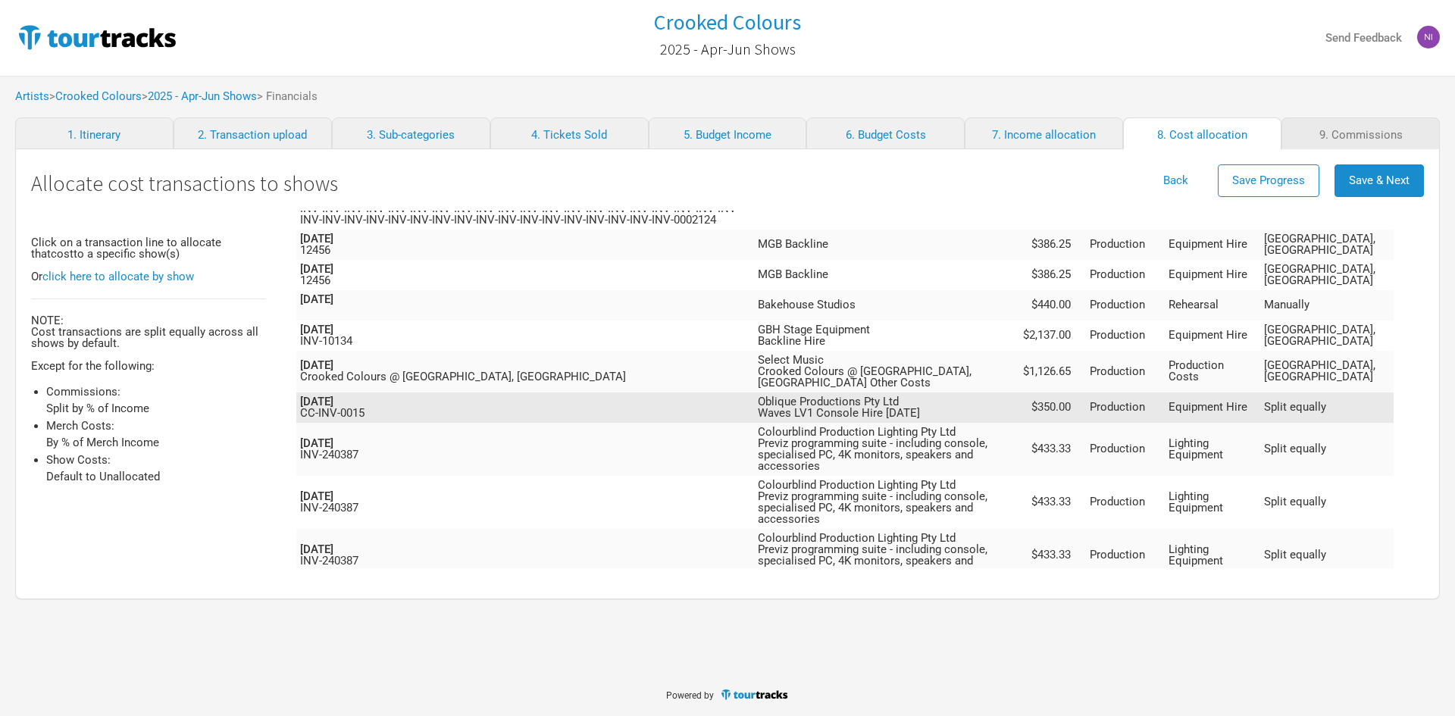
scroll to position [587, 0]
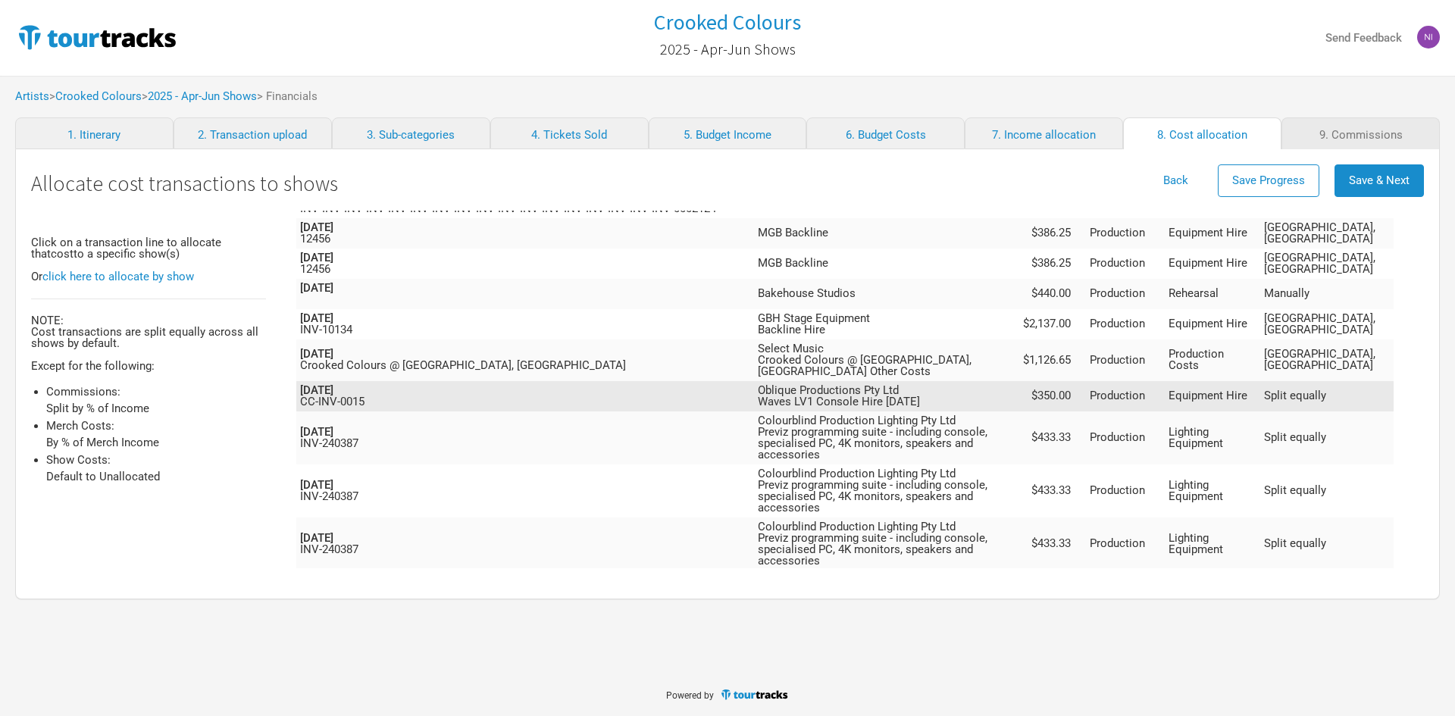
click at [1261, 381] on td "Equipment Hire" at bounding box center [1213, 396] width 96 height 30
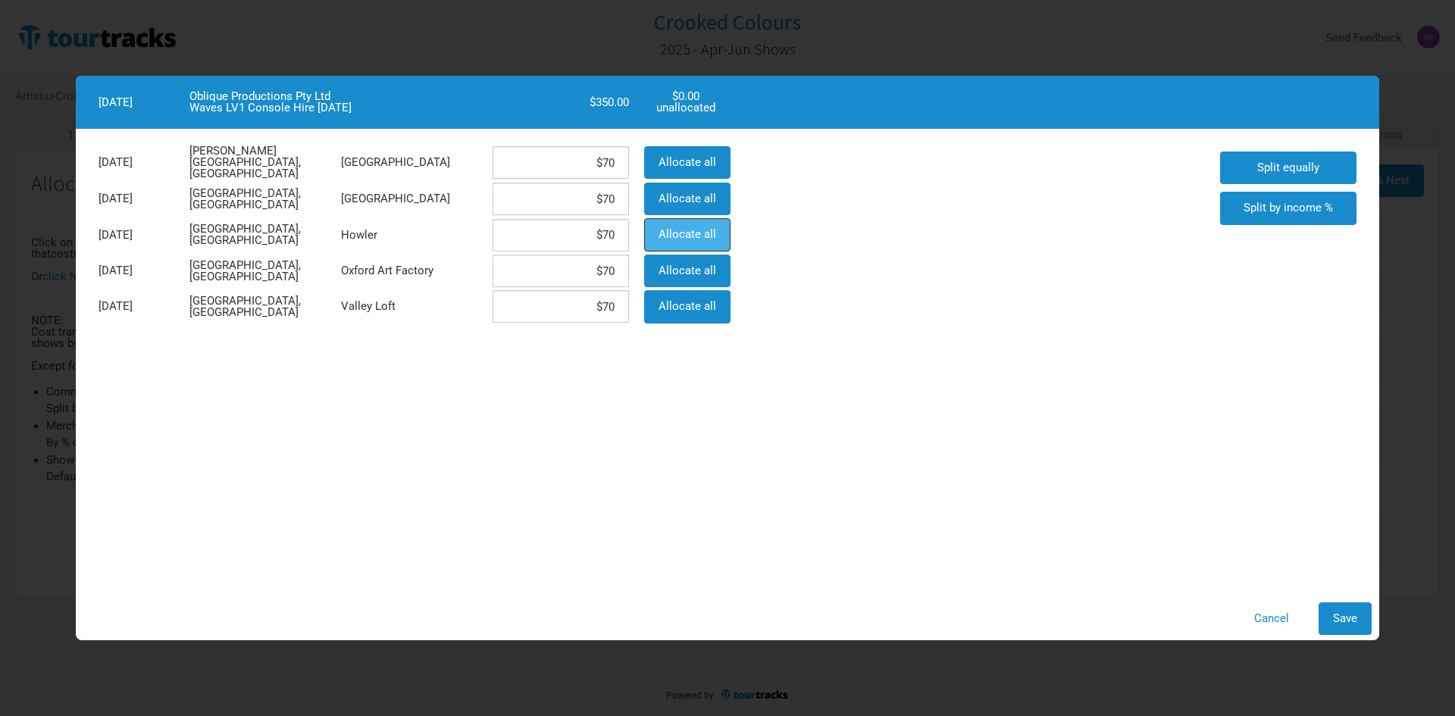
click at [697, 229] on span "Allocate all" at bounding box center [688, 234] width 58 height 14
type input "$0"
type input "$350"
type input "$0"
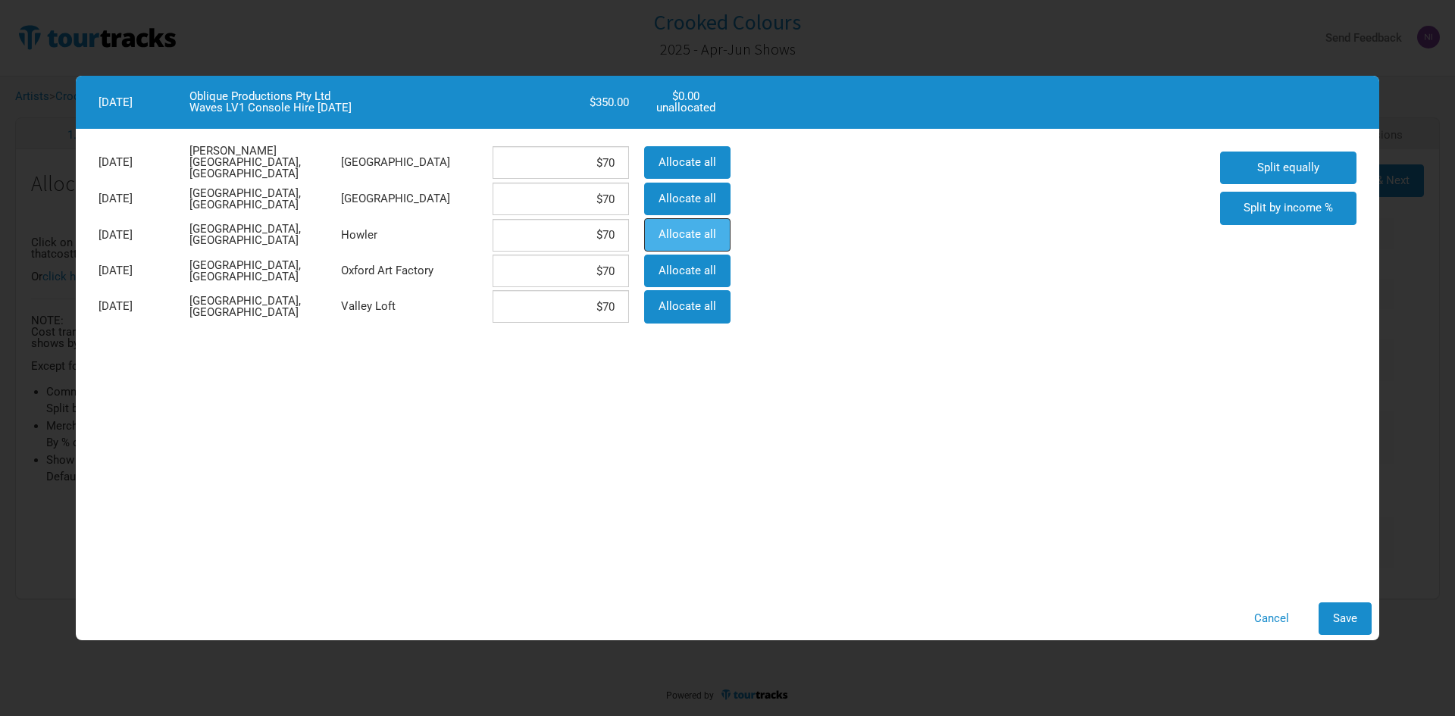
type input "$0"
click at [1352, 607] on button "Save" at bounding box center [1345, 618] width 53 height 33
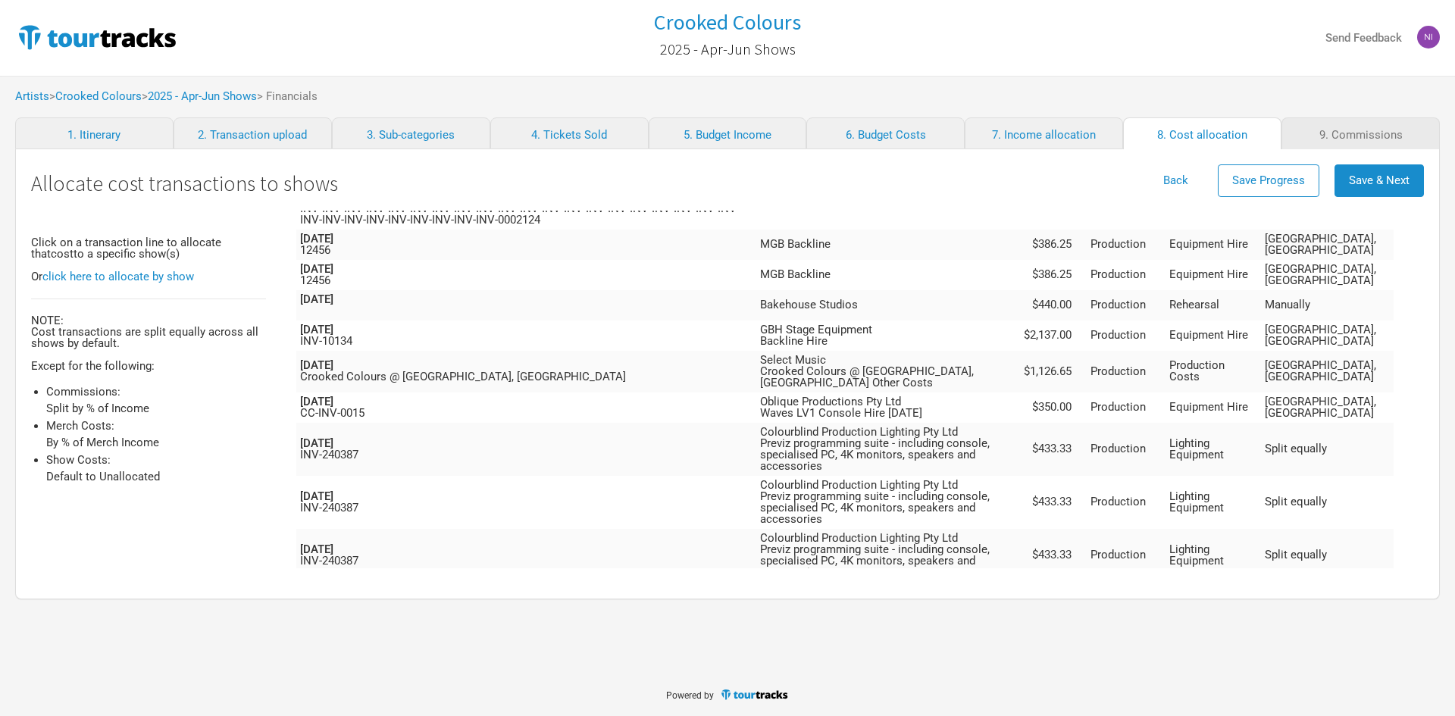
scroll to position [599, 0]
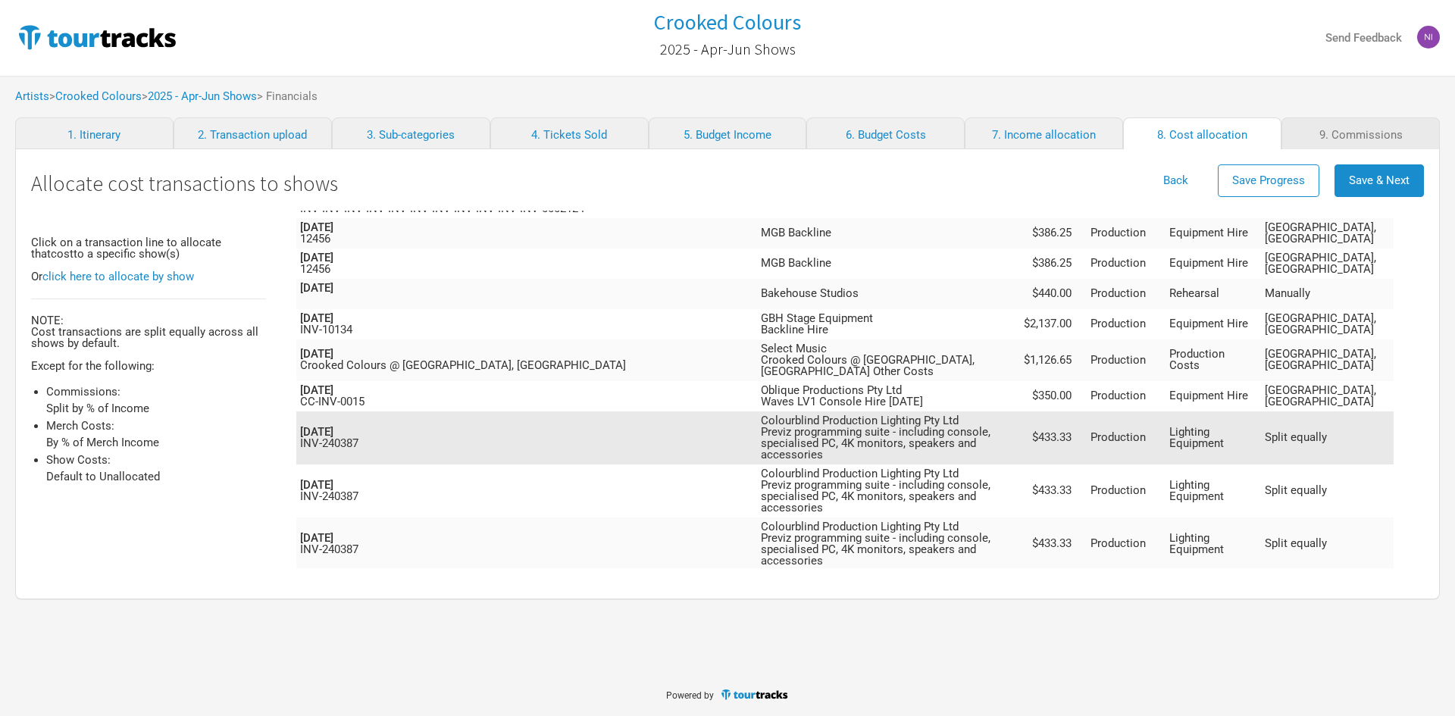
click at [1261, 411] on td "Lighting Equipment" at bounding box center [1213, 437] width 95 height 53
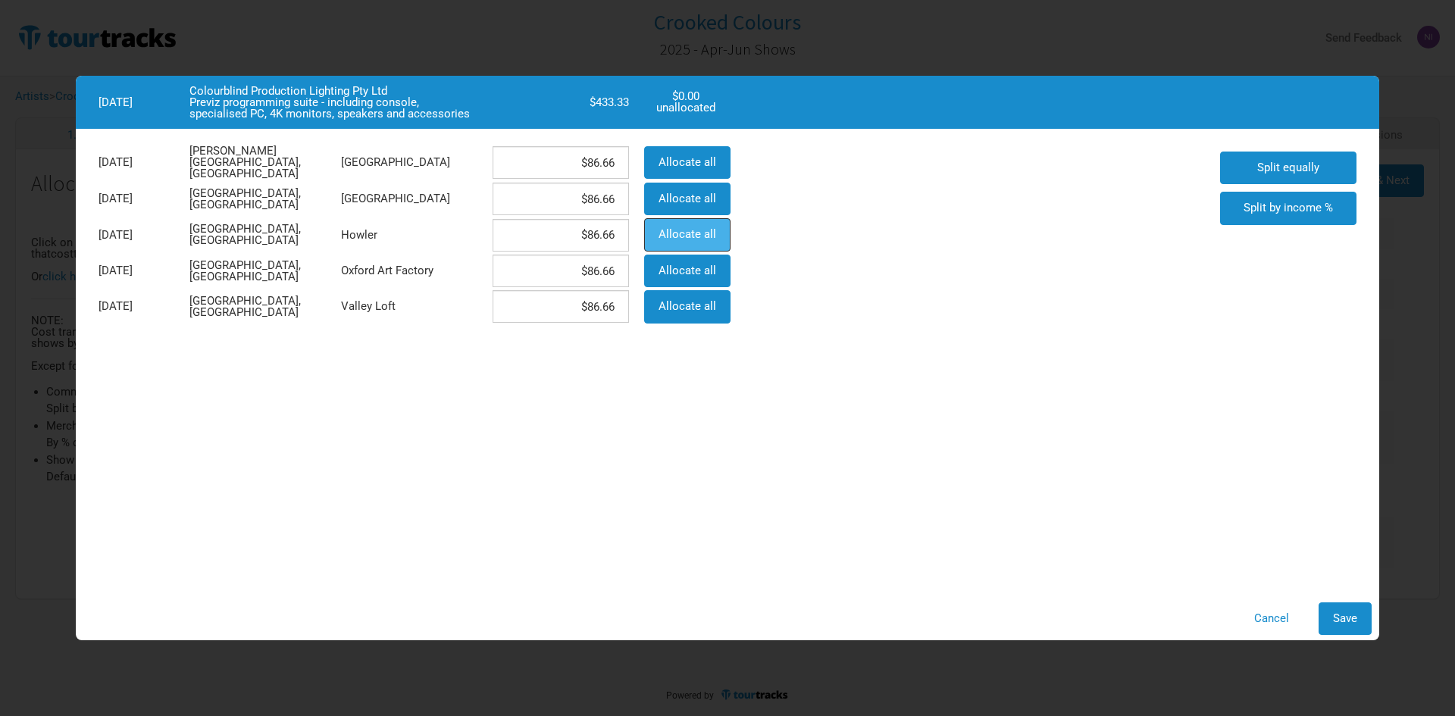
click at [712, 232] on span "Allocate all" at bounding box center [688, 234] width 58 height 14
type input "$0"
type input "$433.33"
type input "$0"
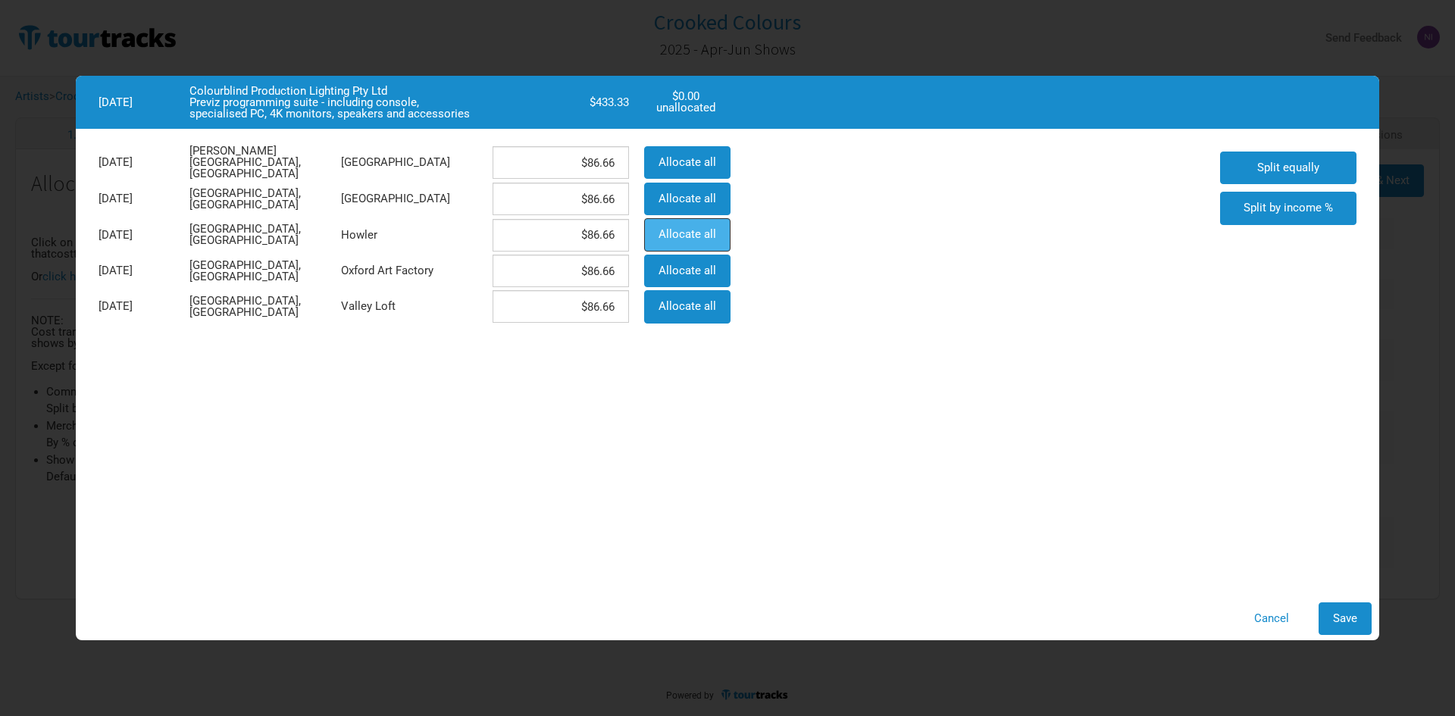
type input "$0"
click at [1350, 621] on span "Save" at bounding box center [1345, 619] width 24 height 14
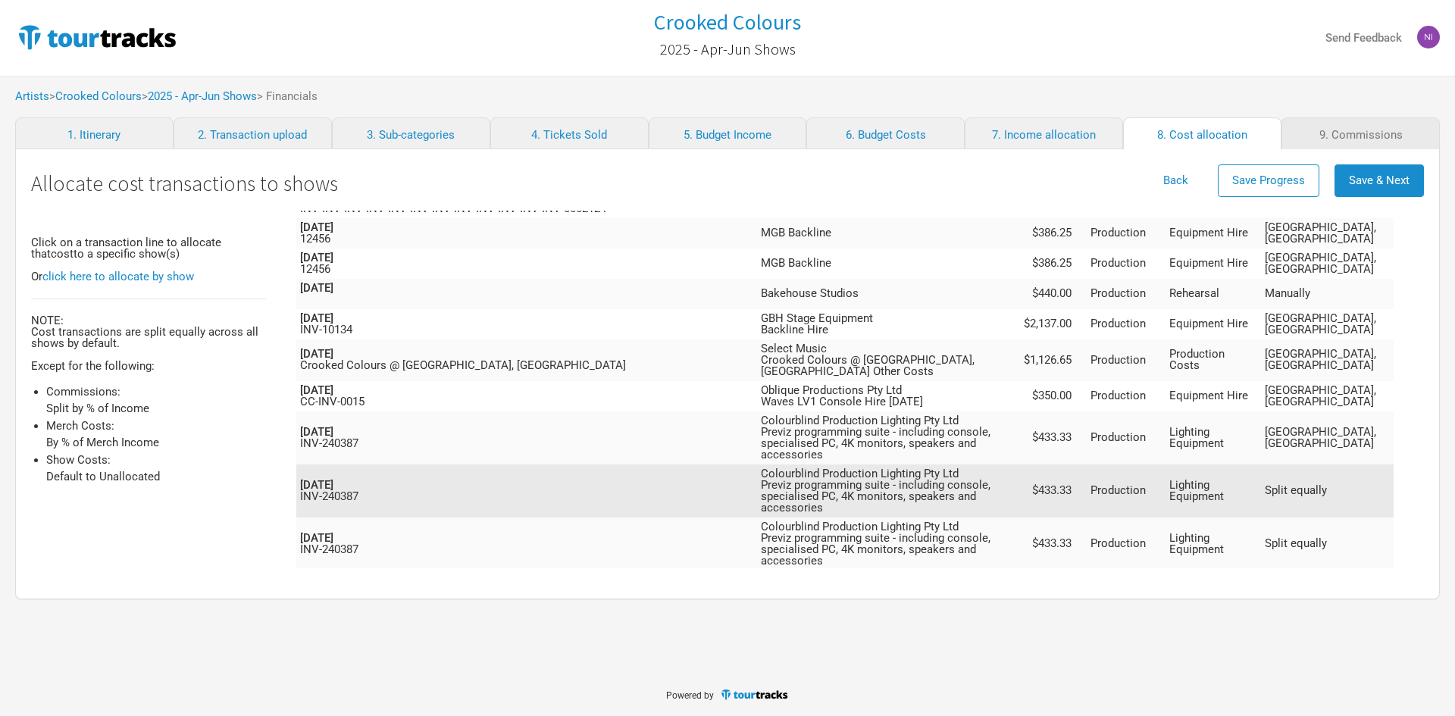
click at [1261, 465] on td "Lighting Equipment" at bounding box center [1213, 491] width 95 height 53
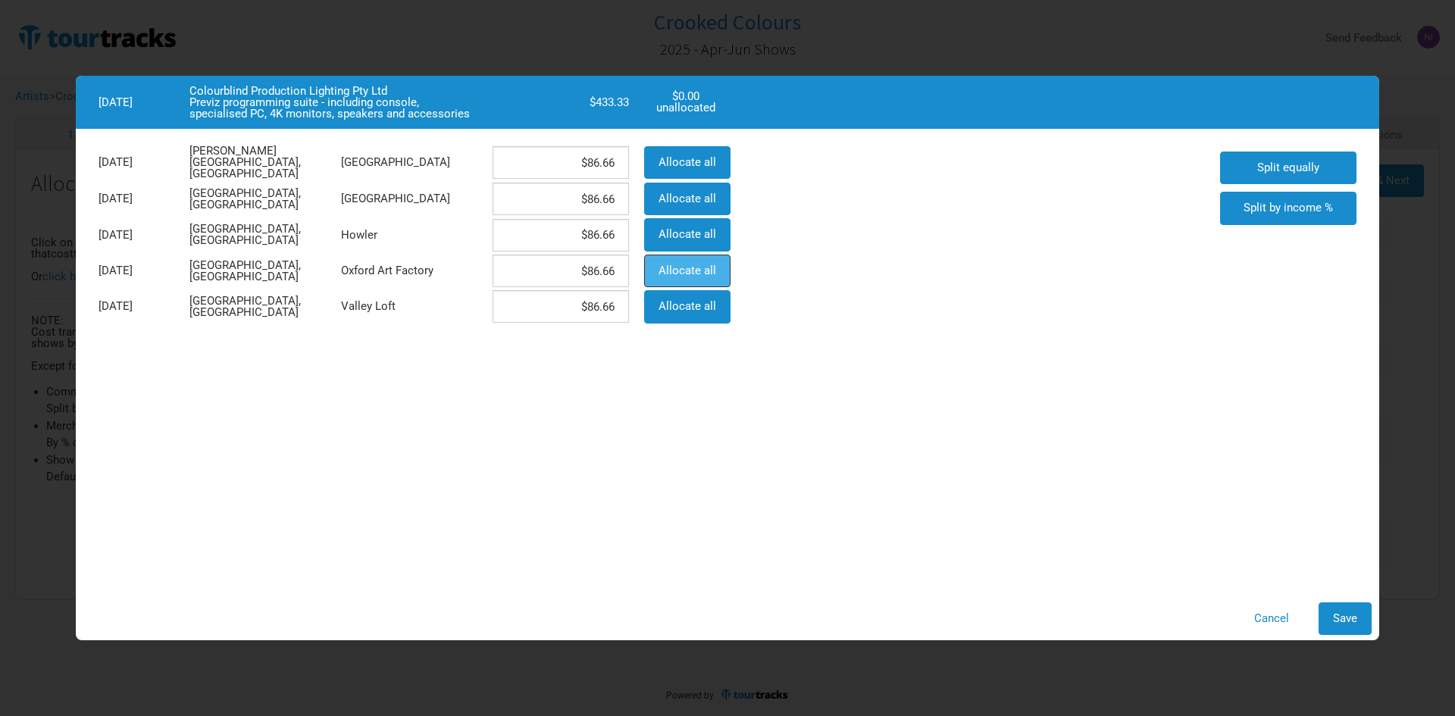
click at [680, 273] on span "Allocate all" at bounding box center [688, 271] width 58 height 14
type input "$0"
type input "$433.33"
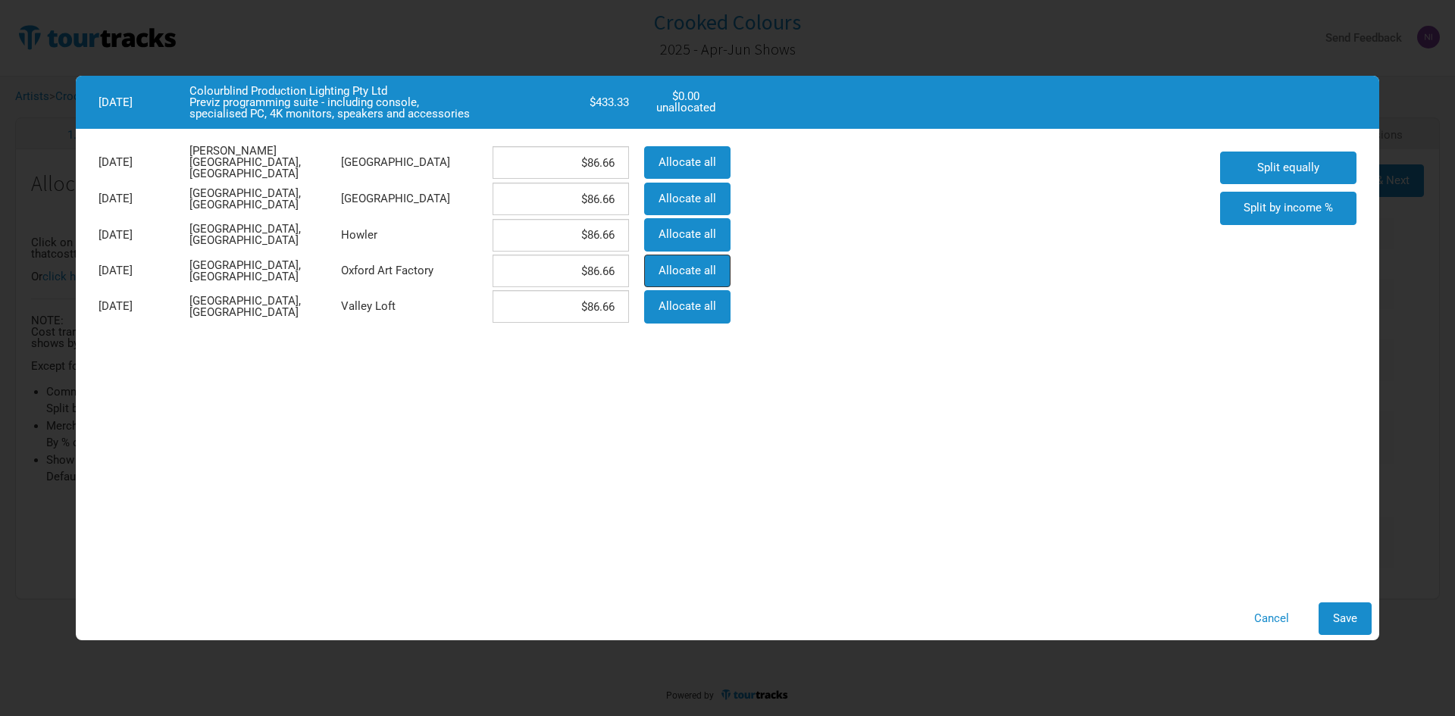
type input "$0"
click at [1340, 625] on button "Save" at bounding box center [1345, 618] width 53 height 33
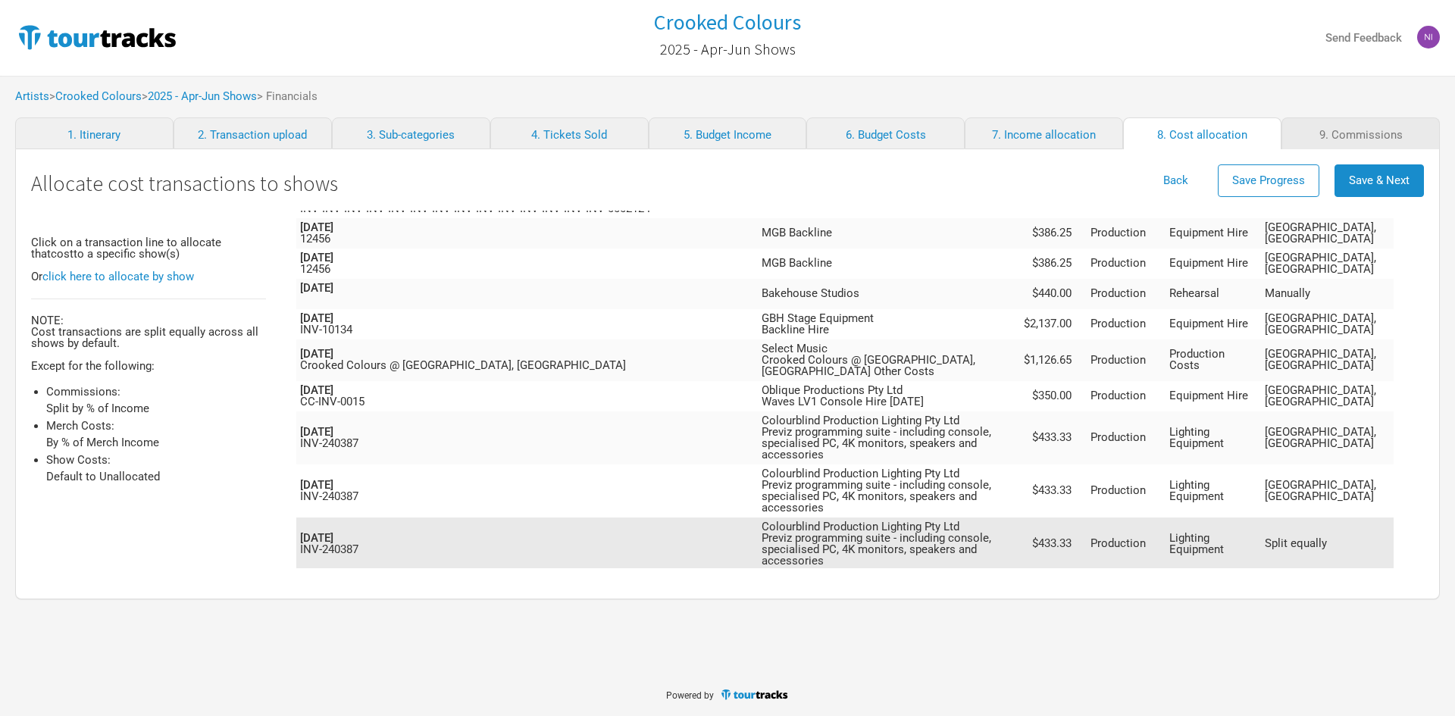
click at [1261, 518] on td "Lighting Equipment" at bounding box center [1213, 544] width 95 height 53
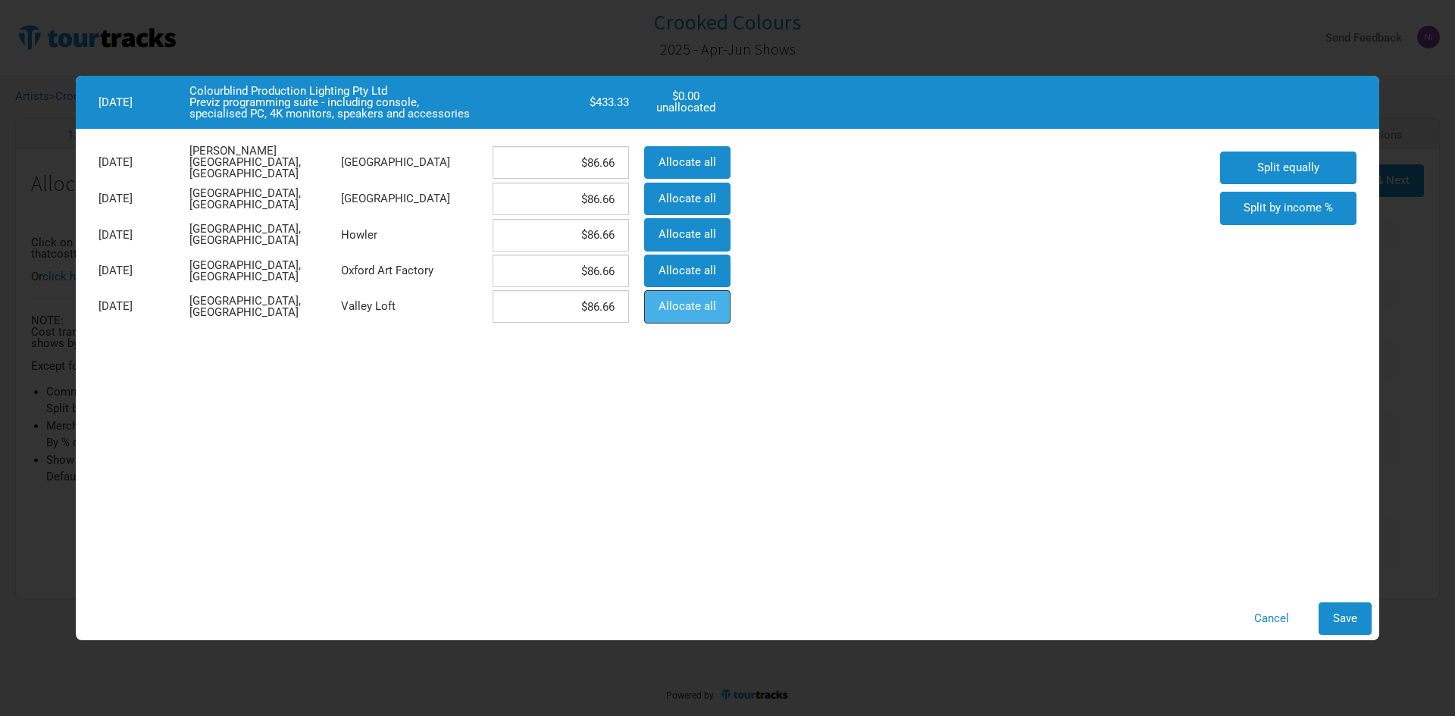
click at [671, 306] on span "Allocate all" at bounding box center [688, 306] width 58 height 14
type input "$0"
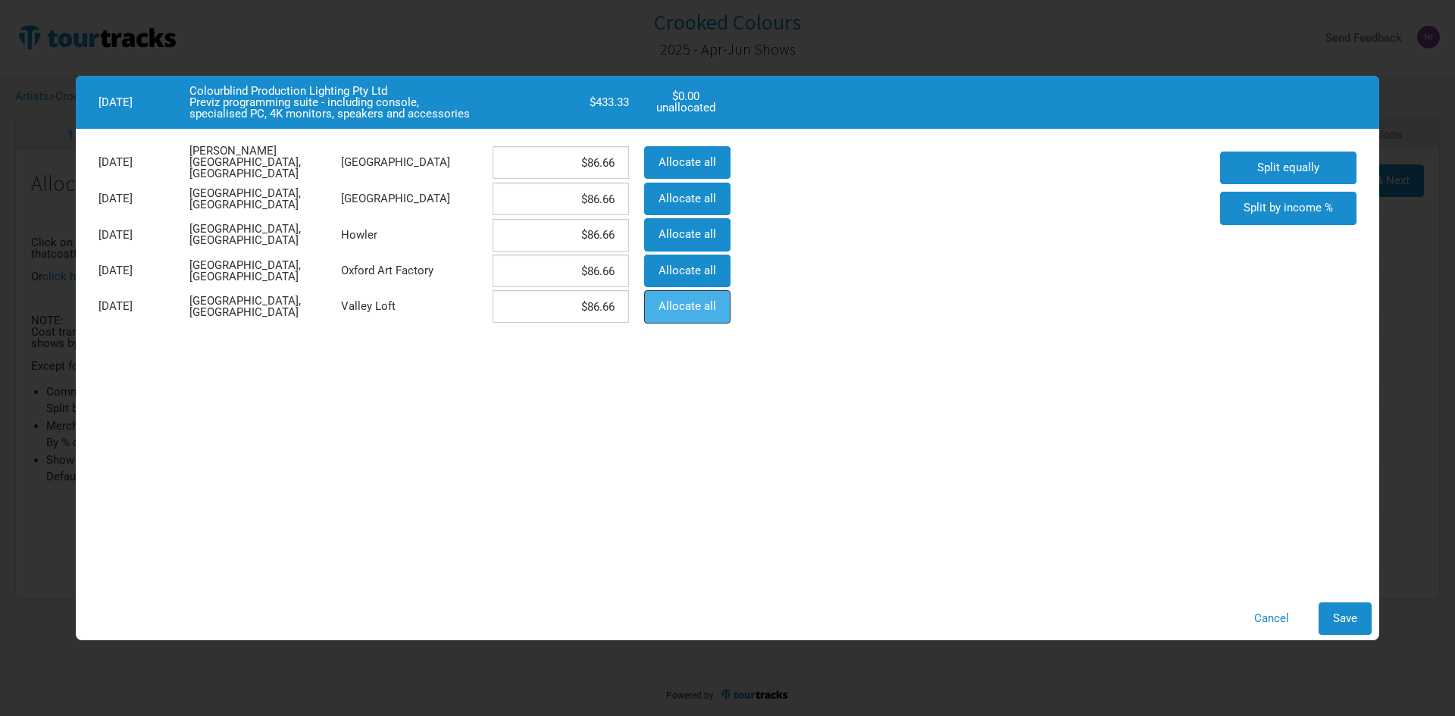
type input "$433.33"
click at [1325, 615] on button "Save" at bounding box center [1345, 618] width 53 height 33
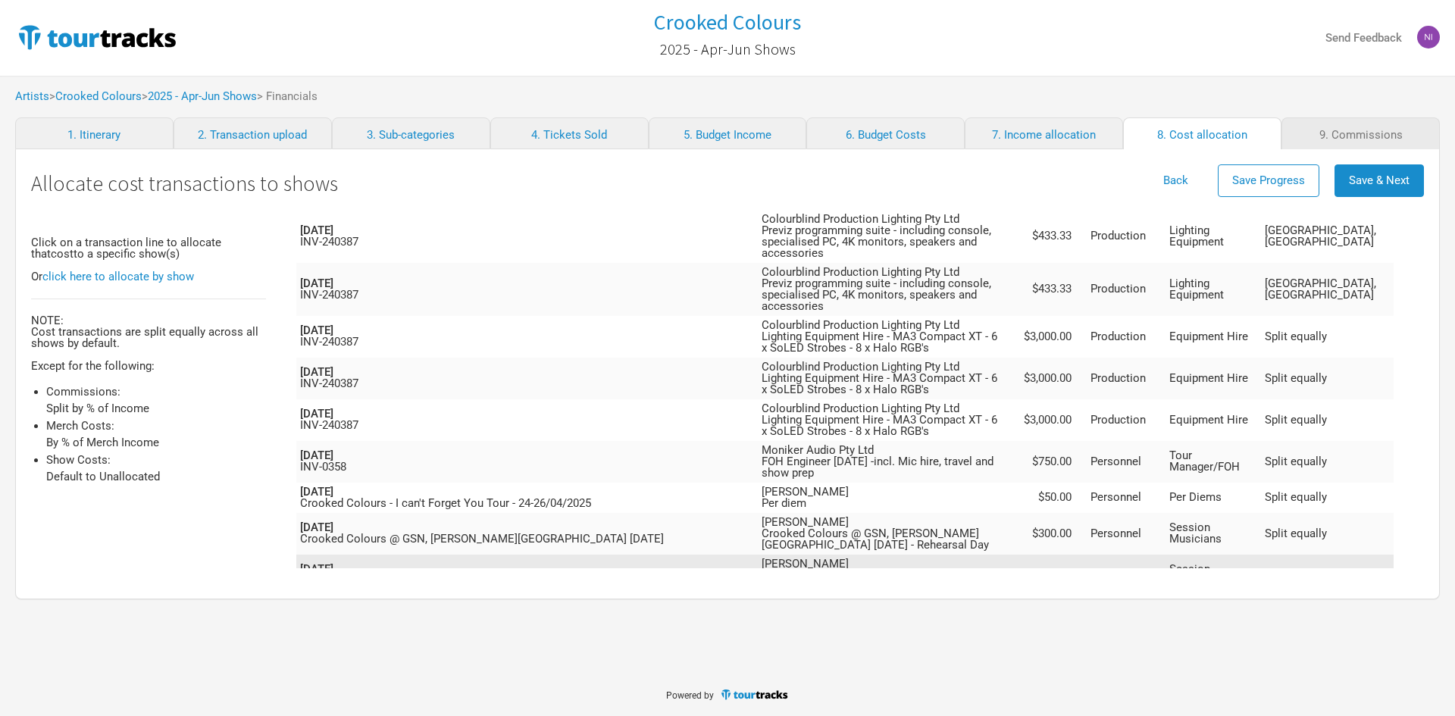
scroll to position [902, 0]
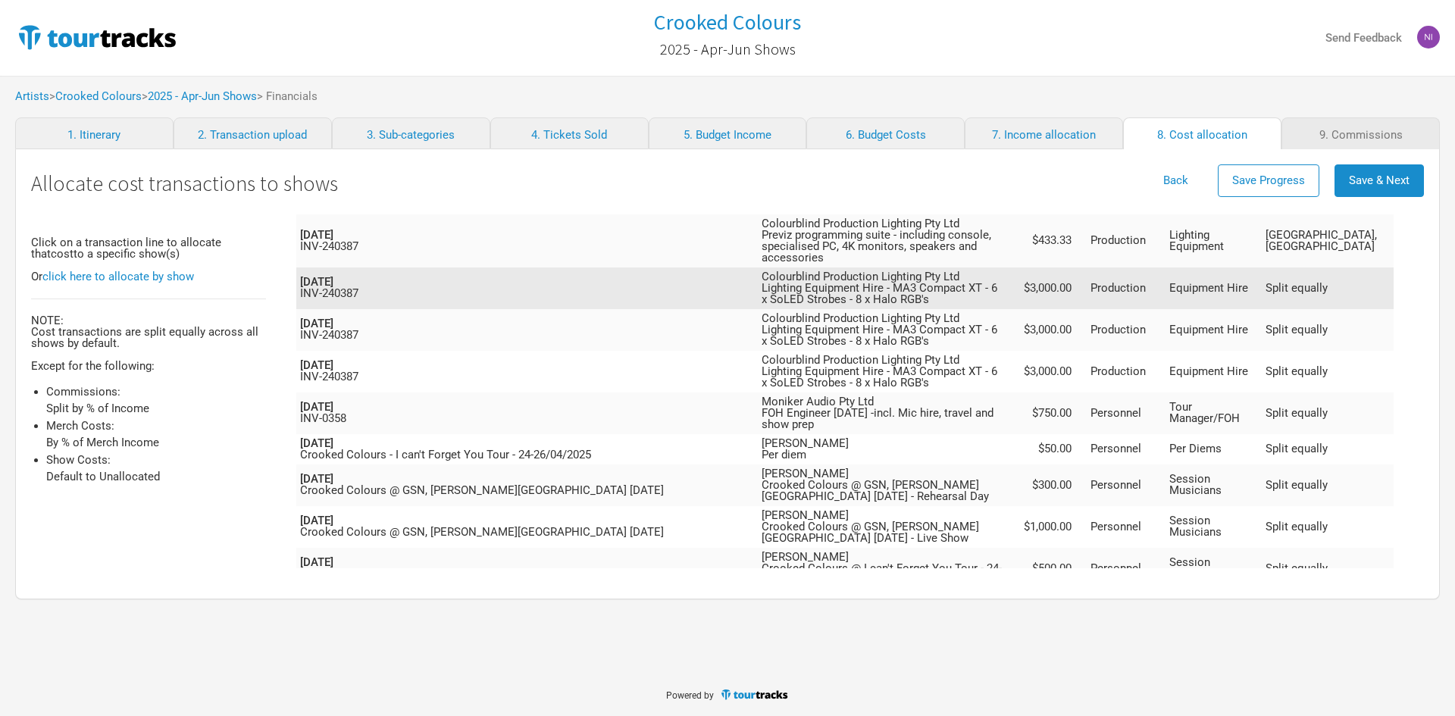
click at [1166, 268] on td "Production" at bounding box center [1126, 289] width 79 height 42
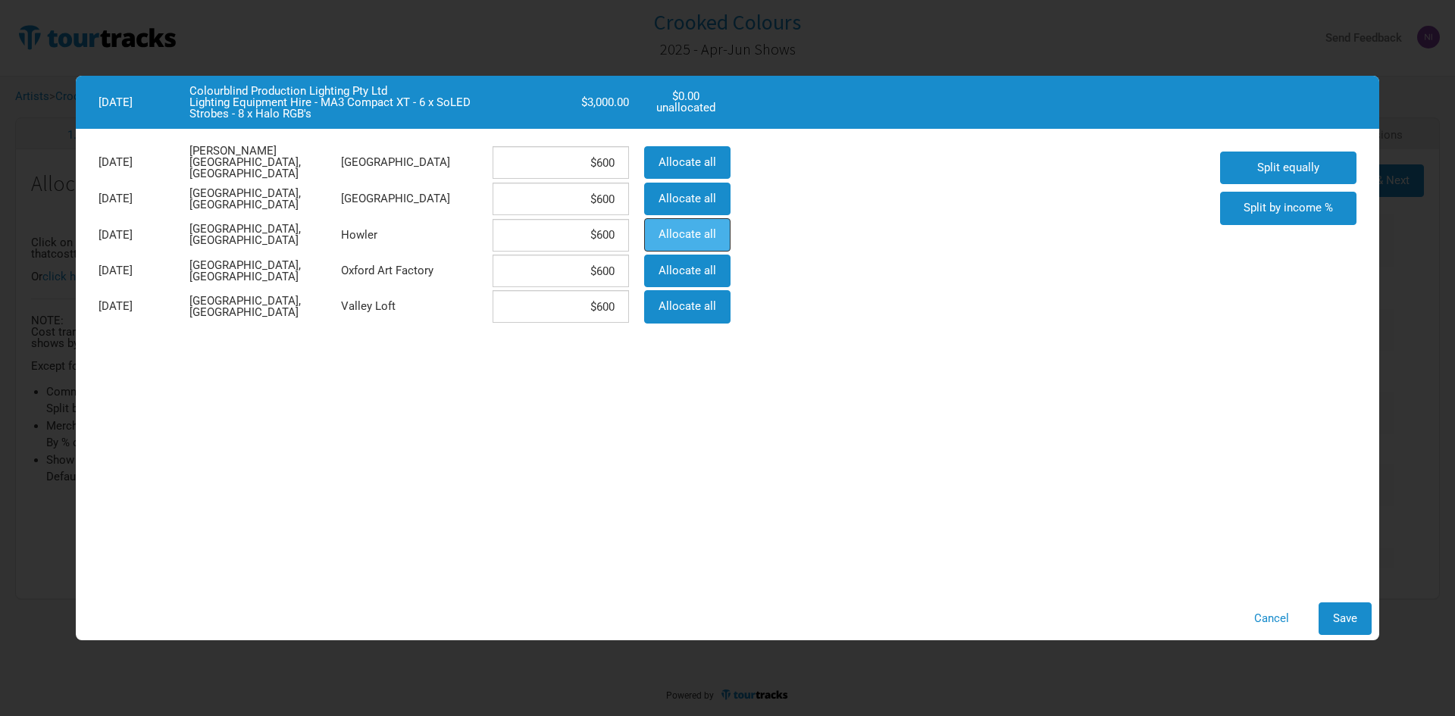
click at [715, 228] on button "Allocate all" at bounding box center [687, 234] width 86 height 33
type input "$0"
type input "$3,000"
type input "$0"
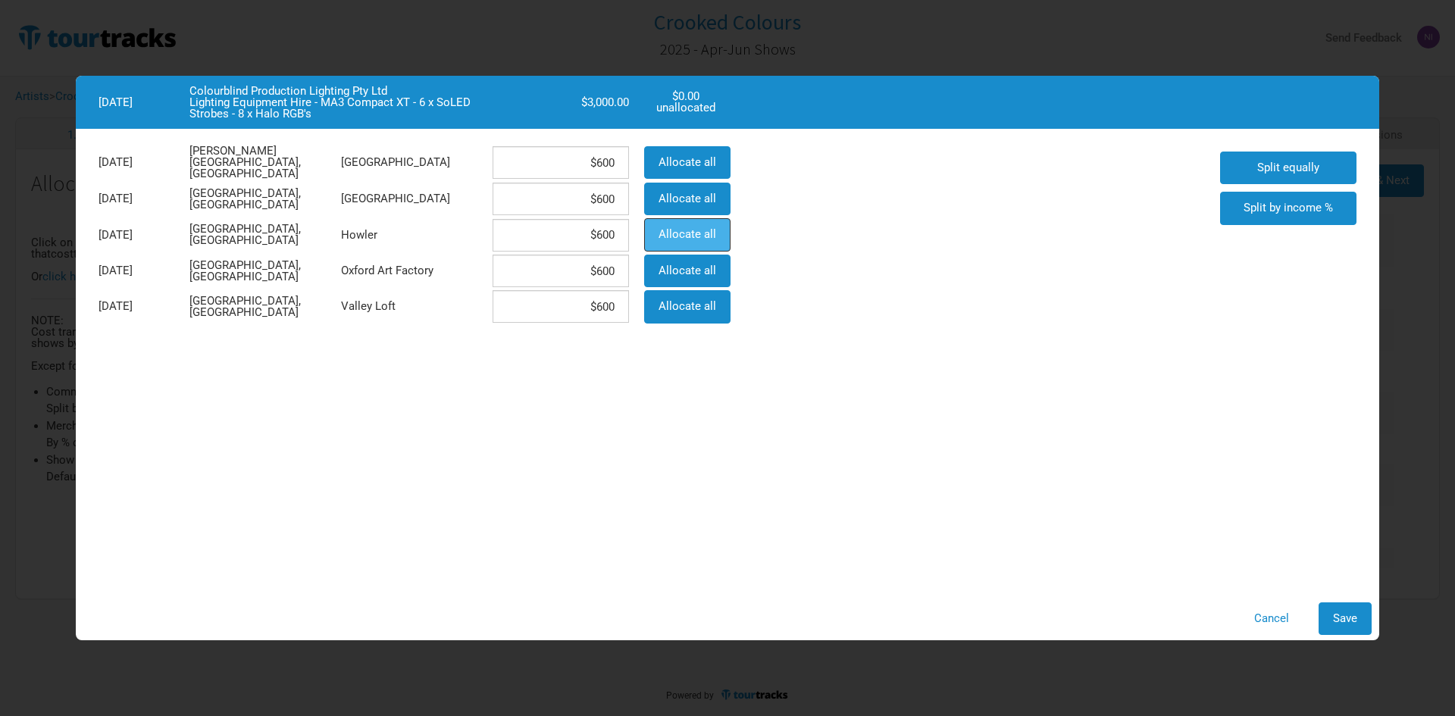
type input "$0"
click at [1347, 618] on span "Save" at bounding box center [1345, 619] width 24 height 14
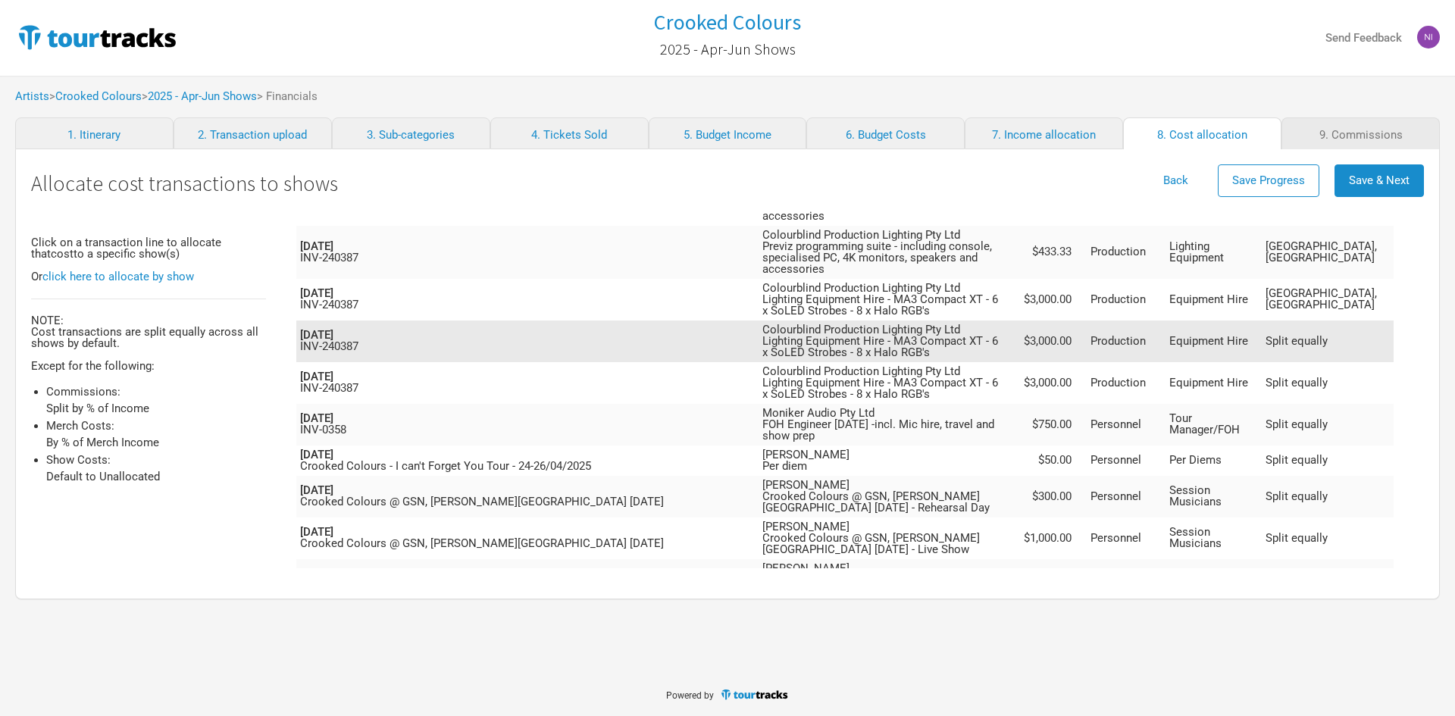
click at [1243, 321] on td "Equipment Hire" at bounding box center [1213, 342] width 95 height 42
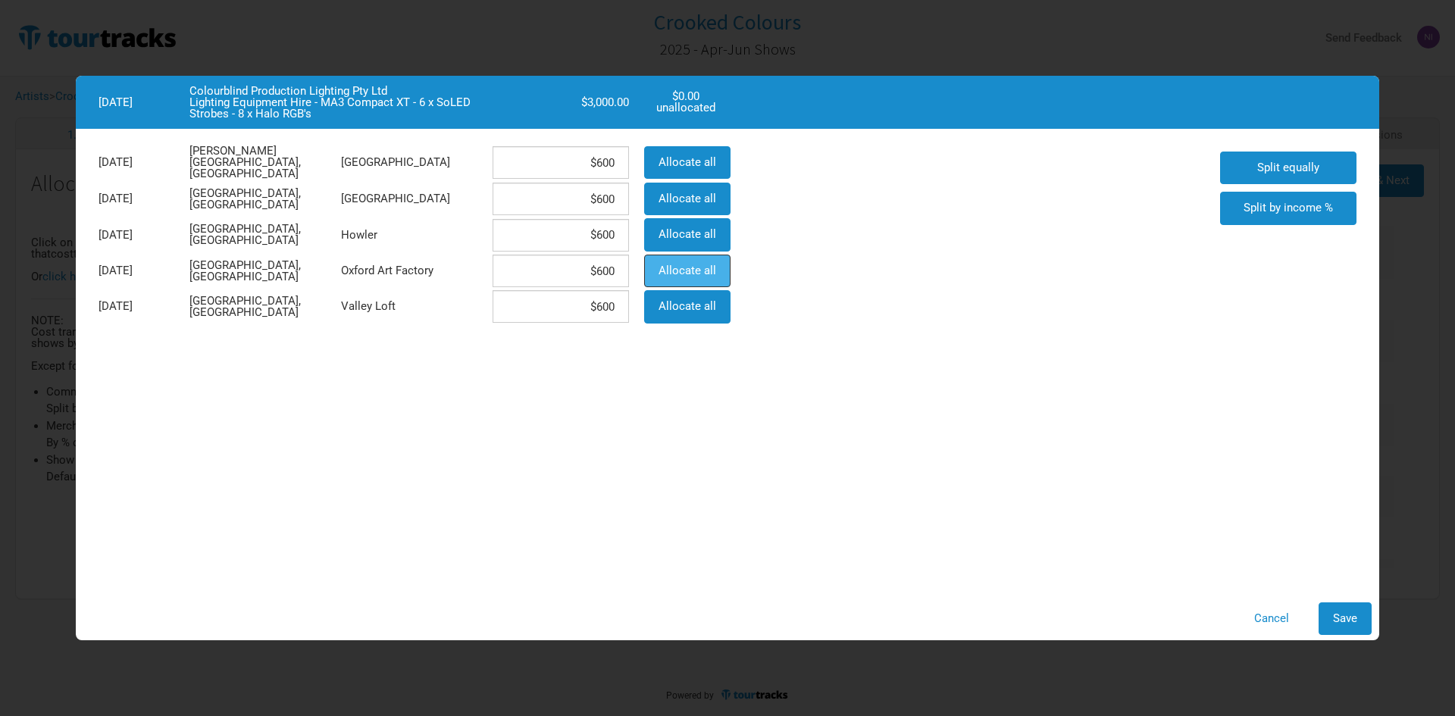
click at [717, 256] on button "Allocate all" at bounding box center [687, 271] width 86 height 33
type input "$0"
type input "$3,000"
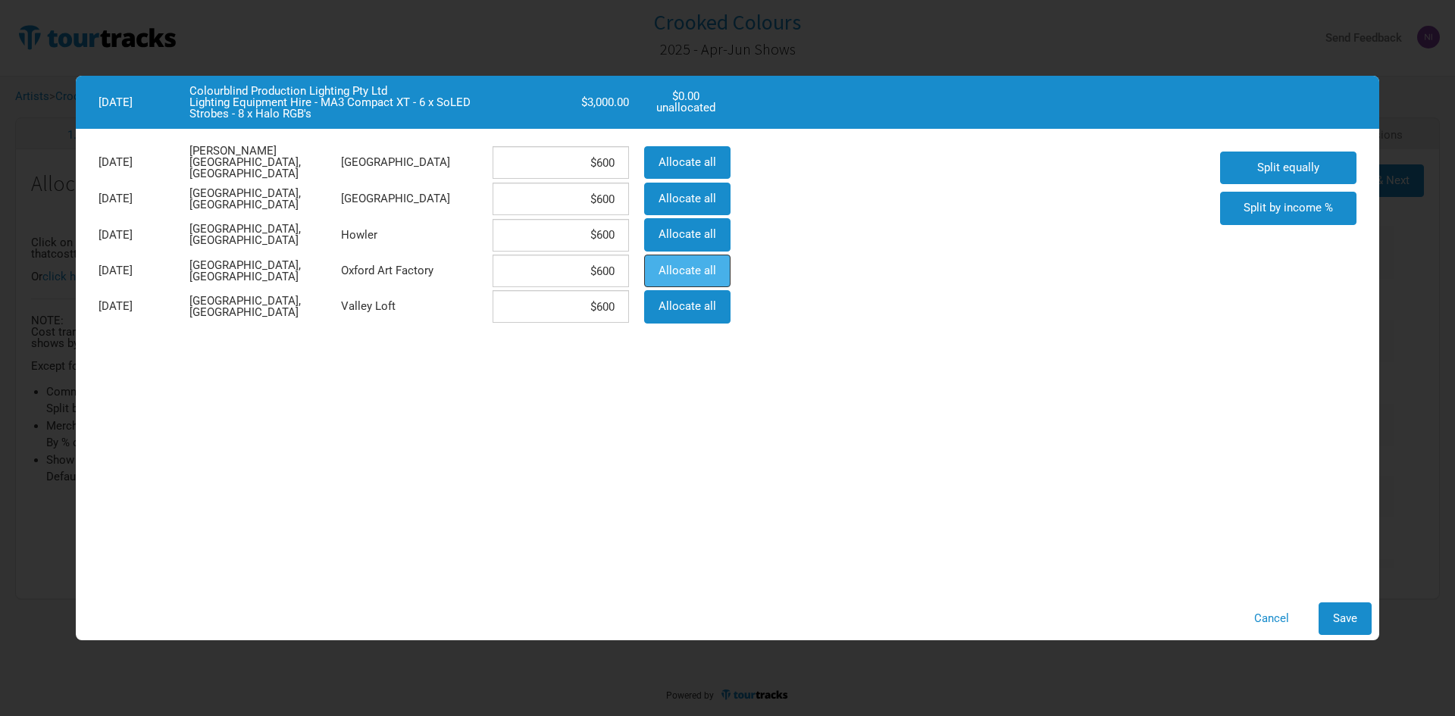
type input "$0"
click at [1359, 614] on button "Save" at bounding box center [1345, 618] width 53 height 33
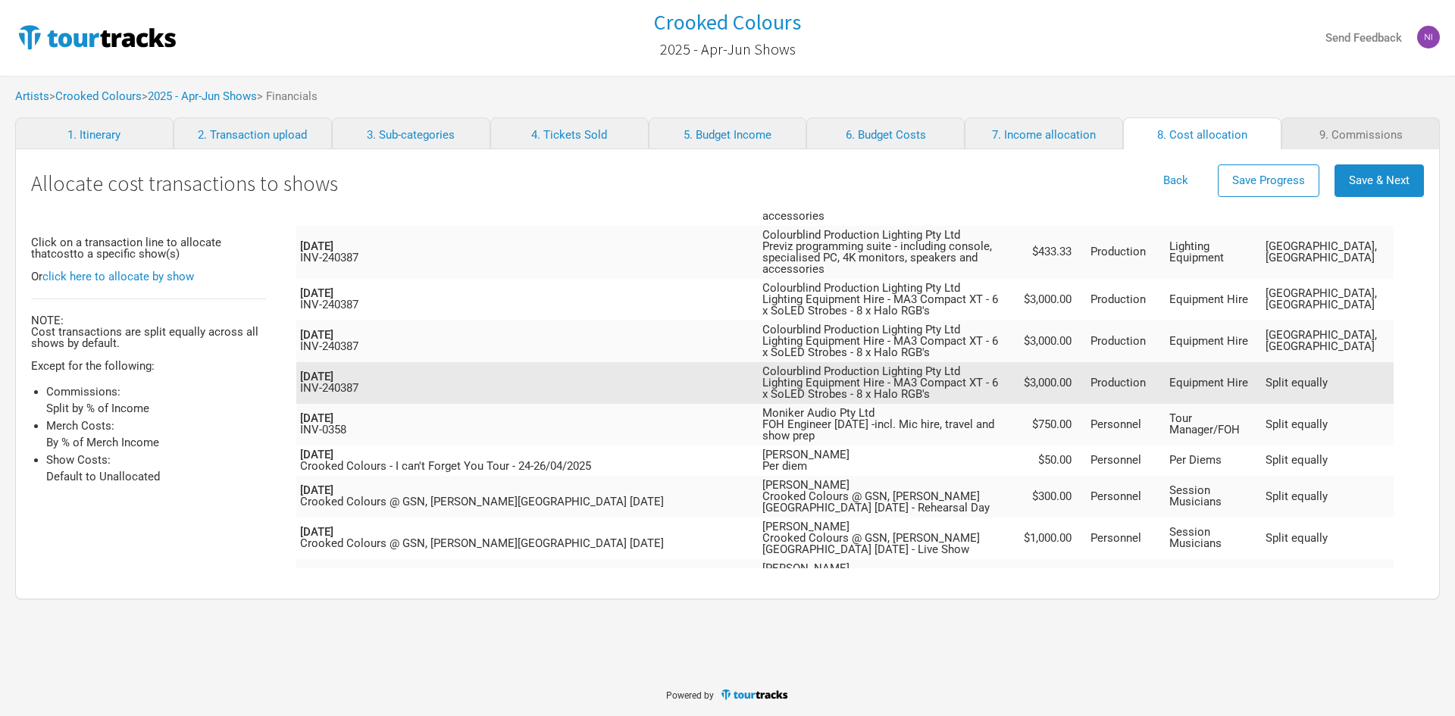
click at [1261, 362] on td "Equipment Hire" at bounding box center [1213, 383] width 95 height 42
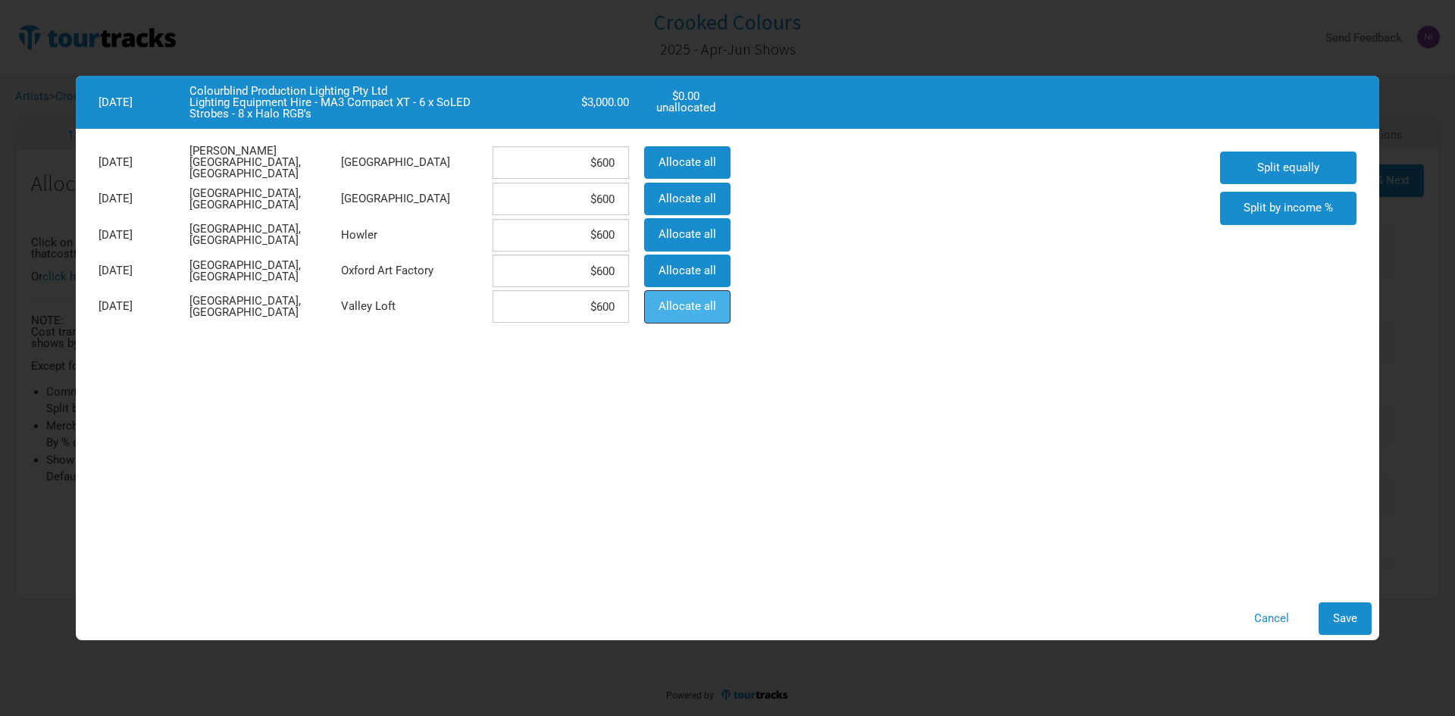
click at [724, 300] on button "Allocate all" at bounding box center [687, 306] width 86 height 33
type input "$0"
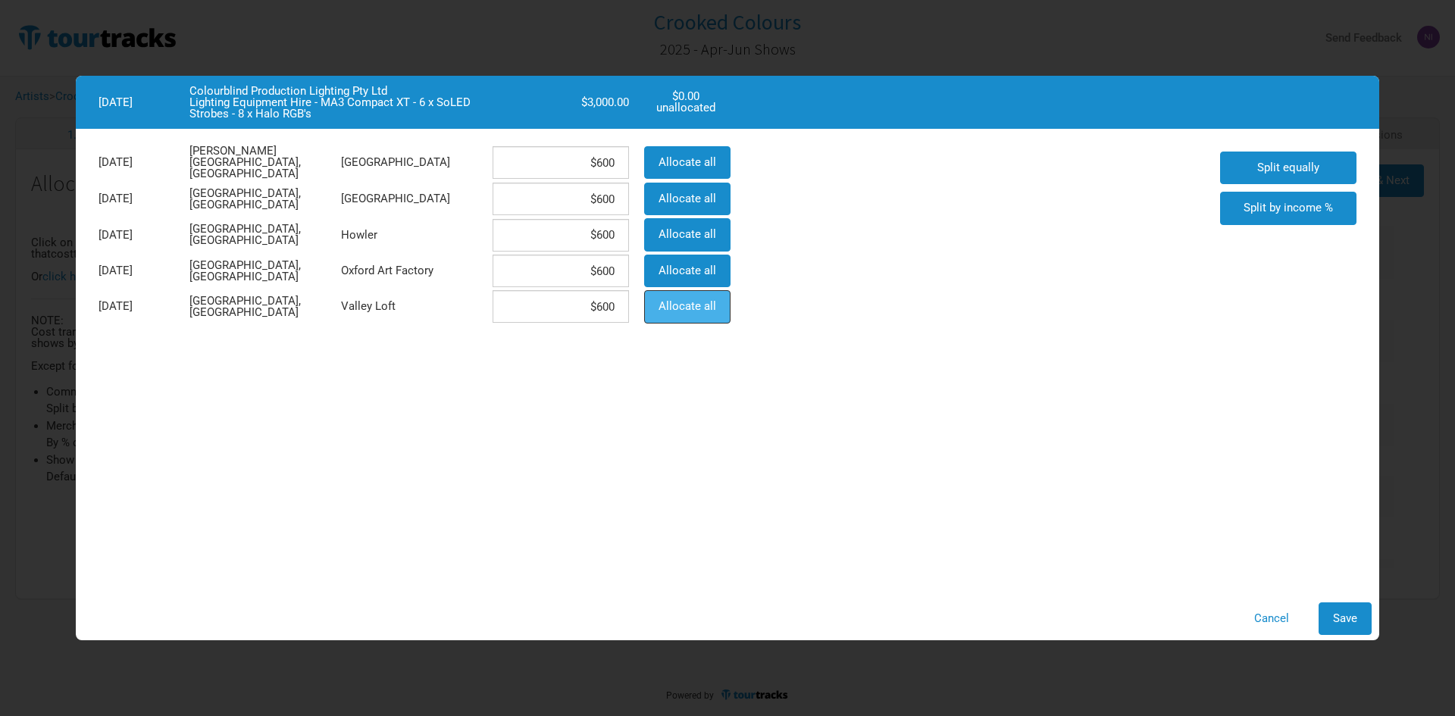
type input "$3,000"
click at [1348, 621] on span "Save" at bounding box center [1345, 619] width 24 height 14
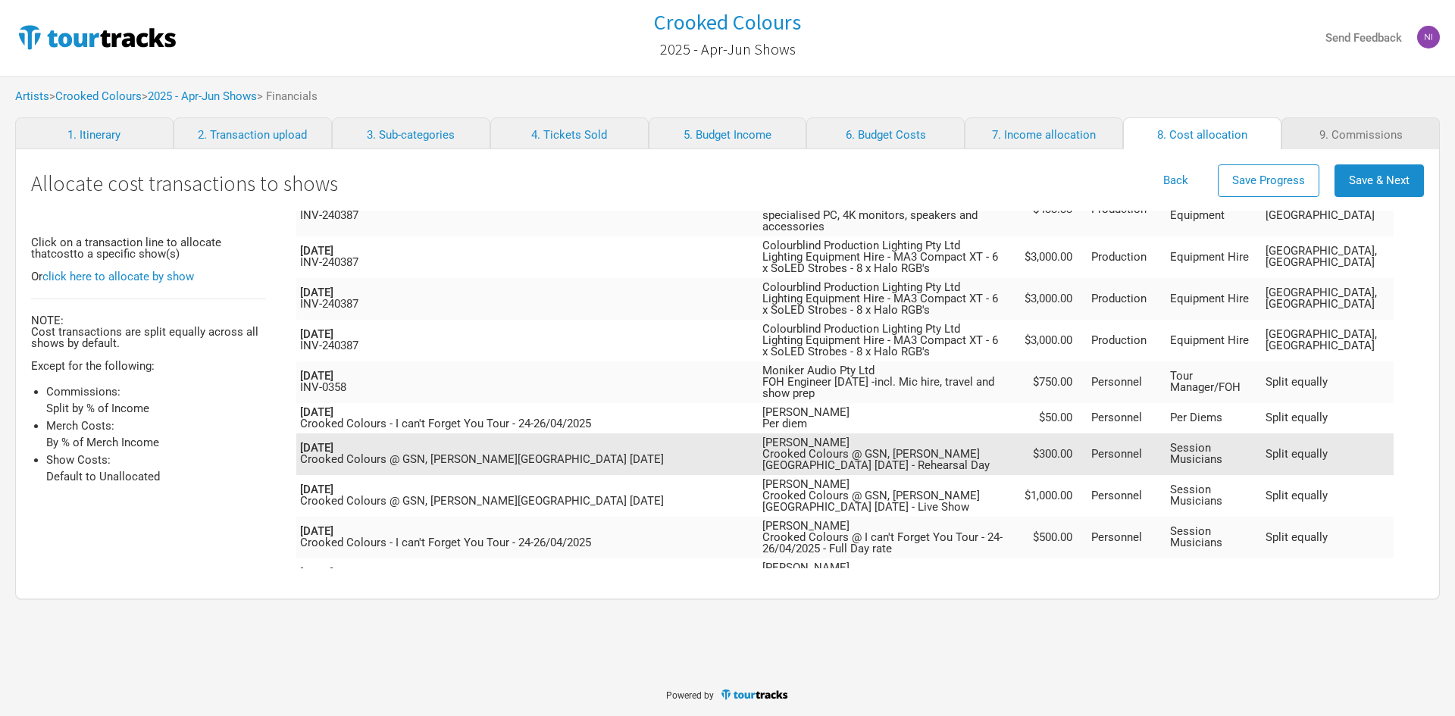
scroll to position [978, 0]
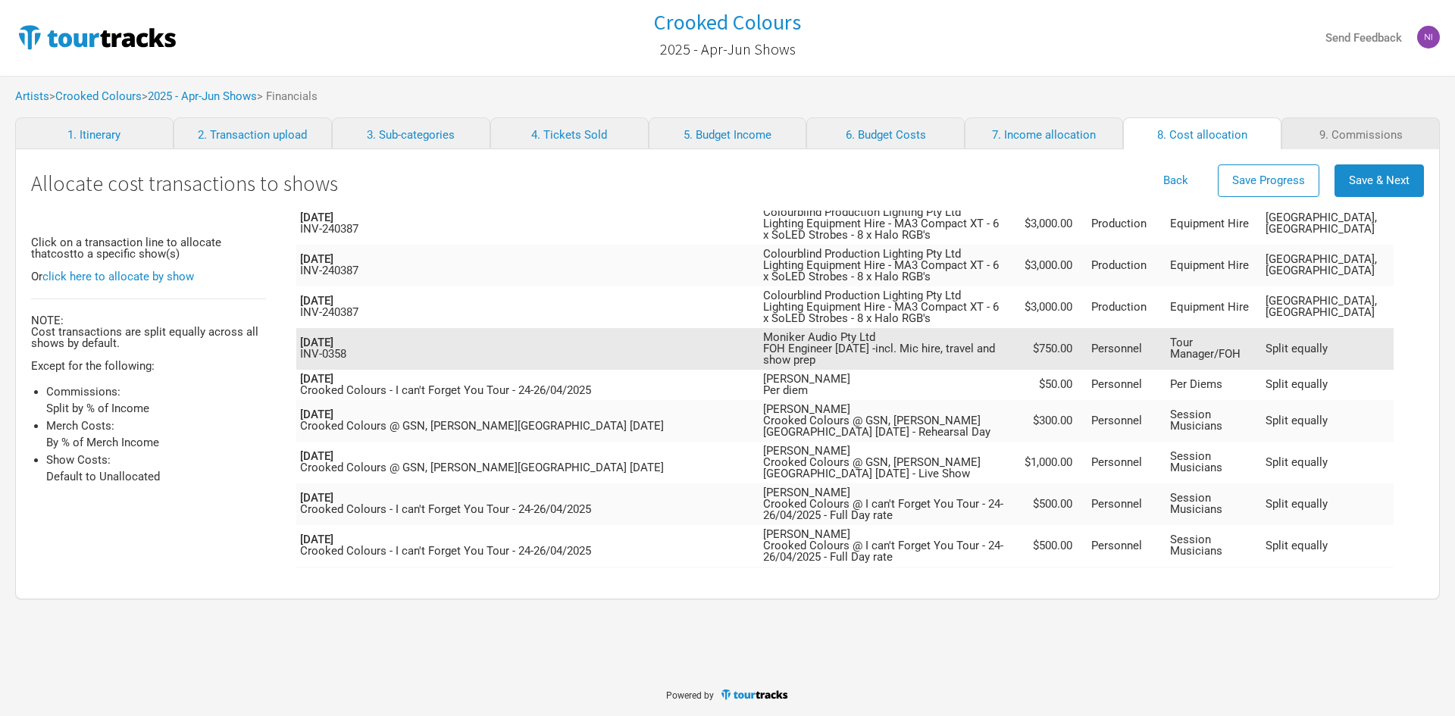
click at [1087, 328] on td "$750.00" at bounding box center [1053, 349] width 68 height 42
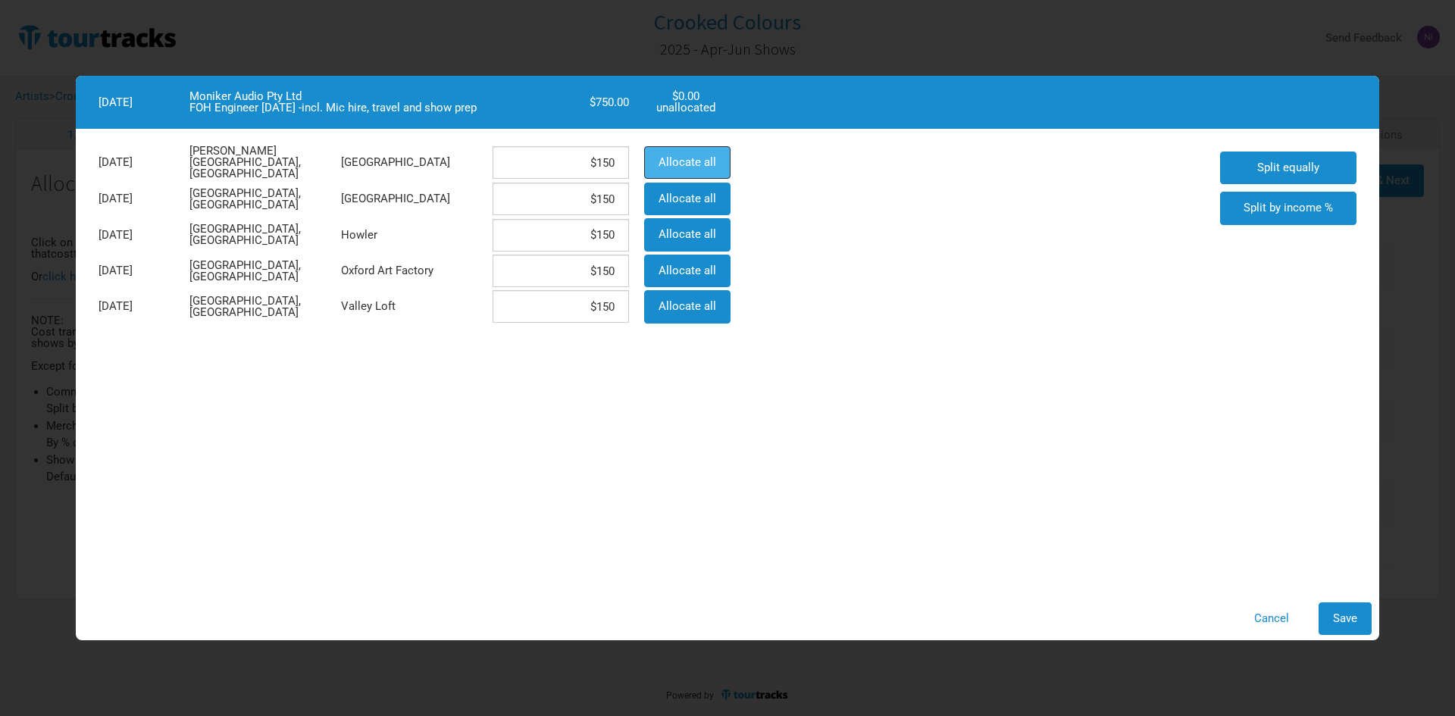
click at [684, 164] on span "Allocate all" at bounding box center [688, 162] width 58 height 14
type input "$750"
type input "$0"
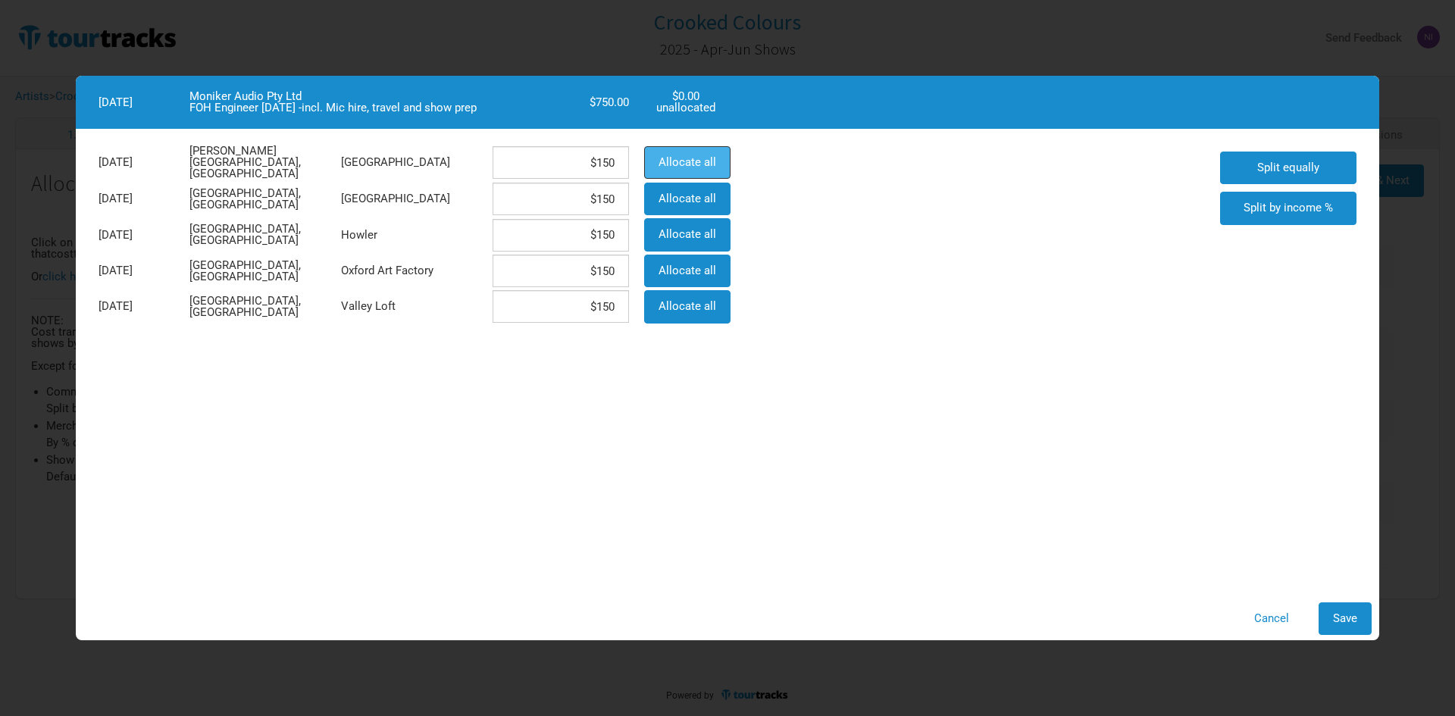
type input "$0"
click at [1352, 614] on span "Save" at bounding box center [1345, 619] width 24 height 14
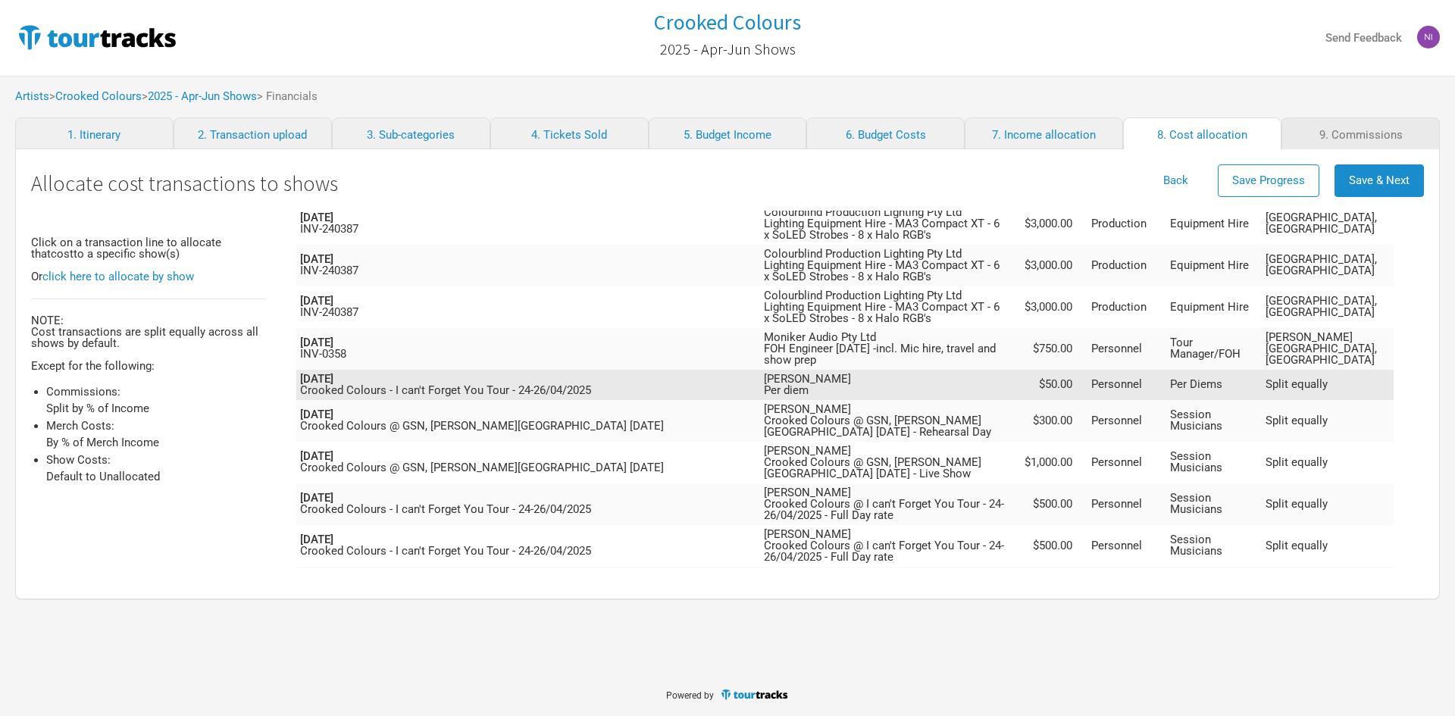
click at [1231, 370] on td "Per Diems" at bounding box center [1213, 385] width 95 height 30
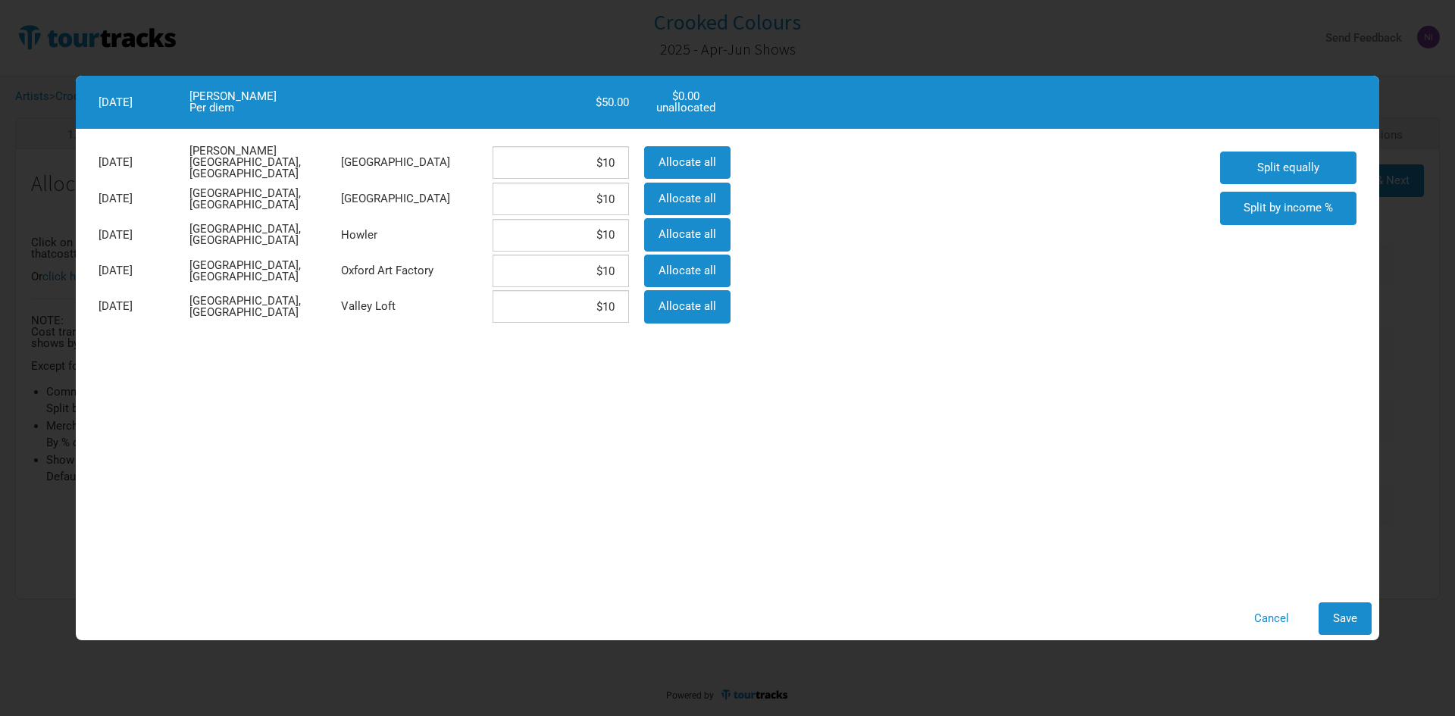
scroll to position [989, 0]
drag, startPoint x: 572, startPoint y: 167, endPoint x: 647, endPoint y: 167, distance: 75.0
click at [639, 167] on div "[DATE][GEOGRAPHIC_DATA][PERSON_NAME], [GEOGRAPHIC_DATA] $10 Allocate all" at bounding box center [413, 162] width 644 height 37
type input "$0"
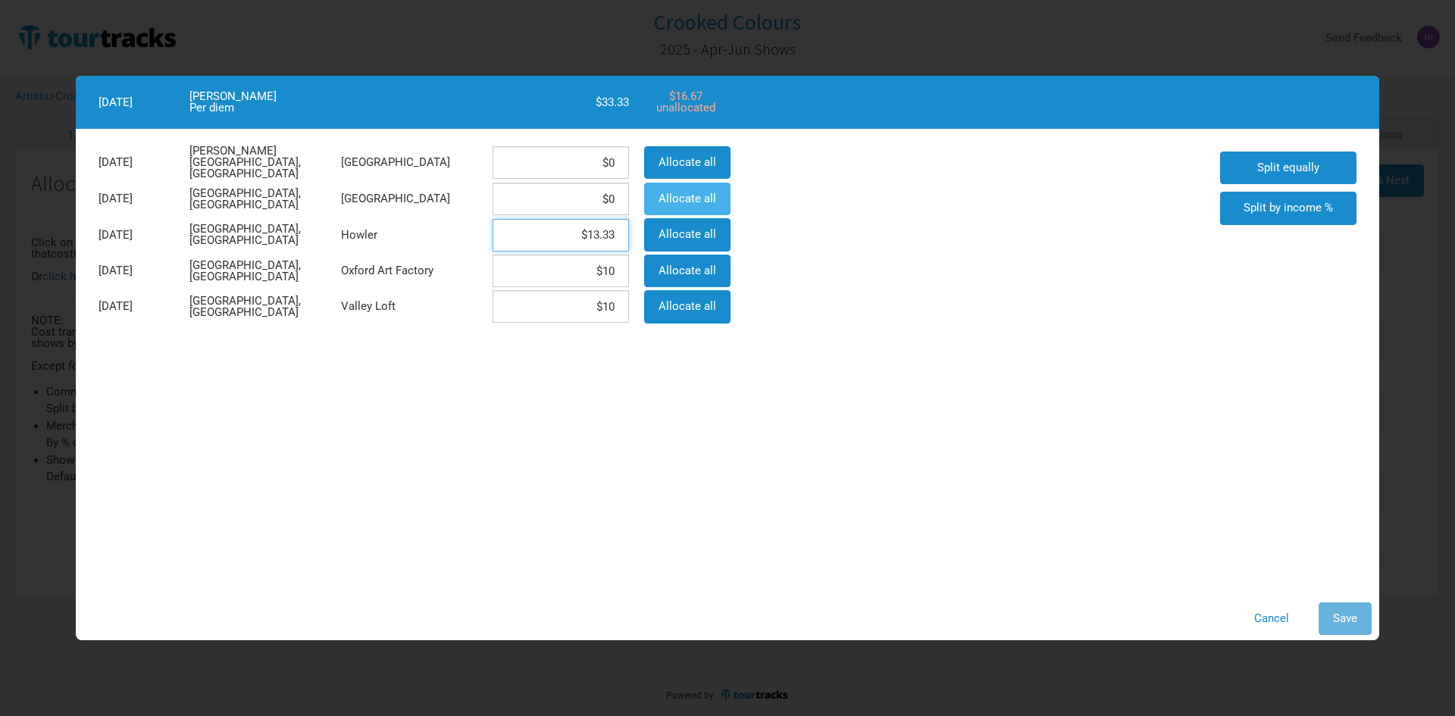
type input "$13.33"
drag, startPoint x: 618, startPoint y: 236, endPoint x: 591, endPoint y: 235, distance: 26.6
click at [591, 235] on input "$13.33" at bounding box center [561, 235] width 136 height 33
type input "$16.66"
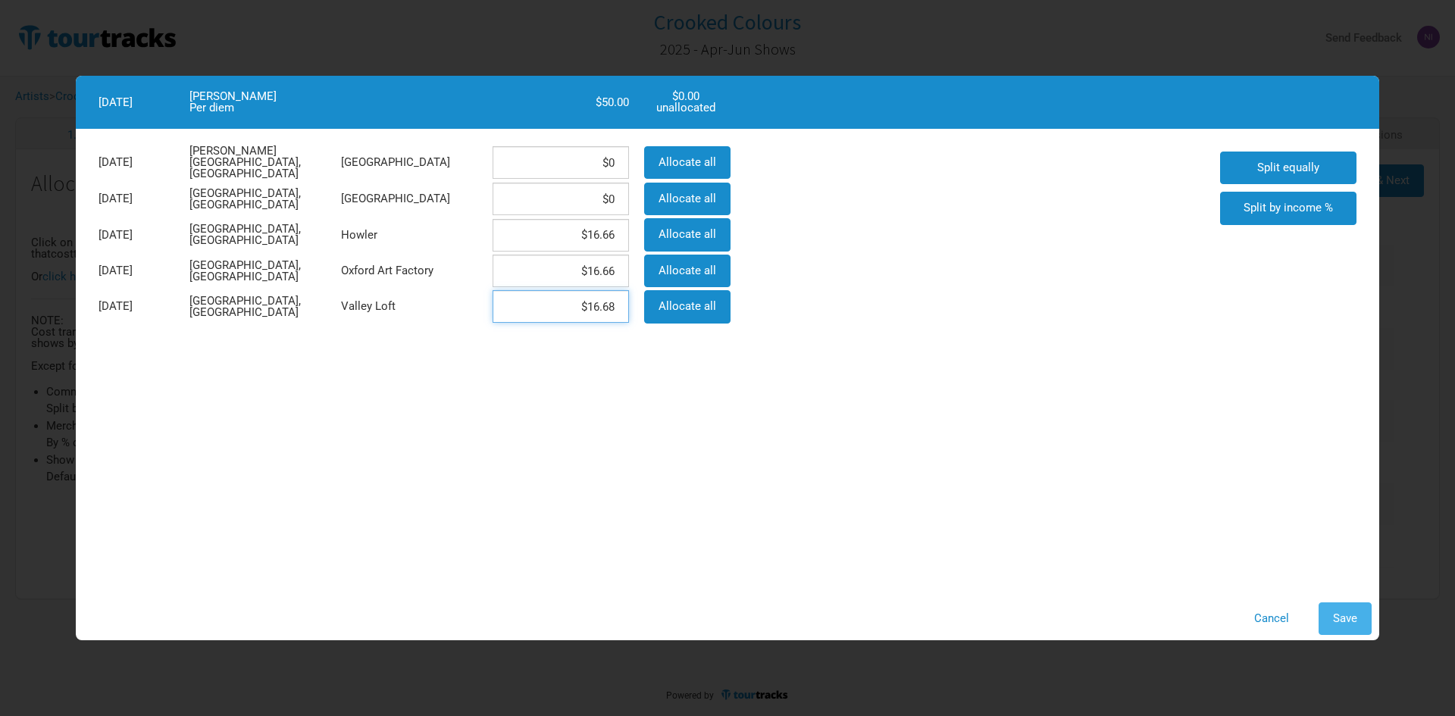
type input "$16.68"
click at [1344, 626] on button "Save" at bounding box center [1345, 618] width 53 height 33
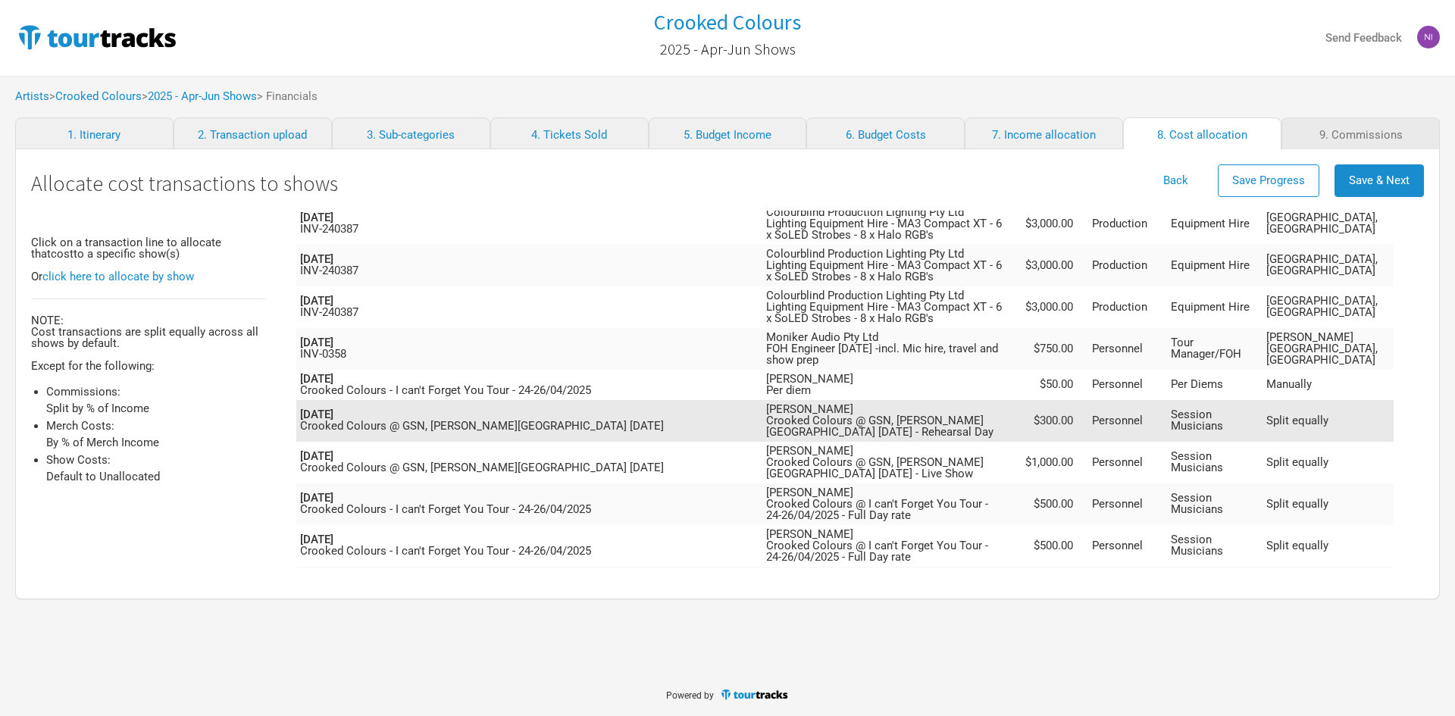
click at [1088, 400] on td "$300.00" at bounding box center [1054, 421] width 68 height 42
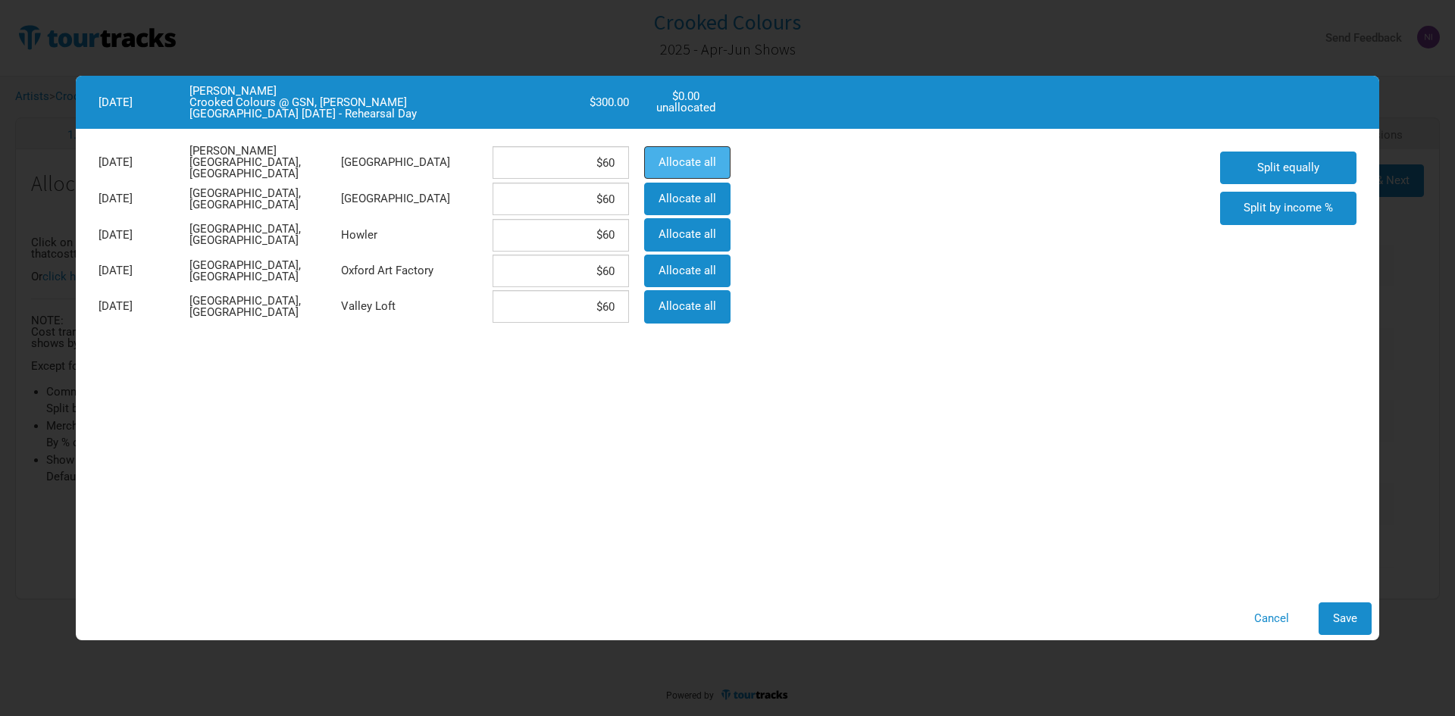
click at [654, 151] on button "Allocate all" at bounding box center [687, 162] width 86 height 33
type input "$300"
type input "$0"
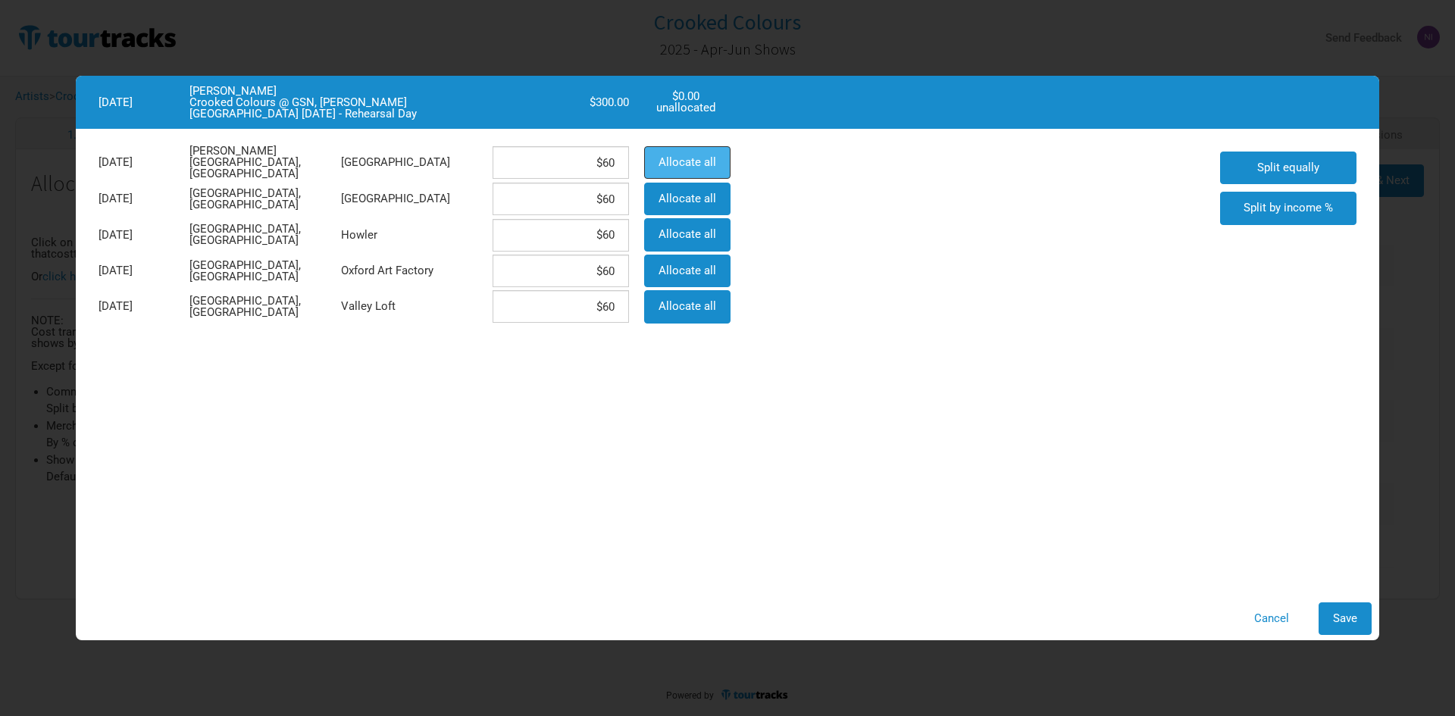
type input "$0"
click at [1337, 610] on button "Save" at bounding box center [1345, 618] width 53 height 33
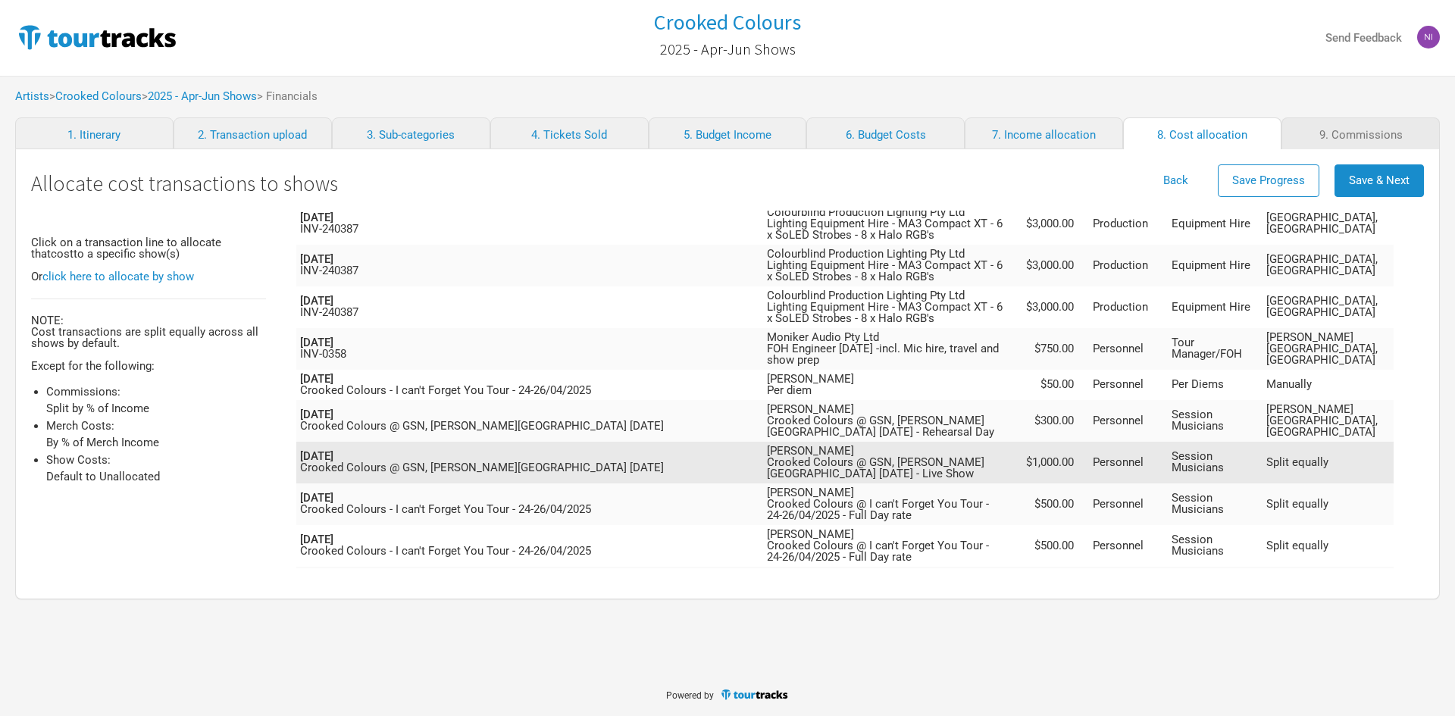
click at [1020, 442] on td "[PERSON_NAME] Crooked Colours @ GSN, [PERSON_NAME][GEOGRAPHIC_DATA] [DATE] - Li…" at bounding box center [891, 463] width 257 height 42
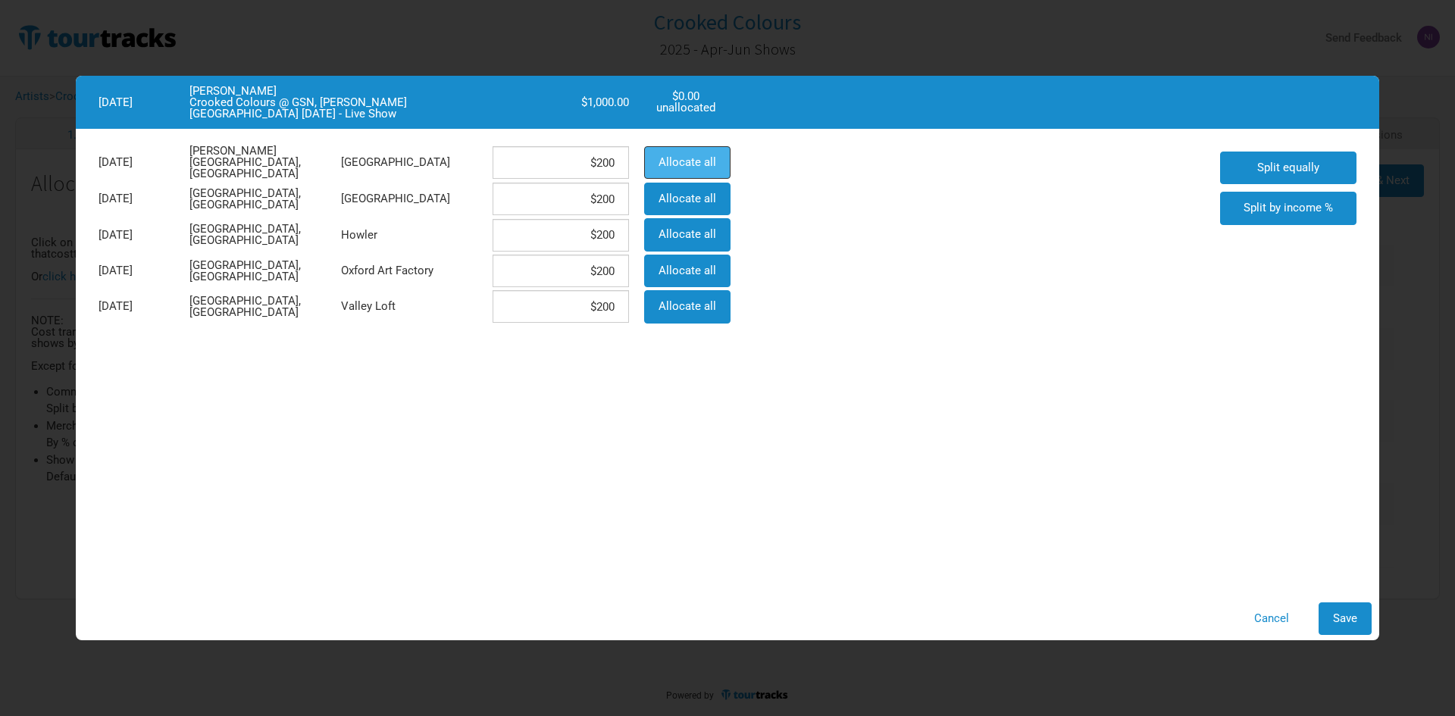
click at [709, 146] on button "Allocate all" at bounding box center [687, 162] width 86 height 33
type input "$1,000"
type input "$0"
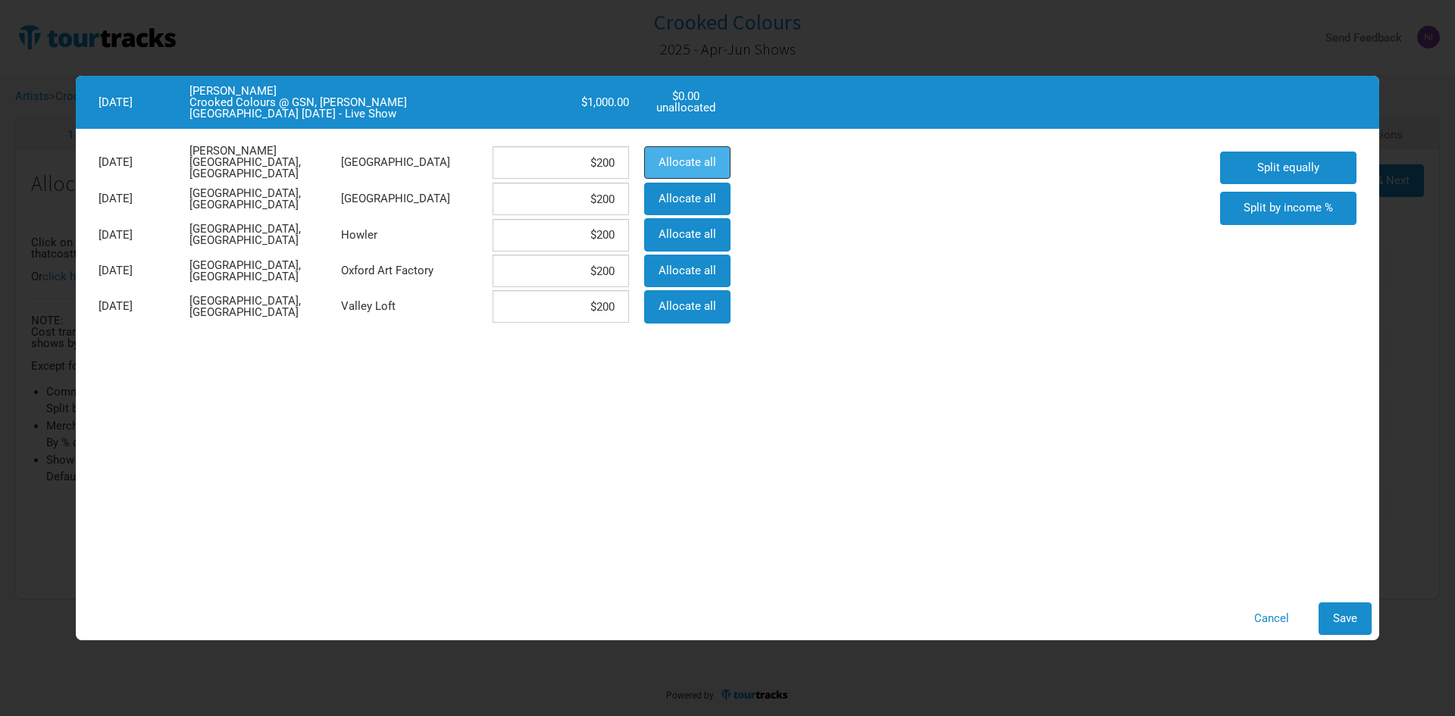
type input "$0"
click at [1341, 602] on div "Cancel Save" at bounding box center [727, 619] width 1303 height 48
click at [1347, 609] on button "Save" at bounding box center [1345, 618] width 53 height 33
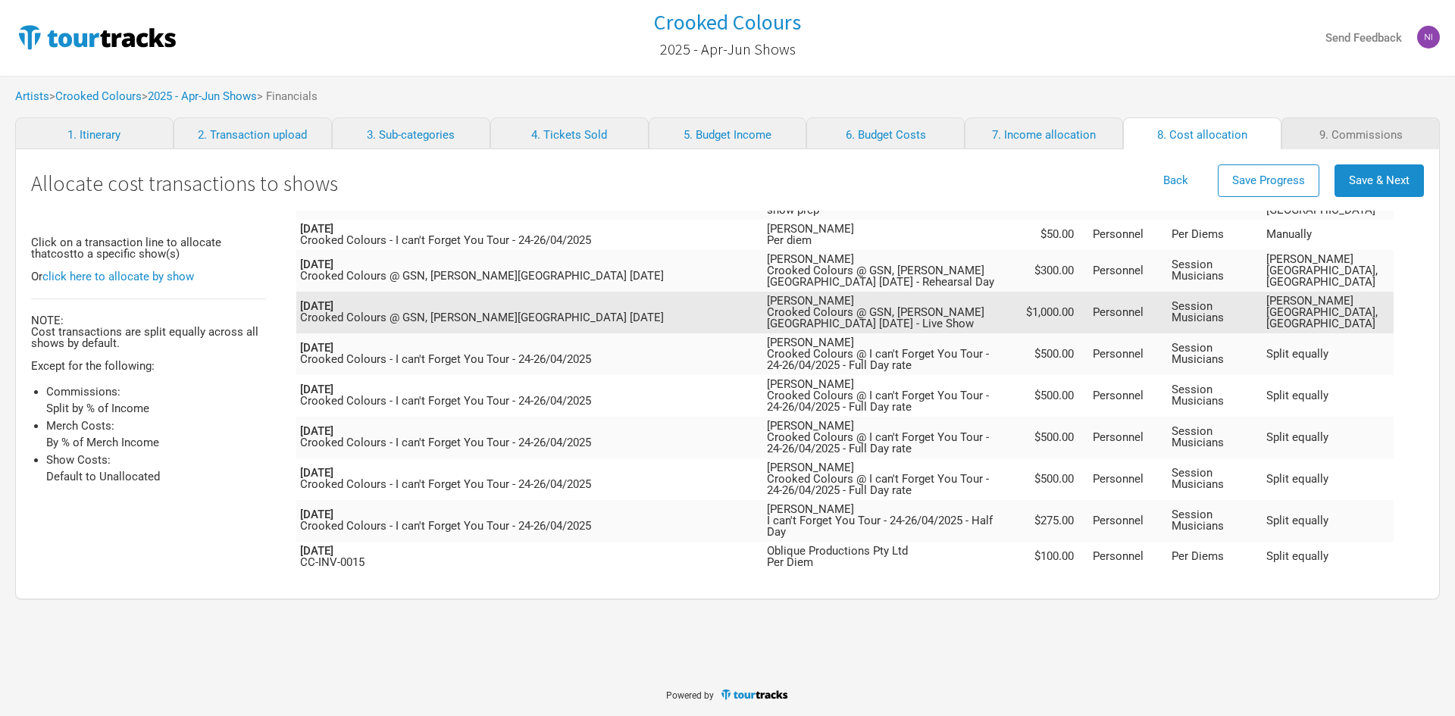
scroll to position [1140, 0]
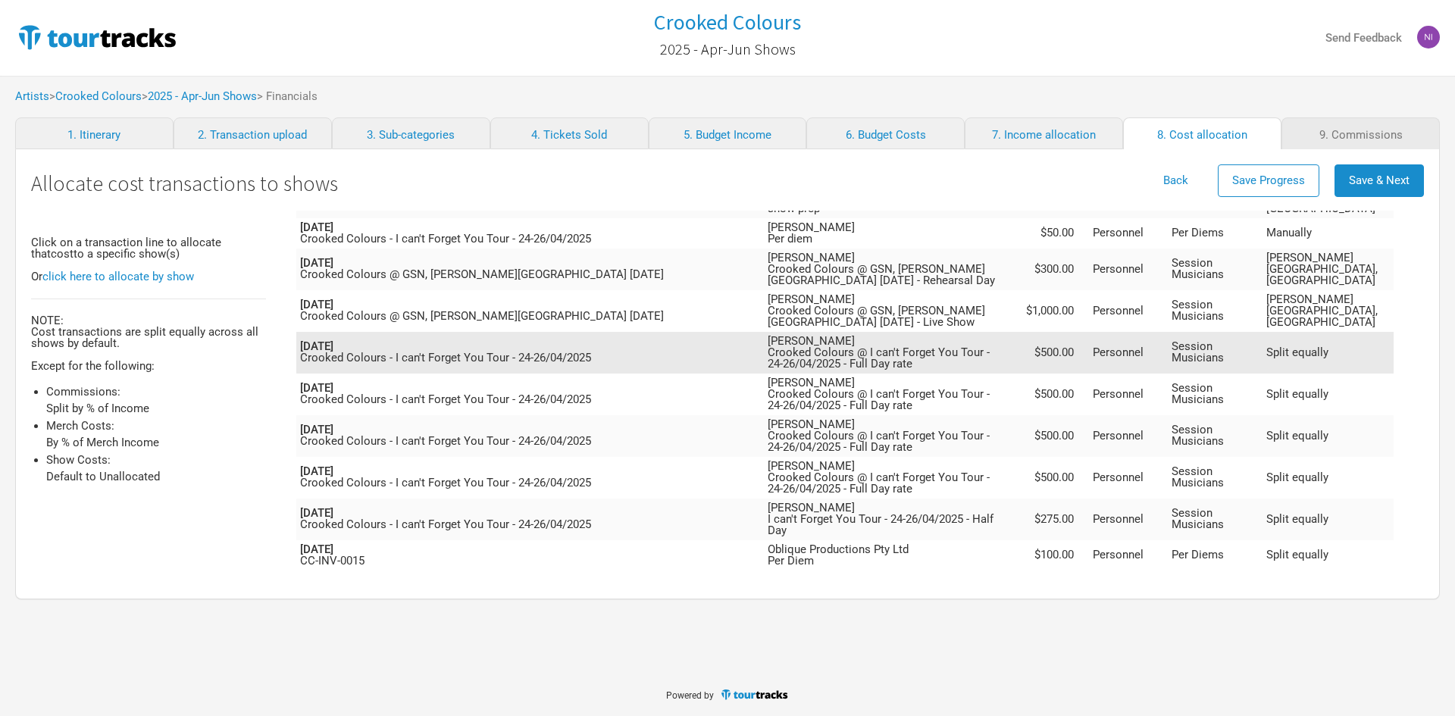
click at [1021, 332] on td "[PERSON_NAME] Crooked Colours @ I can't Forget You Tour - 24-26/04/2025 - Full …" at bounding box center [892, 353] width 257 height 42
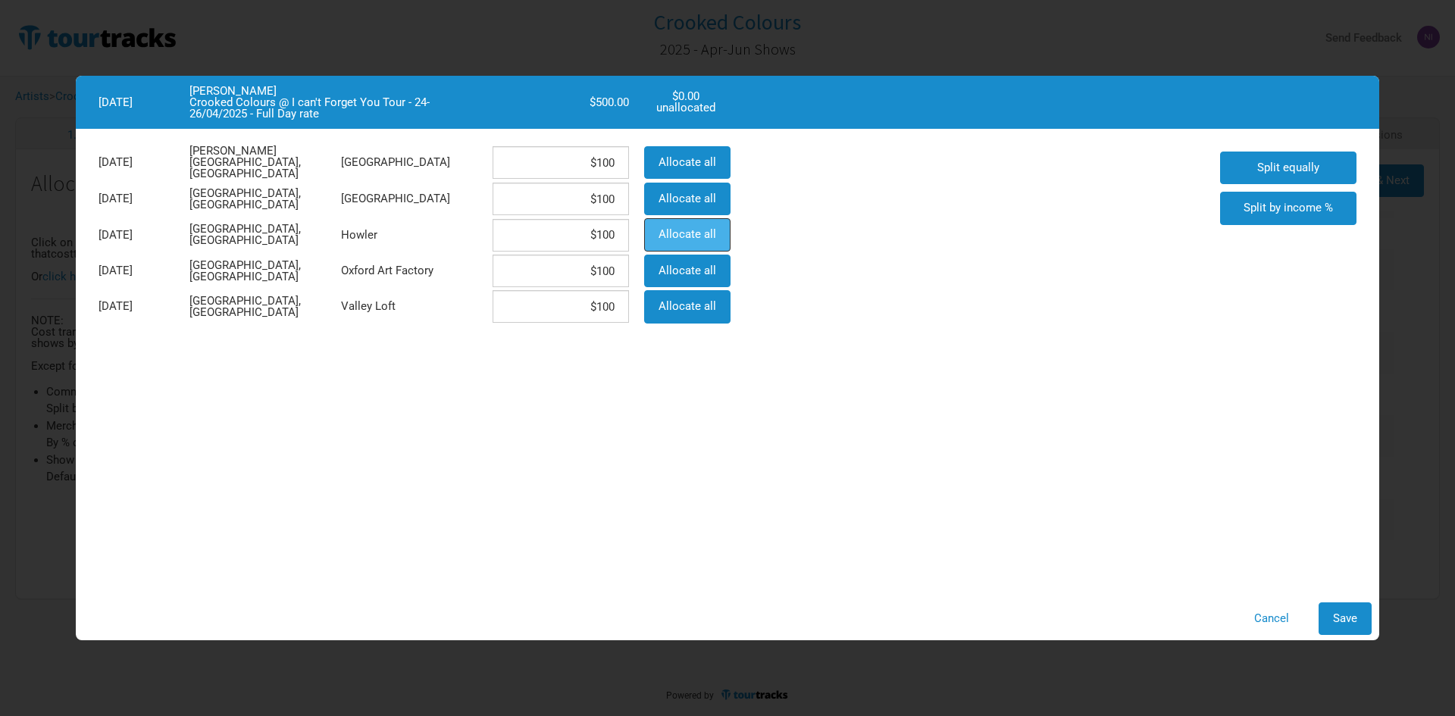
click at [676, 229] on span "Allocate all" at bounding box center [688, 234] width 58 height 14
type input "$0"
type input "$500"
type input "$0"
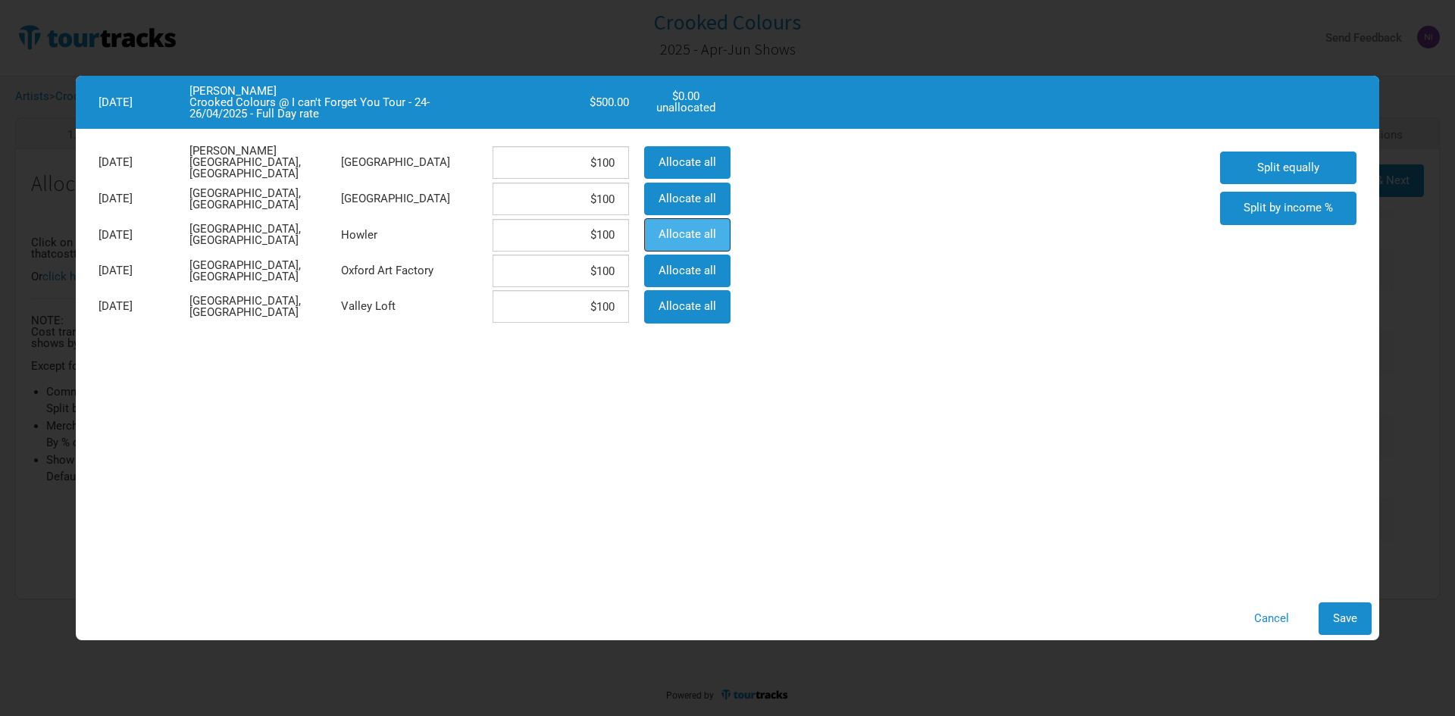
type input "$0"
click at [1344, 611] on button "Save" at bounding box center [1345, 618] width 53 height 33
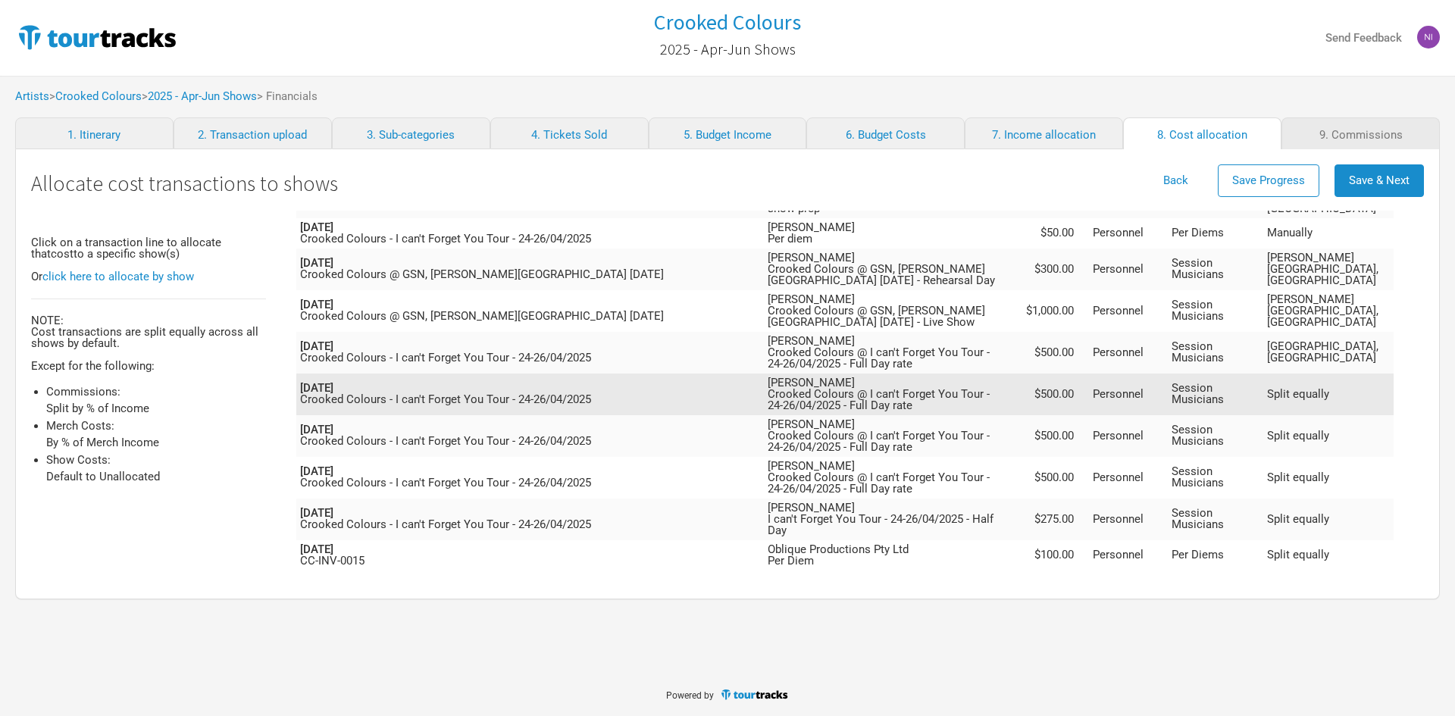
scroll to position [1152, 0]
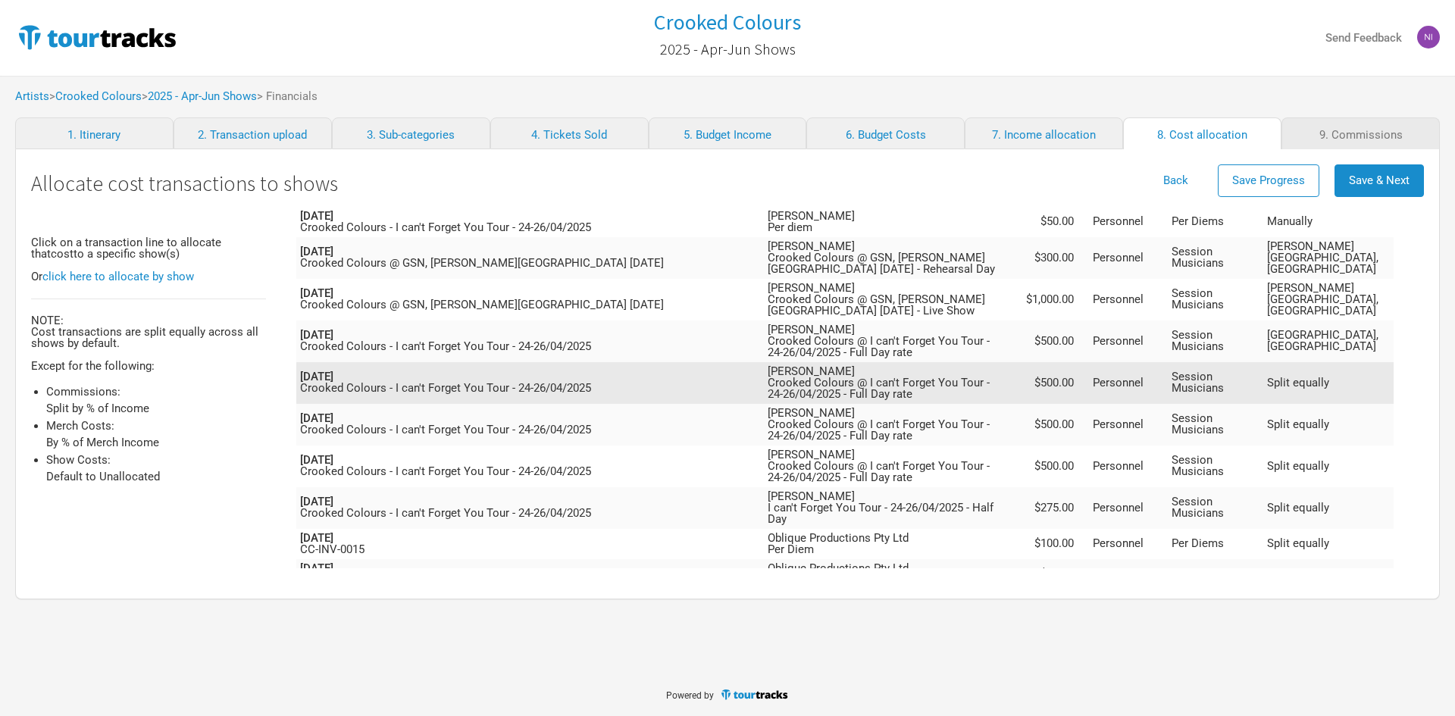
click at [1021, 362] on td "[PERSON_NAME] Crooked Colours @ I can't Forget You Tour - 24-26/04/2025 - Full …" at bounding box center [892, 383] width 257 height 42
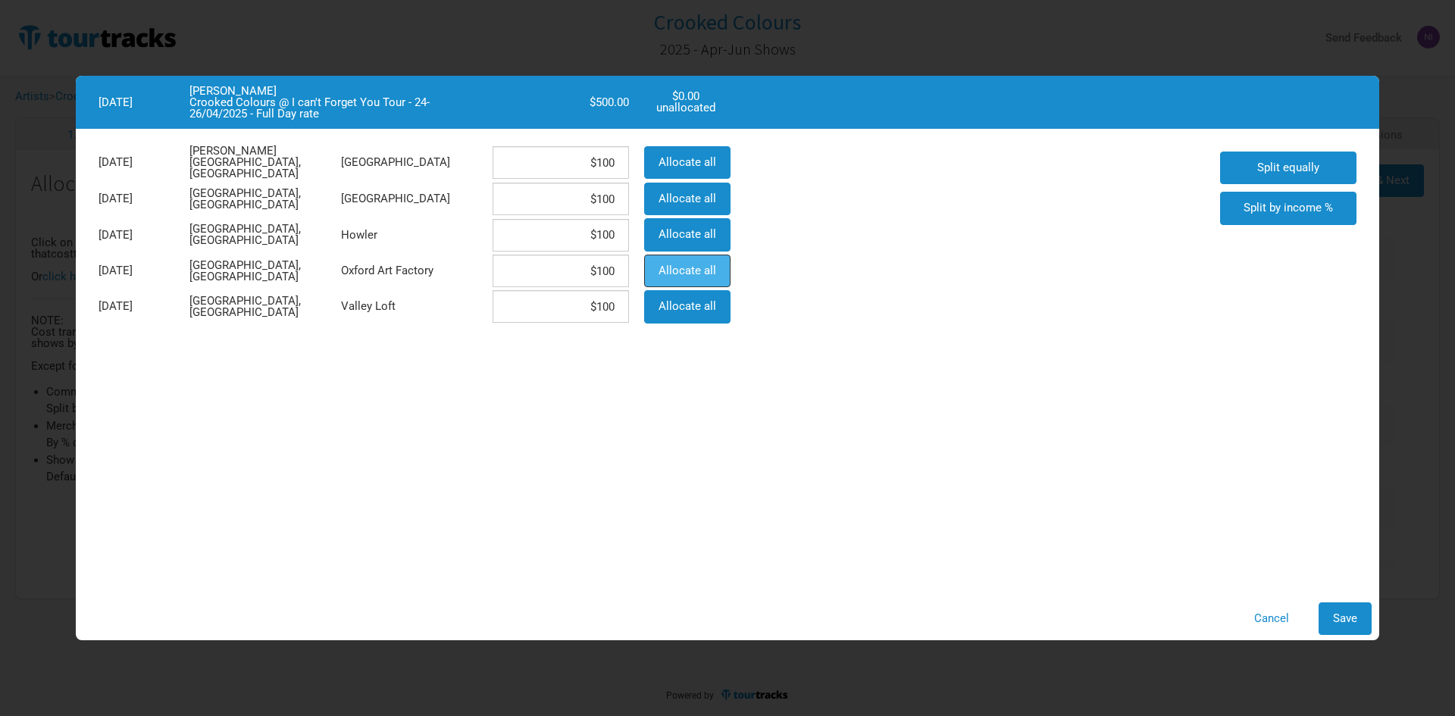
click at [715, 277] on button "Allocate all" at bounding box center [687, 271] width 86 height 33
type input "$0"
type input "$500"
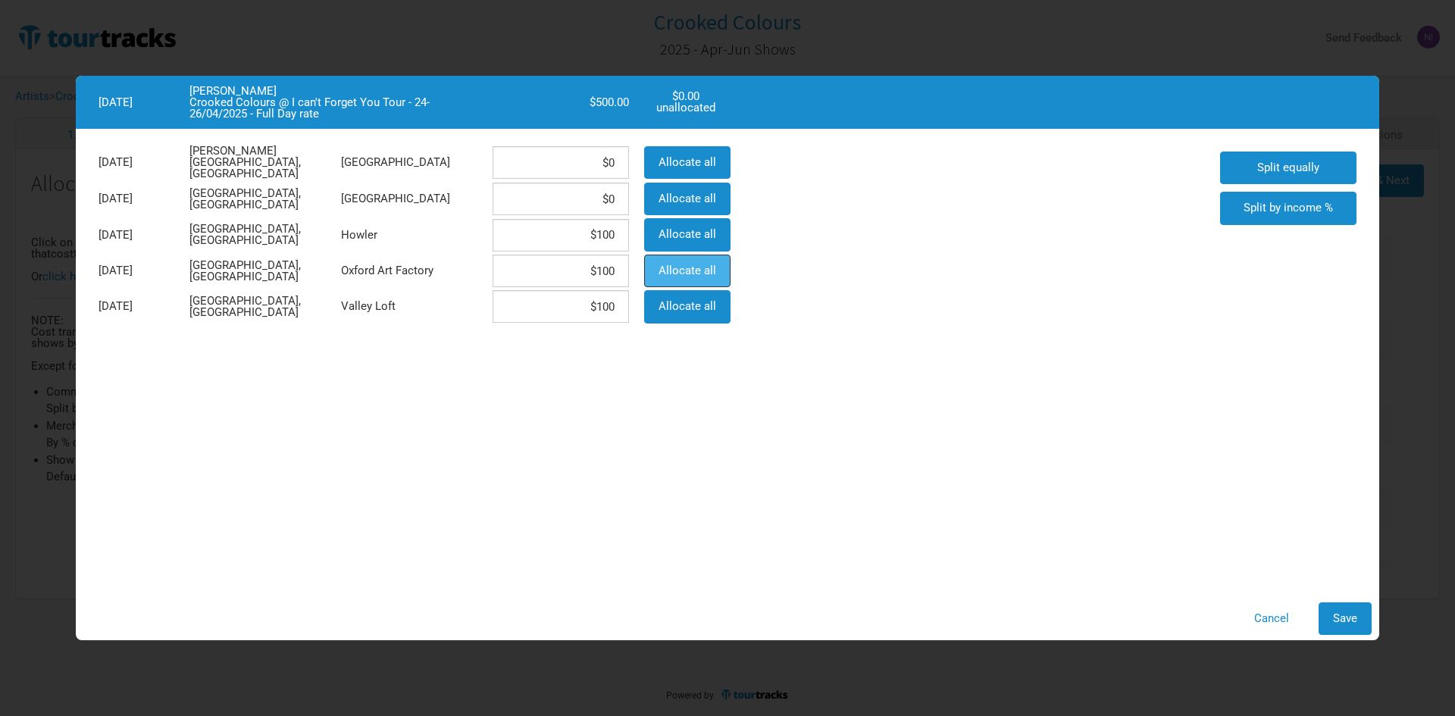
type input "$0"
click at [1344, 631] on button "Save" at bounding box center [1345, 618] width 53 height 33
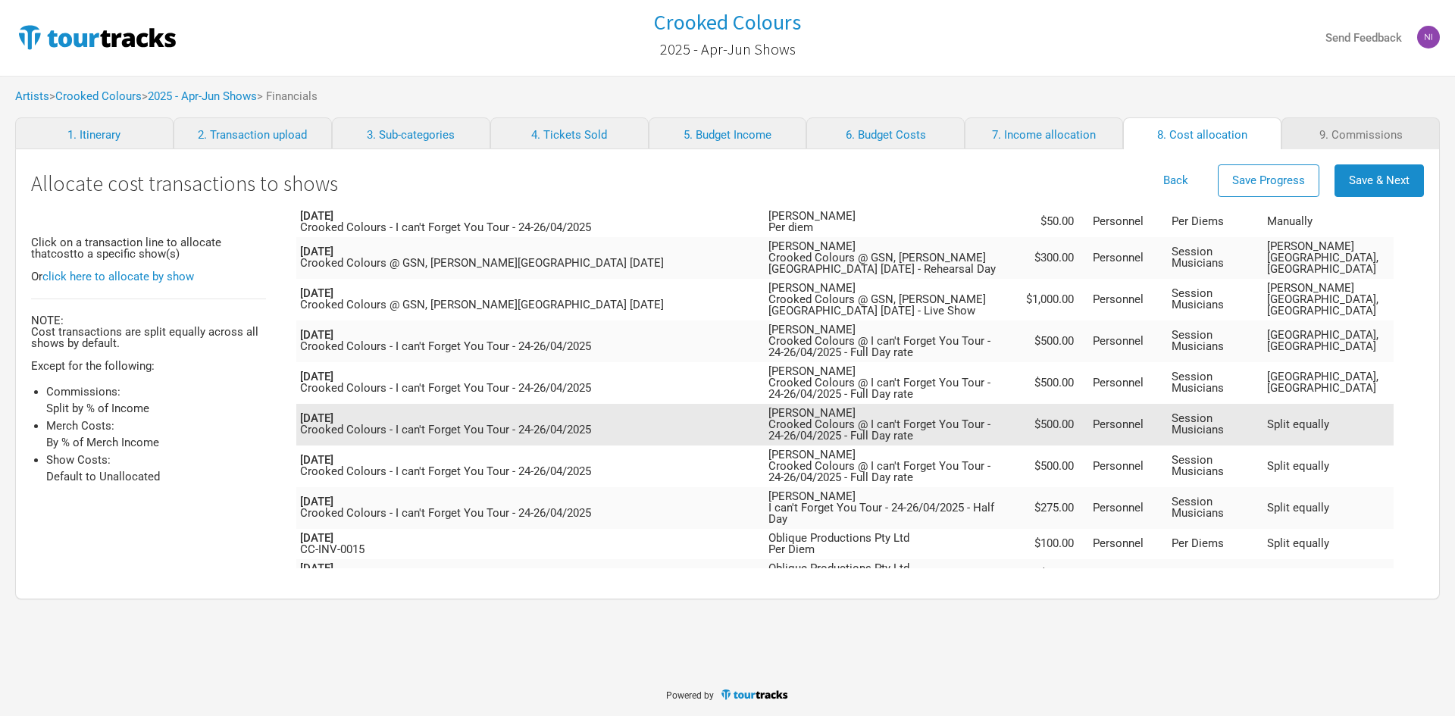
click at [1021, 404] on td "[PERSON_NAME] Crooked Colours @ I can't Forget You Tour - 24-26/04/2025 - Full …" at bounding box center [893, 425] width 256 height 42
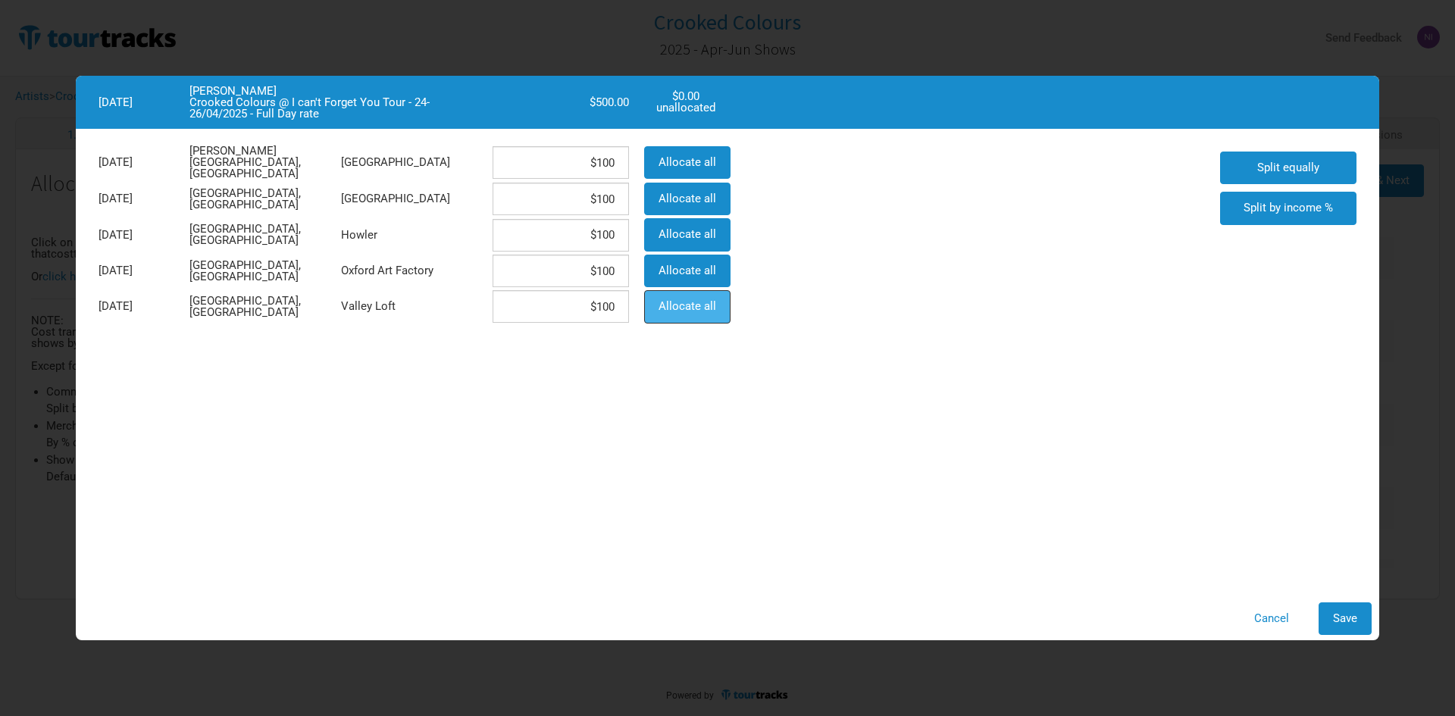
click at [689, 301] on span "Allocate all" at bounding box center [688, 306] width 58 height 14
type input "$0"
click at [1356, 625] on button "Save" at bounding box center [1345, 618] width 53 height 33
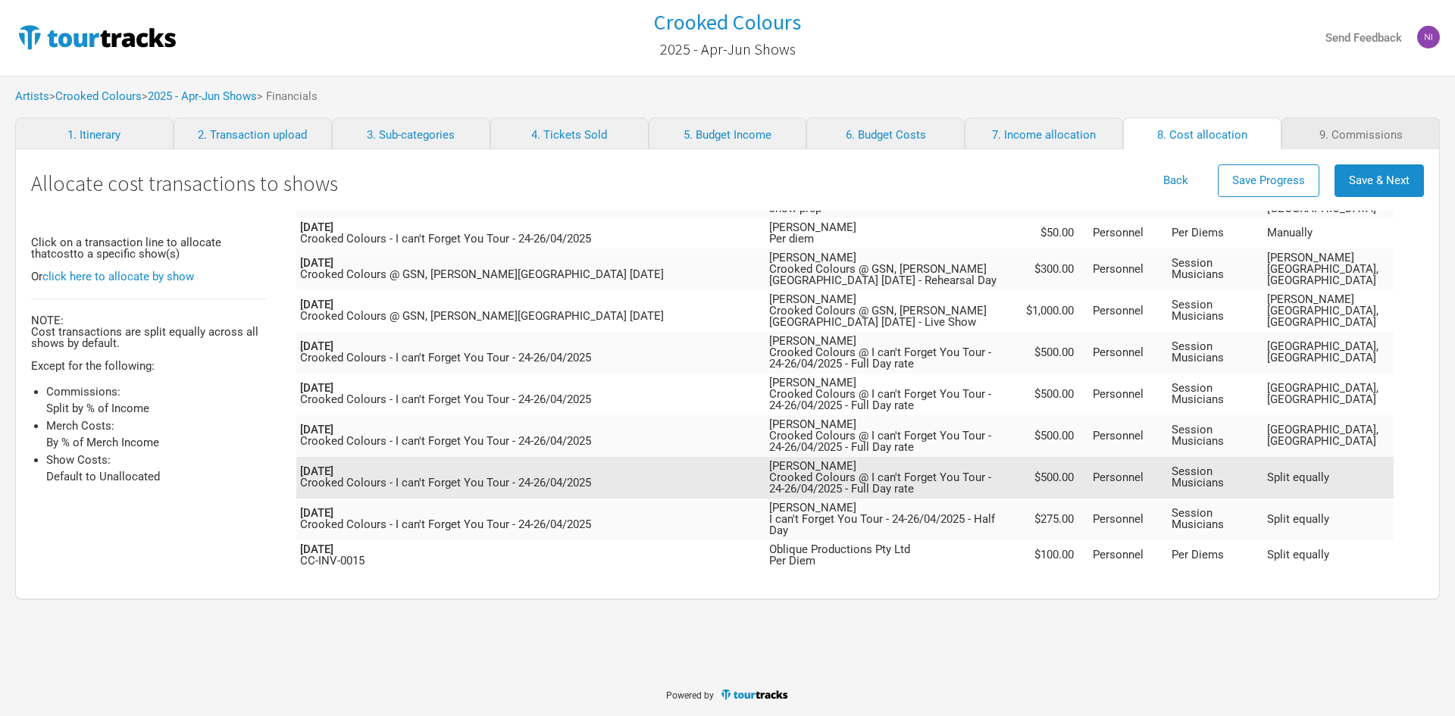
click at [1011, 457] on td "[PERSON_NAME] Crooked Colours @ I can't Forget You Tour - 24-26/04/2025 - Full …" at bounding box center [893, 478] width 256 height 42
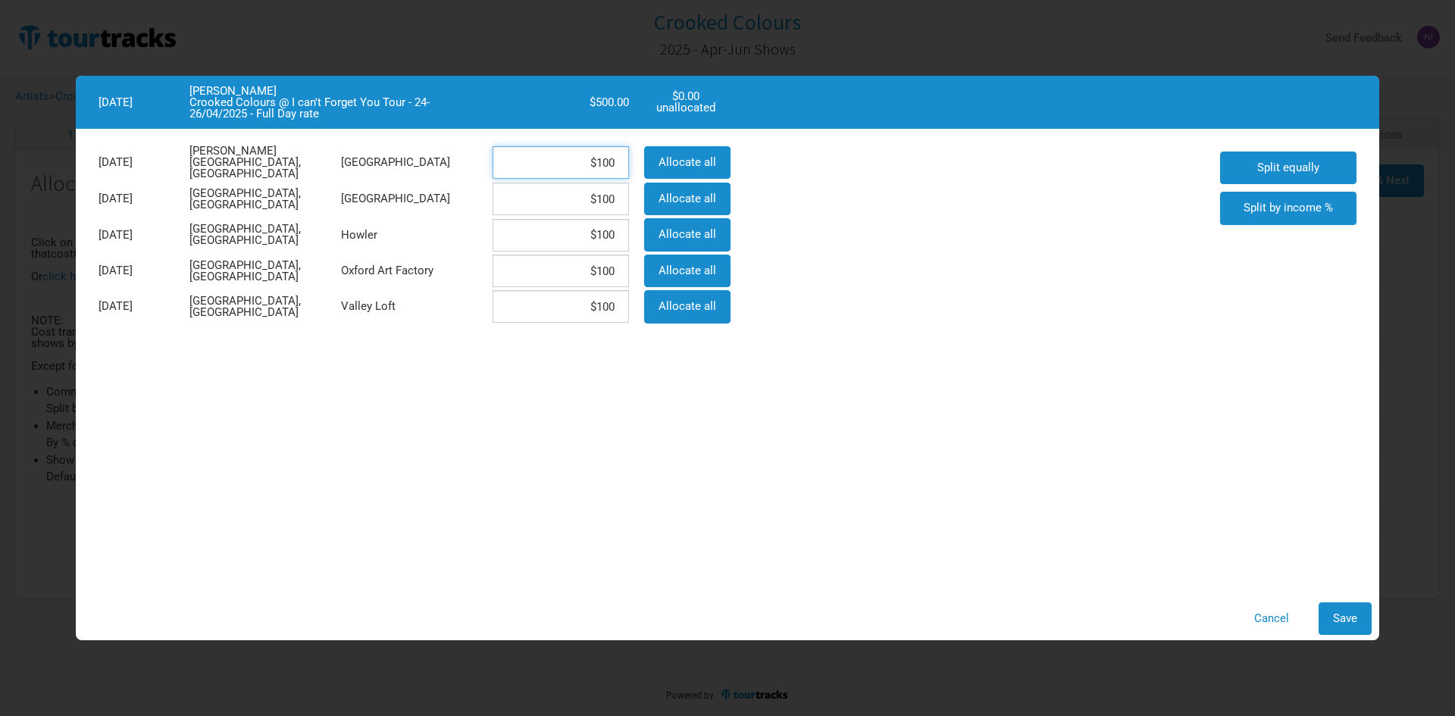
drag, startPoint x: 571, startPoint y: 163, endPoint x: 638, endPoint y: 162, distance: 66.7
click at [638, 162] on div "[DATE][GEOGRAPHIC_DATA][PERSON_NAME], [GEOGRAPHIC_DATA] $100 Allocate all" at bounding box center [413, 162] width 644 height 37
click at [1350, 621] on span "Save" at bounding box center [1345, 619] width 24 height 14
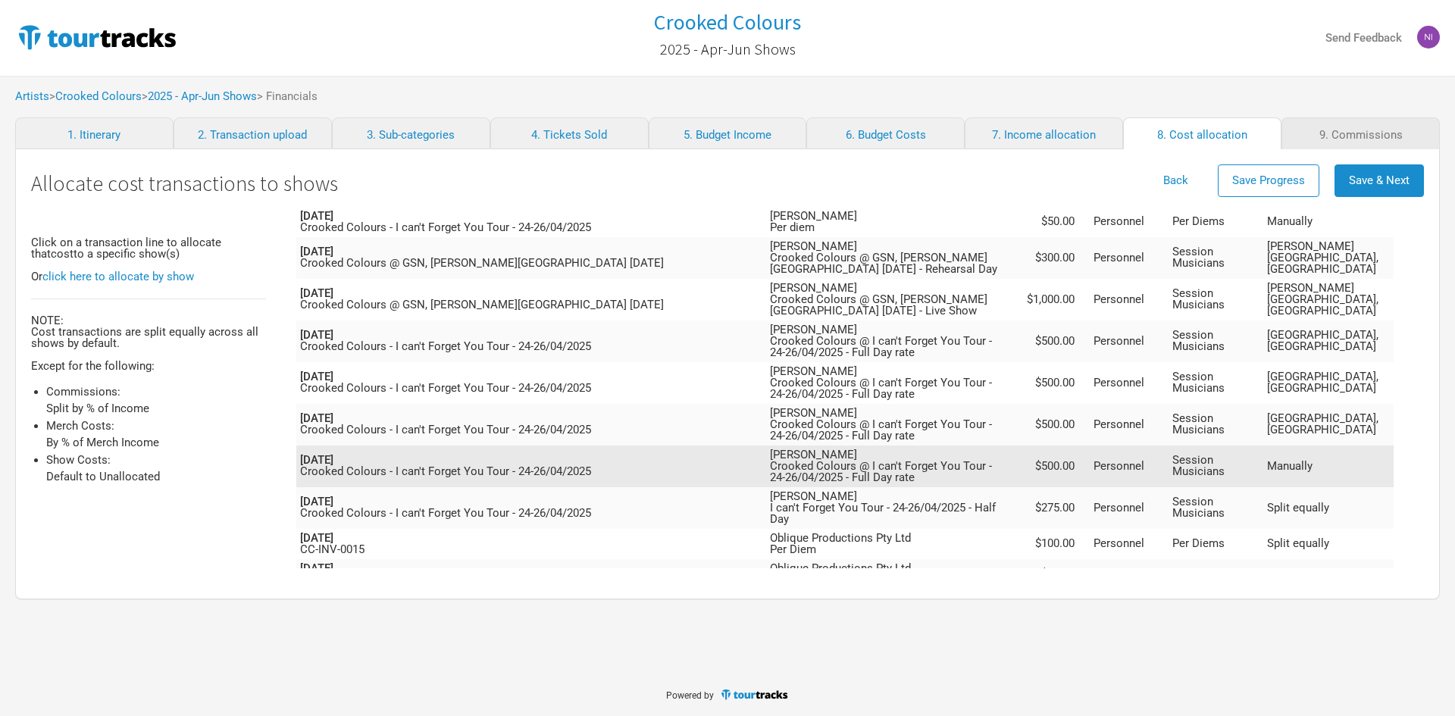
scroll to position [1228, 0]
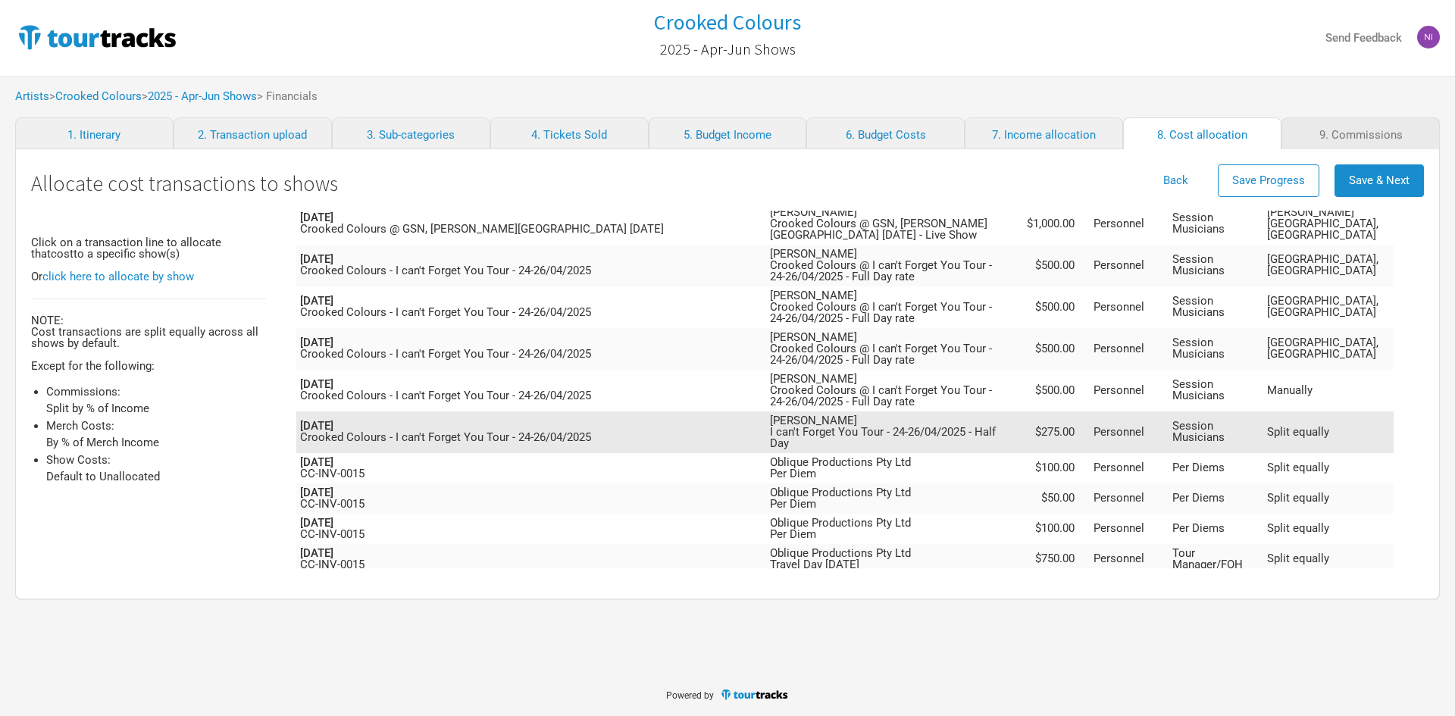
click at [1150, 411] on td "Personnel" at bounding box center [1129, 432] width 79 height 42
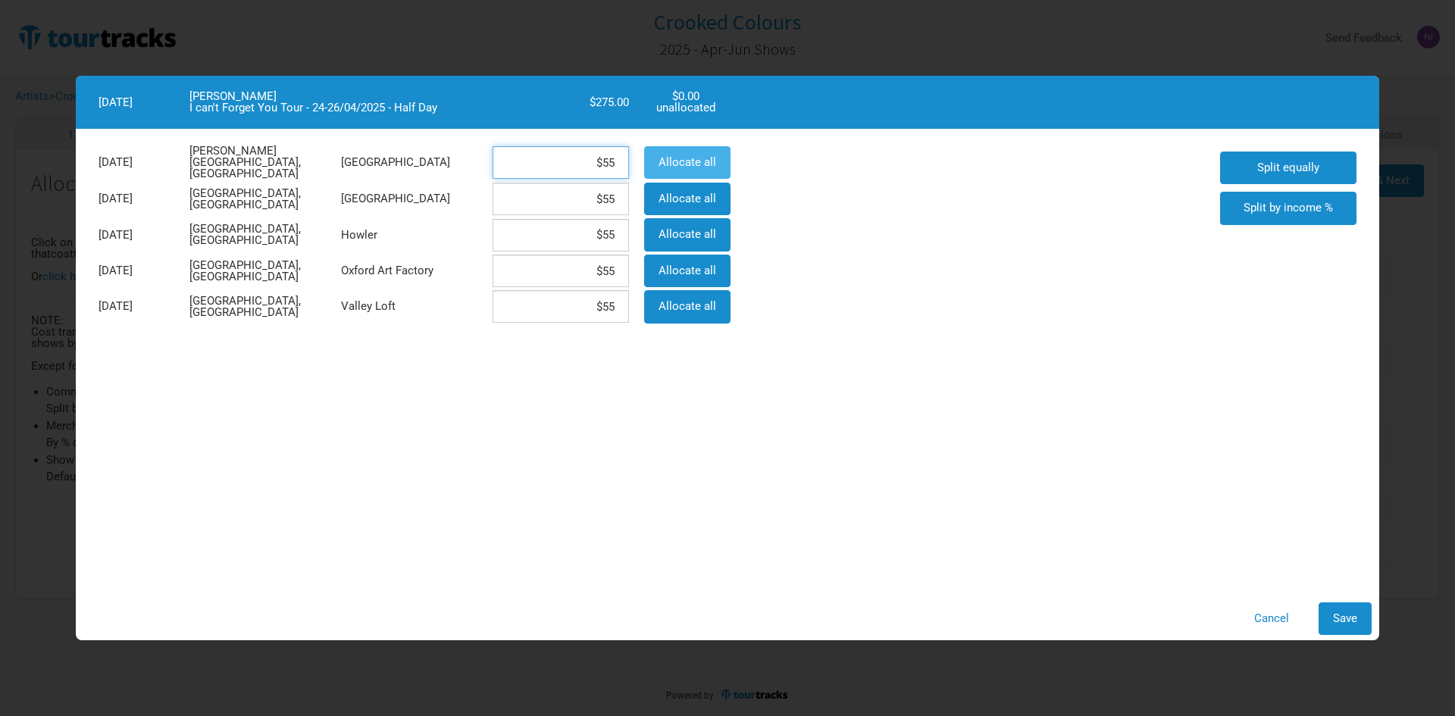
drag, startPoint x: 589, startPoint y: 159, endPoint x: 651, endPoint y: 161, distance: 62.2
click at [652, 159] on div "[DATE][GEOGRAPHIC_DATA][PERSON_NAME], [GEOGRAPHIC_DATA] $55 Allocate all" at bounding box center [413, 162] width 644 height 37
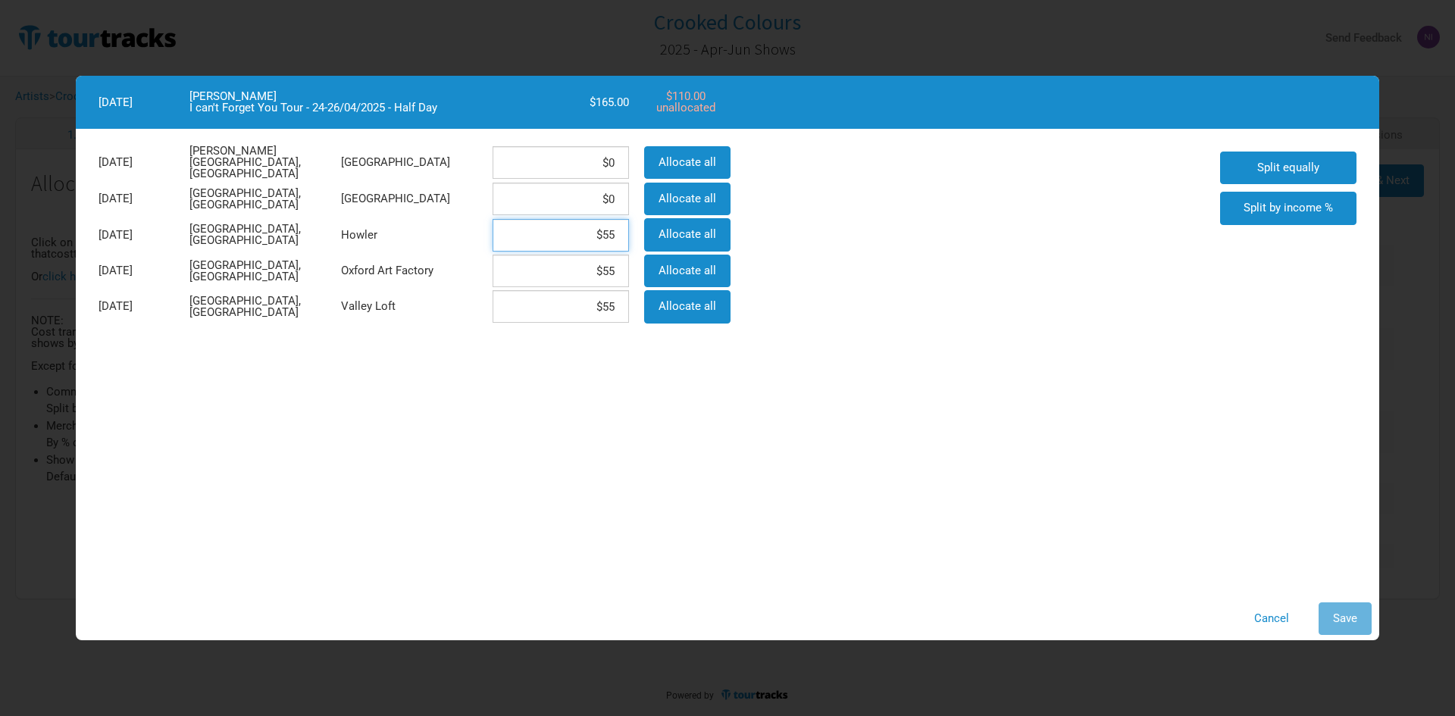
click at [587, 234] on input "$55" at bounding box center [561, 235] width 136 height 33
drag, startPoint x: 595, startPoint y: 236, endPoint x: 617, endPoint y: 233, distance: 22.1
click at [617, 233] on input "$55" at bounding box center [561, 235] width 136 height 33
click at [1346, 631] on button "Save" at bounding box center [1345, 618] width 53 height 33
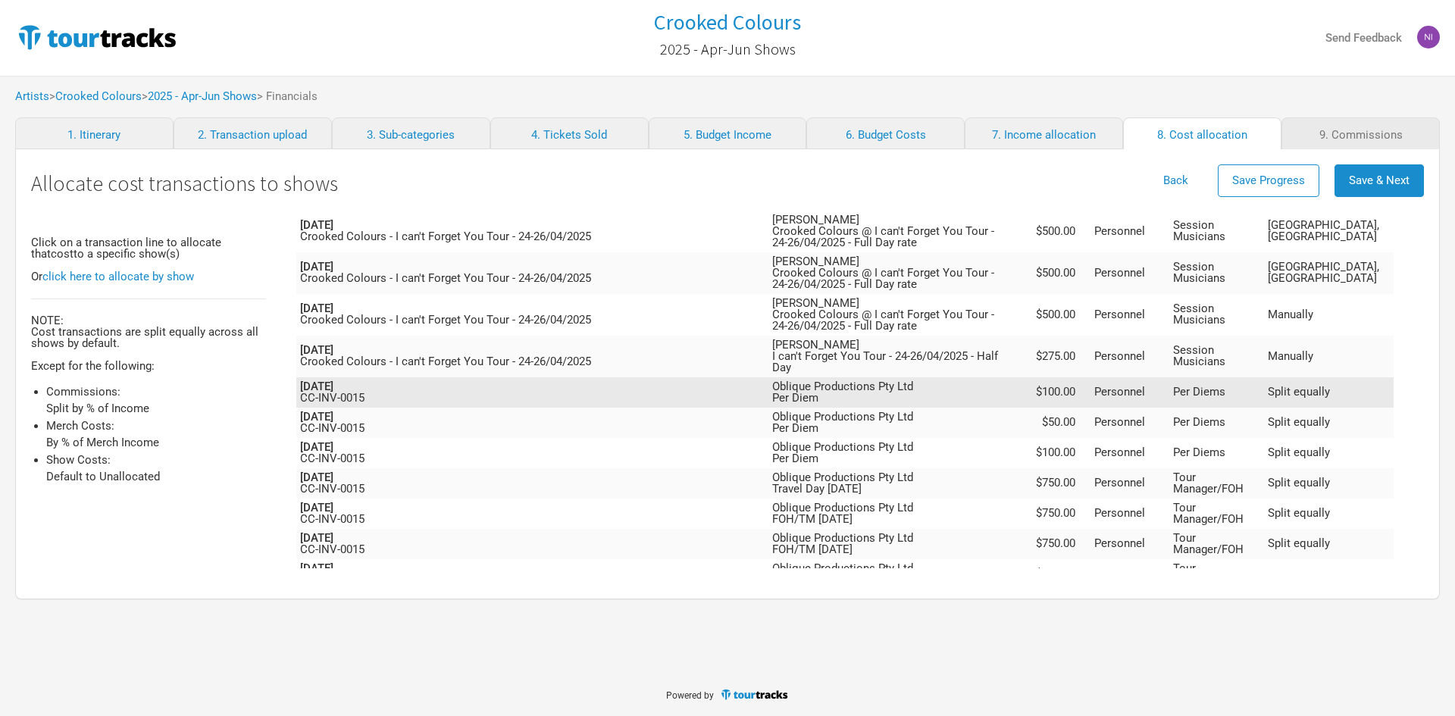
scroll to position [1391, 0]
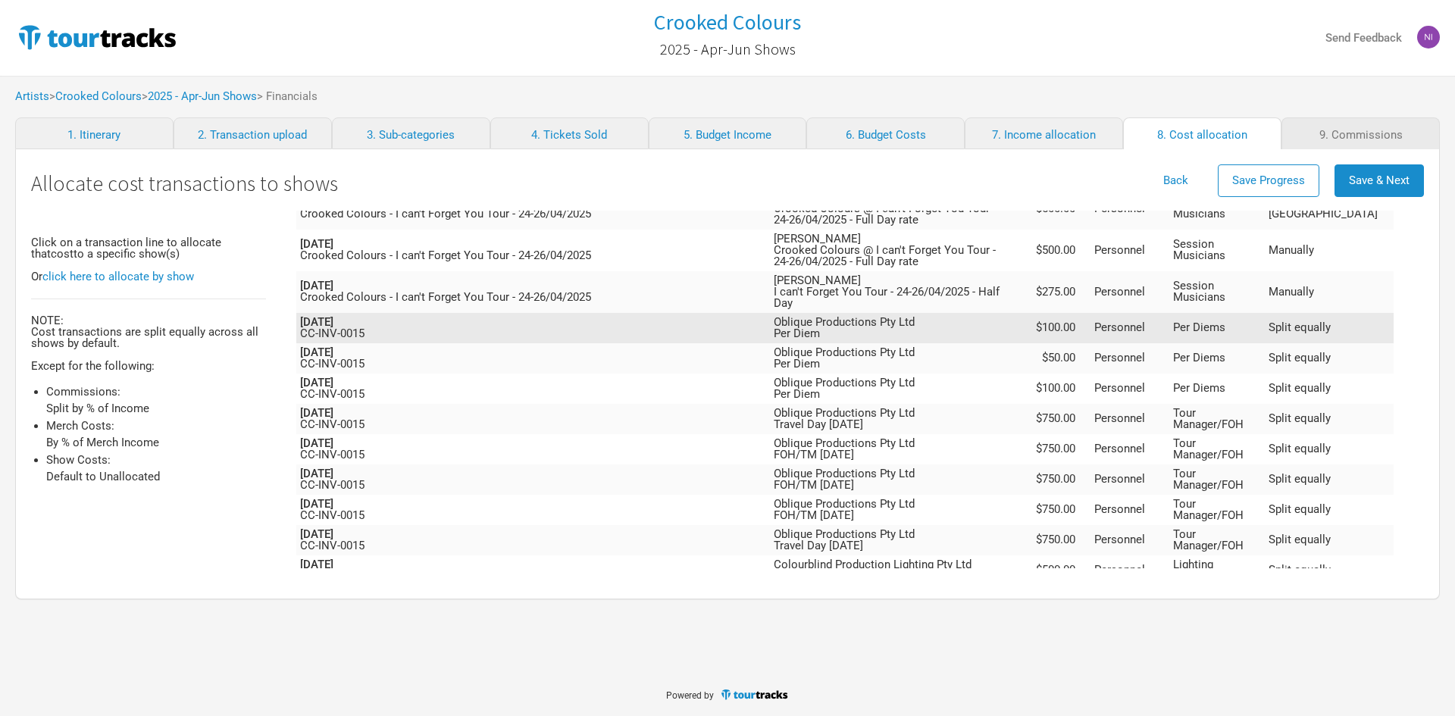
click at [1145, 313] on td "Personnel" at bounding box center [1129, 328] width 79 height 30
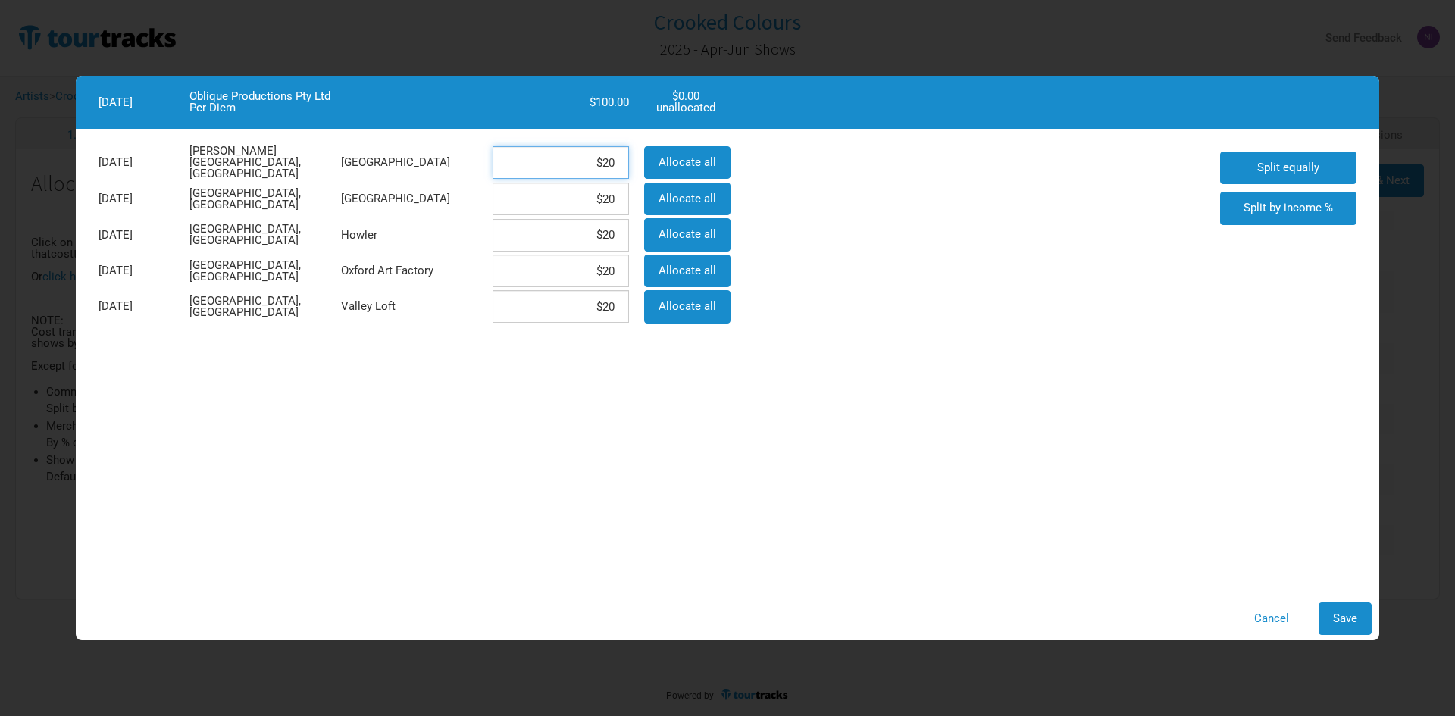
drag, startPoint x: 573, startPoint y: 159, endPoint x: 615, endPoint y: 160, distance: 41.7
click at [615, 160] on input "$20" at bounding box center [561, 162] width 136 height 33
click at [564, 230] on input "$20" at bounding box center [561, 235] width 136 height 33
drag, startPoint x: 591, startPoint y: 240, endPoint x: 639, endPoint y: 227, distance: 49.4
click at [641, 233] on div "[DATE] [GEOGRAPHIC_DATA], [GEOGRAPHIC_DATA] Howler $20 Allocate all" at bounding box center [413, 235] width 644 height 36
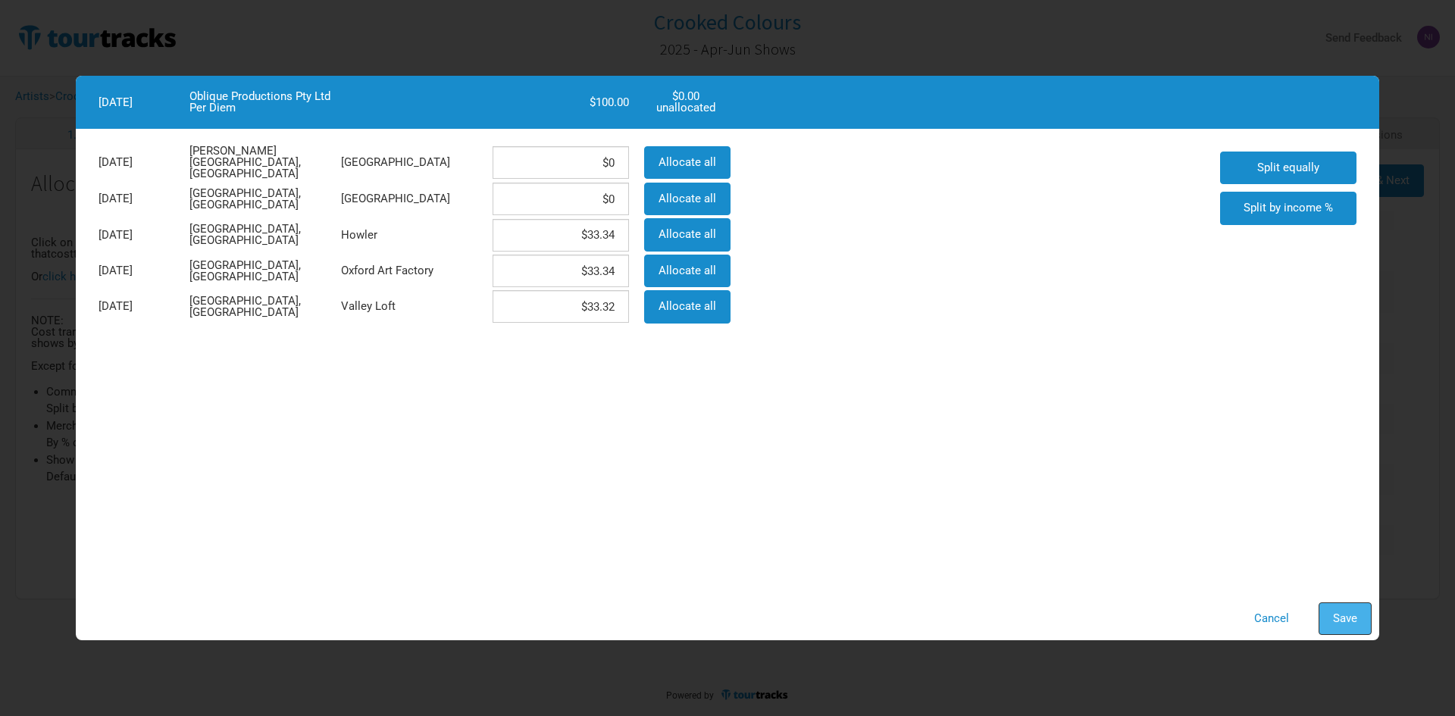
click at [1337, 617] on span "Save" at bounding box center [1345, 619] width 24 height 14
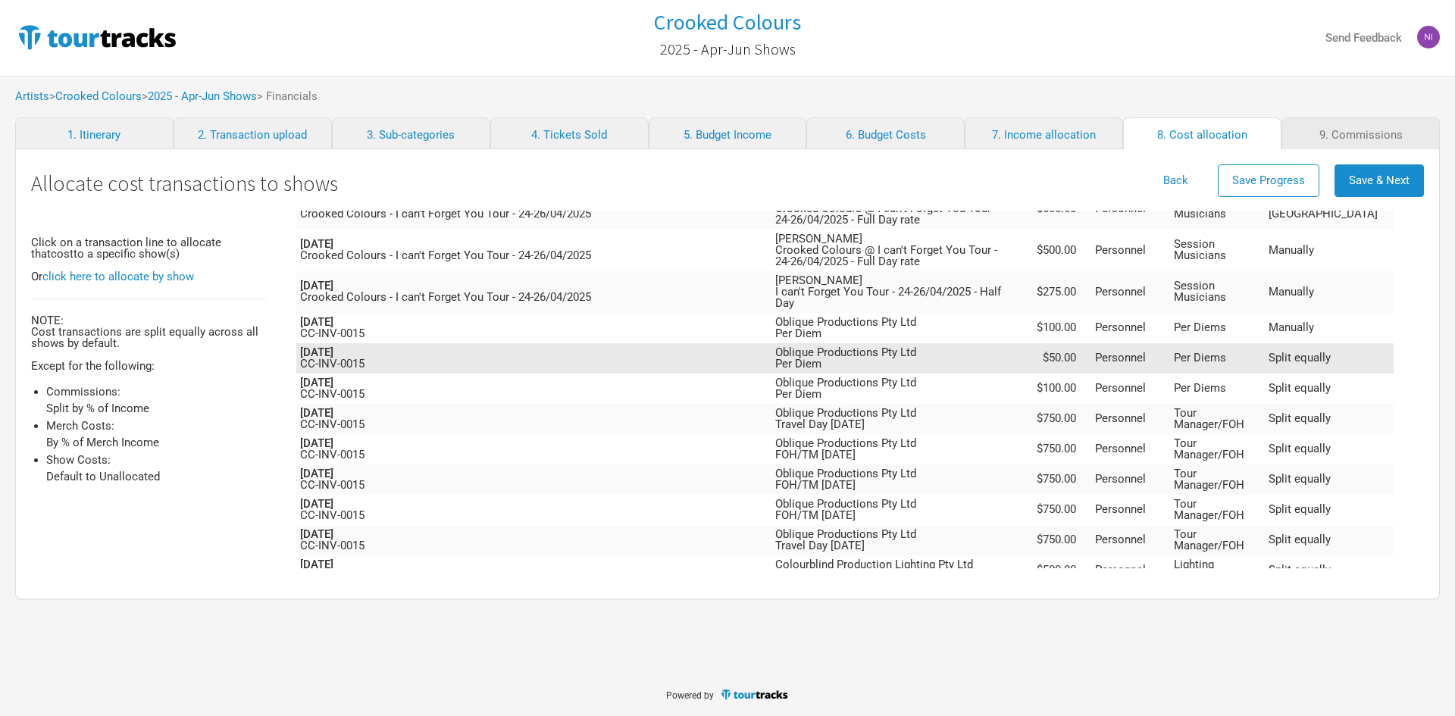
scroll to position [1402, 0]
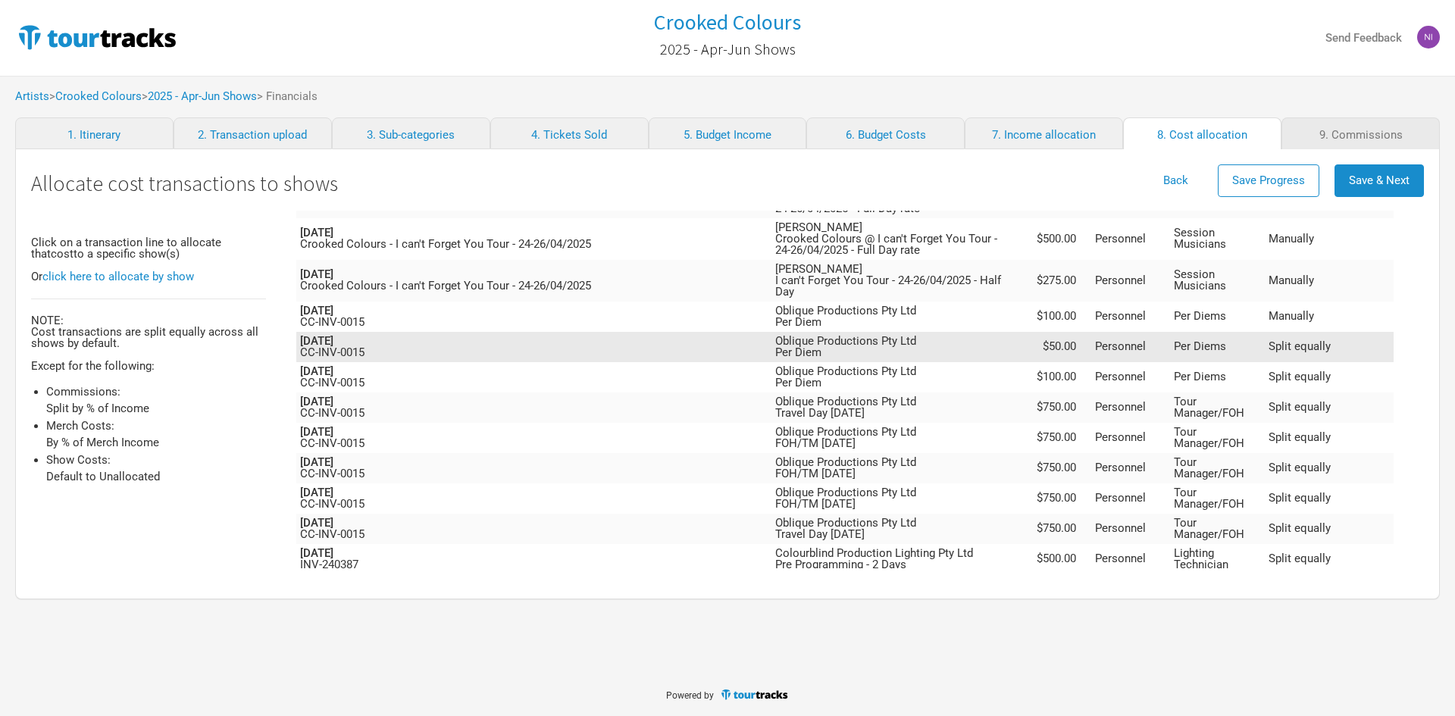
click at [1091, 332] on td "$50.00" at bounding box center [1057, 347] width 68 height 30
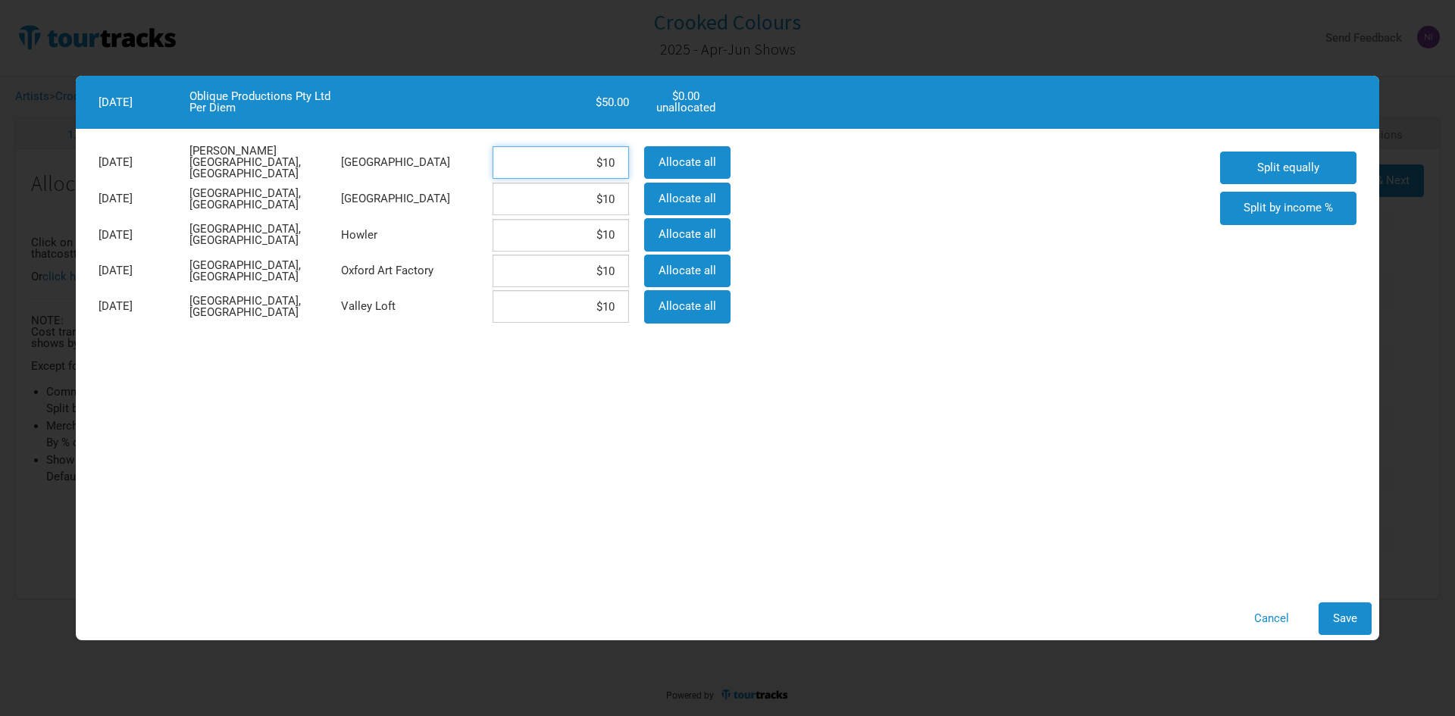
drag, startPoint x: 559, startPoint y: 171, endPoint x: 629, endPoint y: 170, distance: 70.5
click at [629, 170] on div "$10" at bounding box center [561, 163] width 152 height 36
click at [1350, 624] on span "Save" at bounding box center [1345, 619] width 24 height 14
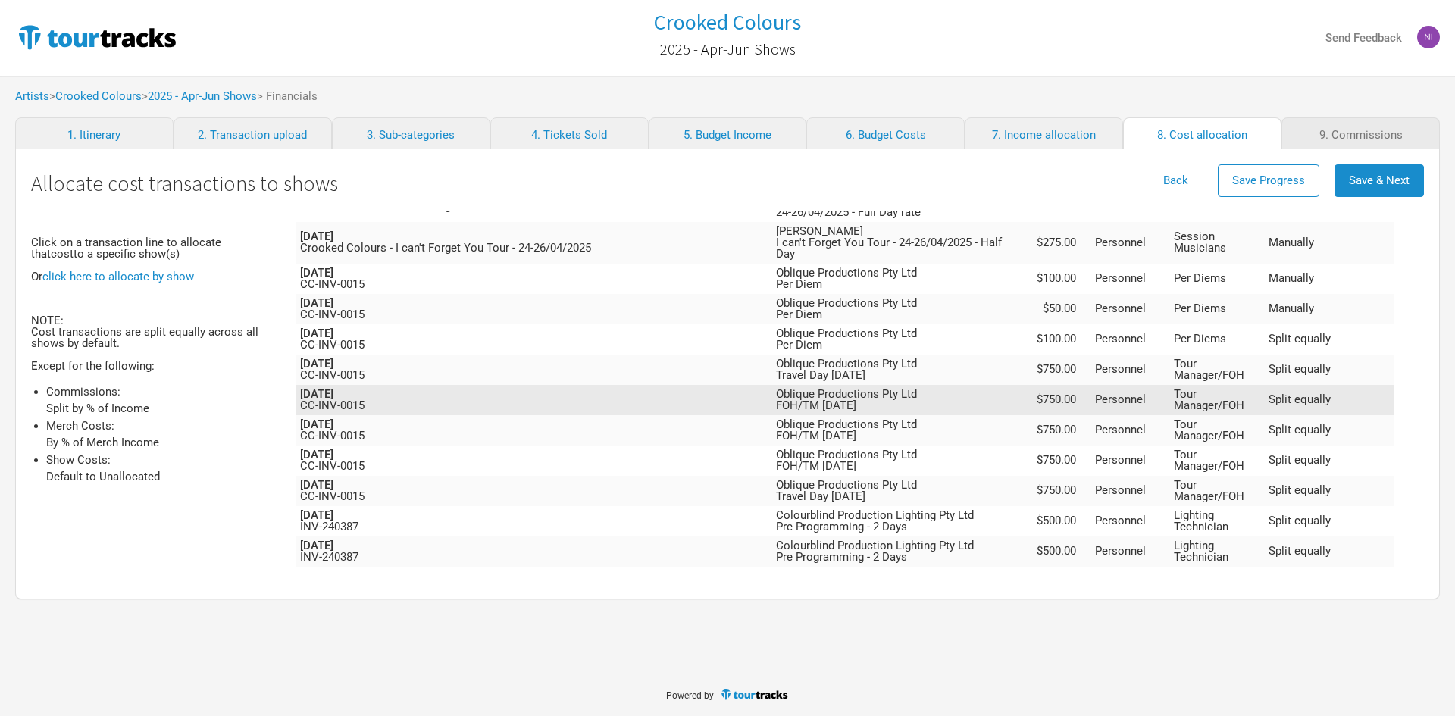
scroll to position [1478, 0]
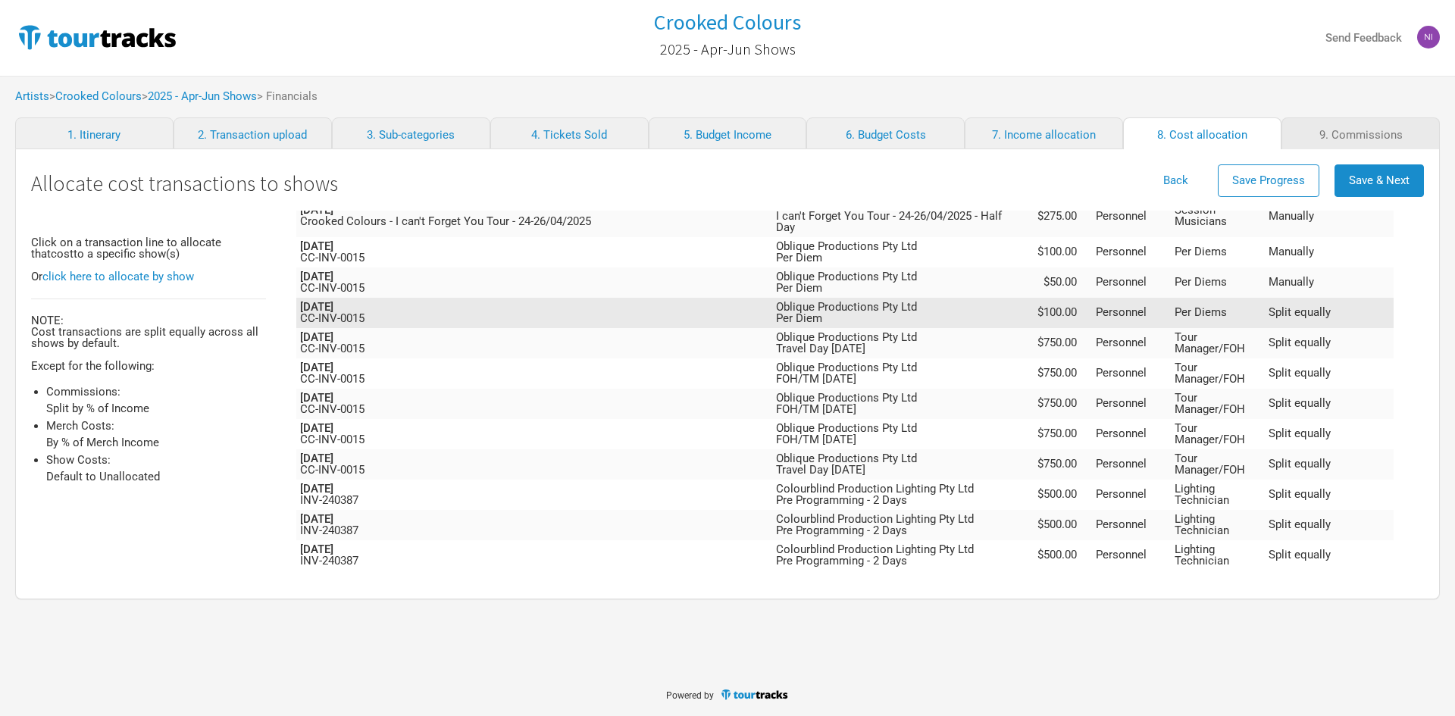
click at [1023, 298] on td "Oblique Productions Pty Ltd Per Diem" at bounding box center [897, 313] width 251 height 30
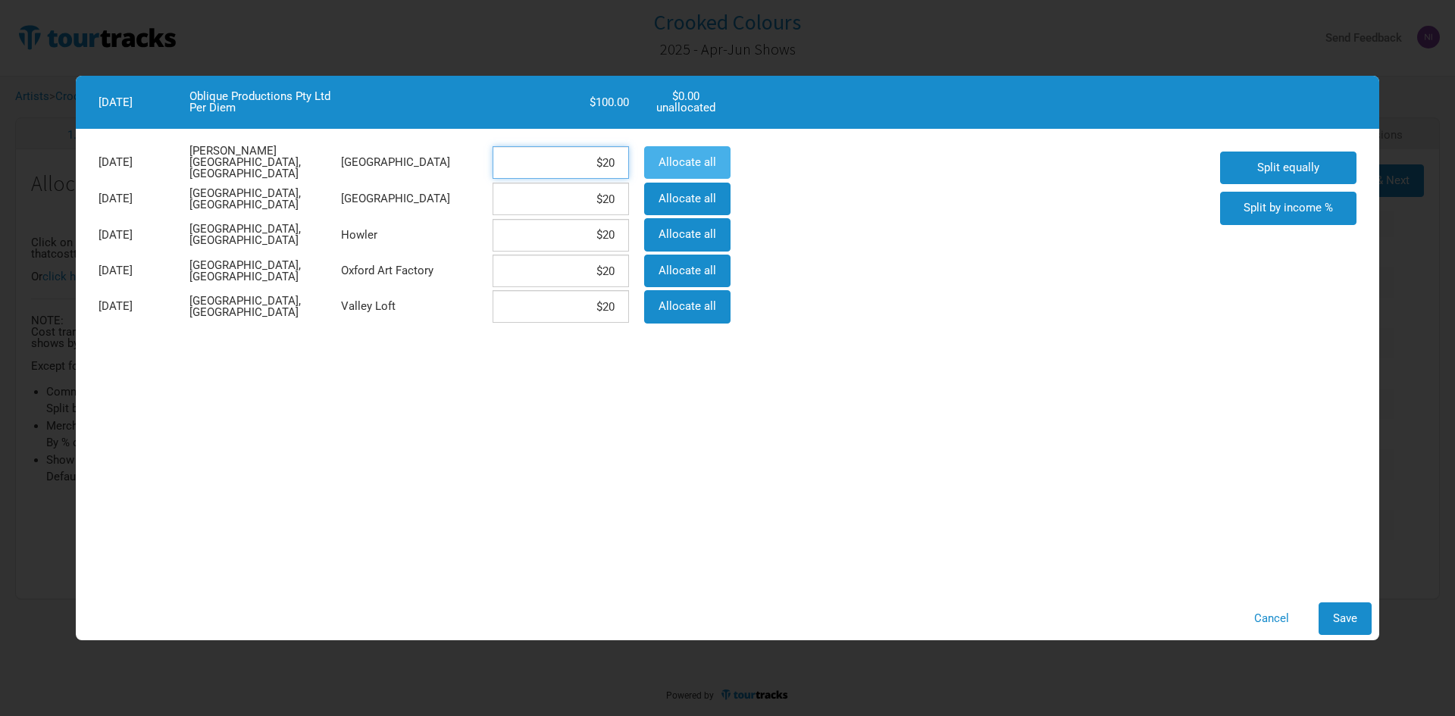
drag, startPoint x: 562, startPoint y: 165, endPoint x: 647, endPoint y: 164, distance: 85.6
click at [647, 165] on div "[DATE][GEOGRAPHIC_DATA][PERSON_NAME], [GEOGRAPHIC_DATA] $20 Allocate all" at bounding box center [413, 162] width 644 height 37
click at [572, 312] on input "$20" at bounding box center [561, 306] width 136 height 33
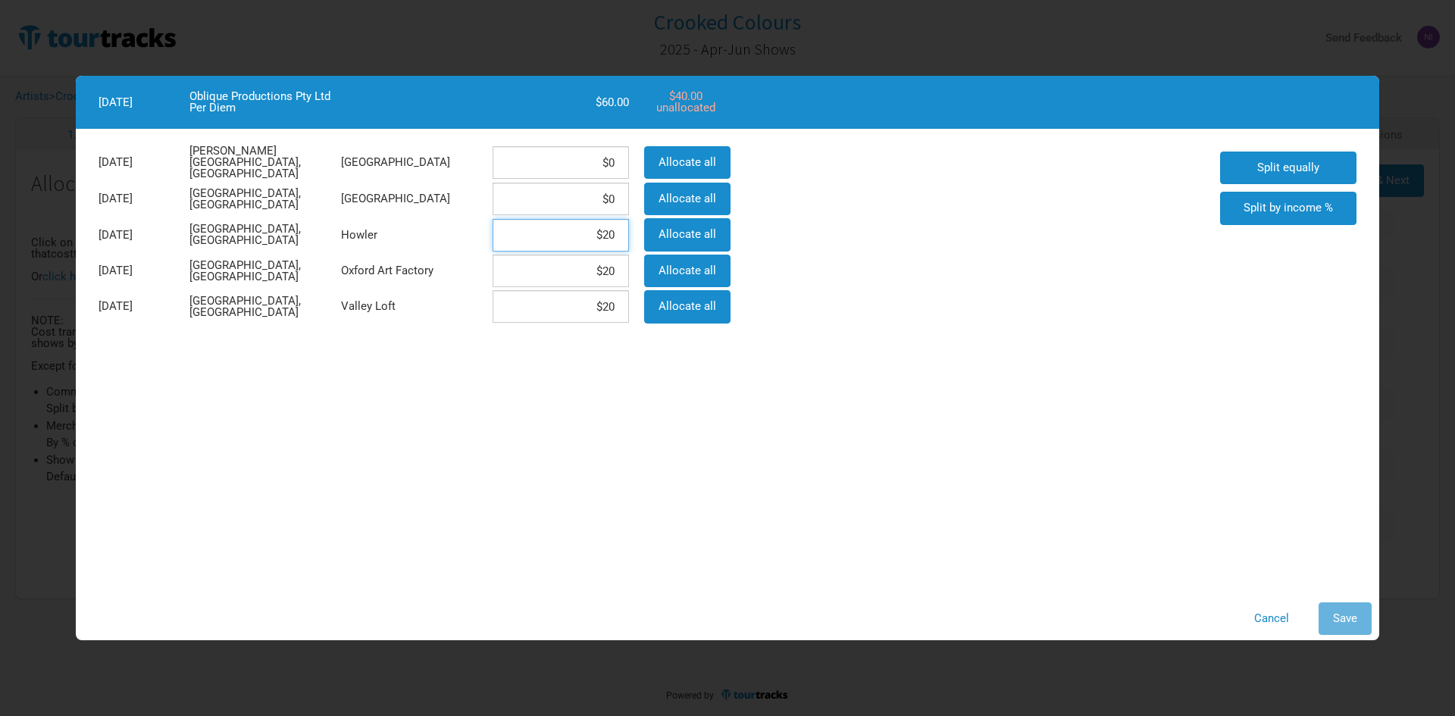
drag, startPoint x: 589, startPoint y: 234, endPoint x: 643, endPoint y: 226, distance: 55.2
click at [646, 225] on div "[DATE] [GEOGRAPHIC_DATA], [GEOGRAPHIC_DATA] Howler $20 Allocate all" at bounding box center [413, 235] width 644 height 36
click at [1357, 618] on button "Save" at bounding box center [1345, 618] width 53 height 33
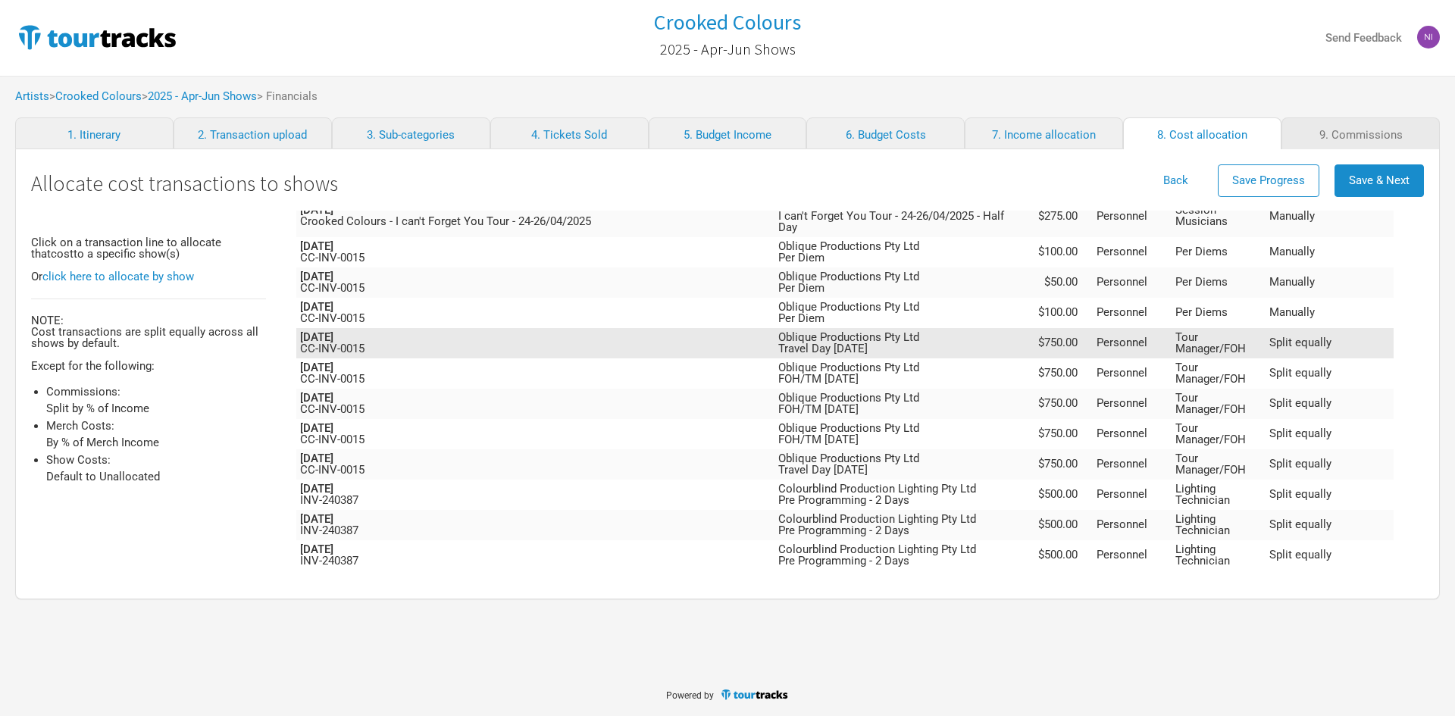
click at [1172, 328] on td "Personnel" at bounding box center [1132, 343] width 79 height 30
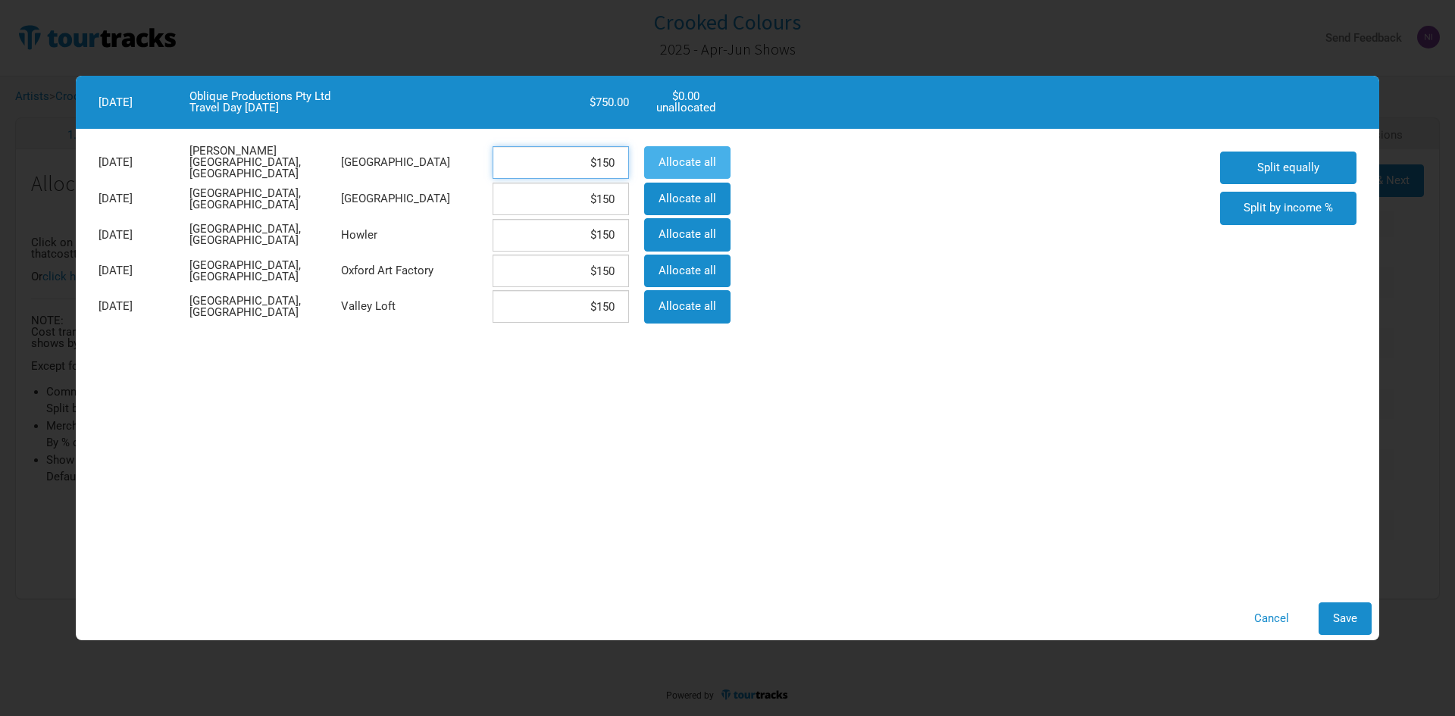
drag, startPoint x: 559, startPoint y: 164, endPoint x: 672, endPoint y: 152, distance: 113.5
click at [672, 152] on div "[DATE][GEOGRAPHIC_DATA][PERSON_NAME], [GEOGRAPHIC_DATA] $150 Allocate all" at bounding box center [413, 162] width 644 height 37
click at [1340, 630] on button "Save" at bounding box center [1345, 618] width 53 height 33
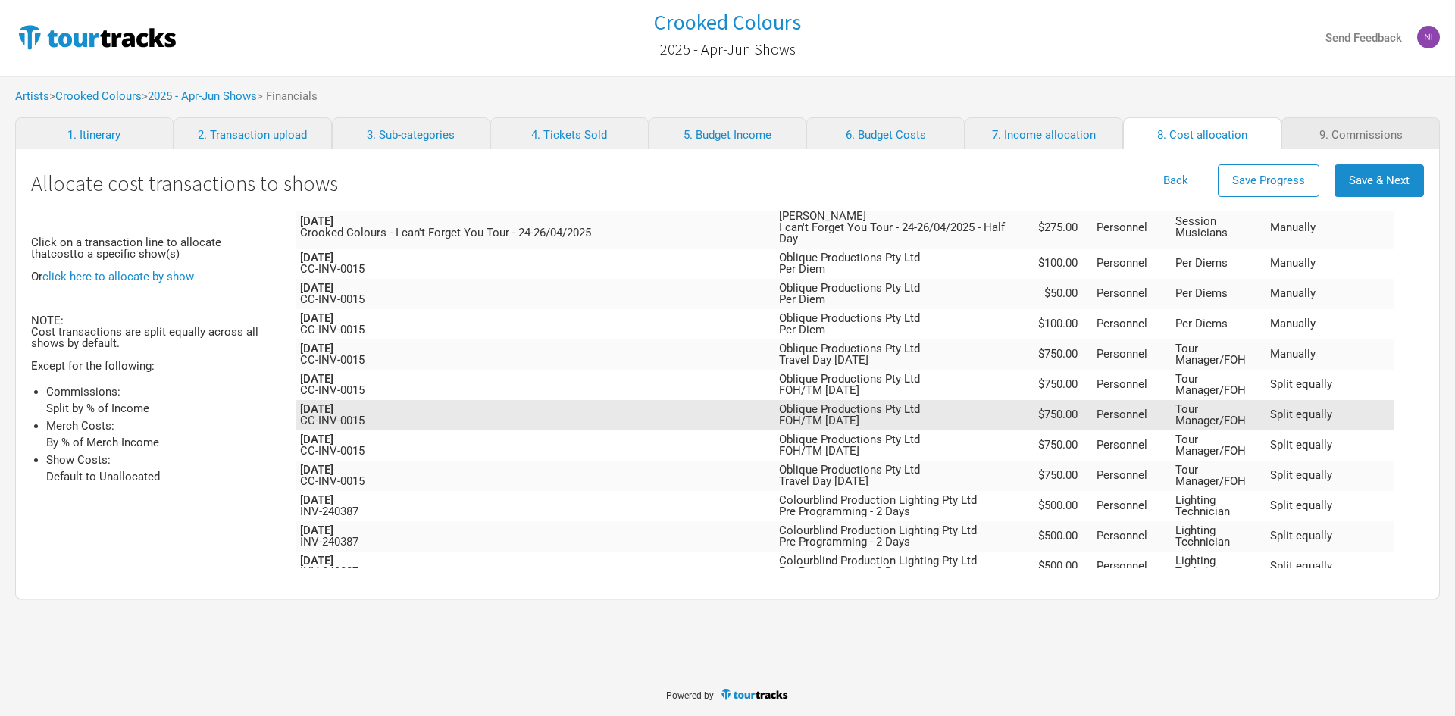
scroll to position [1500, 0]
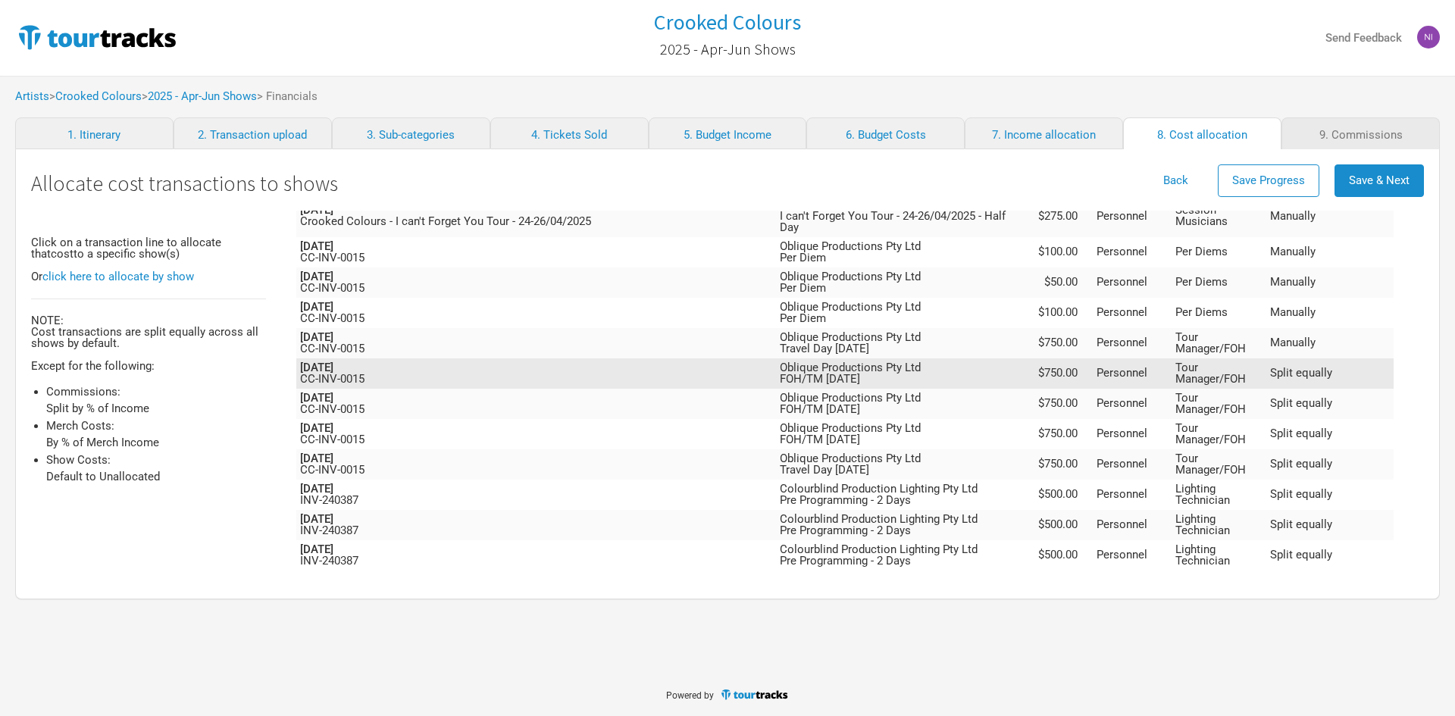
click at [1172, 358] on td "Personnel" at bounding box center [1132, 373] width 79 height 30
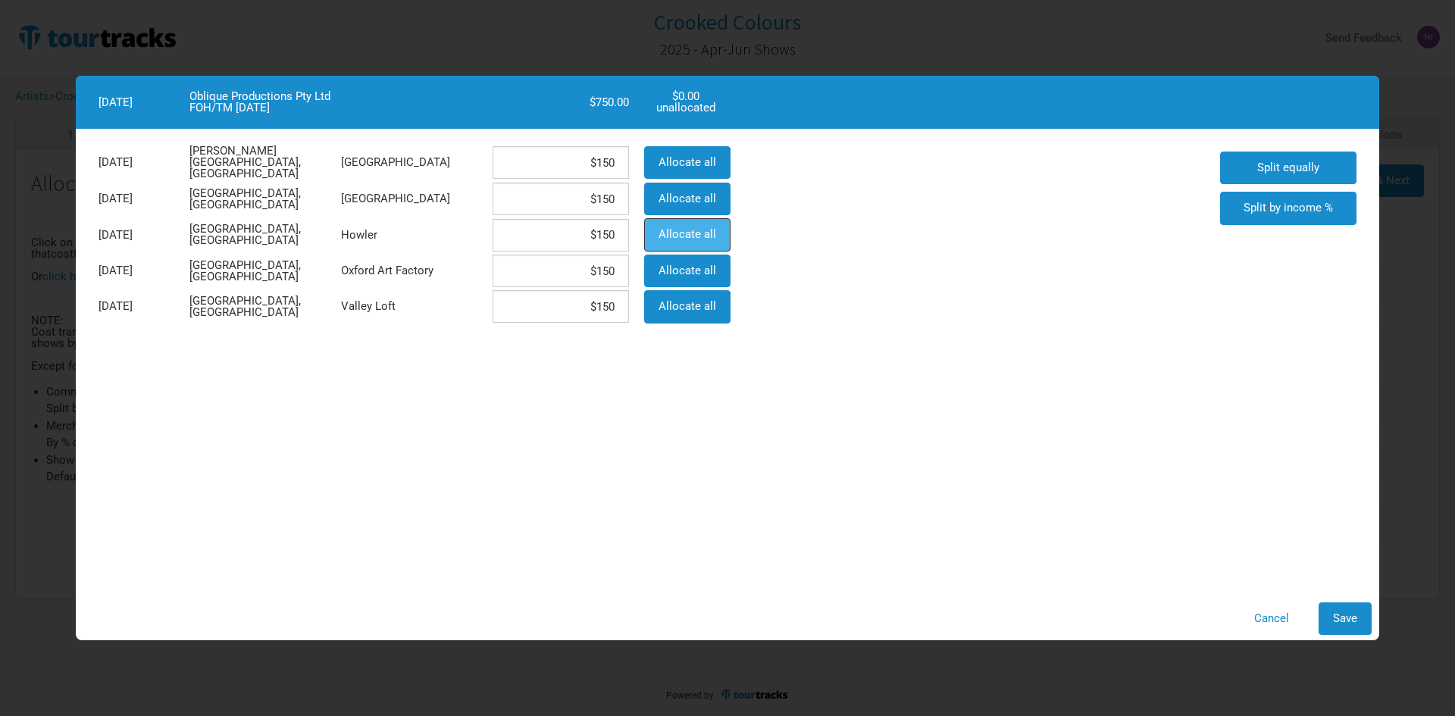
click at [665, 233] on span "Allocate all" at bounding box center [688, 234] width 58 height 14
click at [1355, 616] on span "Save" at bounding box center [1345, 619] width 24 height 14
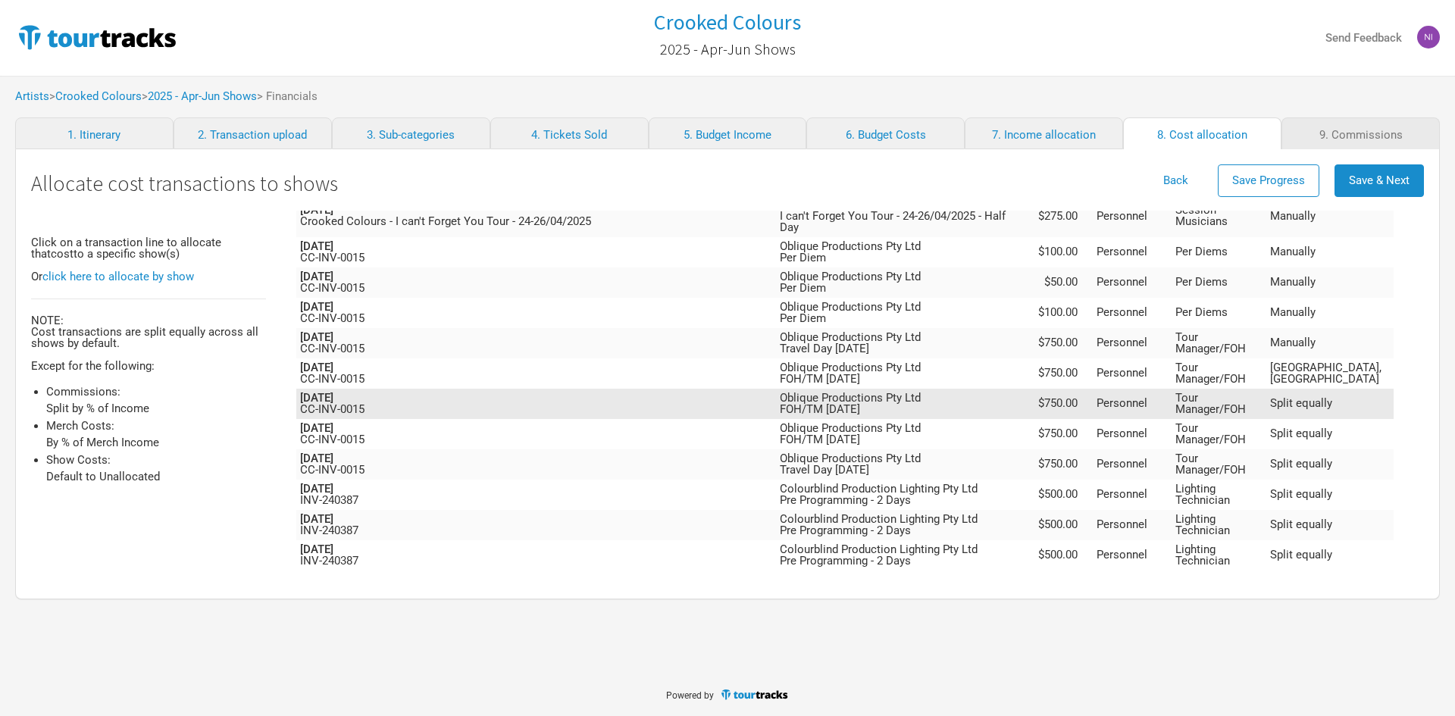
click at [1266, 389] on td "Tour Manager/FOH" at bounding box center [1219, 404] width 95 height 30
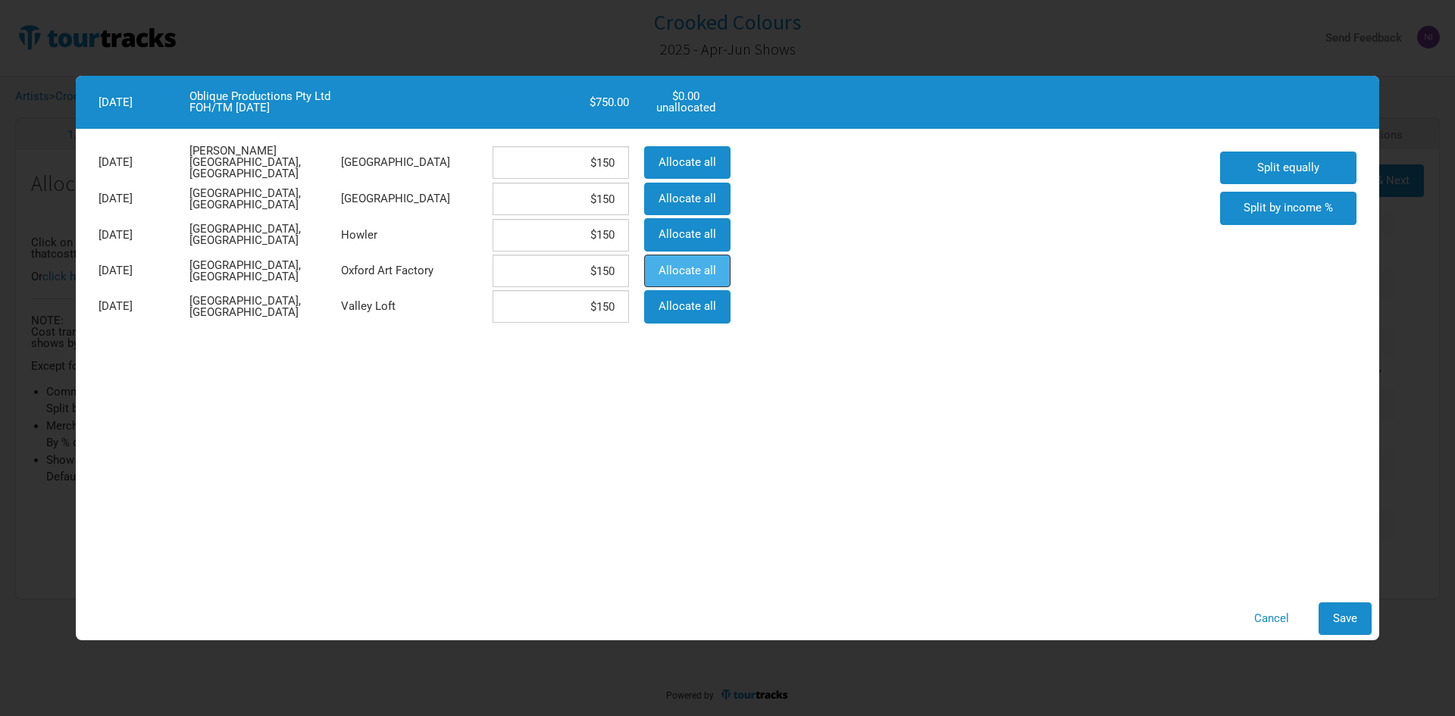
click at [680, 275] on span "Allocate all" at bounding box center [688, 271] width 58 height 14
click at [1350, 612] on button "Save" at bounding box center [1345, 618] width 53 height 33
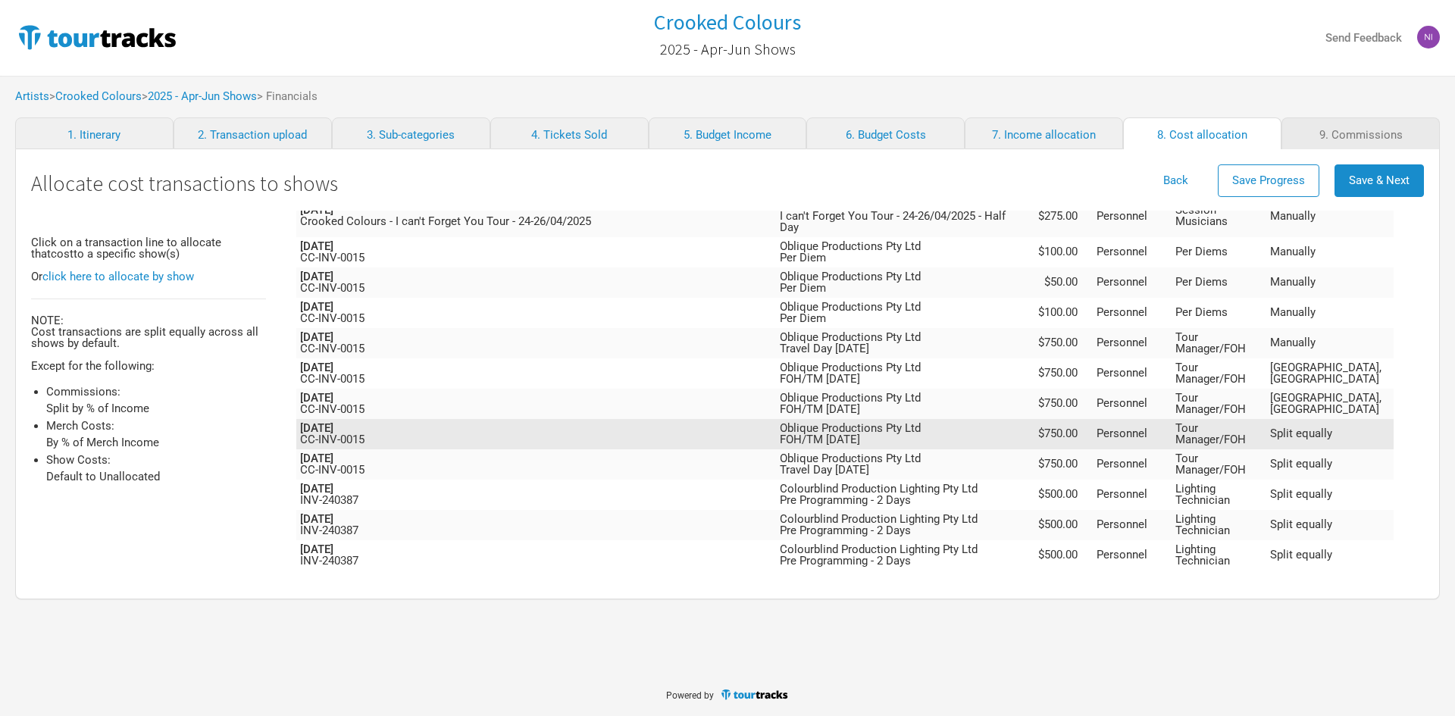
click at [1266, 419] on td "Tour Manager/FOH" at bounding box center [1219, 434] width 95 height 30
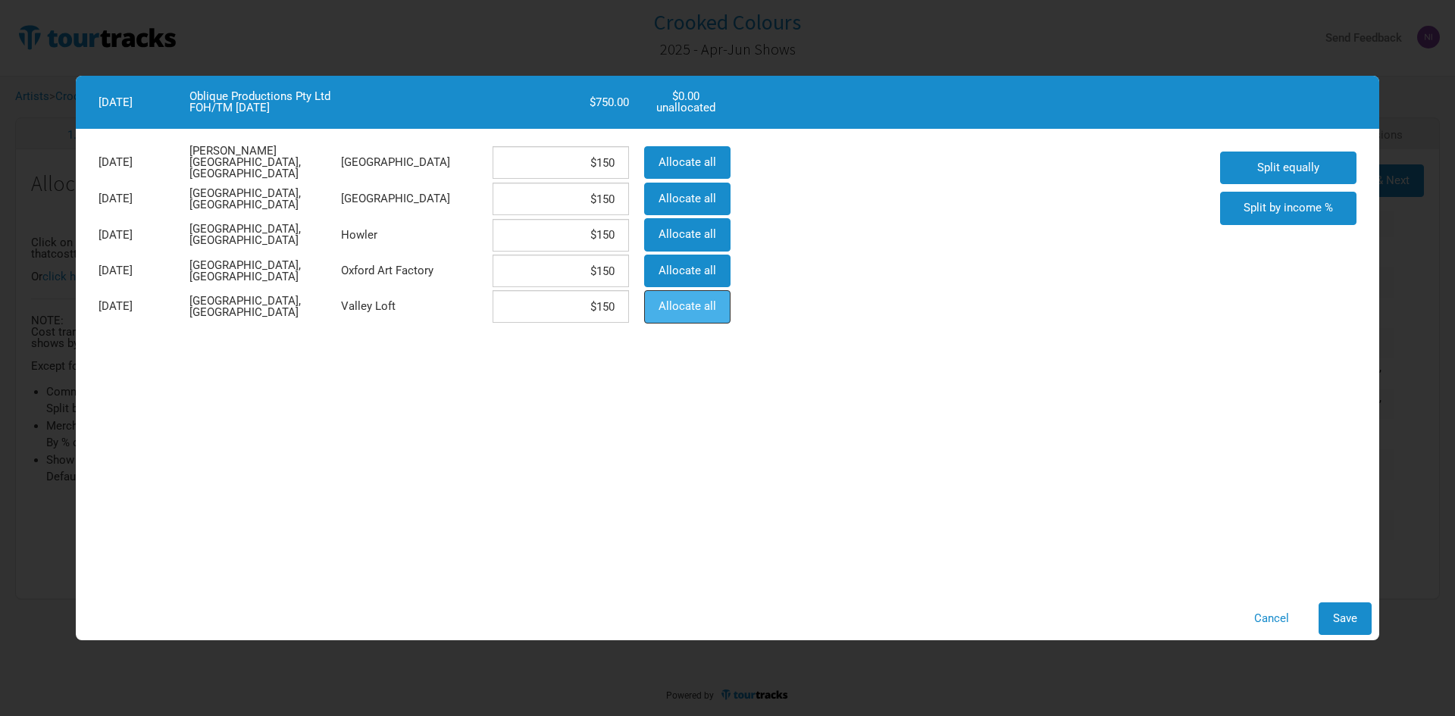
click at [653, 290] on button "Allocate all" at bounding box center [687, 306] width 86 height 33
click at [1333, 609] on button "Save" at bounding box center [1345, 618] width 53 height 33
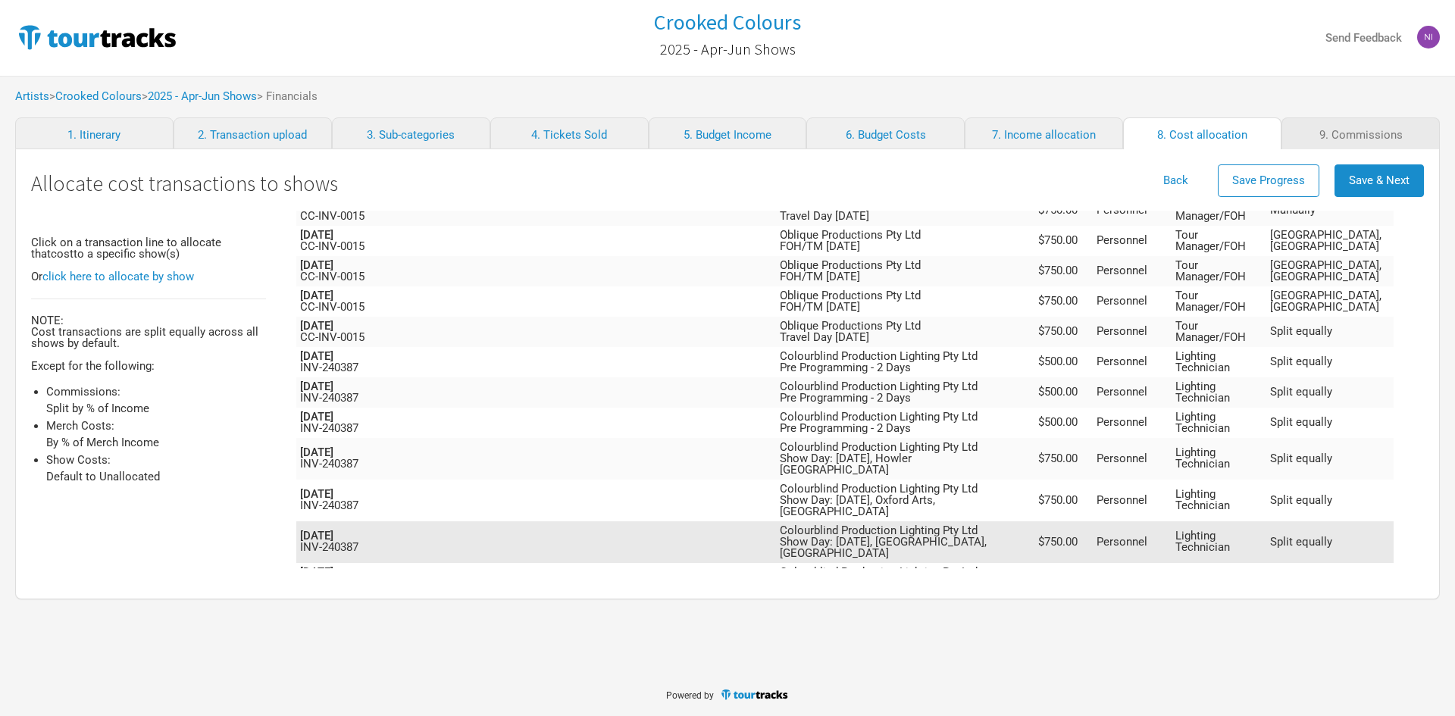
scroll to position [1652, 0]
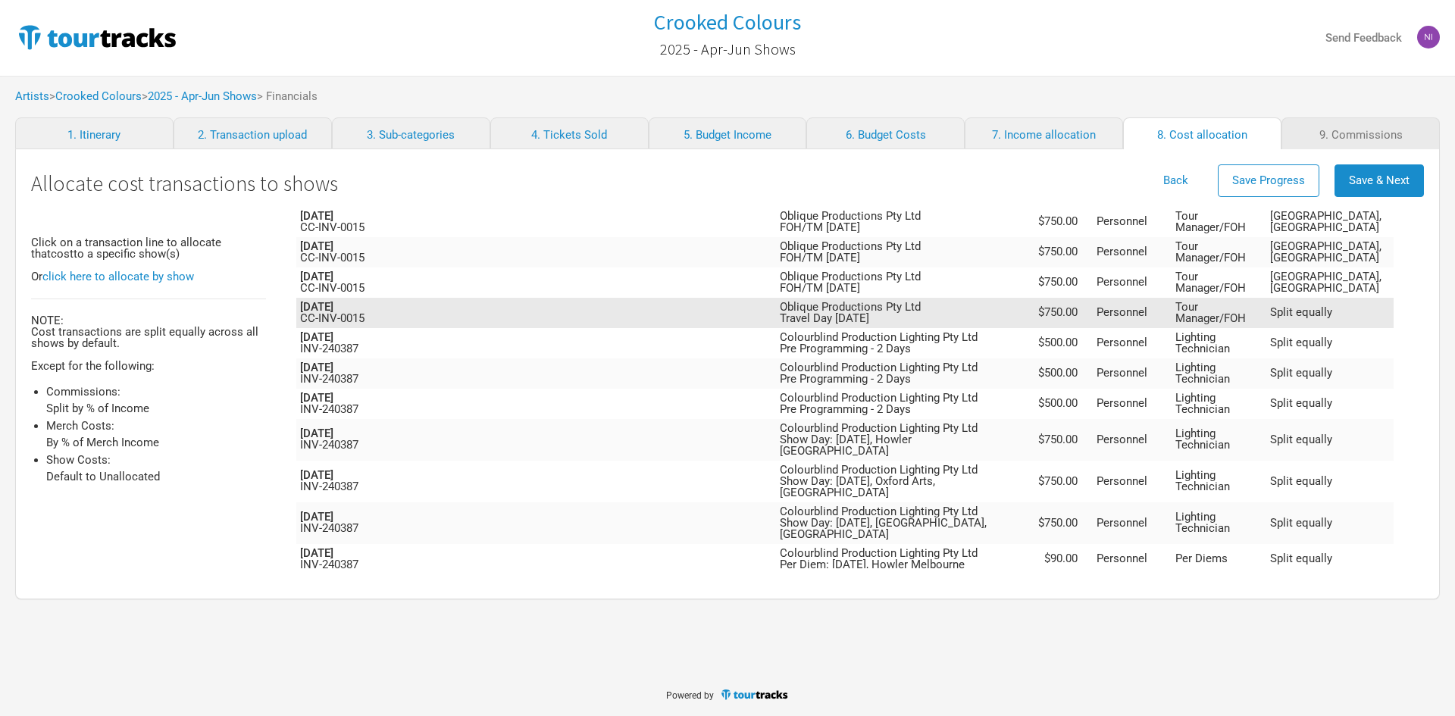
click at [1235, 298] on td "Tour Manager/FOH" at bounding box center [1219, 313] width 95 height 30
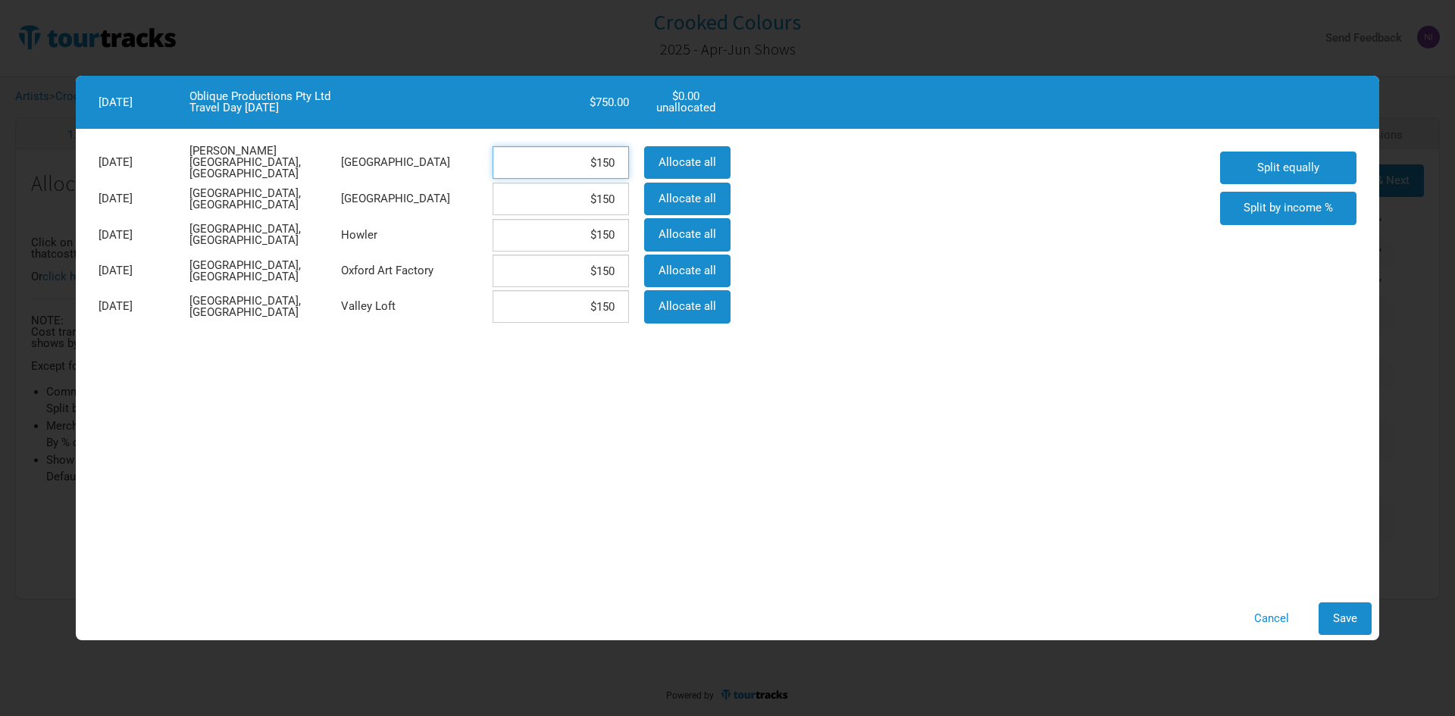
drag, startPoint x: 596, startPoint y: 166, endPoint x: 622, endPoint y: 165, distance: 25.8
click at [620, 165] on input "$150" at bounding box center [561, 162] width 136 height 33
click at [1350, 619] on span "Save" at bounding box center [1345, 619] width 24 height 14
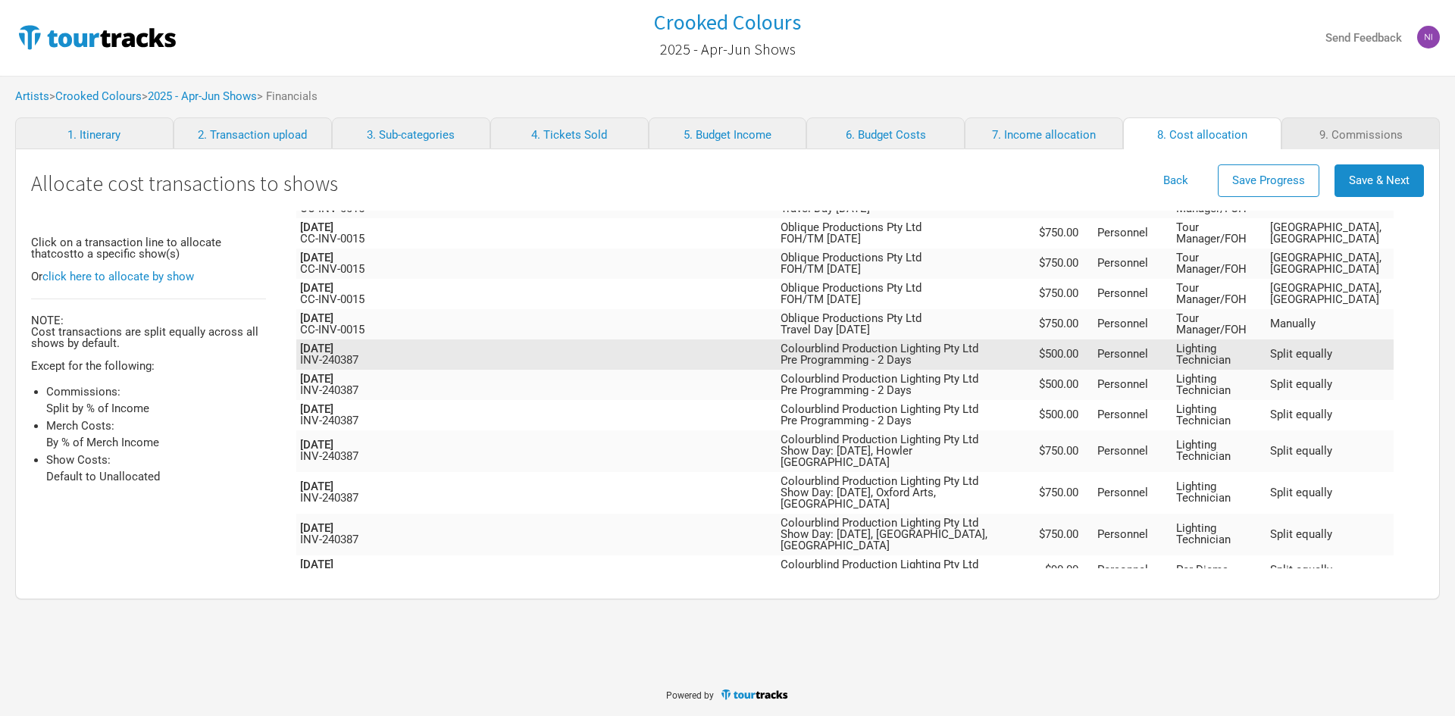
click at [1241, 339] on td "Lighting Technician" at bounding box center [1219, 354] width 95 height 30
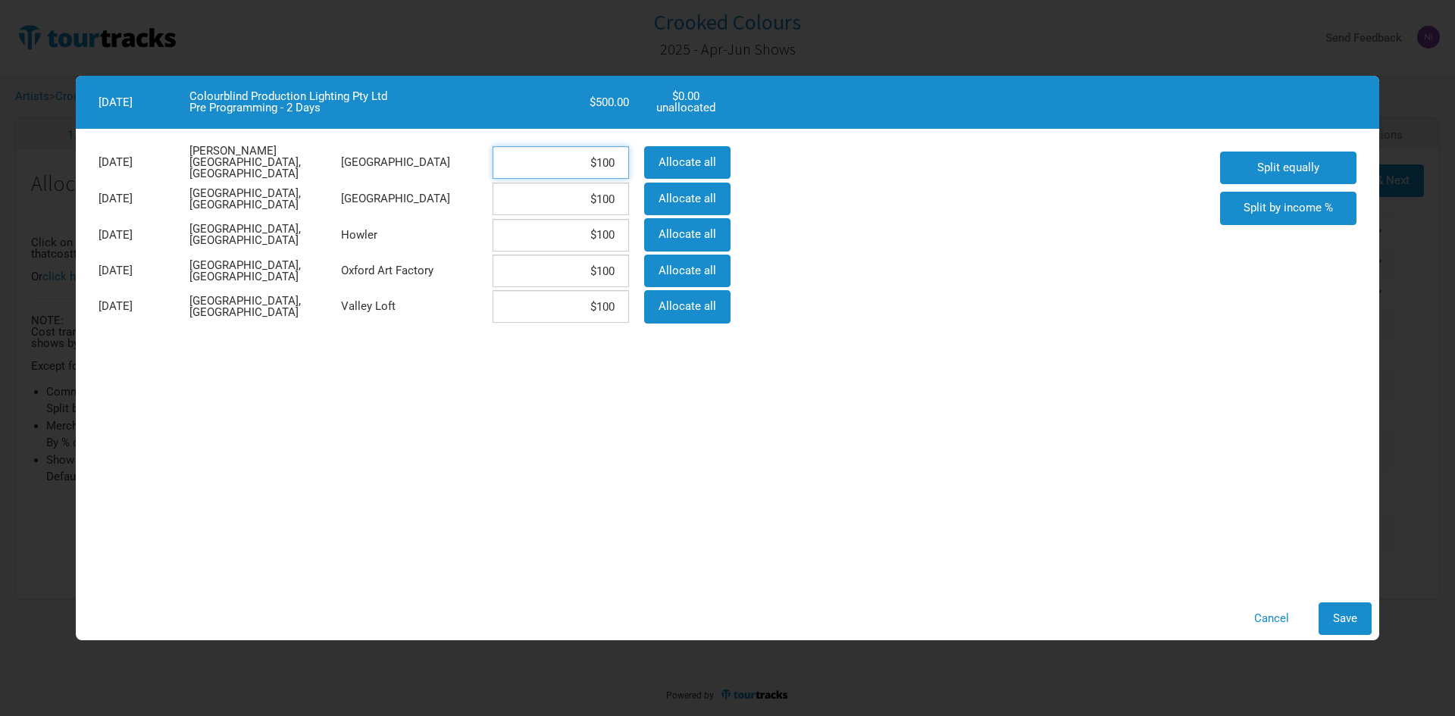
drag, startPoint x: 570, startPoint y: 158, endPoint x: 637, endPoint y: 158, distance: 67.4
click at [637, 158] on div "[DATE][GEOGRAPHIC_DATA][PERSON_NAME], [GEOGRAPHIC_DATA] $100 Allocate all" at bounding box center [413, 162] width 644 height 37
drag, startPoint x: 566, startPoint y: 236, endPoint x: 637, endPoint y: 233, distance: 70.5
click at [637, 233] on div "[DATE] [GEOGRAPHIC_DATA], [GEOGRAPHIC_DATA] Howler $166.67 Allocate all" at bounding box center [413, 235] width 644 height 36
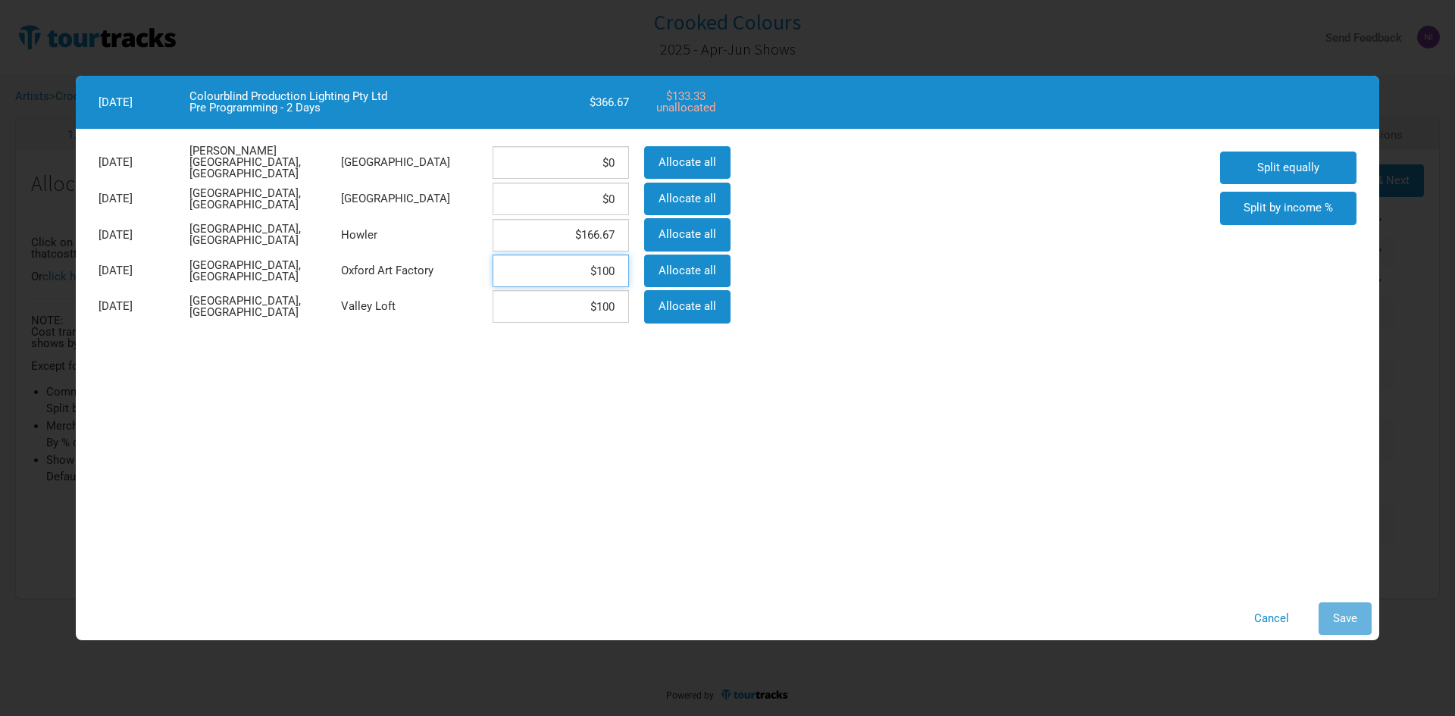
drag, startPoint x: 549, startPoint y: 264, endPoint x: 617, endPoint y: 264, distance: 68.2
click at [617, 264] on input "$100" at bounding box center [561, 271] width 136 height 33
paste input "66.67"
drag, startPoint x: 574, startPoint y: 310, endPoint x: 643, endPoint y: 305, distance: 69.2
click at [639, 305] on div "[DATE] [GEOGRAPHIC_DATA], [GEOGRAPHIC_DATA] Loft $100 Allocate all" at bounding box center [413, 307] width 644 height 36
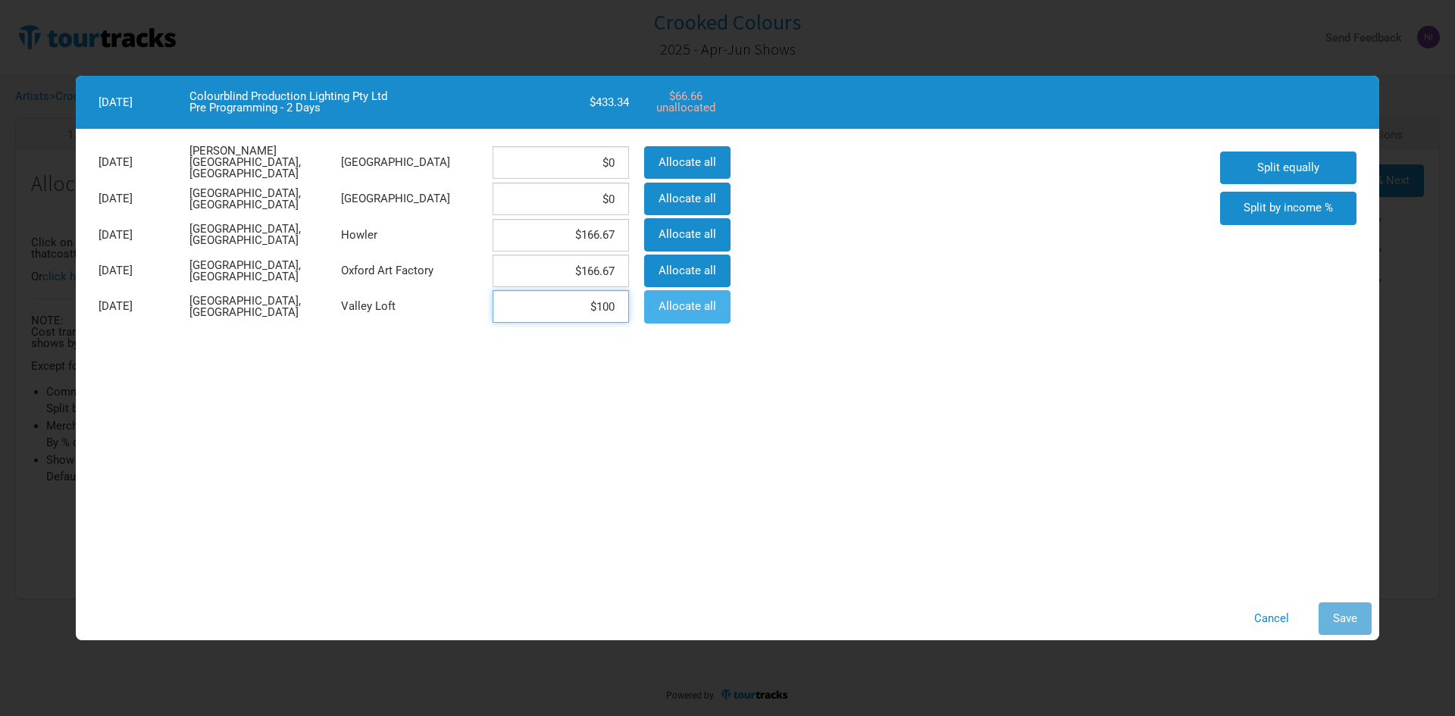
paste input "66.67"
click at [1350, 599] on div "Cancel Save" at bounding box center [727, 619] width 1303 height 48
click at [1352, 616] on span "Save" at bounding box center [1345, 619] width 24 height 14
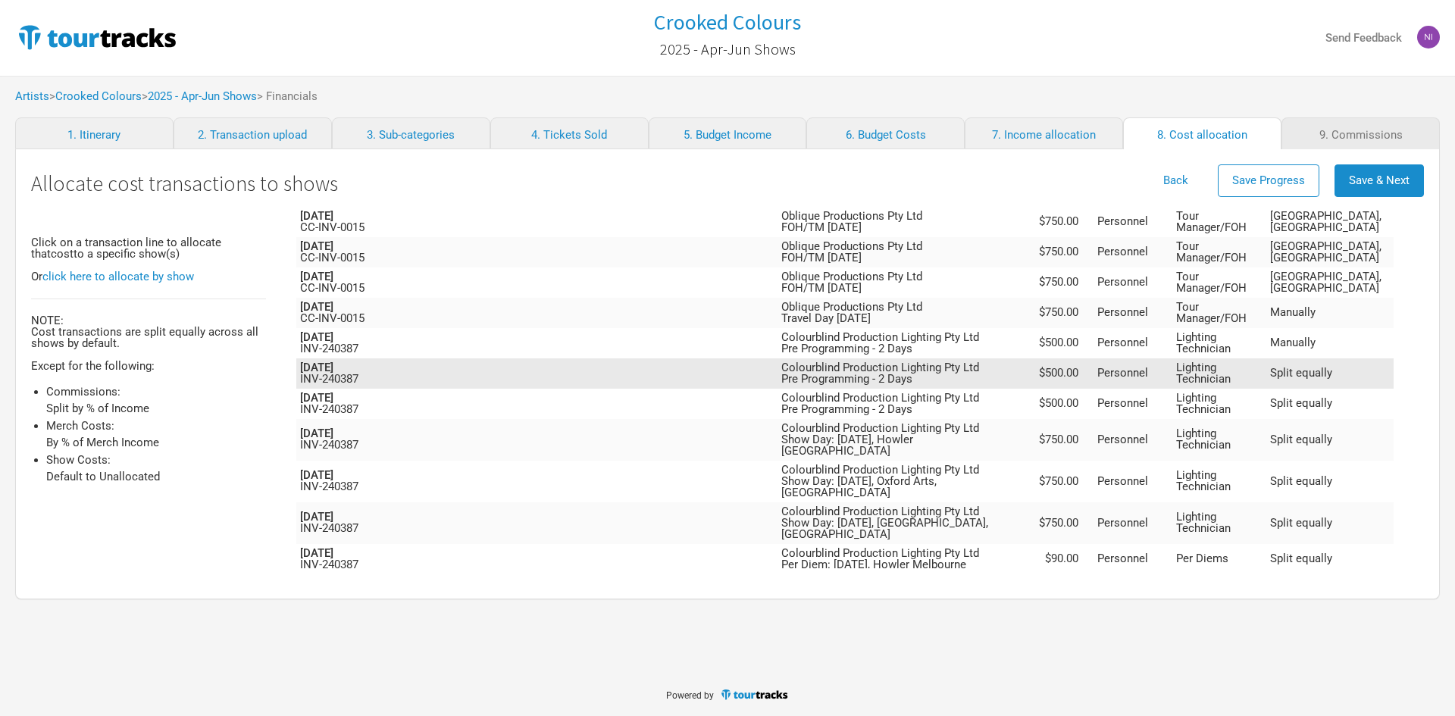
click at [1250, 358] on td "Lighting Technician" at bounding box center [1219, 373] width 95 height 30
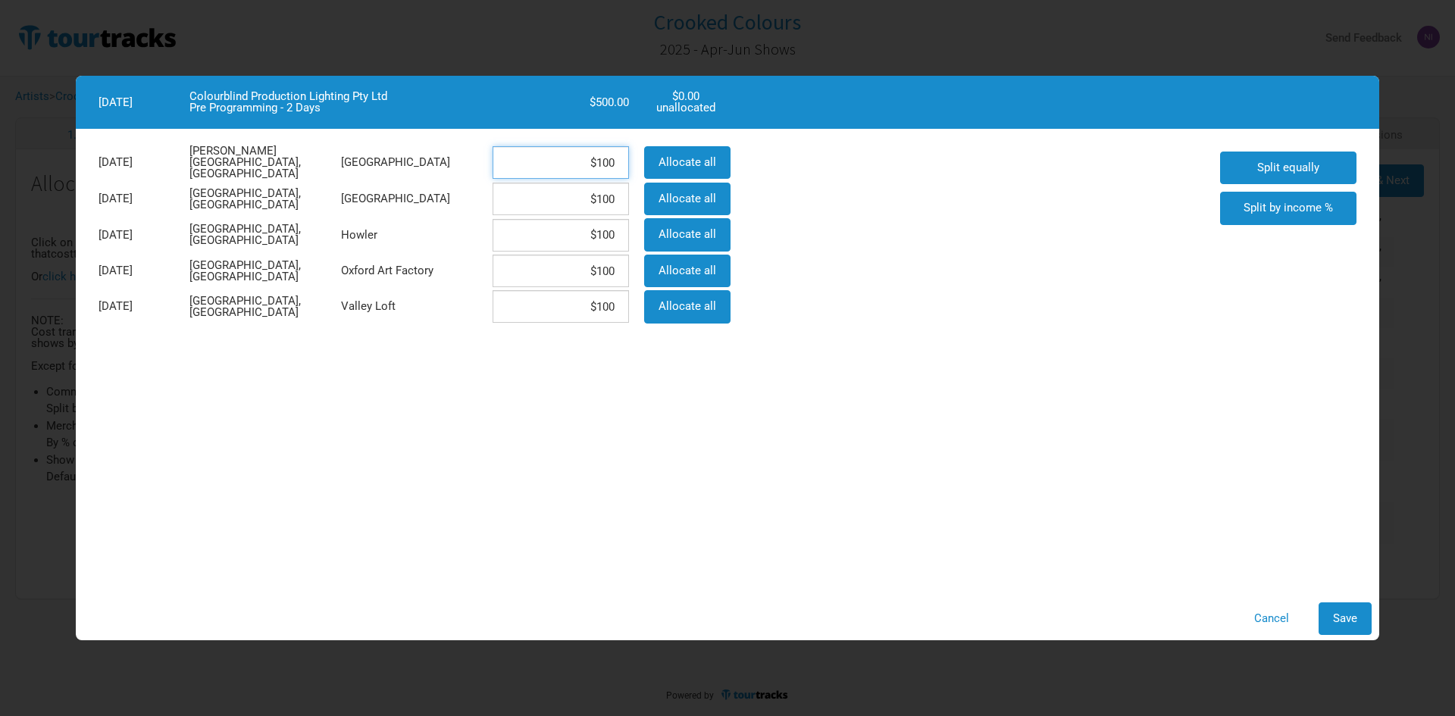
drag, startPoint x: 547, startPoint y: 167, endPoint x: 640, endPoint y: 161, distance: 92.7
click at [640, 161] on div "[DATE][GEOGRAPHIC_DATA][PERSON_NAME], [GEOGRAPHIC_DATA] $100 Allocate all" at bounding box center [413, 162] width 644 height 37
paste input "66.67"
drag, startPoint x: 562, startPoint y: 274, endPoint x: 643, endPoint y: 260, distance: 83.1
click at [643, 260] on div "[DATE] [GEOGRAPHIC_DATA], [GEOGRAPHIC_DATA] Oxford Art Factory $100 Allocate all" at bounding box center [413, 271] width 644 height 36
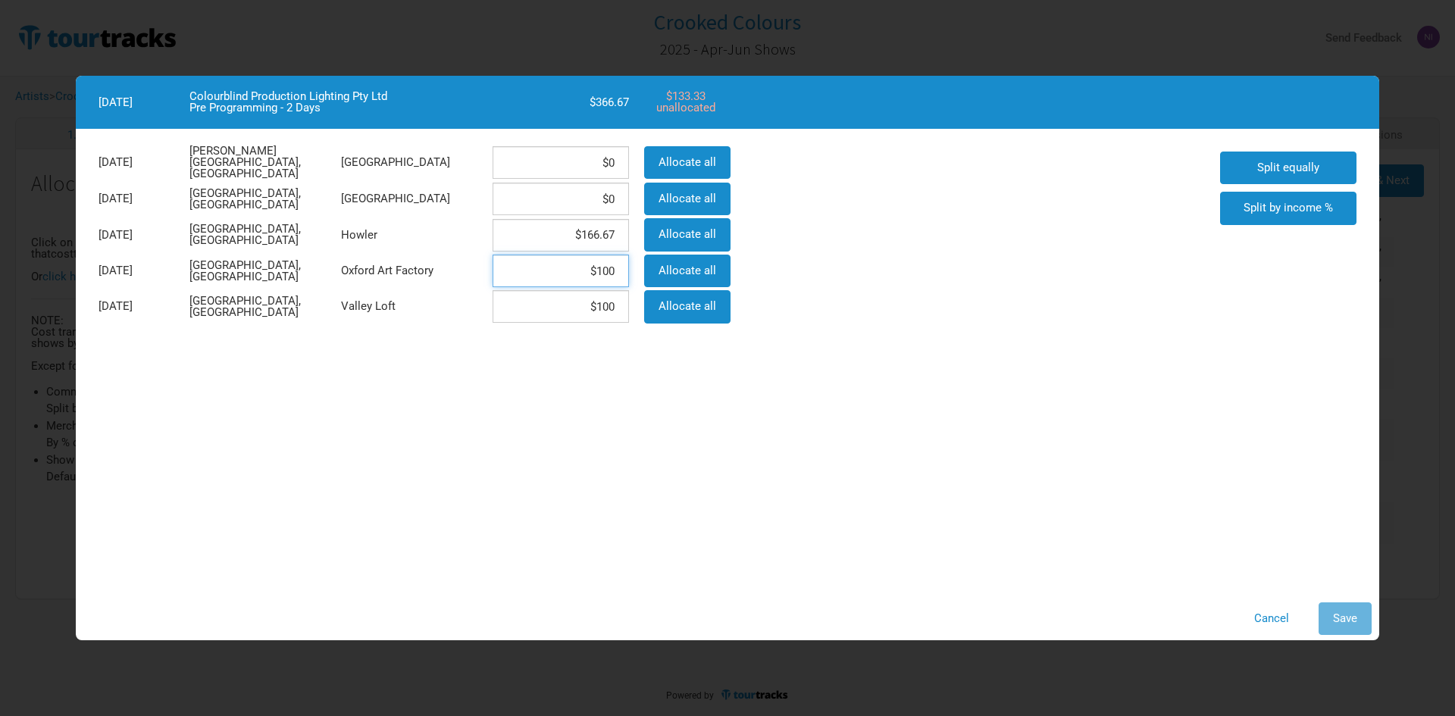
paste input "66.67"
drag, startPoint x: 593, startPoint y: 303, endPoint x: 649, endPoint y: 303, distance: 56.1
click at [649, 303] on div "[DATE] [GEOGRAPHIC_DATA], [GEOGRAPHIC_DATA] Loft $100 Allocate all" at bounding box center [413, 307] width 644 height 36
paste input "66.67"
click at [1330, 602] on div "Cancel Save" at bounding box center [727, 619] width 1303 height 48
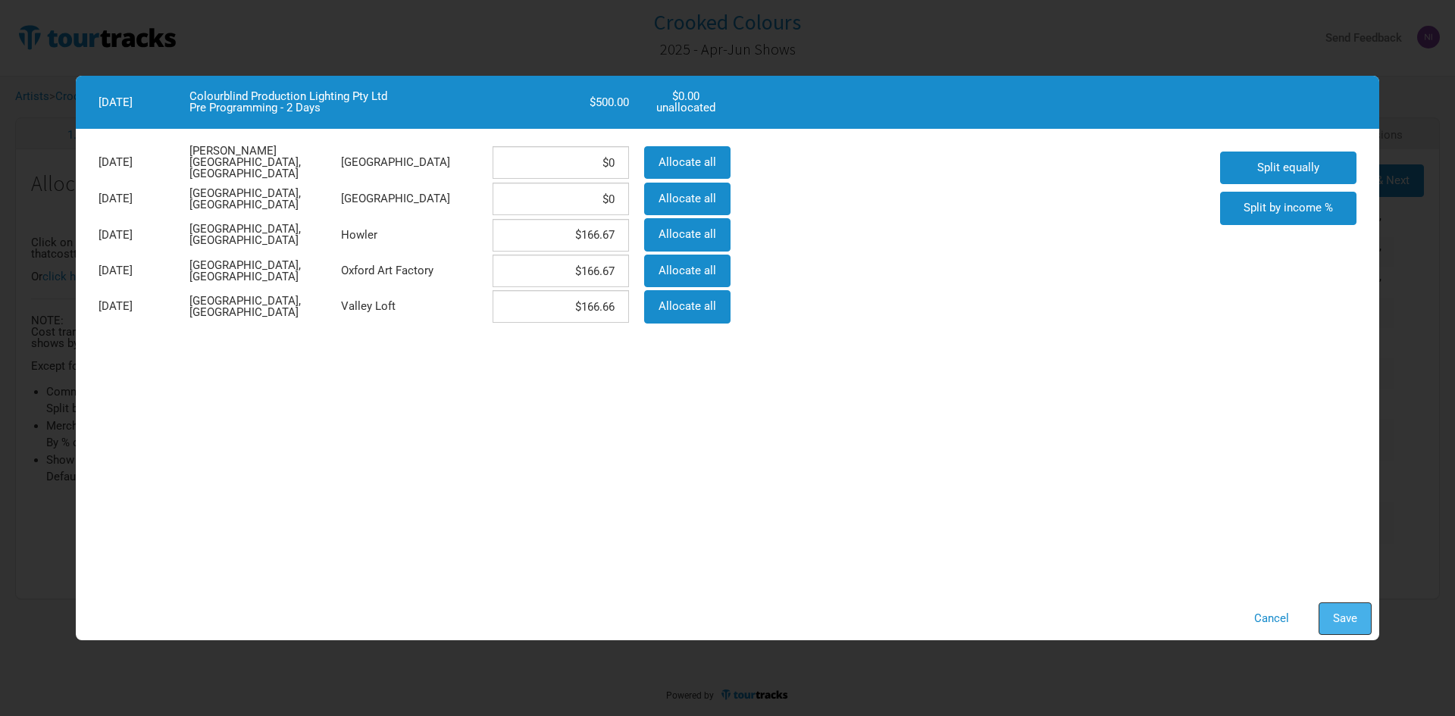
click at [1331, 605] on button "Save" at bounding box center [1345, 618] width 53 height 33
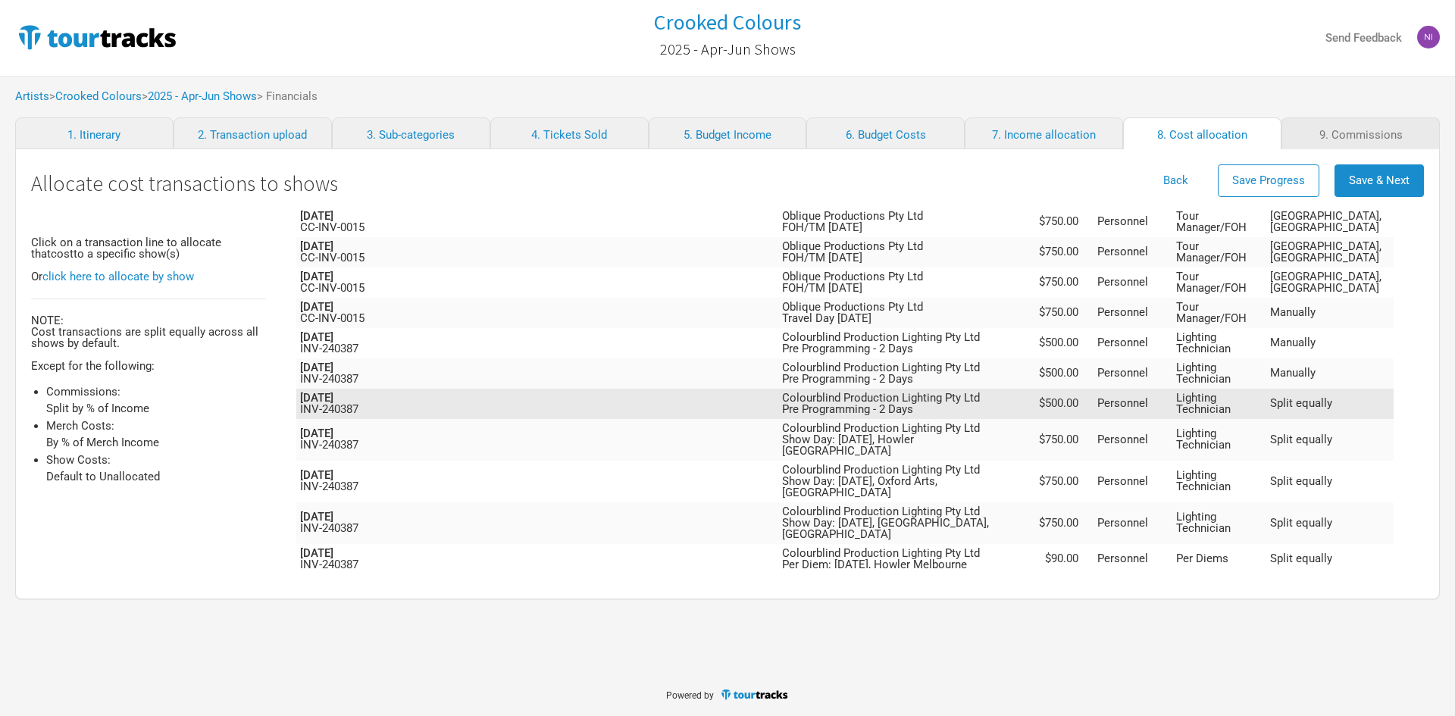
click at [1172, 389] on td "Personnel" at bounding box center [1133, 404] width 79 height 30
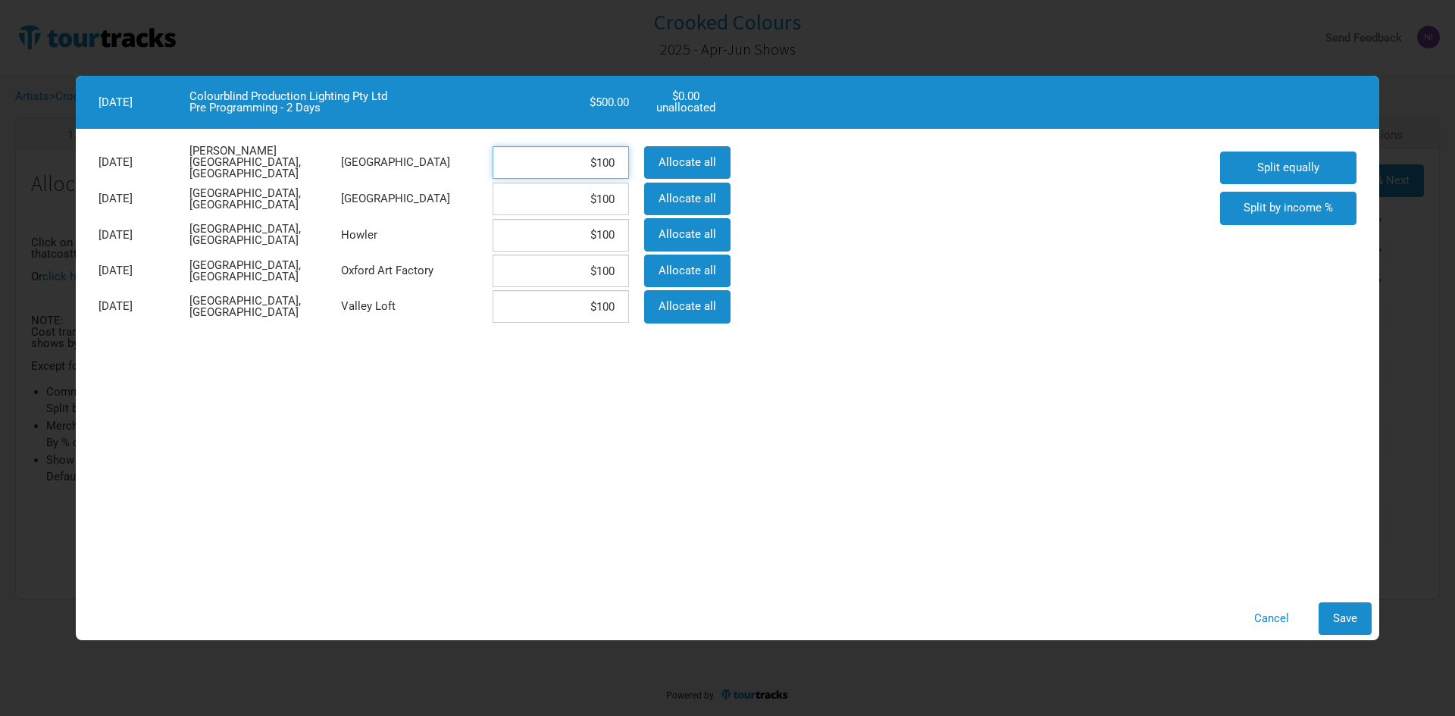
drag, startPoint x: 588, startPoint y: 167, endPoint x: 616, endPoint y: 165, distance: 28.1
click at [616, 165] on input "$100" at bounding box center [561, 162] width 136 height 33
drag, startPoint x: 568, startPoint y: 208, endPoint x: 650, endPoint y: 196, distance: 83.4
click at [650, 196] on div "[DATE] [GEOGRAPHIC_DATA], [GEOGRAPHIC_DATA] [GEOGRAPHIC_DATA] $100 Allocate all" at bounding box center [413, 199] width 644 height 36
drag, startPoint x: 563, startPoint y: 226, endPoint x: 624, endPoint y: 226, distance: 61.4
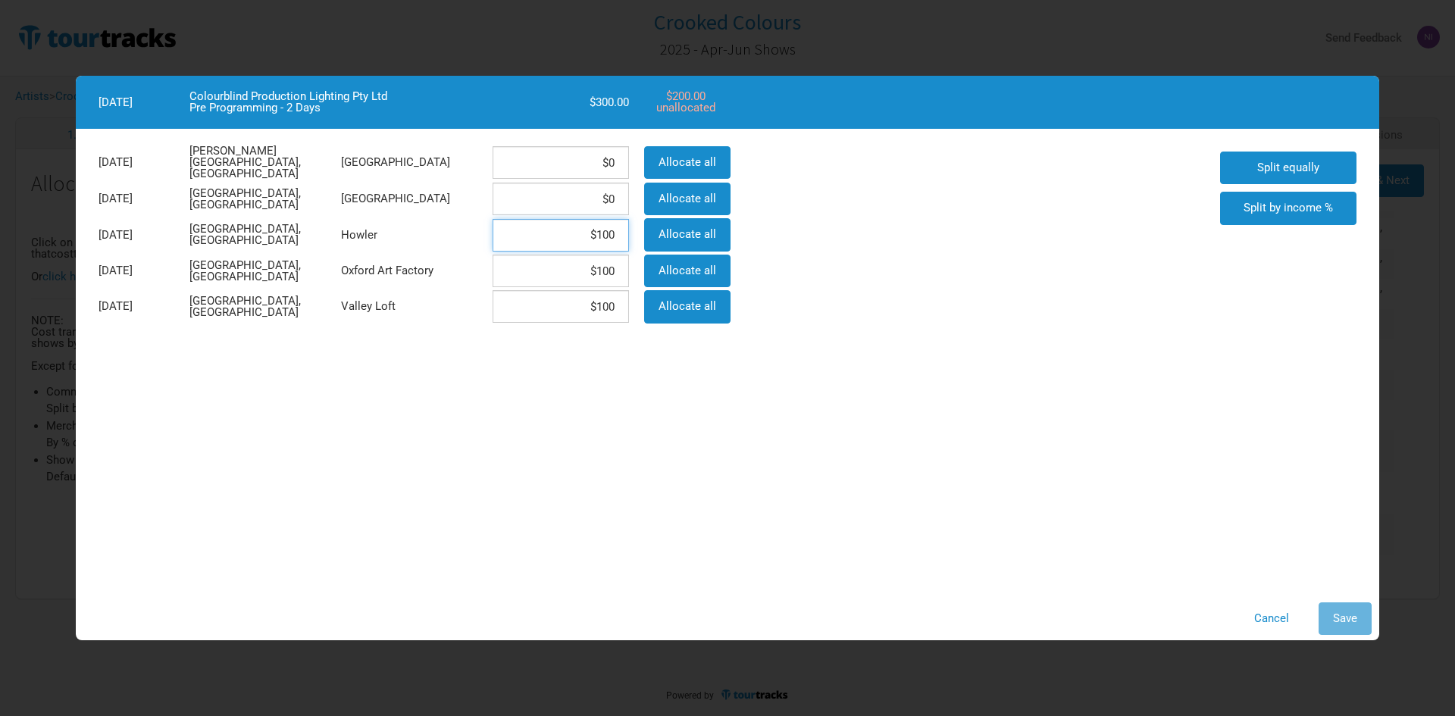
click at [624, 226] on input "$100" at bounding box center [561, 235] width 136 height 33
paste input "66.67"
drag, startPoint x: 566, startPoint y: 272, endPoint x: 627, endPoint y: 269, distance: 60.7
click at [627, 269] on input "$100" at bounding box center [561, 271] width 136 height 33
paste input "66.67"
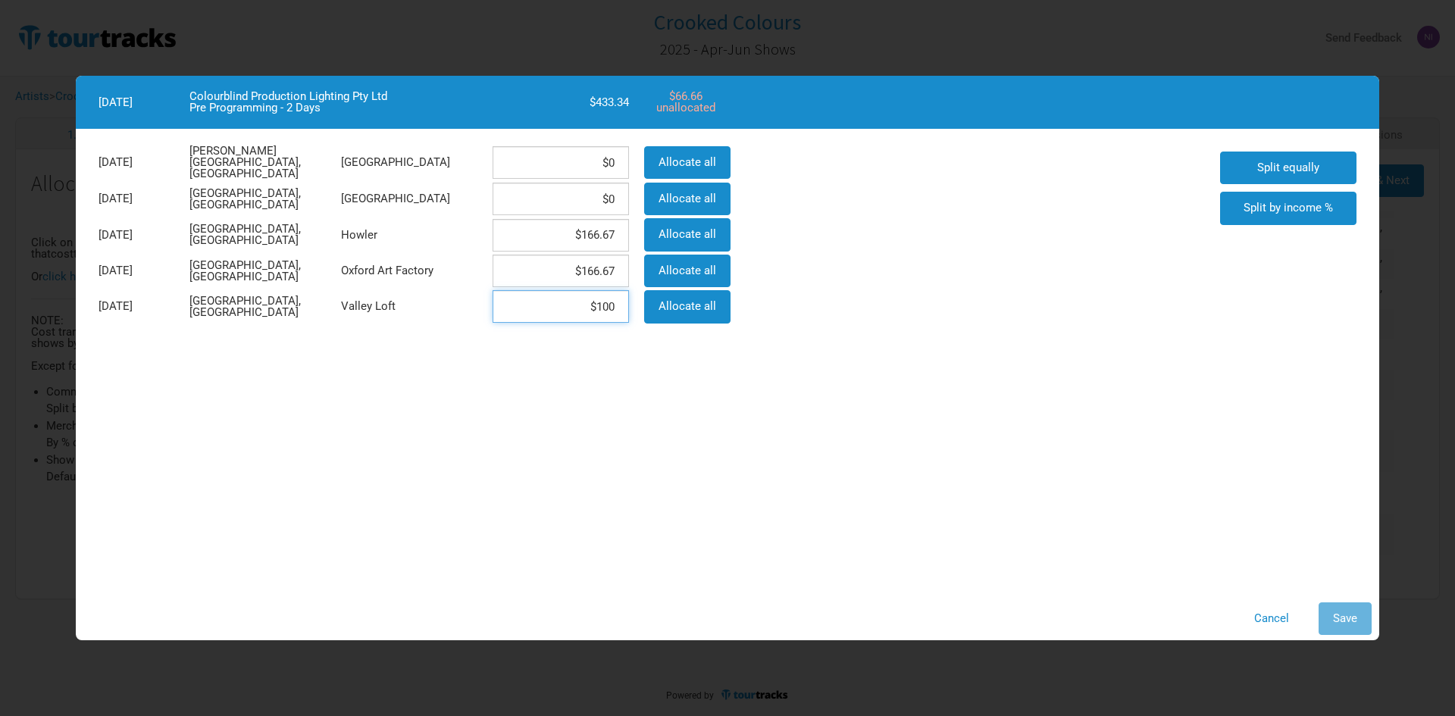
drag, startPoint x: 574, startPoint y: 305, endPoint x: 641, endPoint y: 296, distance: 68.0
click at [634, 300] on div "$100" at bounding box center [561, 307] width 152 height 36
paste input "66.67"
click at [1309, 596] on div "Cancel Save" at bounding box center [727, 619] width 1303 height 48
click at [1327, 606] on button "Save" at bounding box center [1345, 618] width 53 height 33
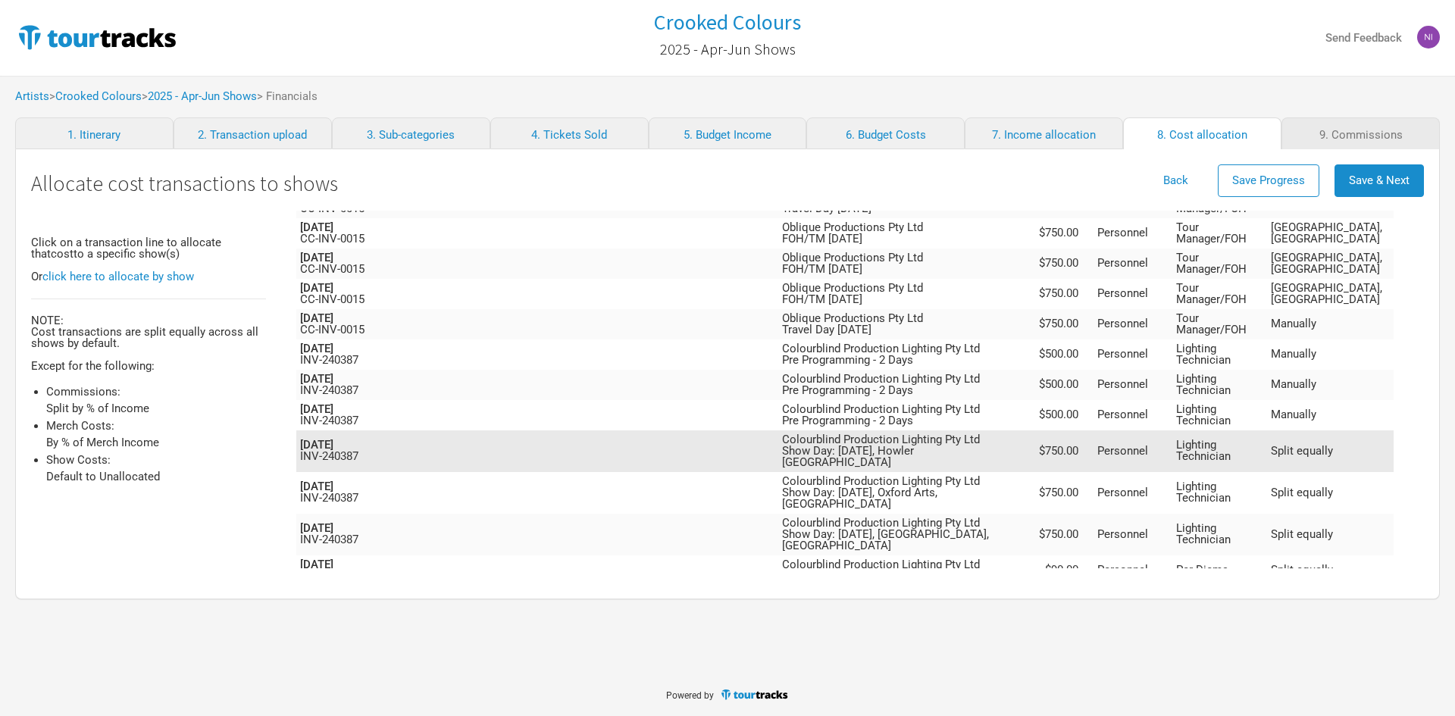
click at [1094, 430] on td "$750.00" at bounding box center [1059, 451] width 68 height 42
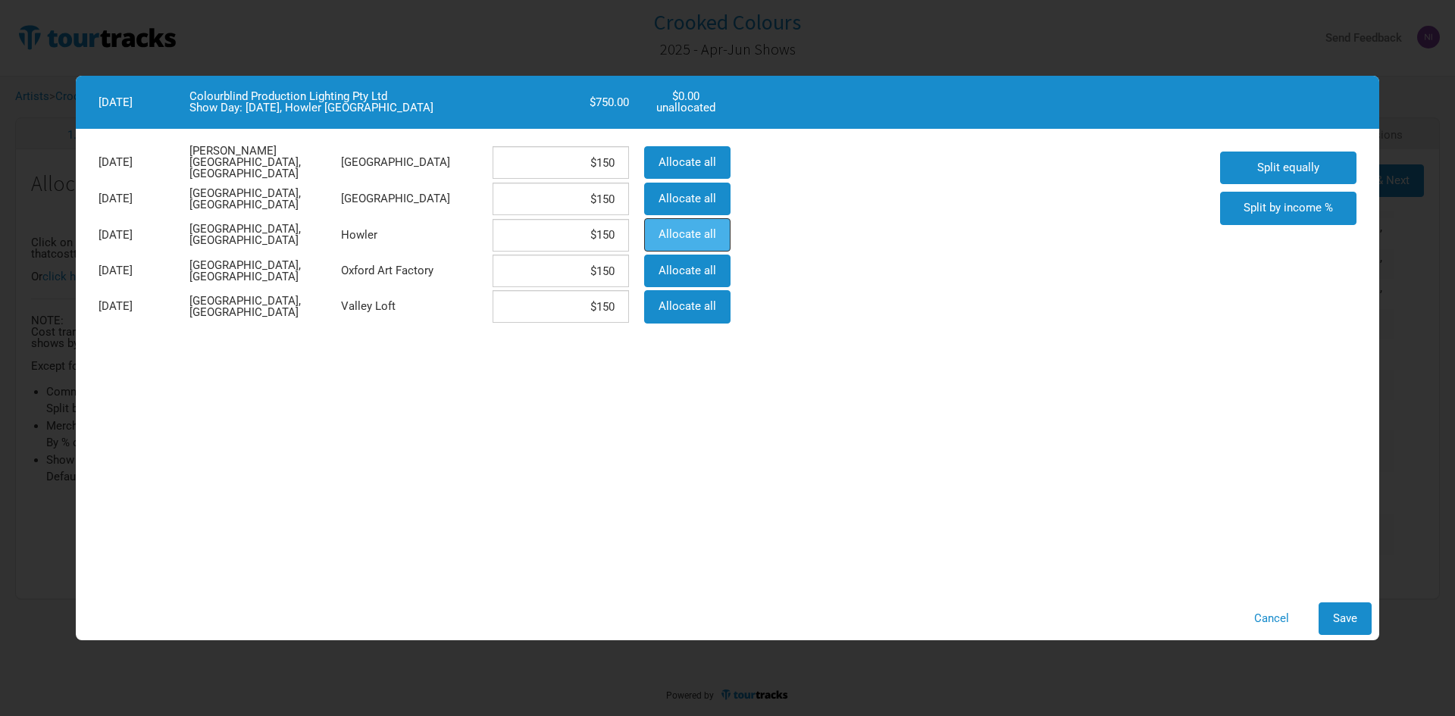
click at [699, 246] on button "Allocate all" at bounding box center [687, 234] width 86 height 33
click at [1370, 626] on button "Save" at bounding box center [1345, 618] width 53 height 33
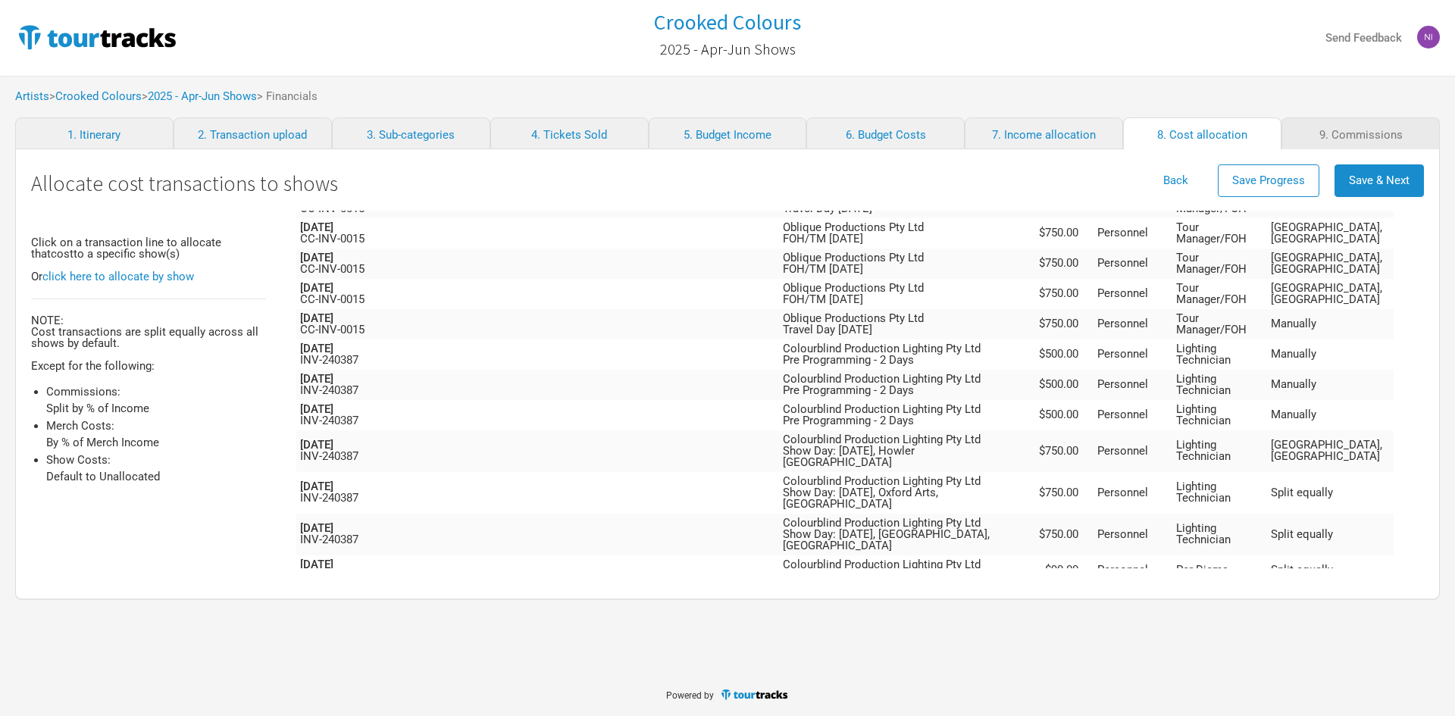
scroll to position [1675, 0]
